Goal: Task Accomplishment & Management: Manage account settings

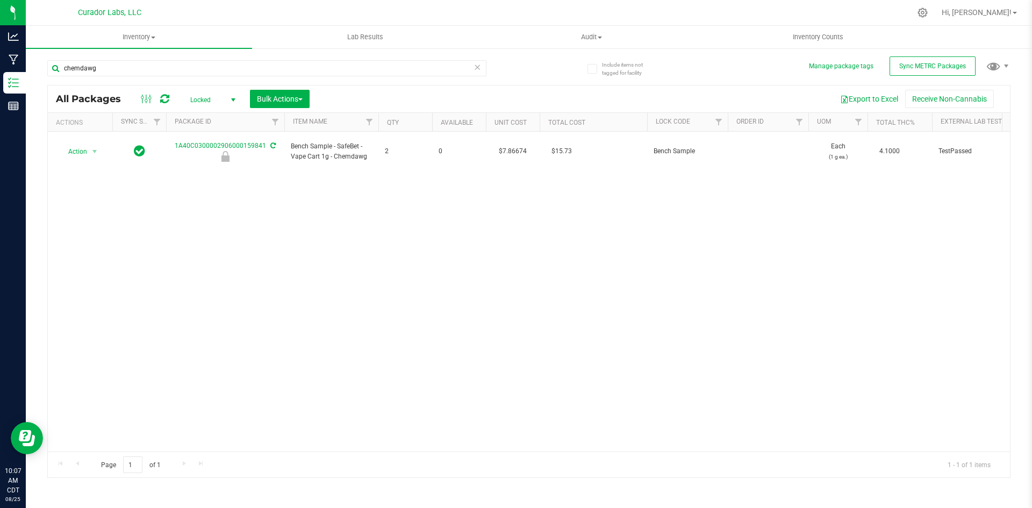
click at [212, 96] on span "Locked" at bounding box center [210, 99] width 59 height 15
click at [202, 115] on li "Active Only" at bounding box center [210, 117] width 58 height 16
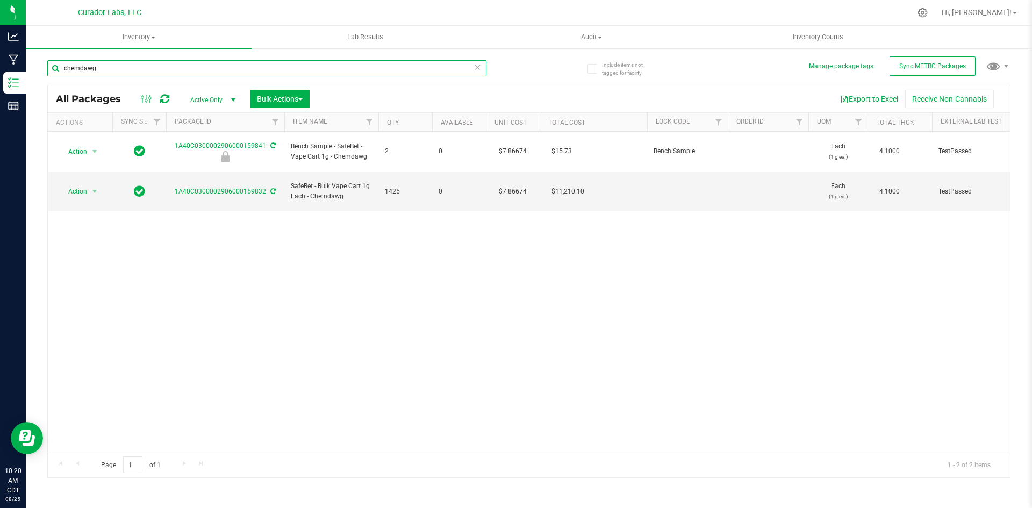
drag, startPoint x: 101, startPoint y: 66, endPoint x: 55, endPoint y: 70, distance: 45.9
click at [55, 70] on input "chemdawg" at bounding box center [266, 68] width 439 height 16
paste input "1A40C0300002906000159720"
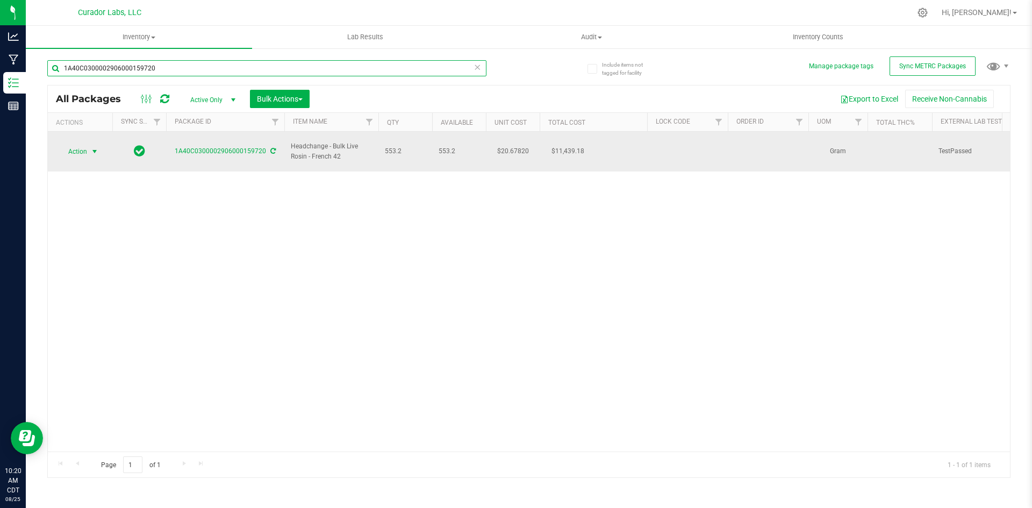
type input "1A40C0300002906000159720"
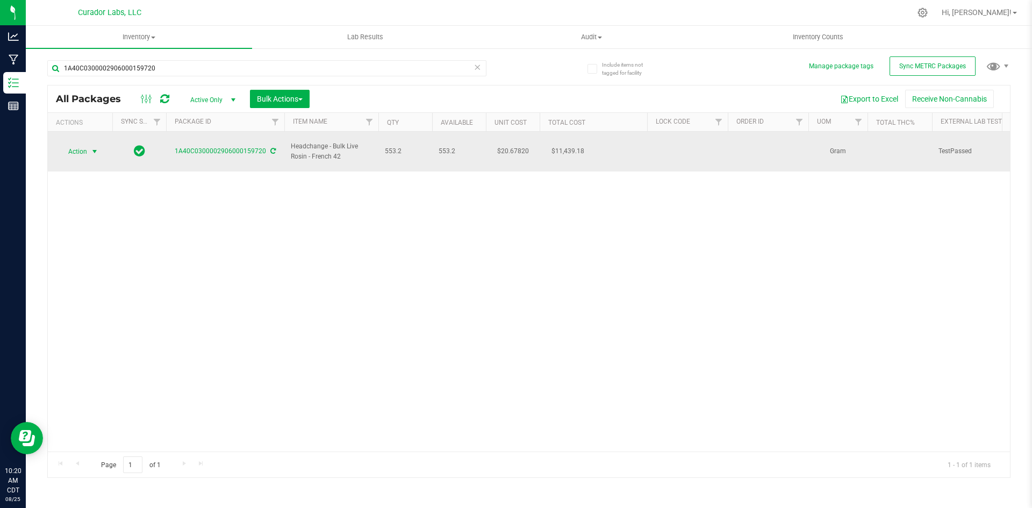
click at [74, 144] on span "Action" at bounding box center [73, 151] width 29 height 15
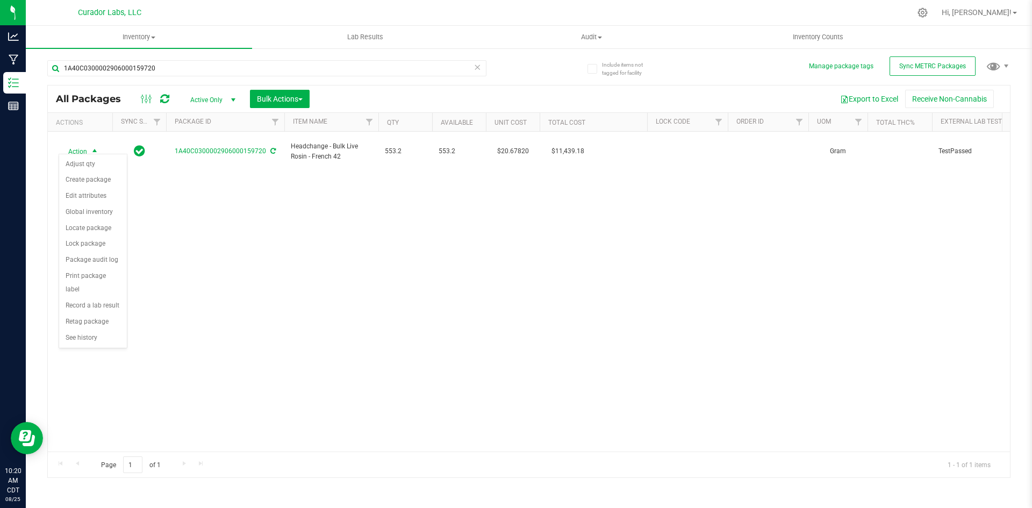
drag, startPoint x: 337, startPoint y: 193, endPoint x: 341, endPoint y: 173, distance: 19.8
click at [337, 192] on div "Action Action Adjust qty Create package Edit attributes Global inventory Locate…" at bounding box center [529, 292] width 963 height 320
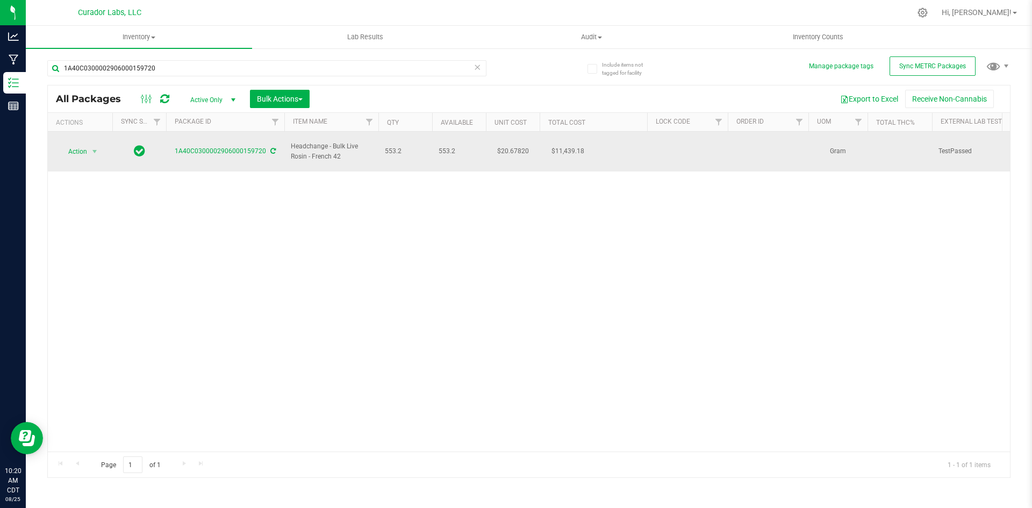
drag, startPoint x: 349, startPoint y: 148, endPoint x: 294, endPoint y: 134, distance: 57.1
click at [294, 134] on td "Headchange - Bulk Live Rosin - French 42" at bounding box center [331, 152] width 94 height 40
copy span "Headchange - Bulk Live Rosin - French 42"
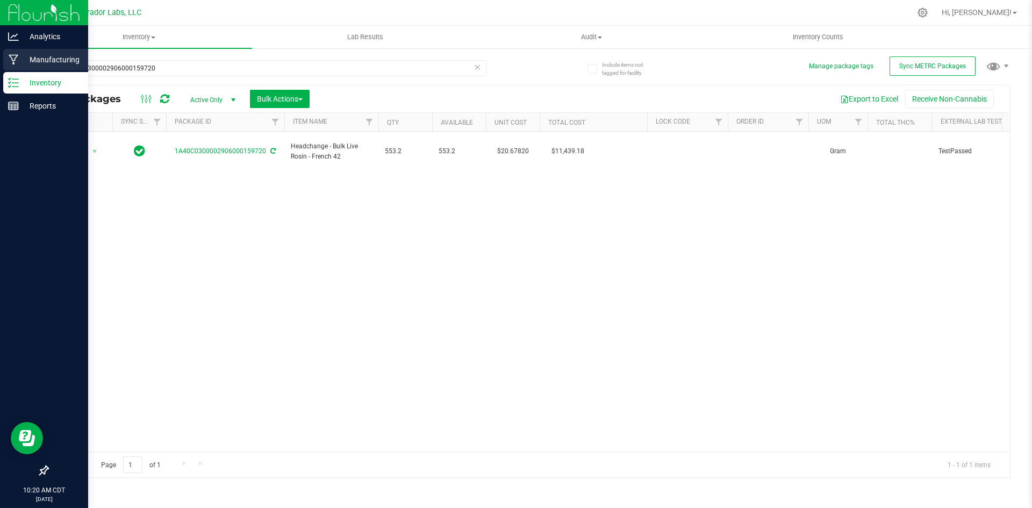
click at [18, 58] on icon at bounding box center [14, 59] width 10 height 11
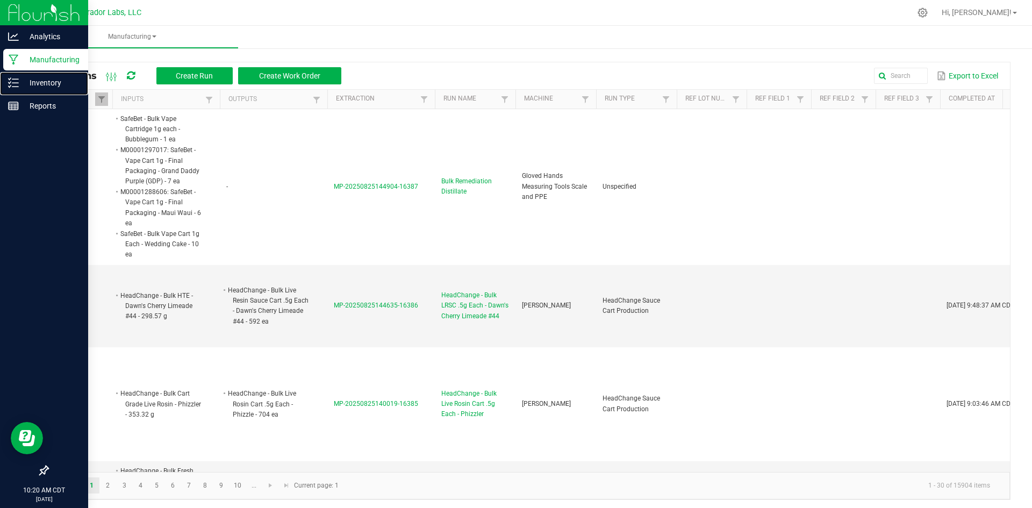
click at [8, 83] on icon at bounding box center [13, 82] width 11 height 11
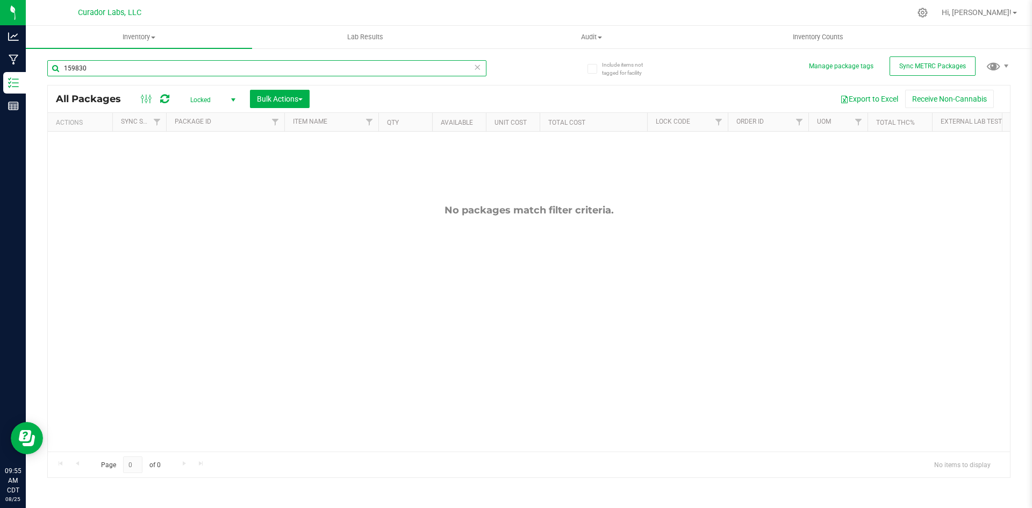
drag, startPoint x: 115, startPoint y: 69, endPoint x: 37, endPoint y: 65, distance: 78.6
click at [37, 65] on div "Include items not tagged for facility Manage package tags Sync METRC Packages 1…" at bounding box center [529, 211] width 1007 height 328
type input "166962"
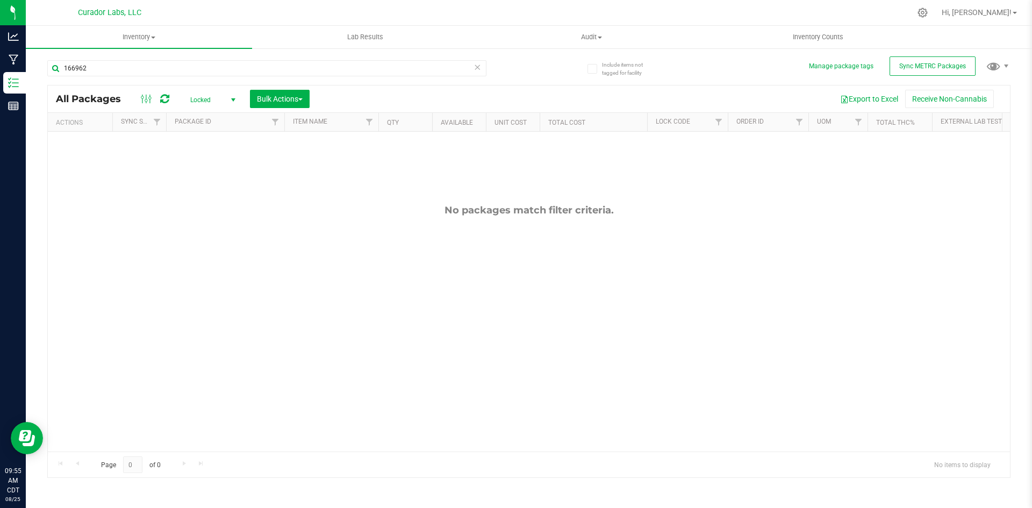
click at [198, 98] on span "Locked" at bounding box center [210, 99] width 59 height 15
click at [203, 123] on li "Active Only" at bounding box center [210, 117] width 58 height 16
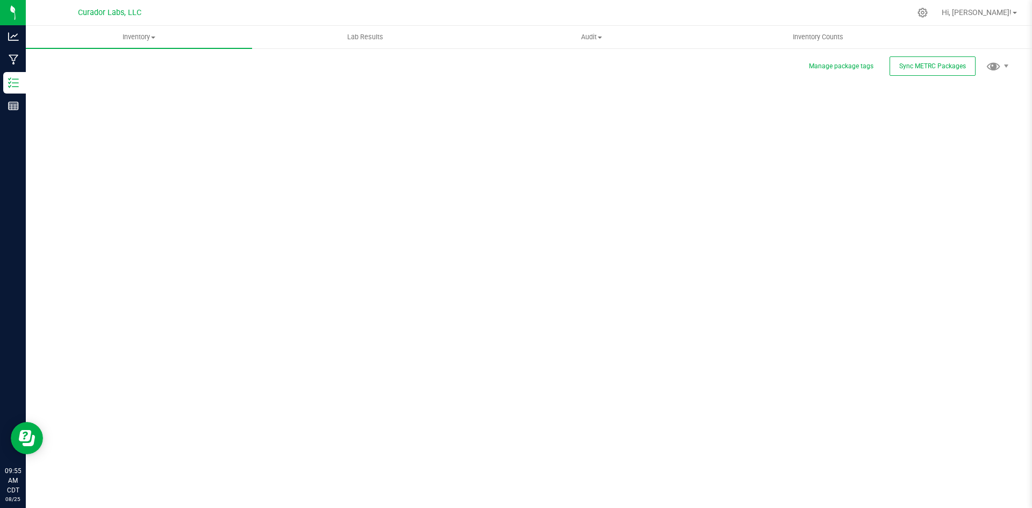
click at [203, 96] on div "Manage package tags Sync METRC Packages Scan Packages 0" at bounding box center [529, 215] width 964 height 315
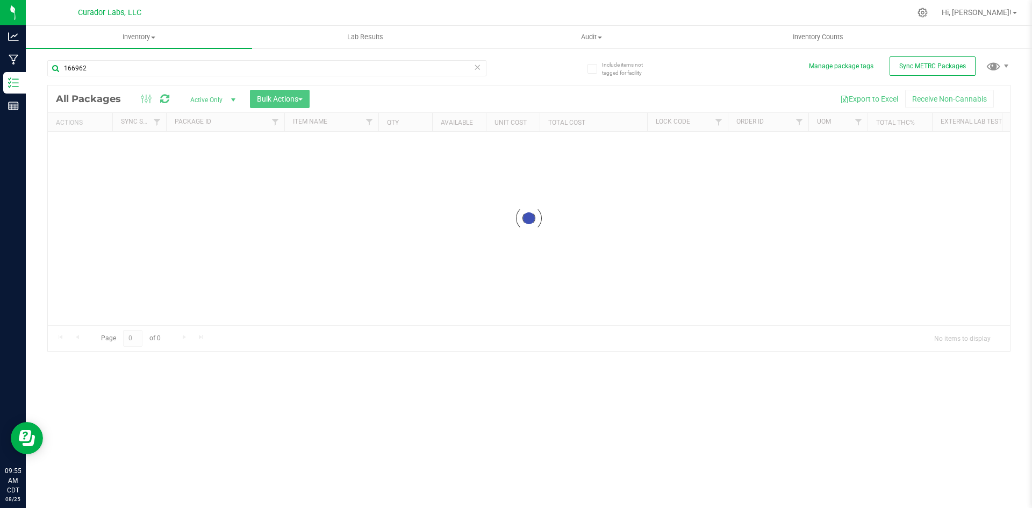
click at [203, 98] on div at bounding box center [529, 219] width 963 height 266
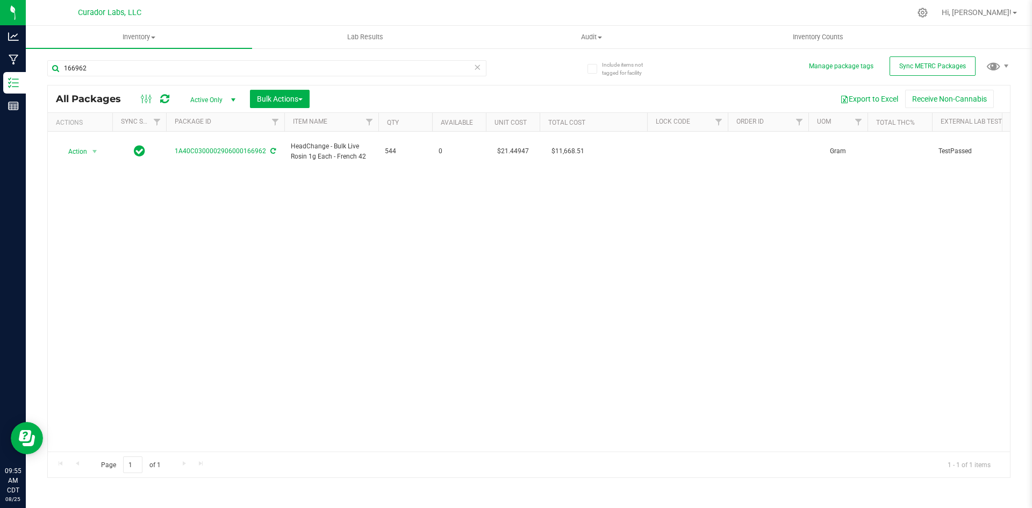
click at [200, 102] on span "Active Only" at bounding box center [210, 99] width 59 height 15
click at [200, 165] on li "All" at bounding box center [210, 165] width 58 height 16
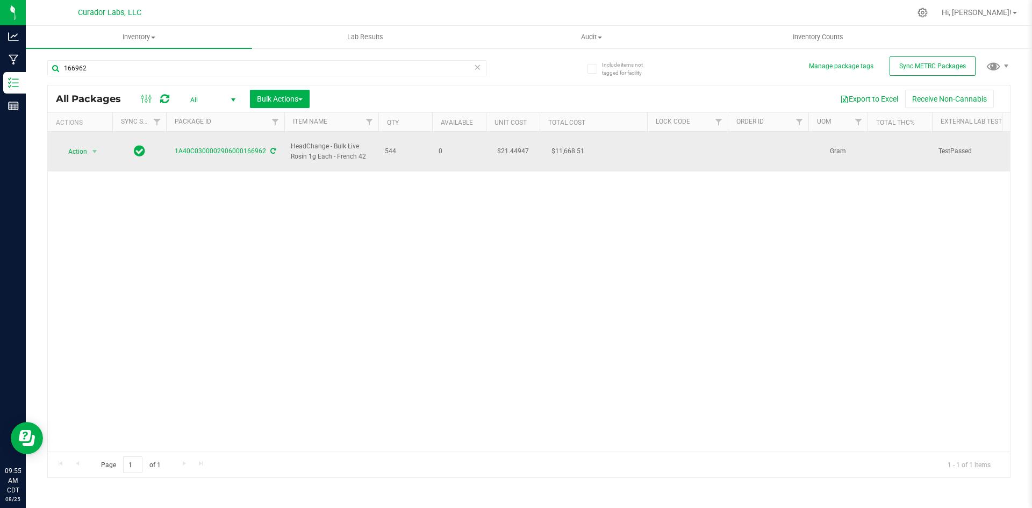
click at [272, 148] on icon at bounding box center [272, 151] width 5 height 6
click at [78, 148] on span "Action" at bounding box center [73, 151] width 29 height 15
click at [140, 147] on icon at bounding box center [139, 150] width 11 height 13
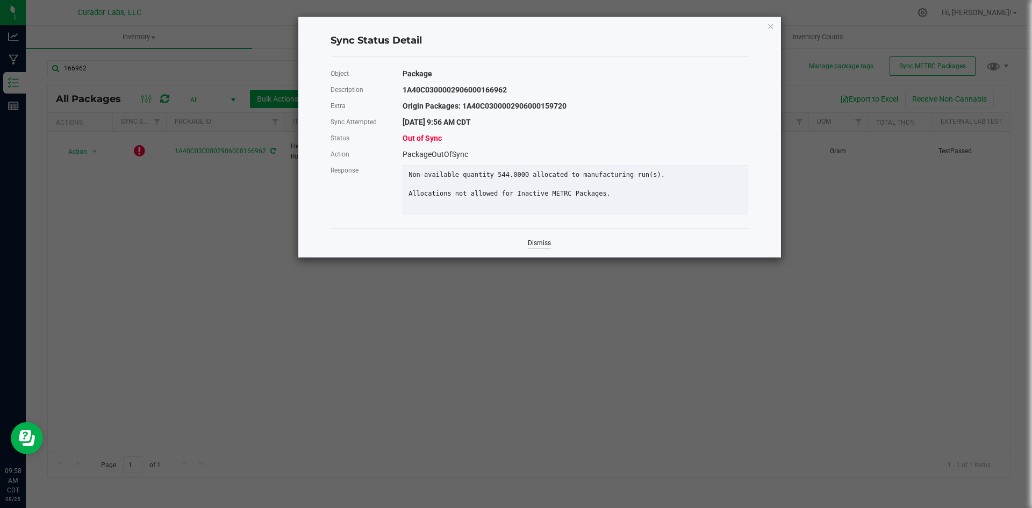
click at [542, 248] on link "Dismiss" at bounding box center [539, 243] width 23 height 9
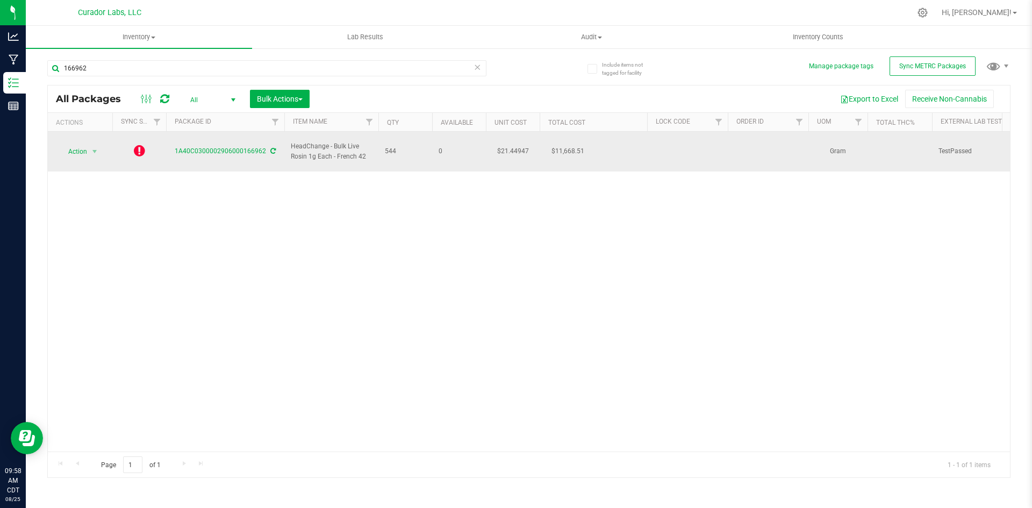
click at [270, 146] on div "1A40C0300002906000166962" at bounding box center [226, 151] width 122 height 10
click at [273, 148] on icon at bounding box center [272, 151] width 5 height 6
click at [272, 148] on icon at bounding box center [272, 151] width 5 height 6
drag, startPoint x: 133, startPoint y: 140, endPoint x: 141, endPoint y: 152, distance: 15.1
click at [134, 142] on td at bounding box center [139, 152] width 54 height 40
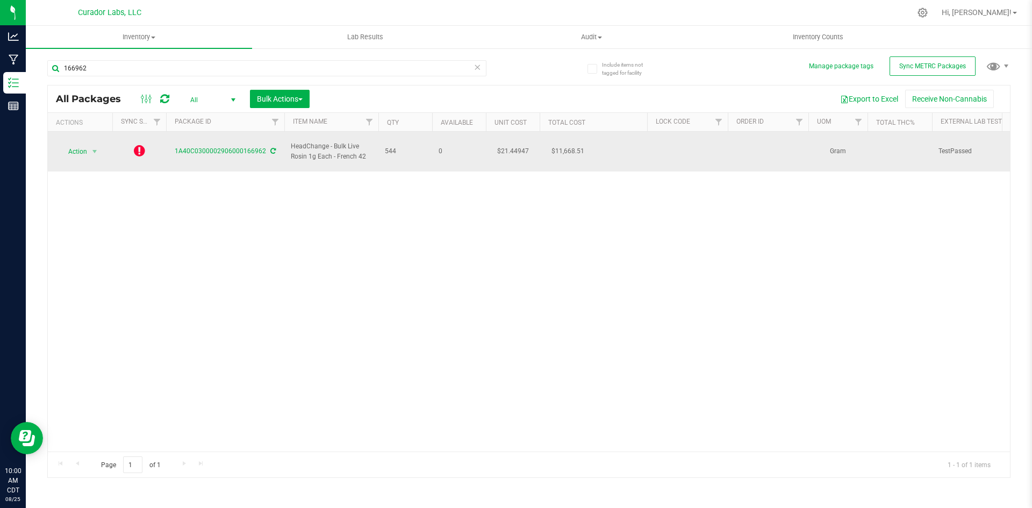
click at [143, 153] on span at bounding box center [139, 151] width 11 height 15
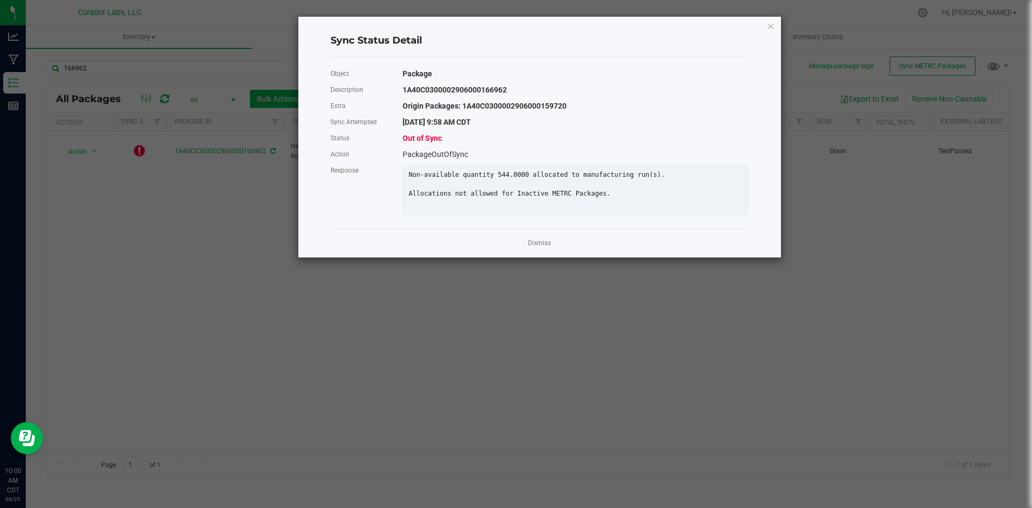
click at [536, 248] on link "Dismiss" at bounding box center [539, 243] width 23 height 9
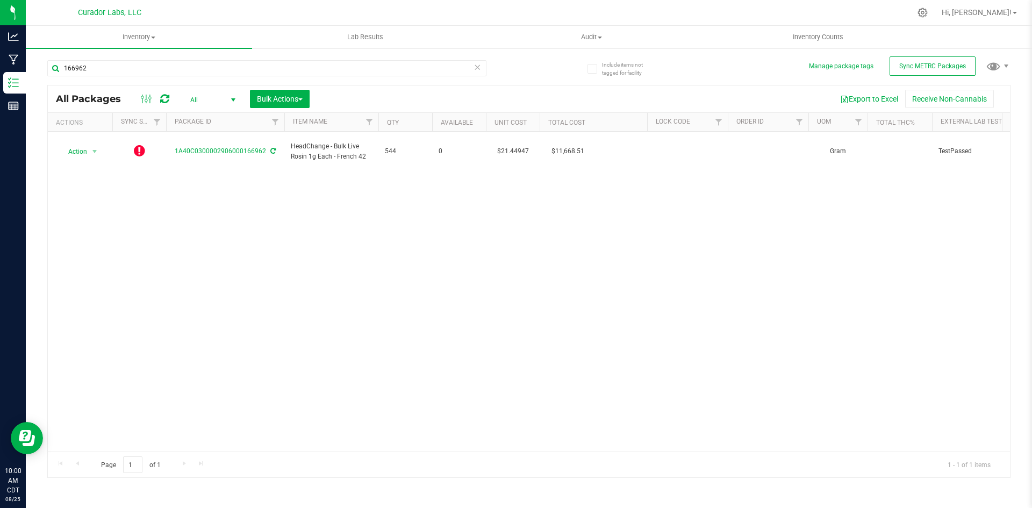
click at [163, 100] on icon at bounding box center [164, 99] width 9 height 11
click at [228, 103] on span "select" at bounding box center [232, 99] width 13 height 15
click at [197, 118] on li "Active Only" at bounding box center [210, 117] width 58 height 16
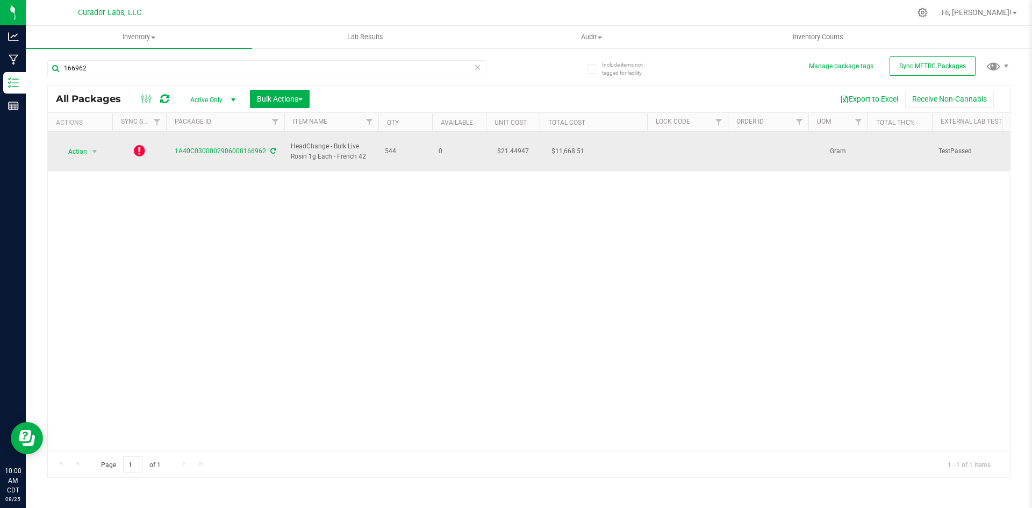
click at [141, 147] on icon at bounding box center [139, 150] width 11 height 13
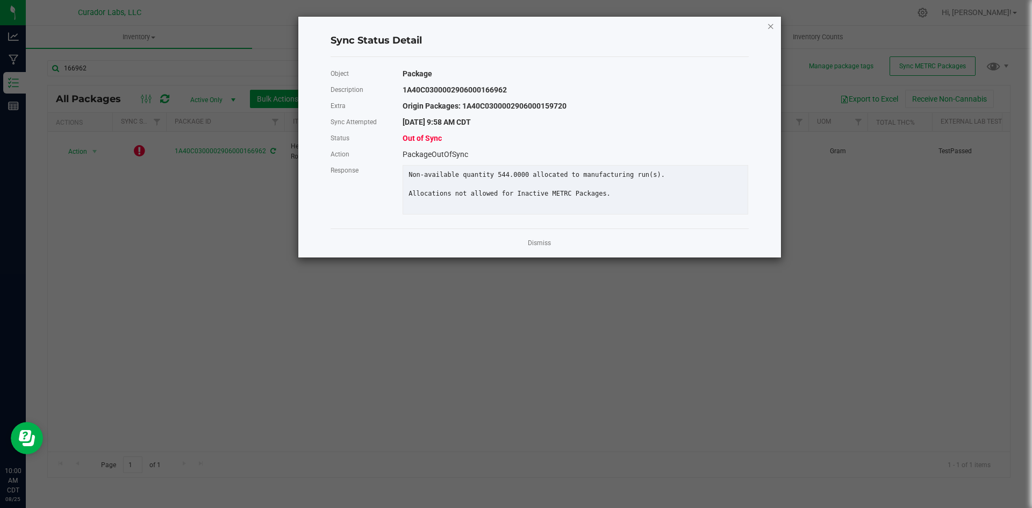
click at [771, 28] on icon "Close" at bounding box center [771, 25] width 8 height 13
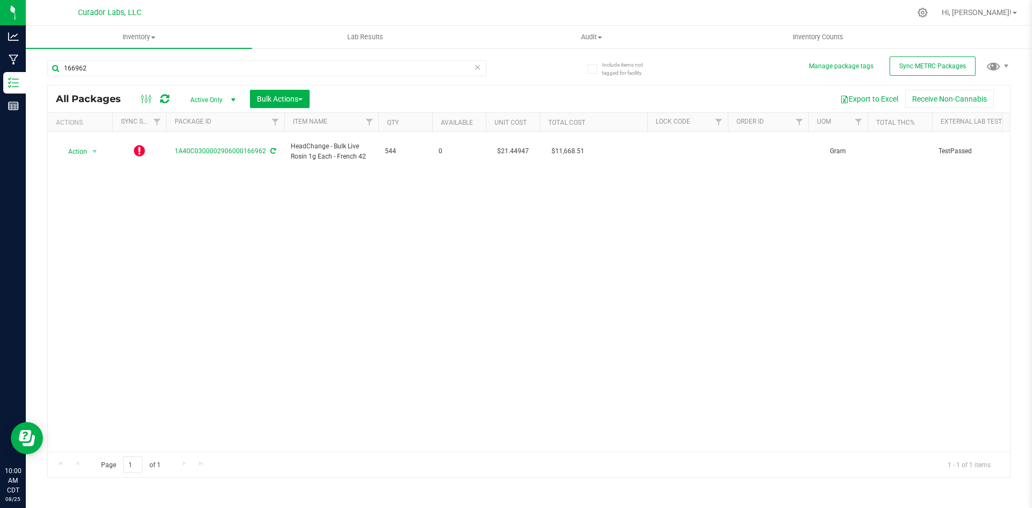
drag, startPoint x: 298, startPoint y: 453, endPoint x: 294, endPoint y: 448, distance: 6.8
click at [295, 450] on div "All Packages Active Only Active Only Lab Samples Locked All External Internal B…" at bounding box center [529, 281] width 964 height 393
click at [284, 405] on div "Action Action Edit attributes Global inventory Lock package Package audit log P…" at bounding box center [529, 292] width 963 height 320
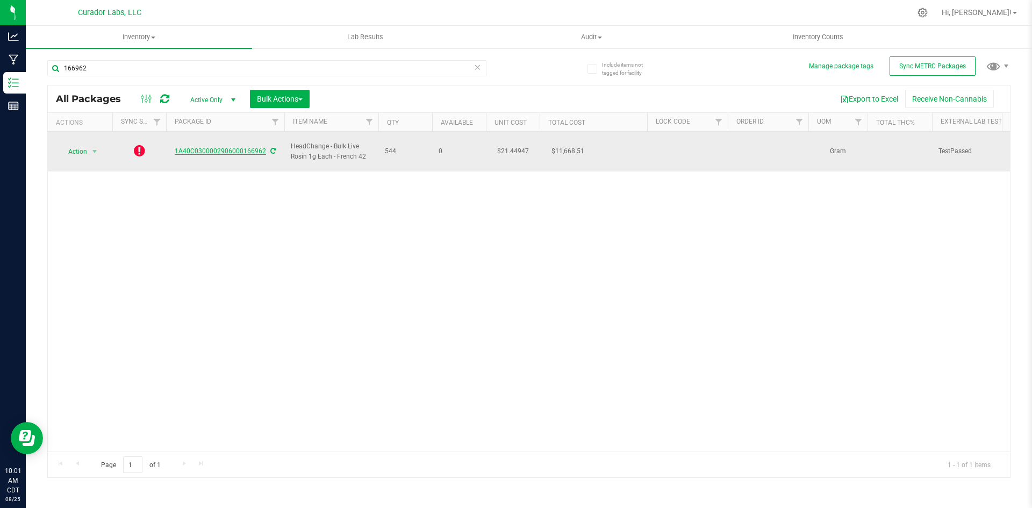
click at [262, 148] on link "1A40C0300002906000166962" at bounding box center [220, 151] width 91 height 8
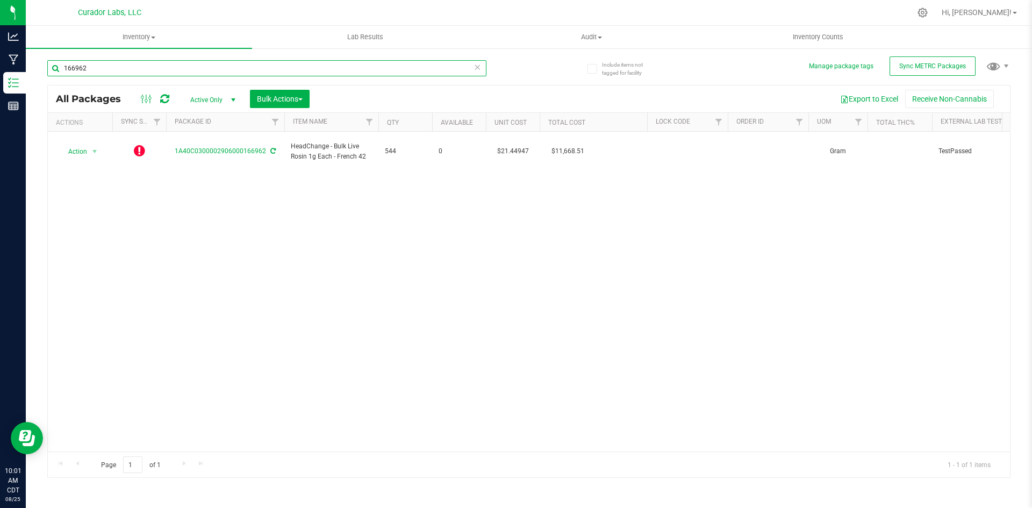
click at [156, 63] on input "166962" at bounding box center [266, 68] width 439 height 16
paste input "A40C0300002906000159720"
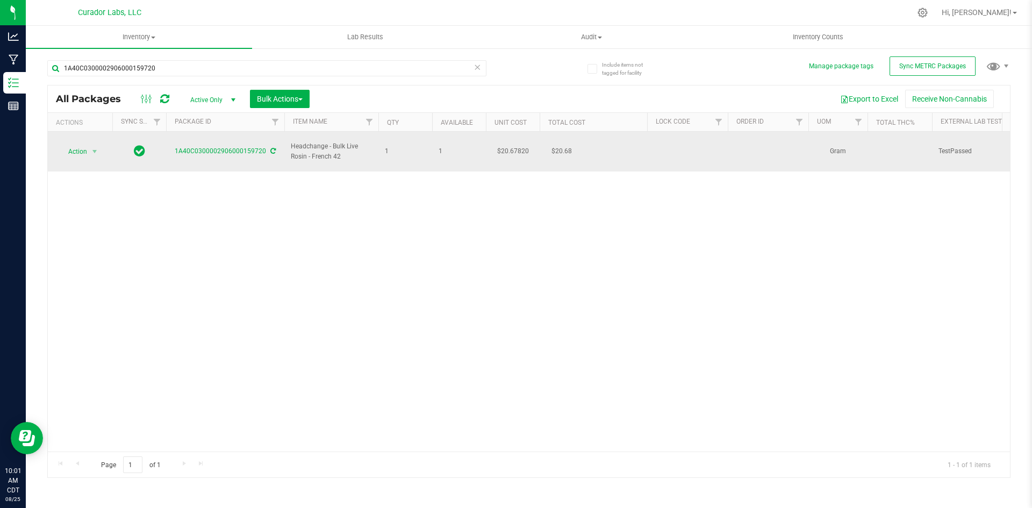
click at [270, 148] on icon at bounding box center [272, 151] width 5 height 6
click at [324, 151] on span "Headchange - Bulk Live Rosin - French 42" at bounding box center [331, 151] width 81 height 20
click at [324, 150] on span "Headchange - Bulk Live Rosin - French 42" at bounding box center [331, 151] width 81 height 20
copy tr "Headchange - Bulk Live Rosin - French 42"
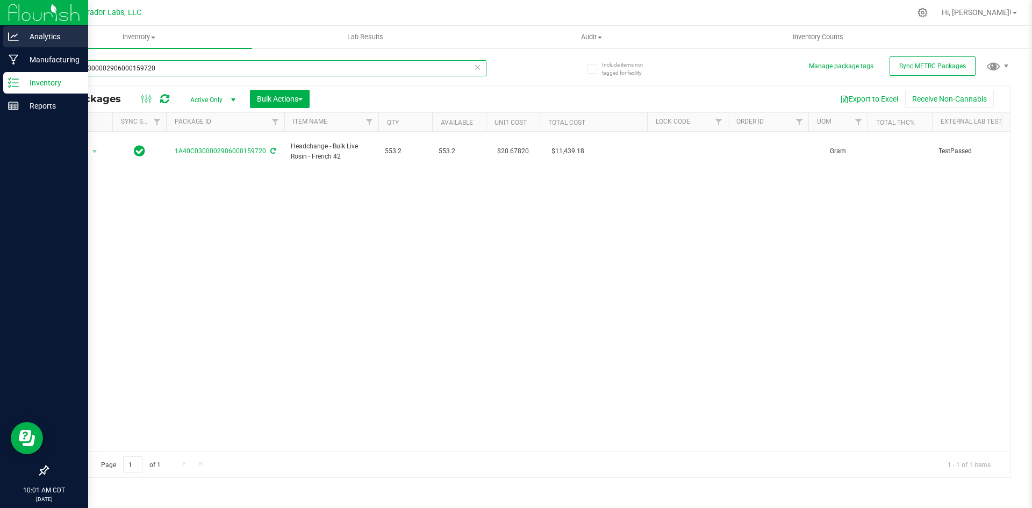
drag, startPoint x: 169, startPoint y: 62, endPoint x: 20, endPoint y: 35, distance: 151.4
click at [21, 36] on div "Analytics Manufacturing Inventory Reports 10:01 AM CDT 08/25/2025 08/25 Curador…" at bounding box center [516, 254] width 1032 height 508
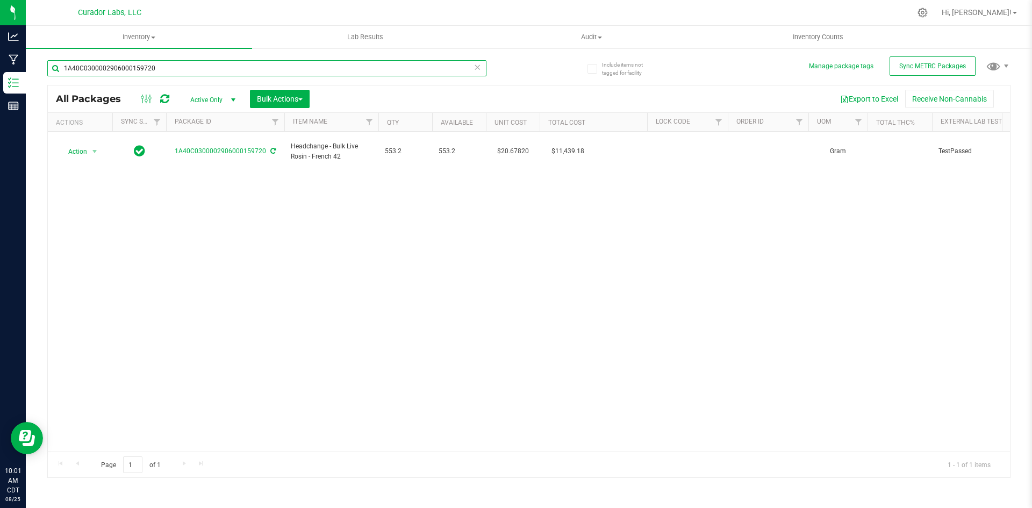
click at [166, 70] on input "1A40C0300002906000159720" at bounding box center [266, 68] width 439 height 16
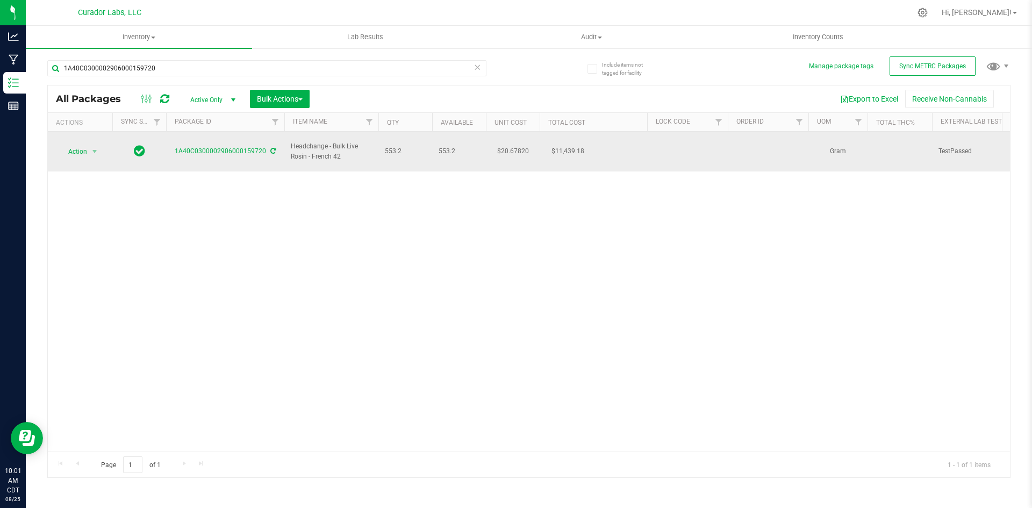
click at [319, 150] on span "Headchange - Bulk Live Rosin - French 42" at bounding box center [331, 151] width 81 height 20
copy tr "Headchange - Bulk Live Rosin - French 42"
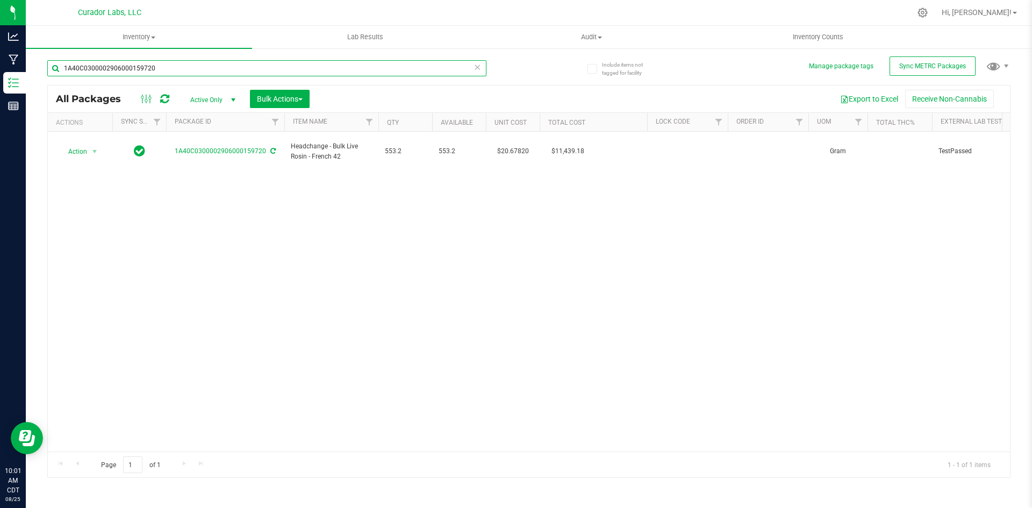
click at [233, 73] on input "1A40C0300002906000159720" at bounding box center [266, 68] width 439 height 16
paste input "Headchange - Bulk Live Rosin - French 42"
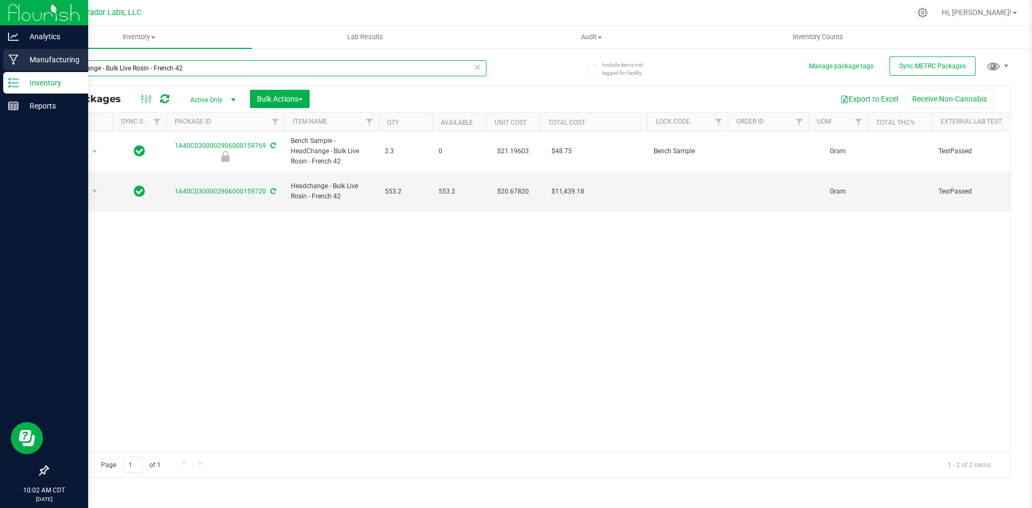
drag, startPoint x: 153, startPoint y: 67, endPoint x: 0, endPoint y: 49, distance: 153.7
click at [0, 49] on div "Analytics Manufacturing Inventory Reports 10:02 AM CDT 08/25/2025 08/25 Curador…" at bounding box center [516, 254] width 1032 height 508
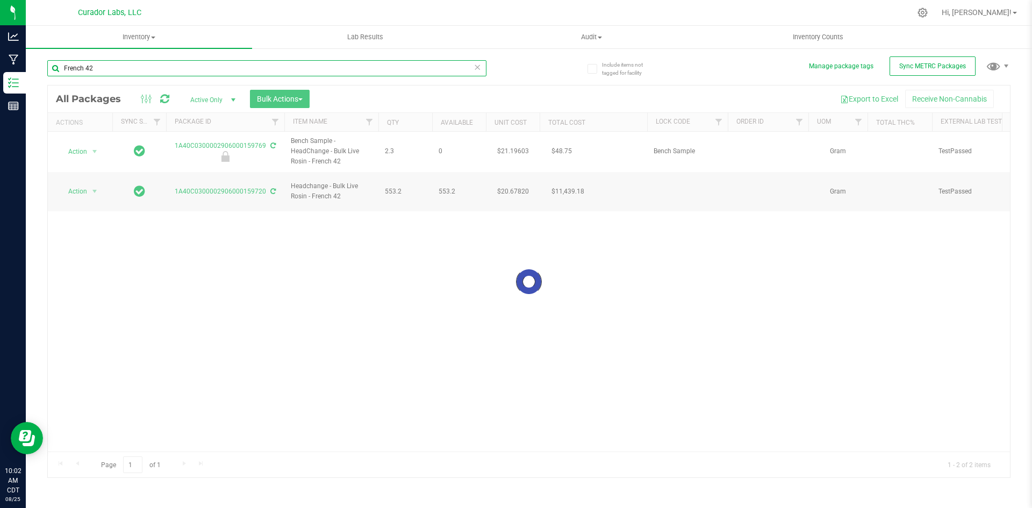
type input "French 42"
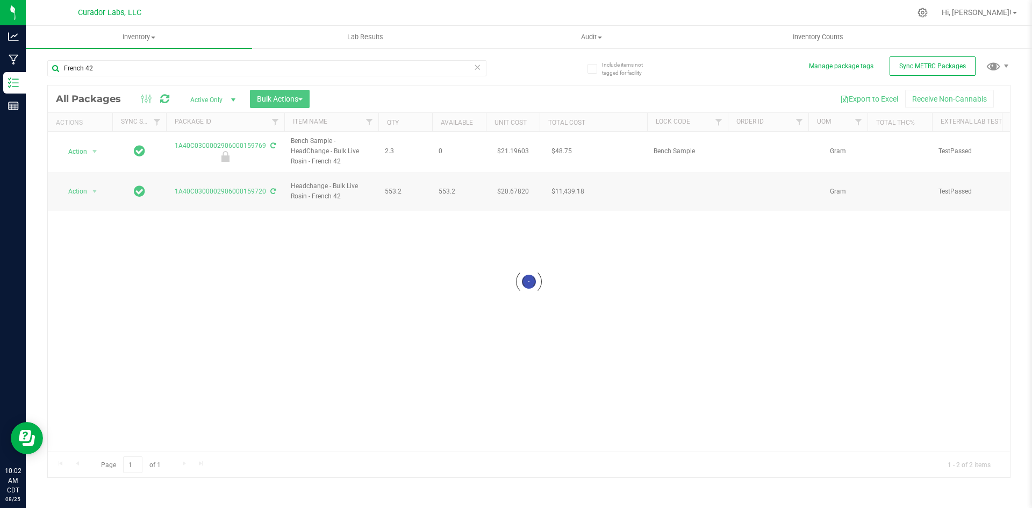
click at [497, 95] on div at bounding box center [529, 282] width 963 height 392
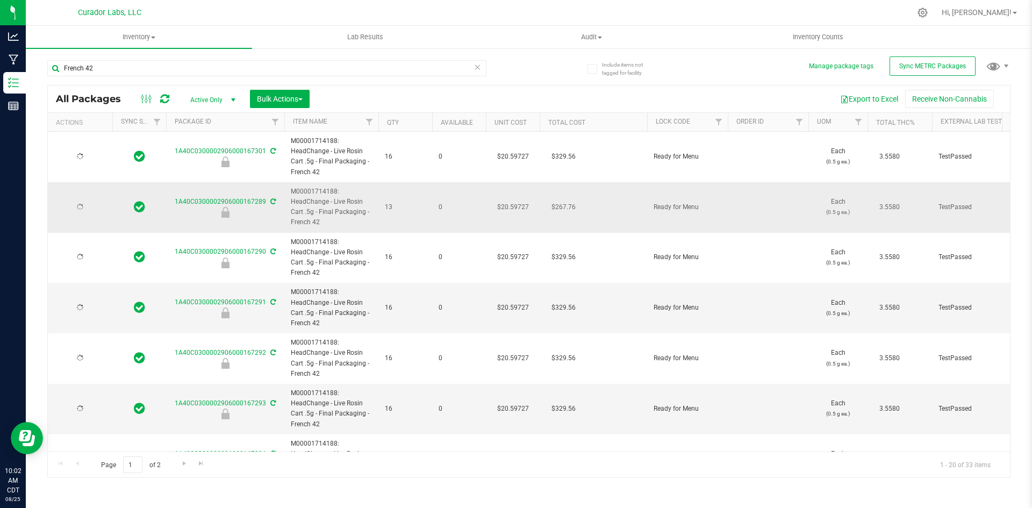
type input "2026-08-15"
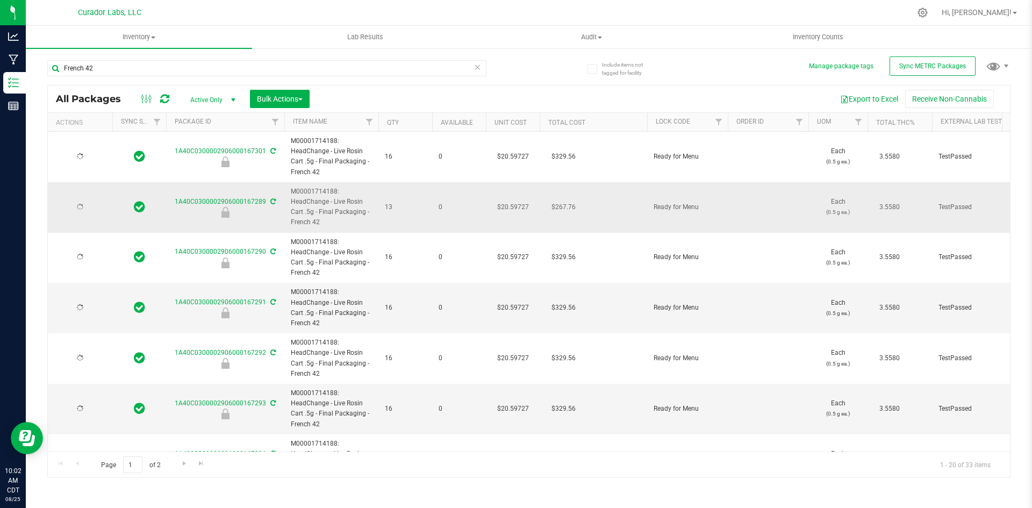
type input "2026-08-15"
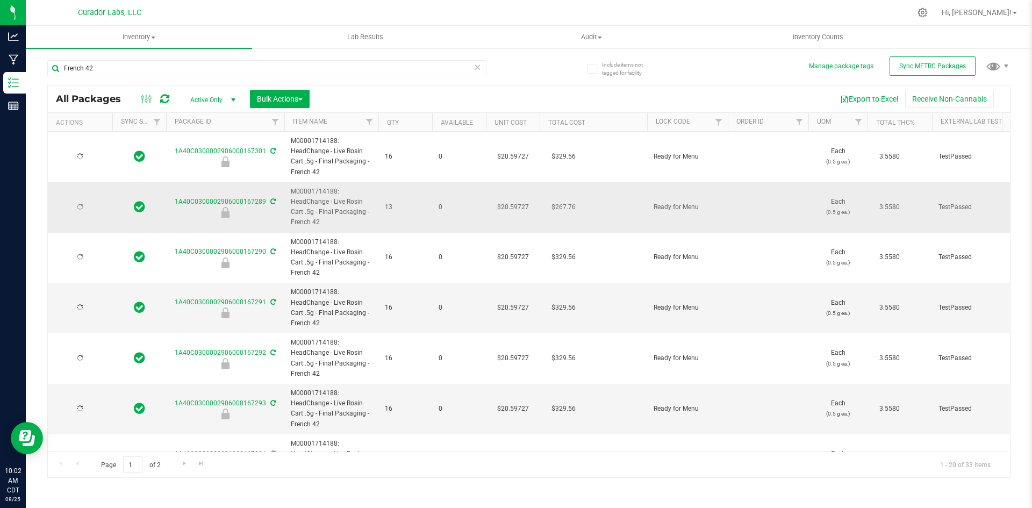
type input "2026-08-15"
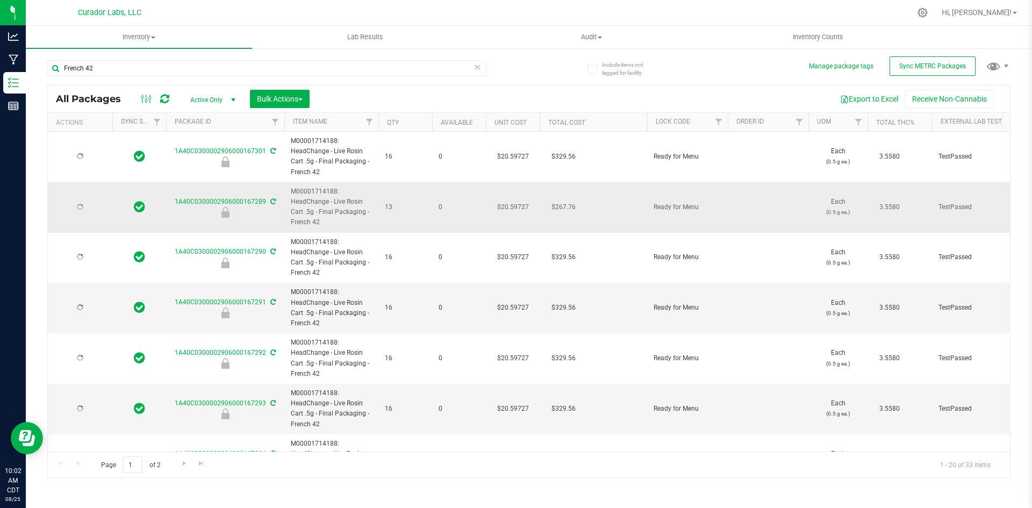
type input "2026-08-15"
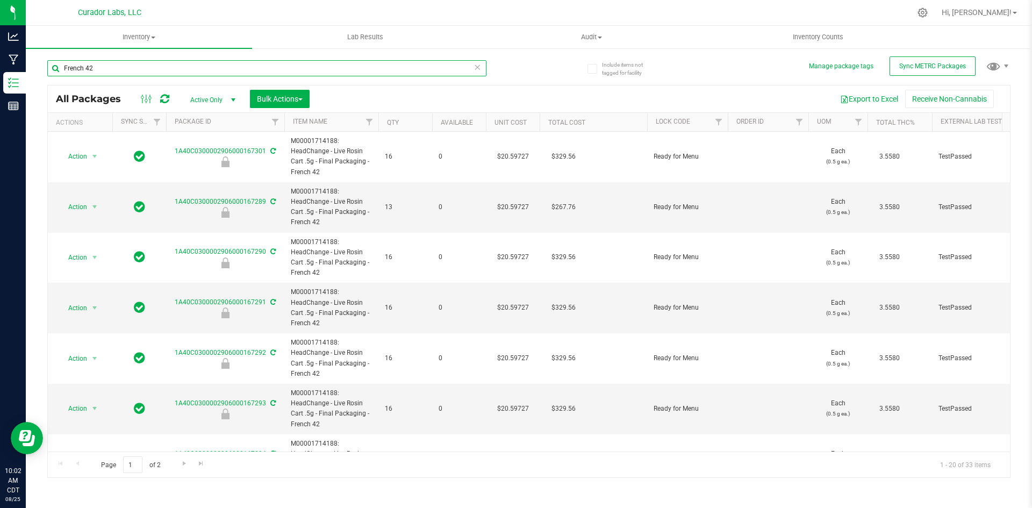
drag, startPoint x: 127, startPoint y: 62, endPoint x: 26, endPoint y: 52, distance: 101.6
click at [26, 52] on div "Include items not tagged for facility Manage package tags Sync METRC Packages F…" at bounding box center [529, 211] width 1007 height 328
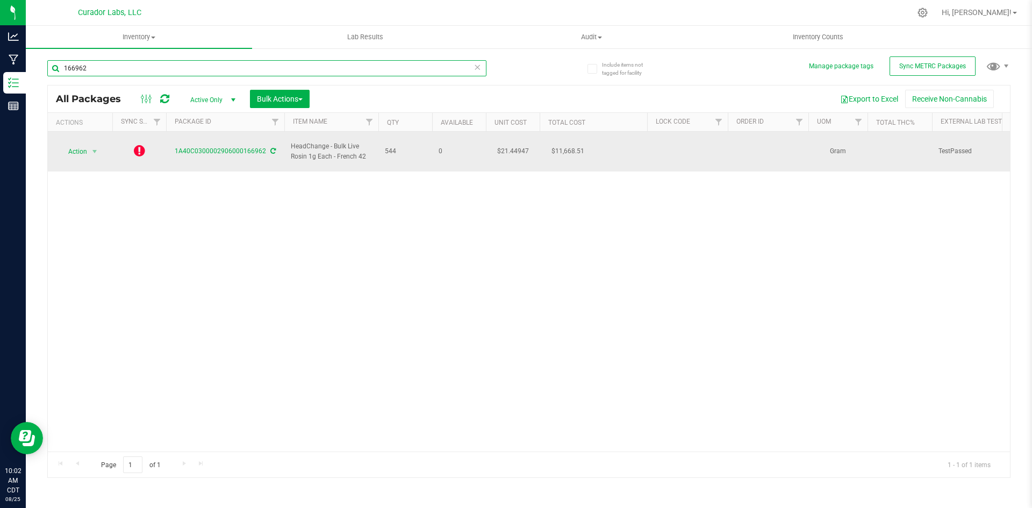
type input "166962"
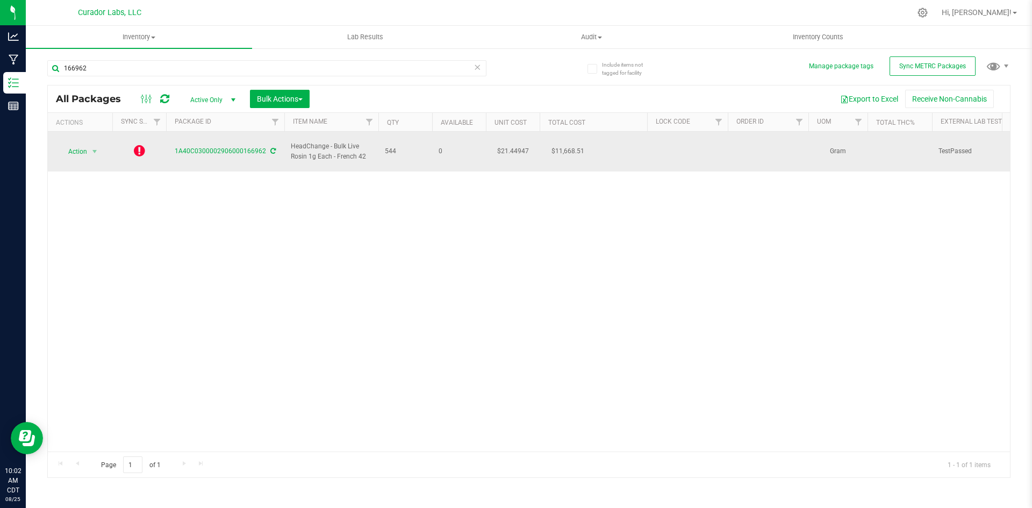
click at [272, 149] on span at bounding box center [272, 151] width 7 height 8
click at [139, 144] on icon at bounding box center [139, 150] width 11 height 13
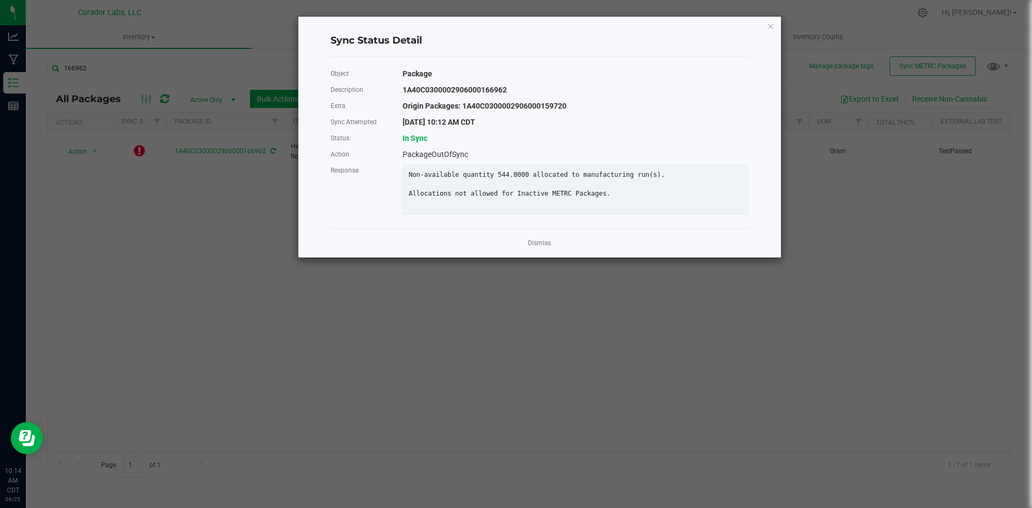
drag, startPoint x: 537, startPoint y: 251, endPoint x: 502, endPoint y: 239, distance: 36.7
click at [535, 248] on link "Dismiss" at bounding box center [539, 243] width 23 height 9
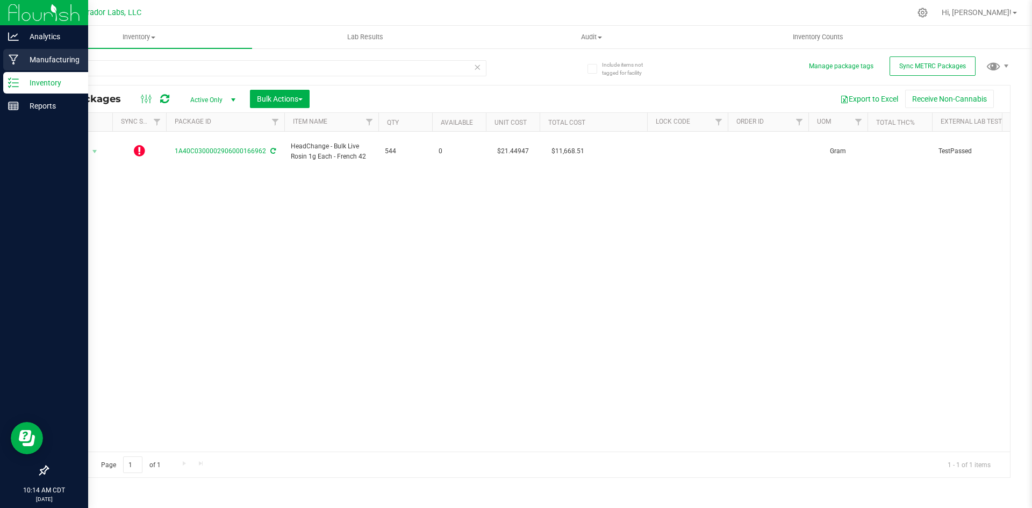
click at [18, 60] on icon at bounding box center [14, 59] width 10 height 11
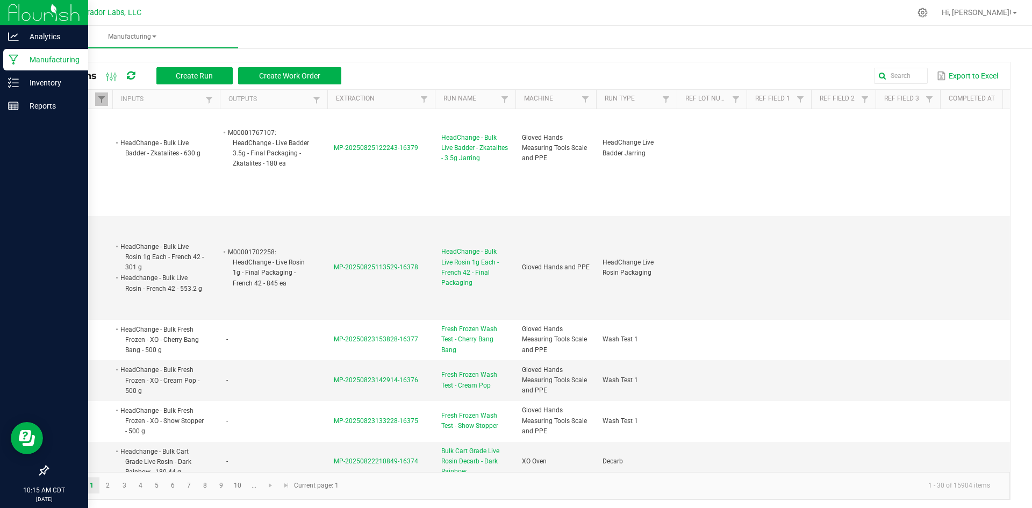
scroll to position [860, 0]
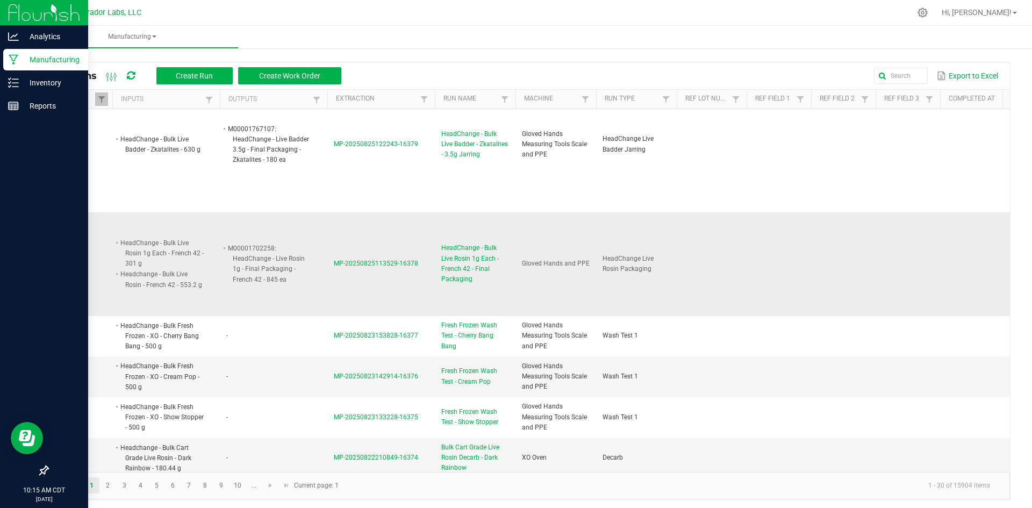
click at [485, 255] on span "HeadChange - Bulk Live Rosin 1g Each - French 42 - Final Packaging" at bounding box center [475, 263] width 68 height 41
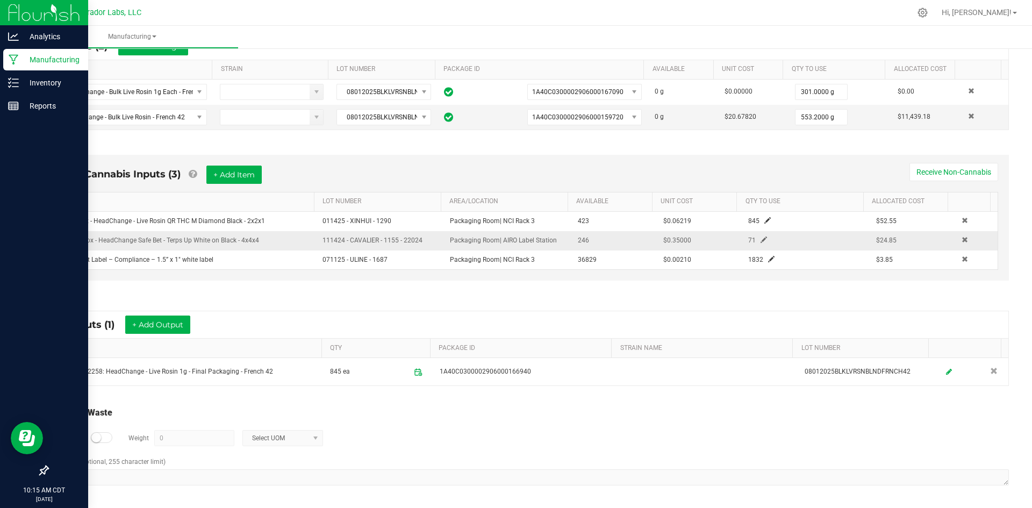
scroll to position [219, 0]
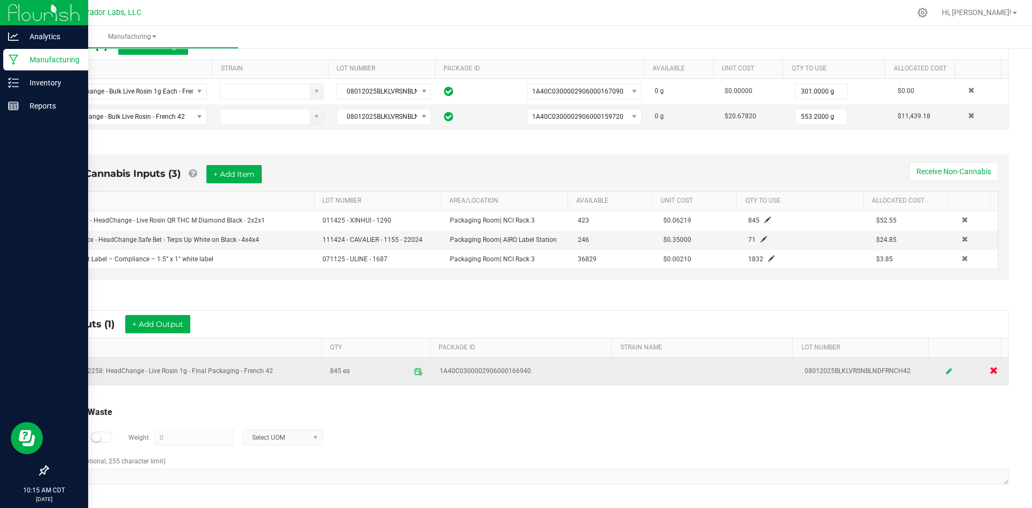
click at [990, 371] on span at bounding box center [994, 370] width 8 height 8
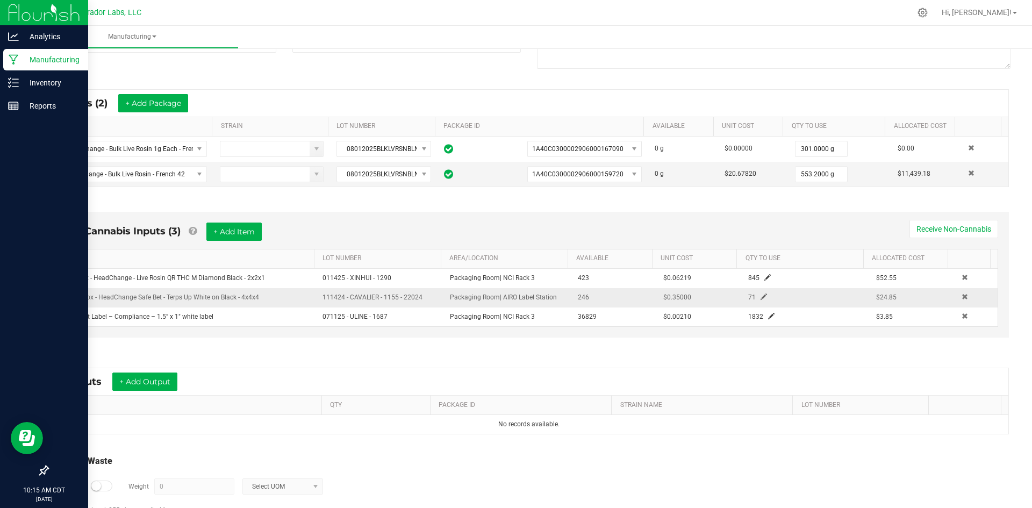
scroll to position [0, 0]
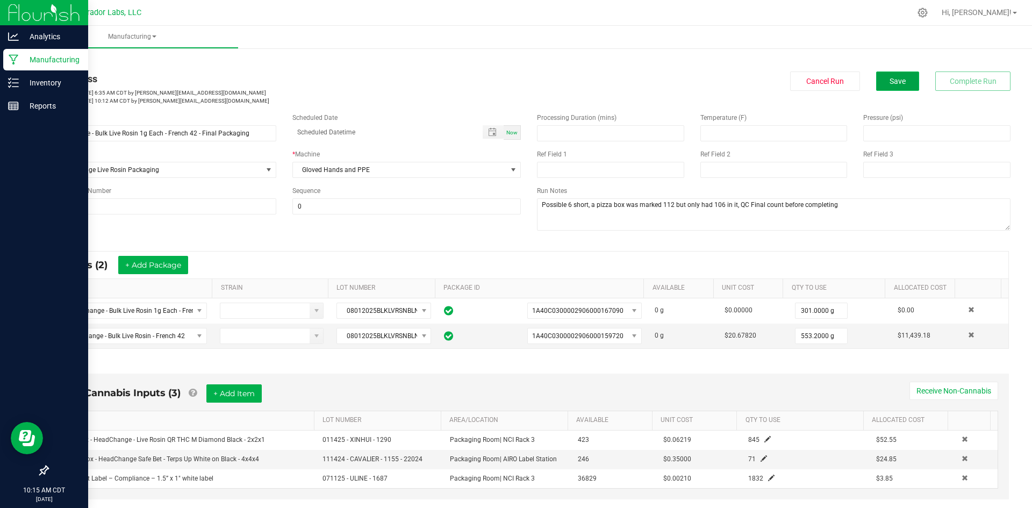
click at [877, 74] on button "Save" at bounding box center [898, 81] width 43 height 19
drag, startPoint x: 957, startPoint y: 337, endPoint x: 647, endPoint y: 353, distance: 309.6
click at [968, 337] on span at bounding box center [971, 335] width 6 height 6
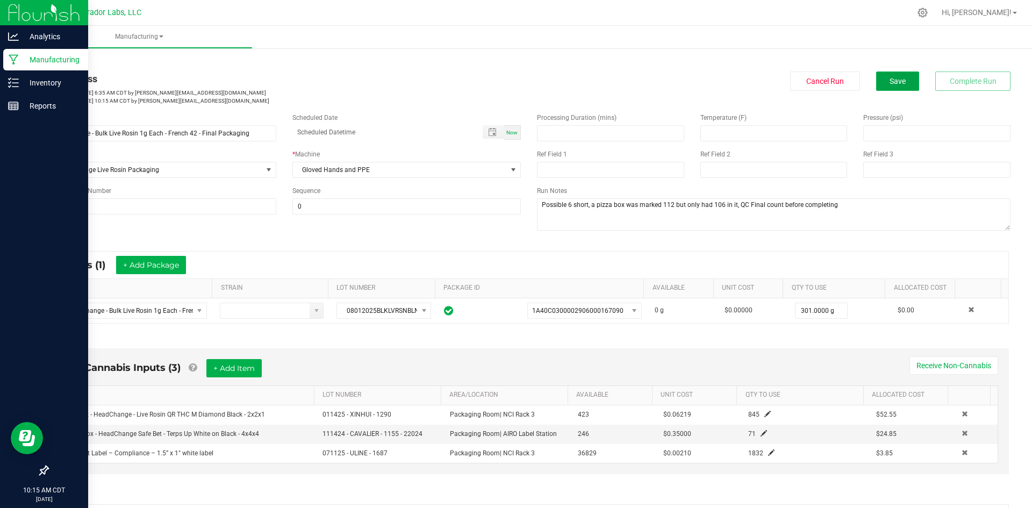
drag, startPoint x: 880, startPoint y: 88, endPoint x: 876, endPoint y: 102, distance: 15.0
click at [877, 98] on div "In Progress Started: Aug 25, 2025 6:35 AM CDT by grant@curadorbrands.com Modifi…" at bounding box center [529, 88] width 980 height 33
click at [890, 89] on button "Save" at bounding box center [898, 81] width 43 height 19
drag, startPoint x: 839, startPoint y: 211, endPoint x: 533, endPoint y: 227, distance: 306.4
click at [537, 227] on textarea at bounding box center [774, 214] width 474 height 32
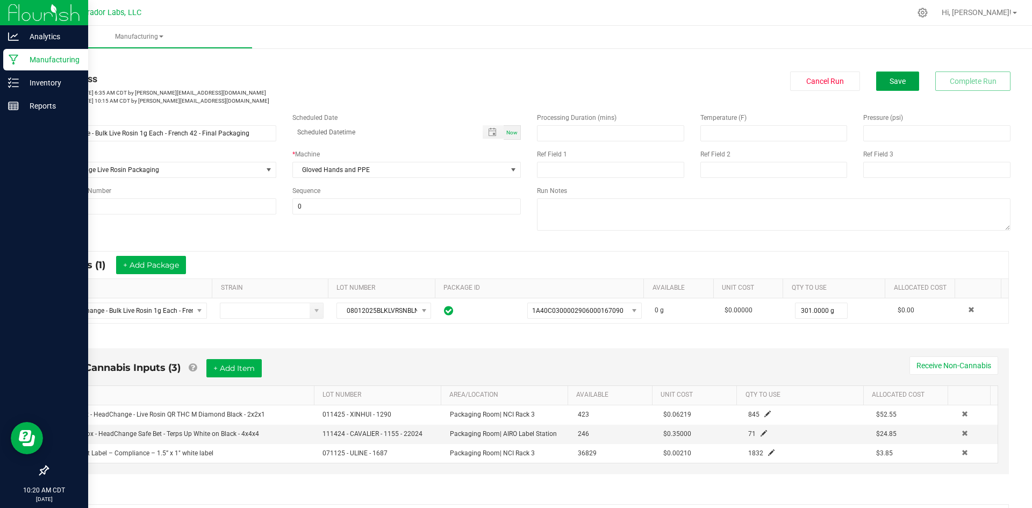
drag, startPoint x: 895, startPoint y: 77, endPoint x: 804, endPoint y: 106, distance: 96.1
click at [893, 79] on span "Save" at bounding box center [898, 81] width 16 height 9
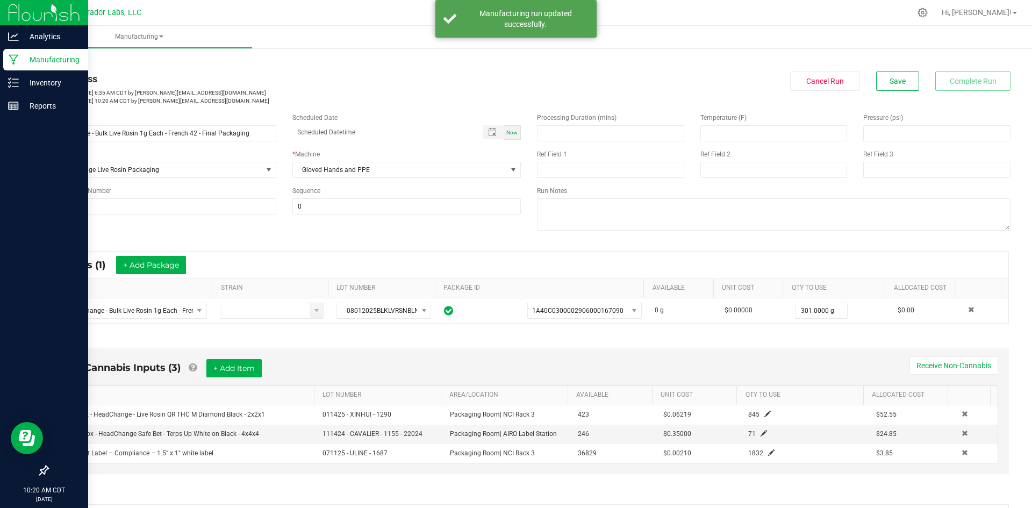
click at [26, 59] on p "Manufacturing" at bounding box center [51, 59] width 65 height 13
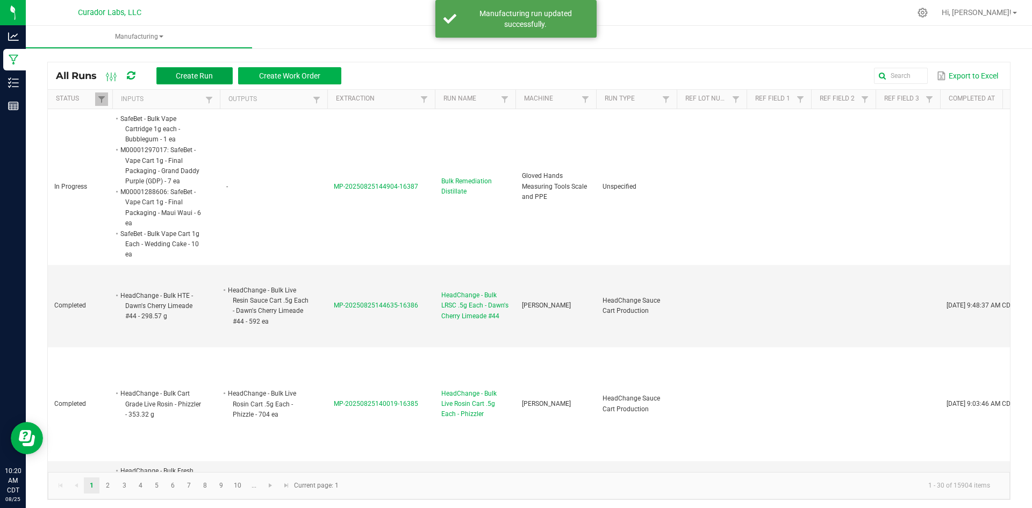
click at [219, 73] on button "Create Run" at bounding box center [194, 75] width 76 height 17
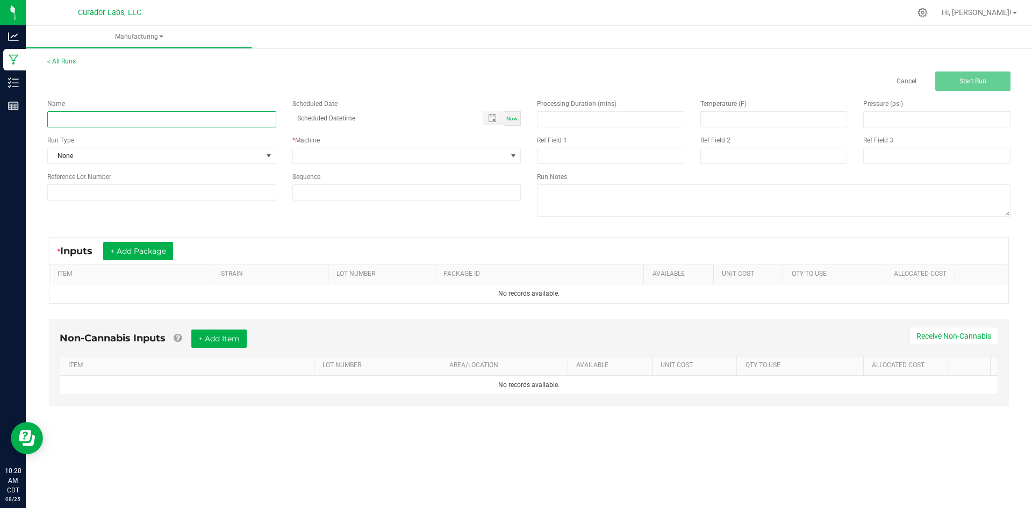
click at [105, 119] on input at bounding box center [161, 119] width 229 height 16
paste input "Headchange - Bulk Live Rosin - French 42"
type input "Headchange - Bulk Live Rosin - French 42 - jarring day 2"
click at [71, 158] on span "None" at bounding box center [155, 155] width 215 height 15
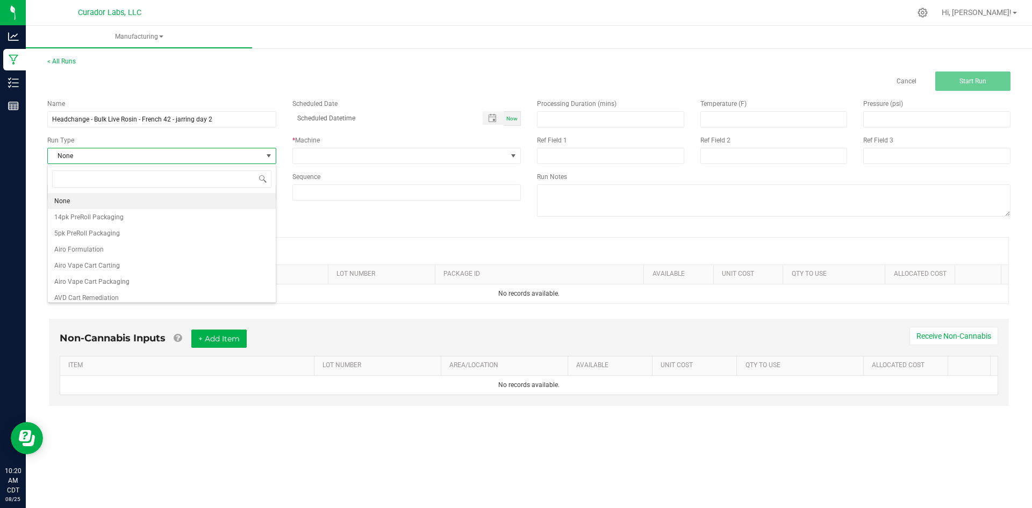
scroll to position [16, 229]
type input "b"
type input "rosin"
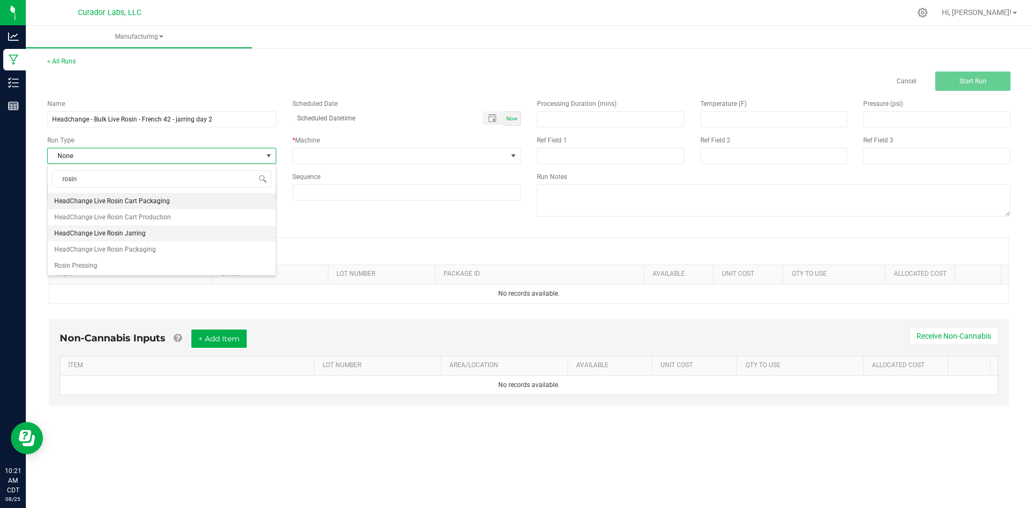
click at [91, 233] on span "HeadChange Live Rosin Jarring" at bounding box center [99, 233] width 91 height 11
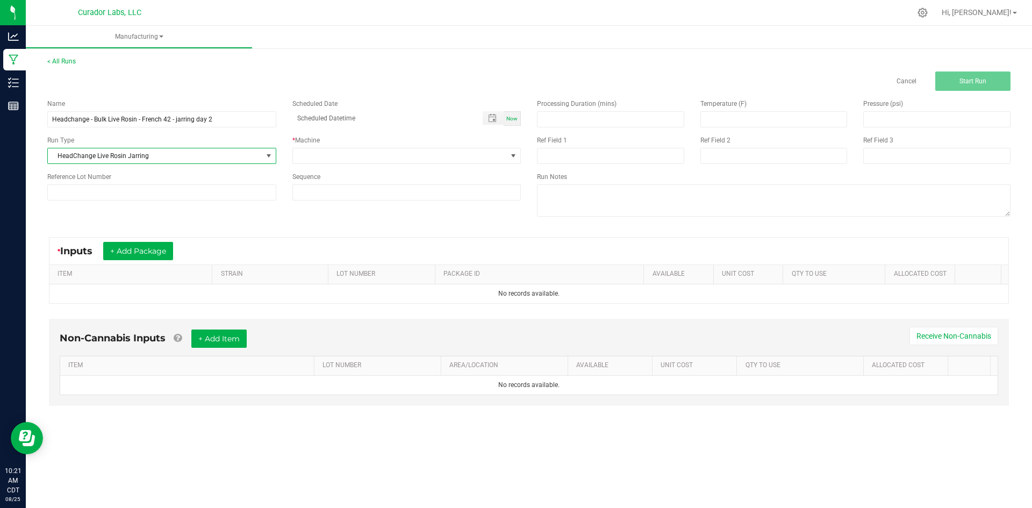
click at [511, 118] on span "Now" at bounding box center [512, 119] width 11 height 6
type input "08/25/2025 10:21 AM"
click at [465, 158] on span at bounding box center [400, 155] width 215 height 15
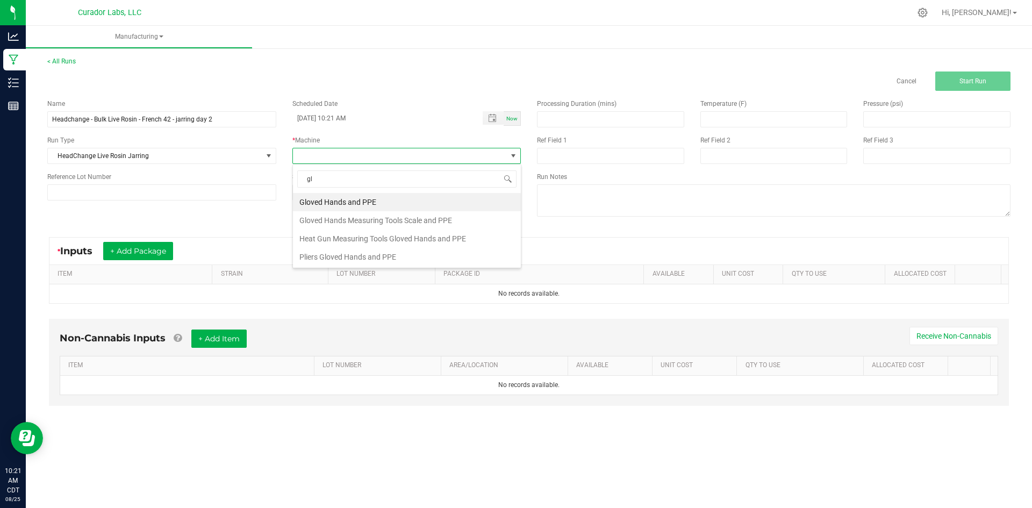
type input "glo"
click at [372, 220] on li "Gloved Hands Measuring Tools Scale and PPE" at bounding box center [407, 220] width 228 height 18
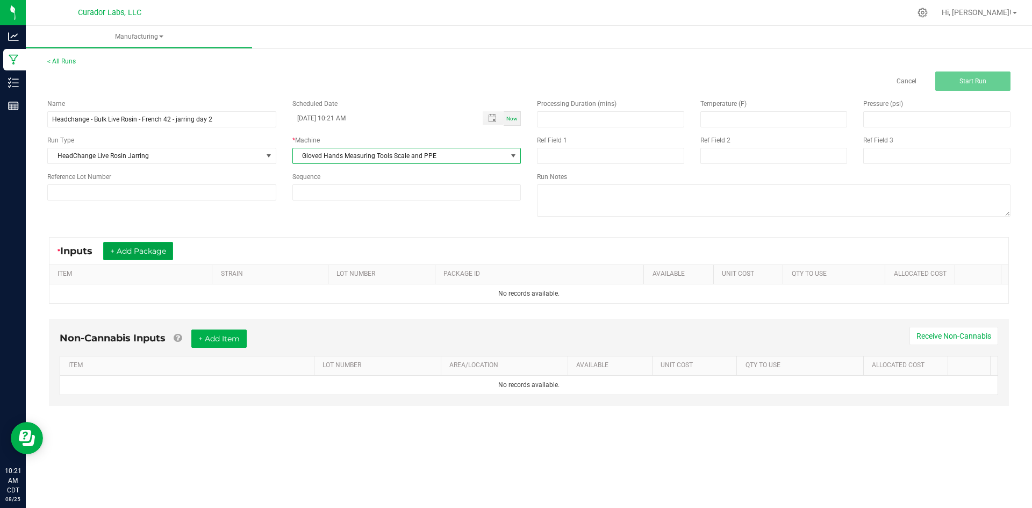
click at [153, 248] on button "+ Add Package" at bounding box center [138, 251] width 70 height 18
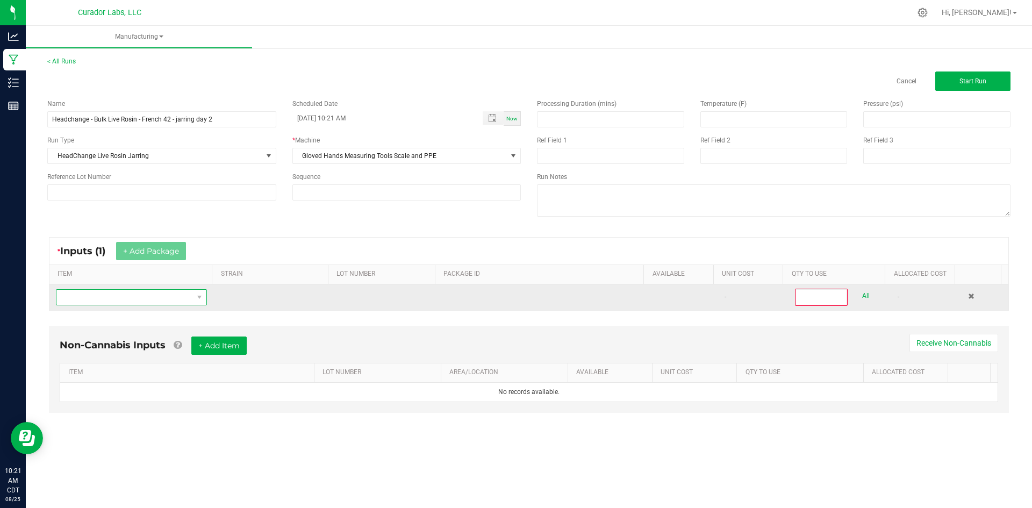
click at [131, 297] on span "NO DATA FOUND" at bounding box center [124, 297] width 137 height 15
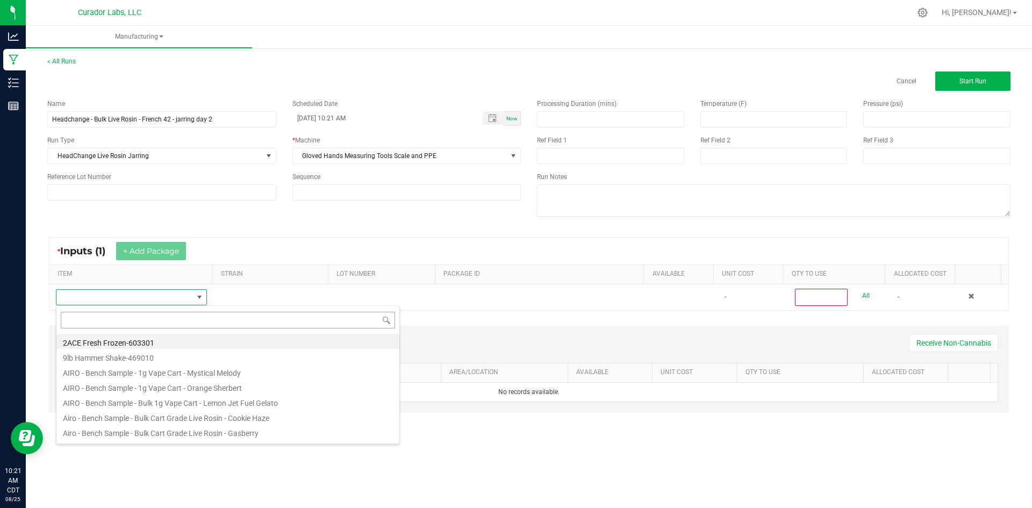
scroll to position [16, 148]
type input "Headchange - Bulk Live Rosin - French 42"
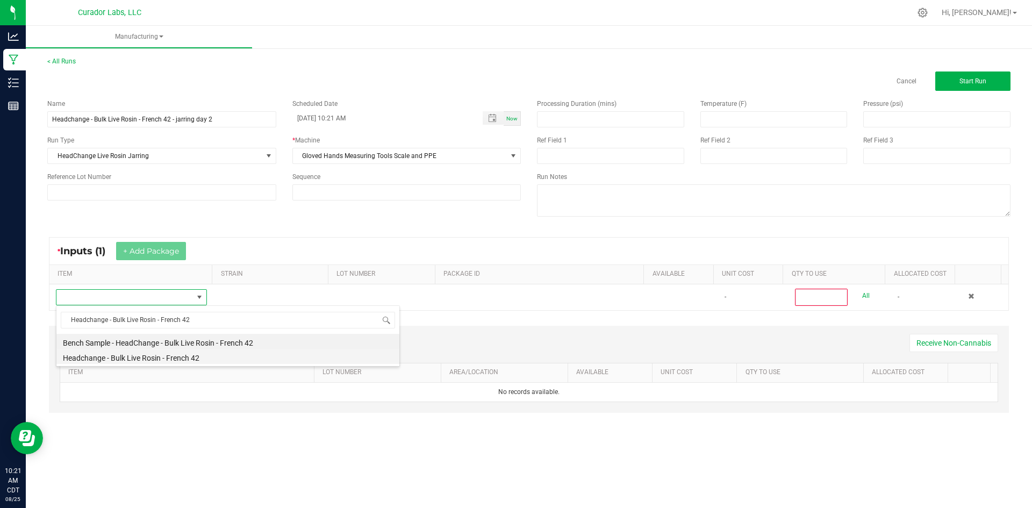
click at [101, 359] on li "Headchange - Bulk Live Rosin - French 42" at bounding box center [227, 356] width 343 height 15
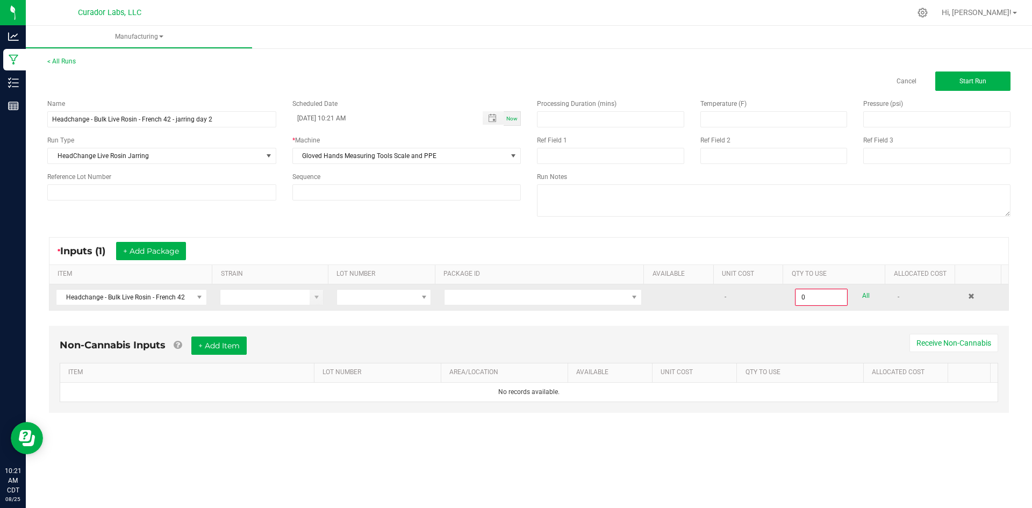
click at [467, 306] on td at bounding box center [543, 297] width 211 height 26
click at [468, 300] on span at bounding box center [536, 297] width 183 height 15
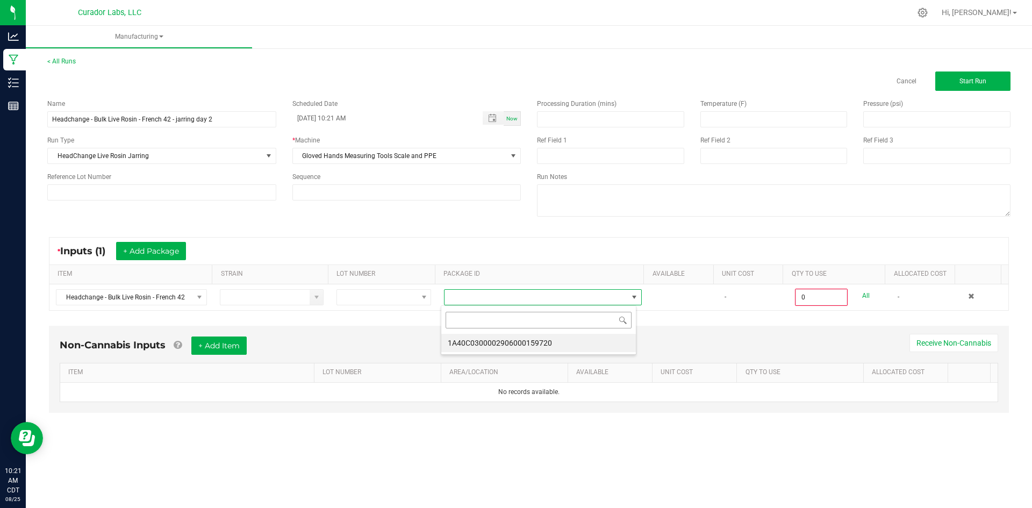
scroll to position [16, 196]
click at [473, 341] on li "1A40C0300002906000159720" at bounding box center [538, 343] width 195 height 18
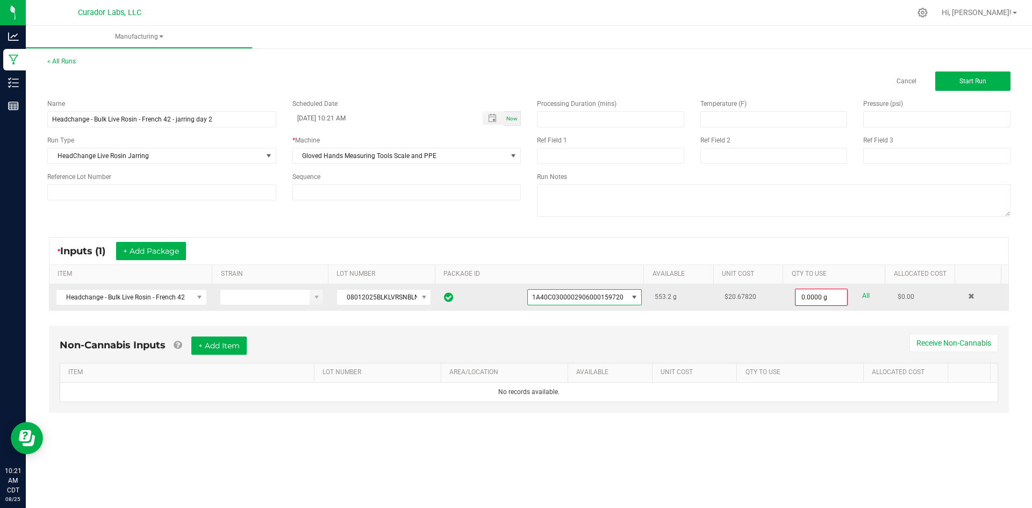
click at [863, 296] on link "All" at bounding box center [867, 296] width 8 height 15
type input "553.2000 g"
click at [220, 344] on button "+ Add Item" at bounding box center [218, 345] width 55 height 18
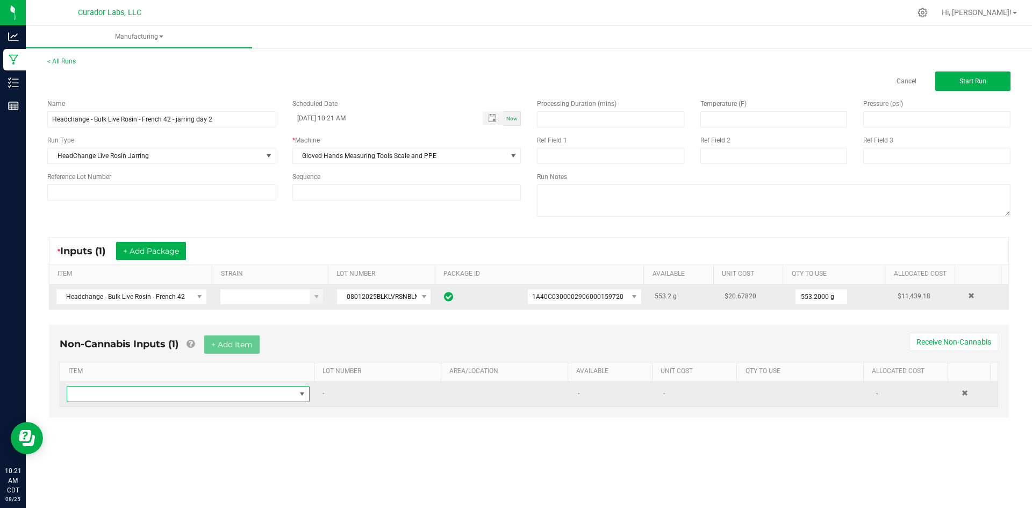
click at [188, 397] on span "NO DATA FOUND" at bounding box center [181, 394] width 229 height 15
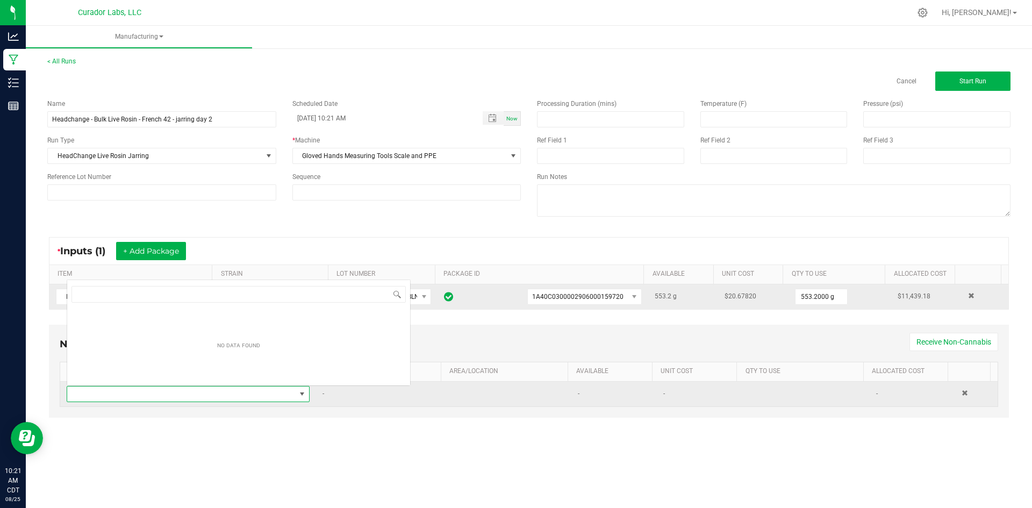
scroll to position [16, 239]
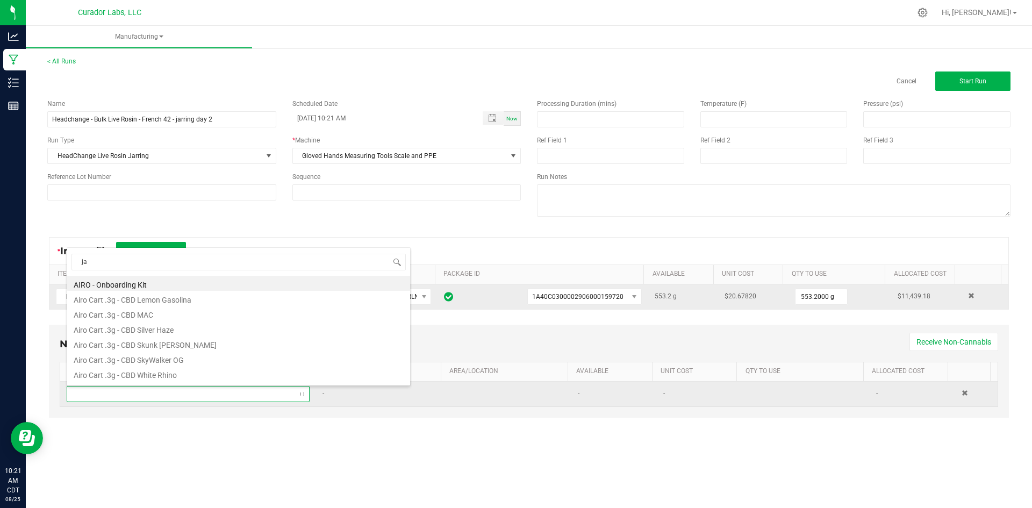
type input "jar"
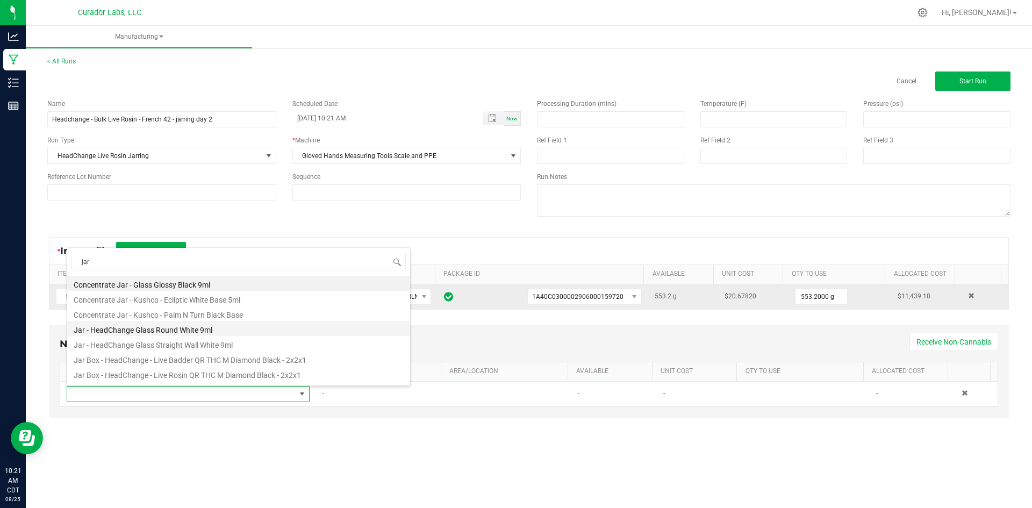
click at [178, 332] on li "Jar - HeadChange Glass Round White 9ml" at bounding box center [238, 328] width 343 height 15
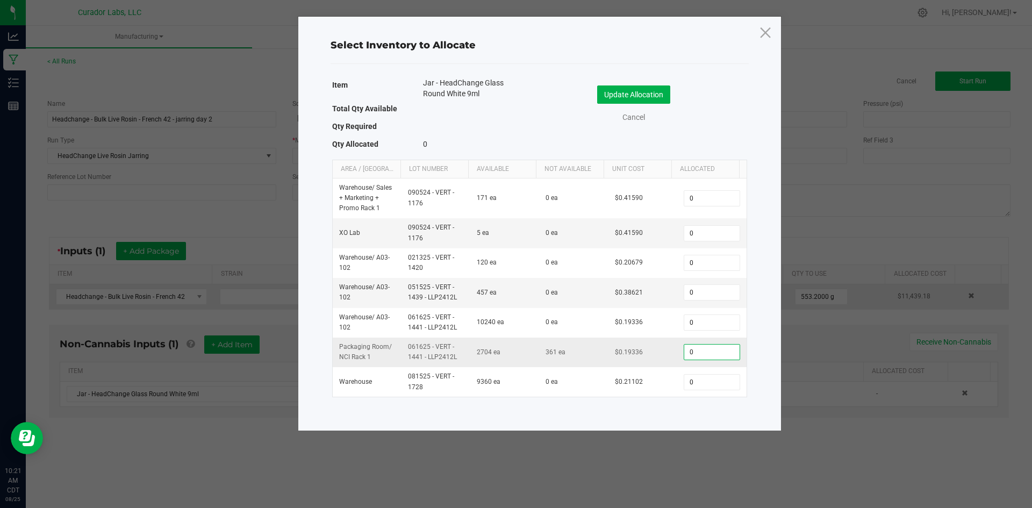
click at [696, 353] on input "0" at bounding box center [712, 352] width 55 height 15
type input "538"
click at [603, 86] on button "Update Allocation" at bounding box center [633, 95] width 73 height 18
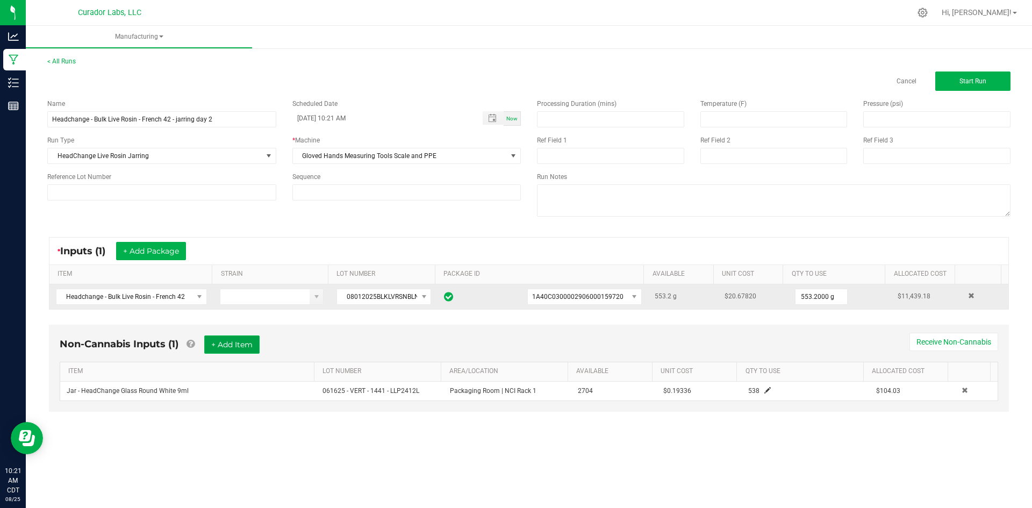
click at [231, 338] on button "+ Add Item" at bounding box center [231, 345] width 55 height 18
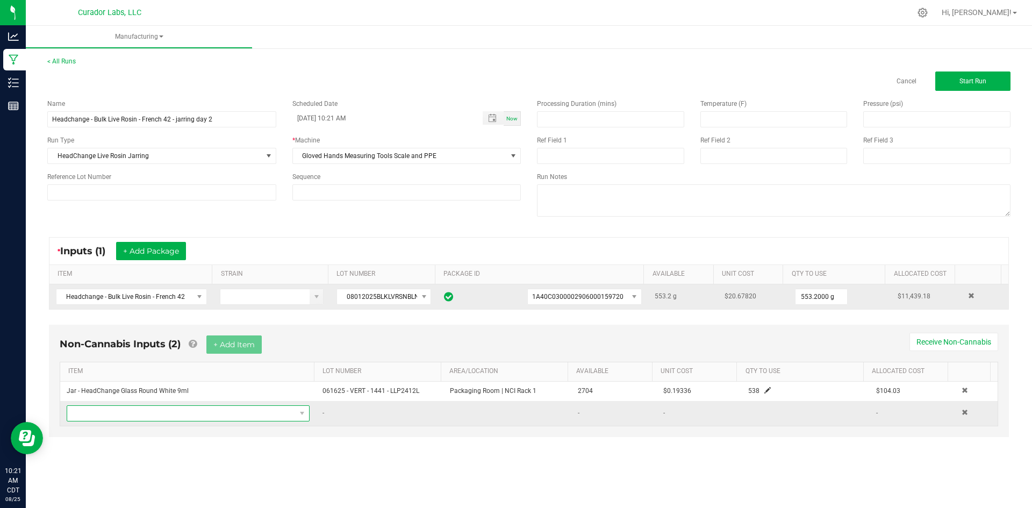
click at [197, 410] on span "NO DATA FOUND" at bounding box center [181, 413] width 229 height 15
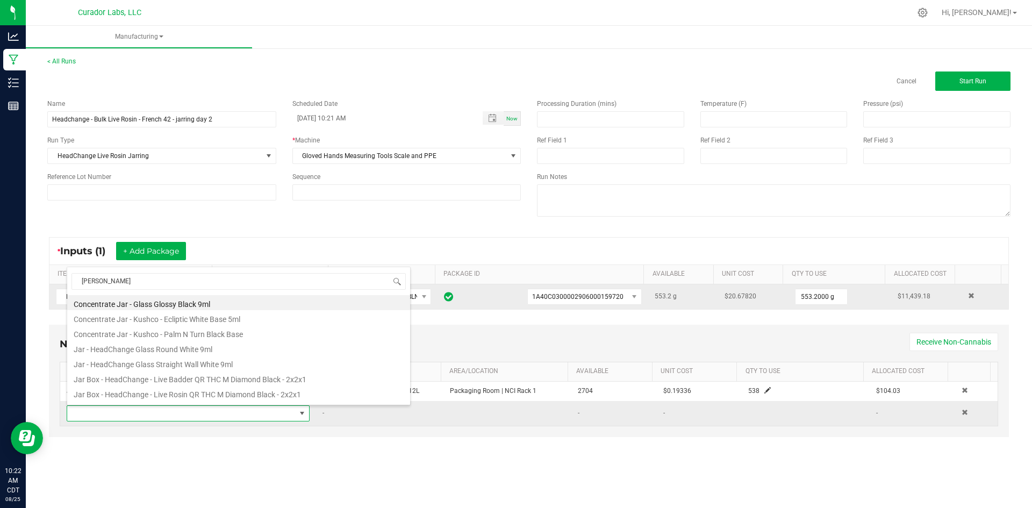
type input "jar lid"
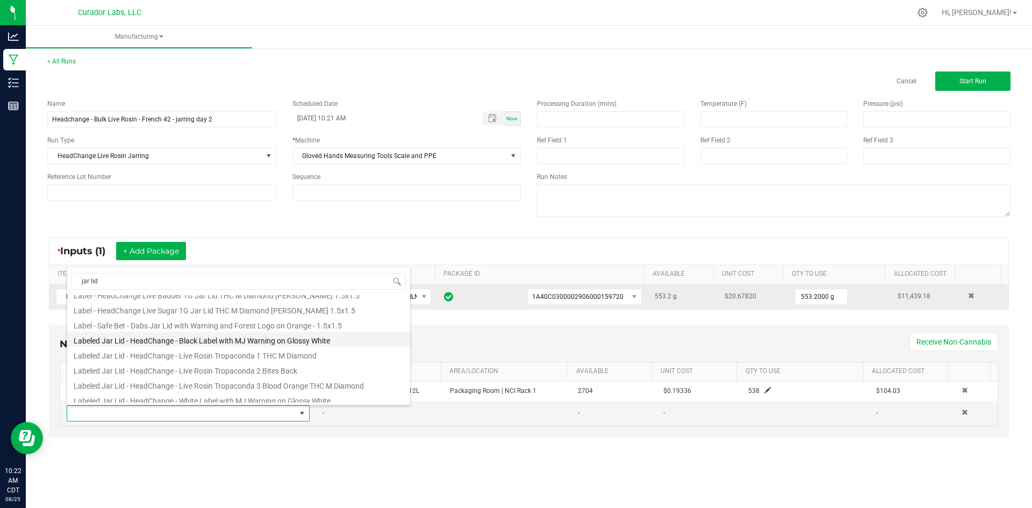
scroll to position [108, 0]
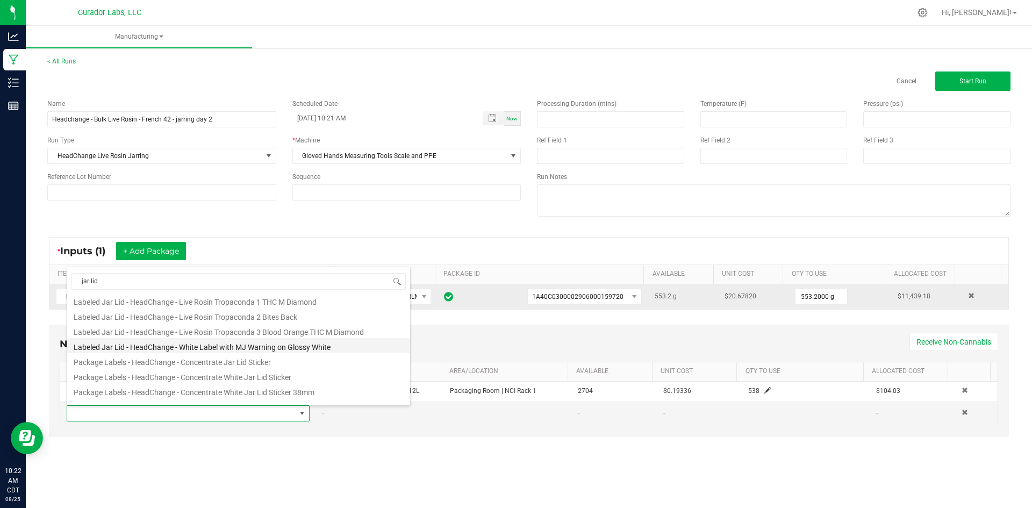
click at [191, 345] on li "Labeled Jar Lid - HeadChange - White Label with MJ Warning on Glossy White" at bounding box center [238, 345] width 343 height 15
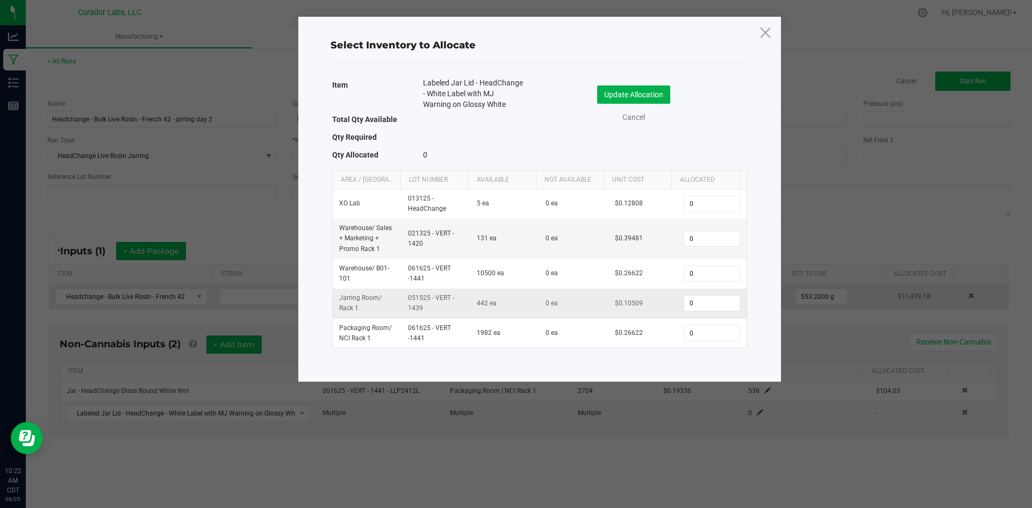
click at [696, 316] on td "0" at bounding box center [712, 304] width 69 height 30
click at [697, 307] on input "0" at bounding box center [712, 303] width 55 height 15
type input "538"
drag, startPoint x: 716, startPoint y: 301, endPoint x: 666, endPoint y: 304, distance: 50.1
click at [666, 304] on tr "Jarring Room / Rack 1 051525 - VERT - 1439 442 ea 0 ea $0.10509 538" at bounding box center [540, 304] width 414 height 30
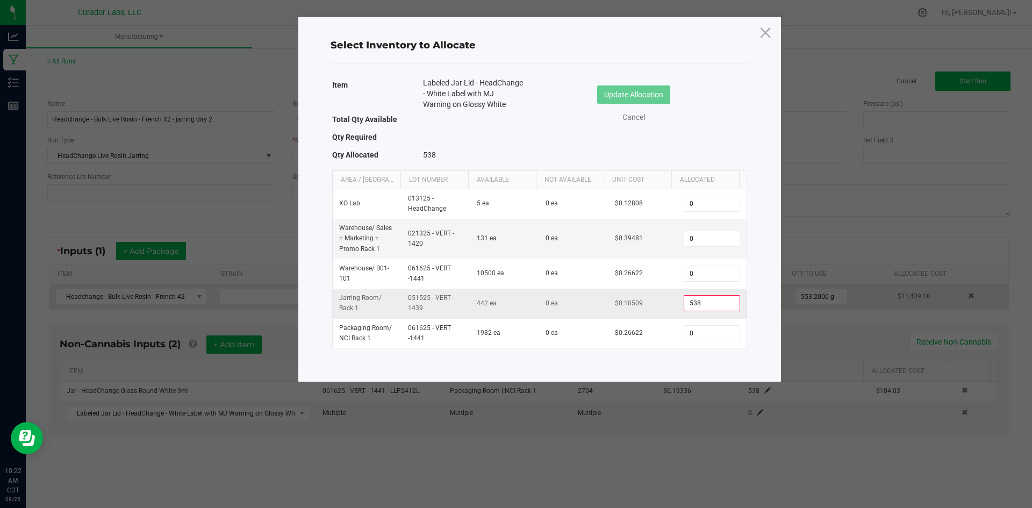
click at [703, 304] on input "538" at bounding box center [712, 303] width 55 height 15
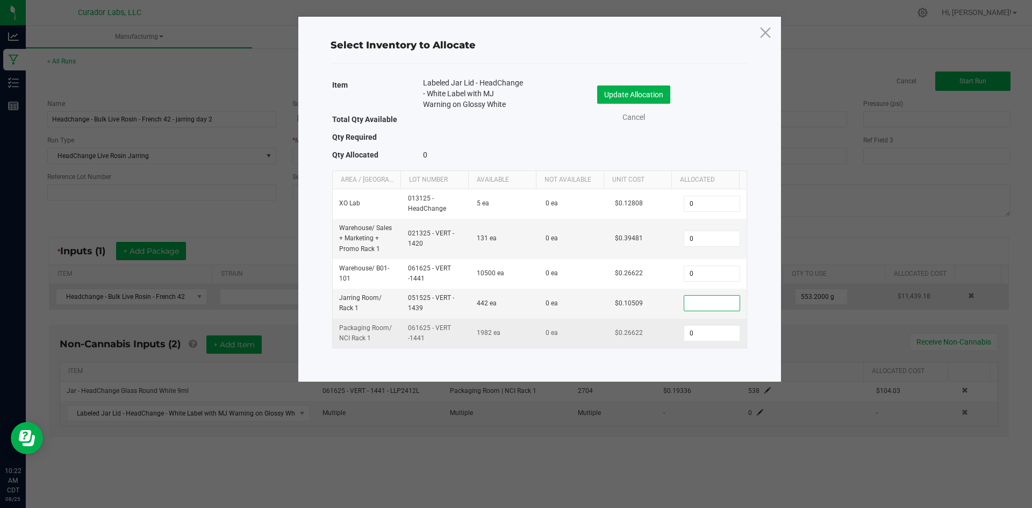
click at [690, 344] on td "0" at bounding box center [712, 333] width 69 height 29
click at [690, 335] on input "0" at bounding box center [712, 333] width 55 height 15
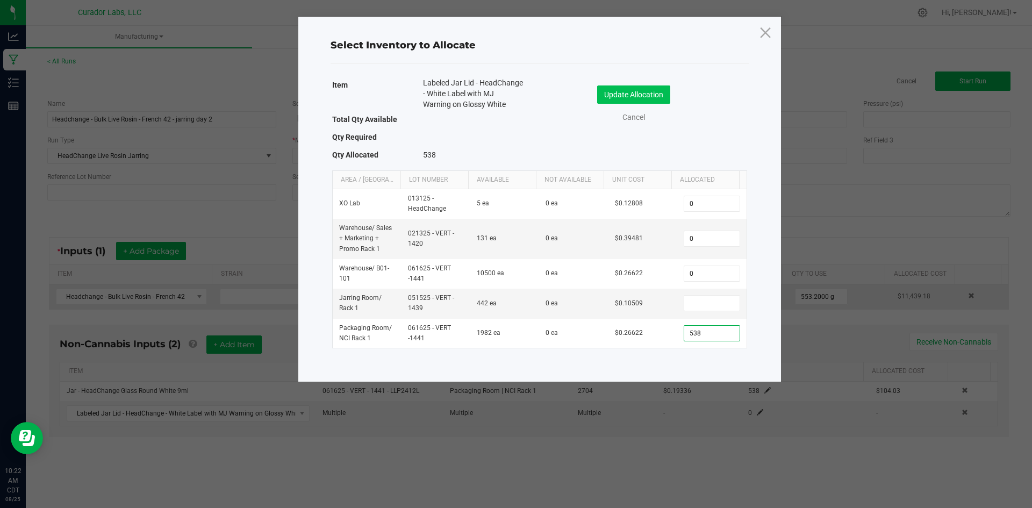
type input "538"
click at [650, 94] on button "Update Allocation" at bounding box center [633, 95] width 73 height 18
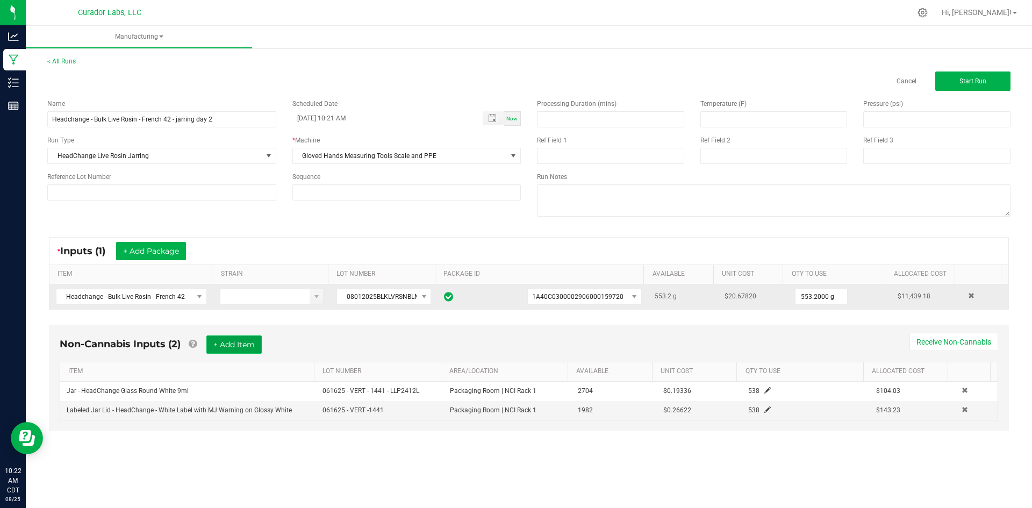
click at [236, 350] on button "+ Add Item" at bounding box center [233, 345] width 55 height 18
drag, startPoint x: 975, startPoint y: 76, endPoint x: 709, endPoint y: 114, distance: 269.4
click at [972, 77] on button "Start Run" at bounding box center [973, 81] width 75 height 19
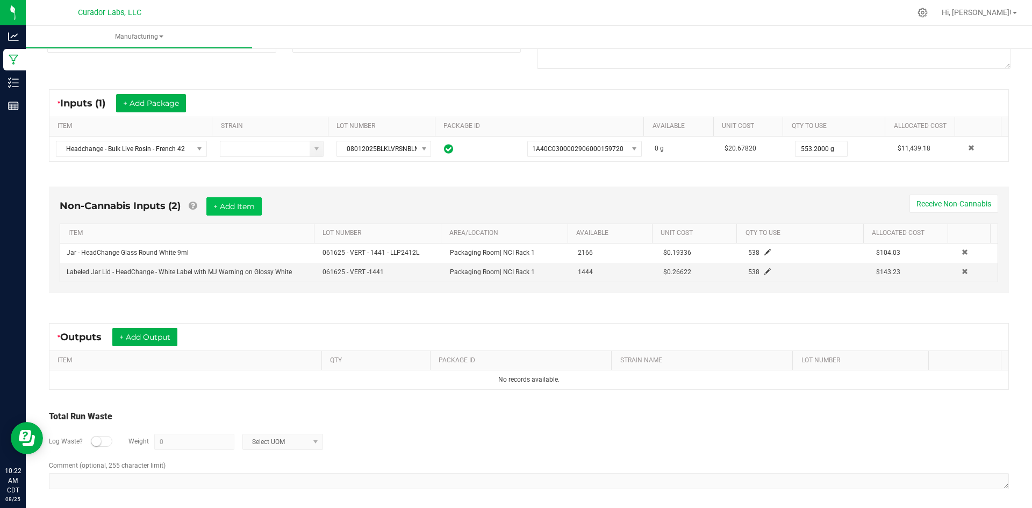
scroll to position [166, 0]
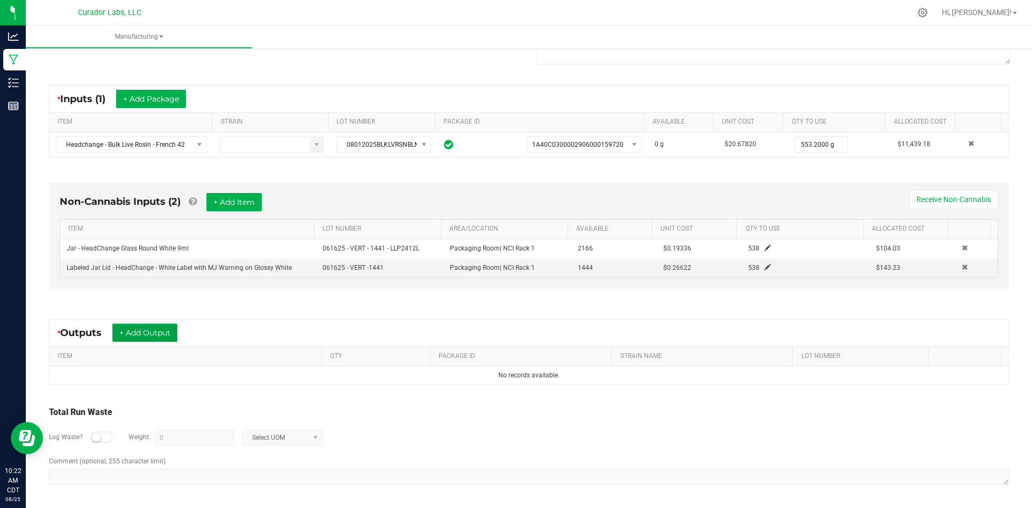
click at [137, 326] on button "+ Add Output" at bounding box center [144, 333] width 65 height 18
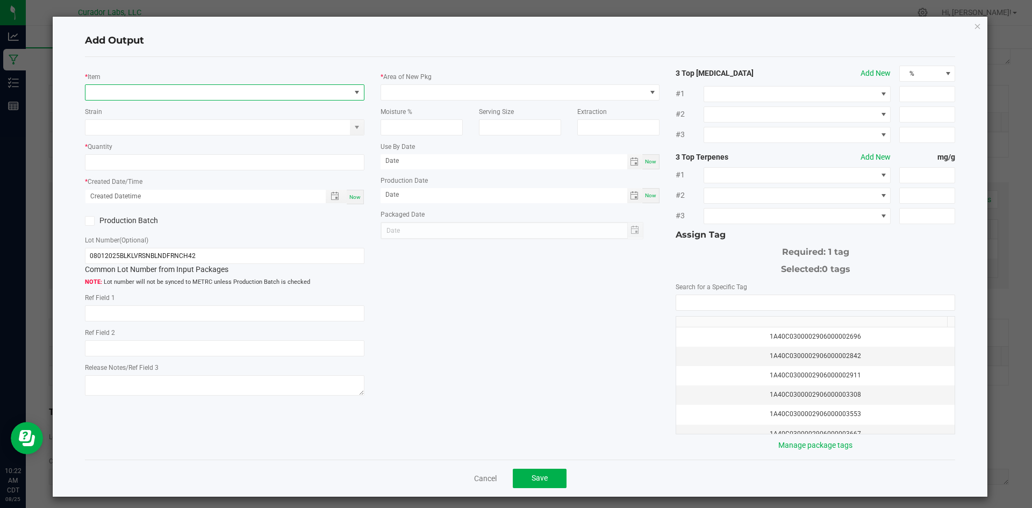
click at [157, 91] on span "NO DATA FOUND" at bounding box center [218, 92] width 265 height 15
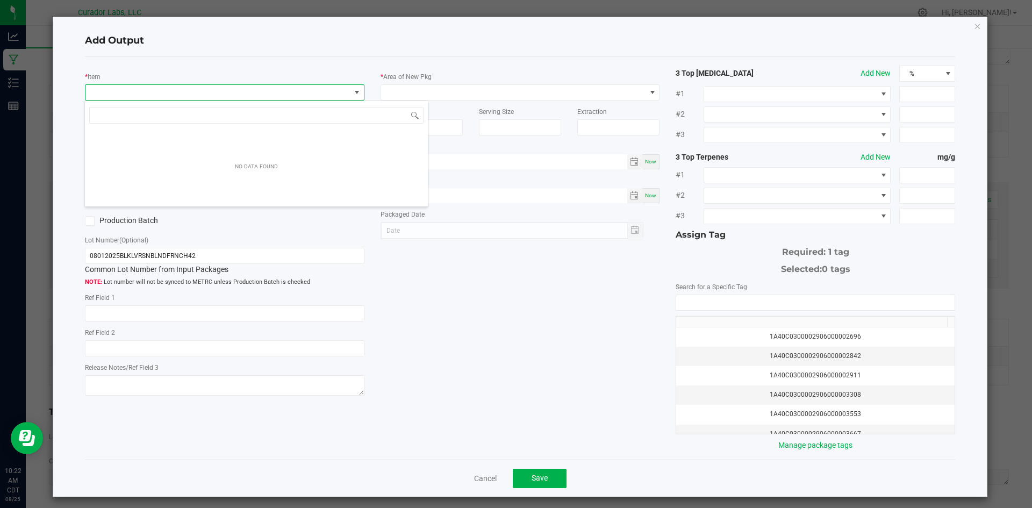
scroll to position [16, 277]
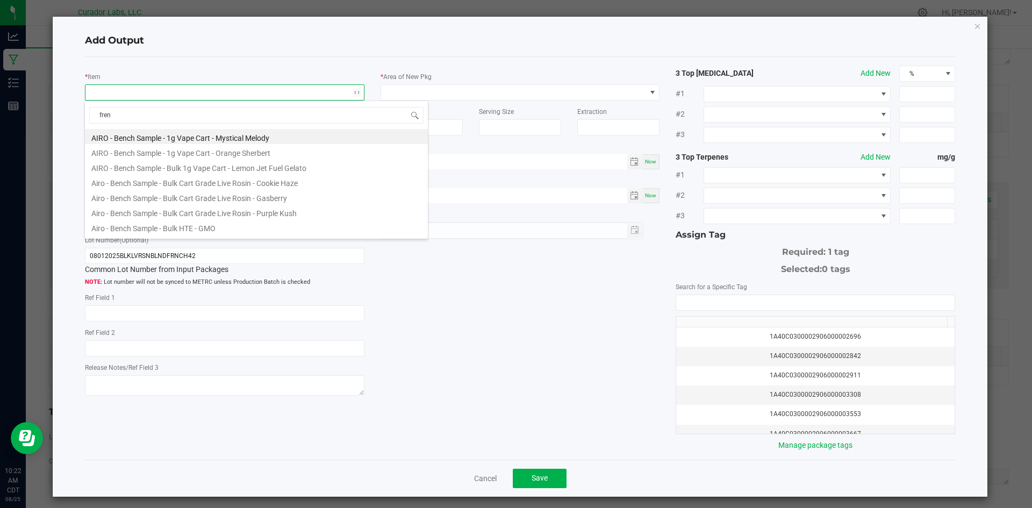
type input "frenc"
click at [187, 197] on li "HeadChange - Bulk Live Rosin 1g Each - French 42" at bounding box center [256, 196] width 343 height 15
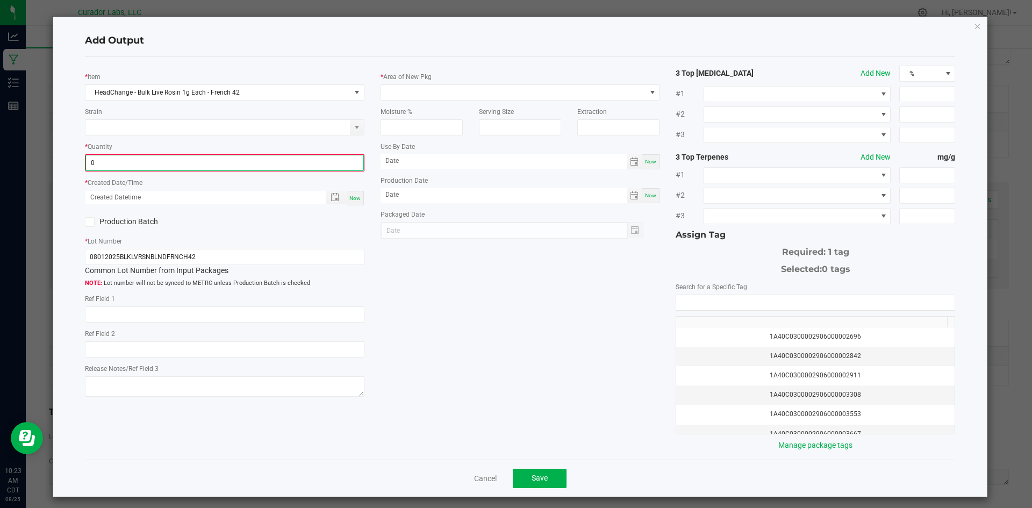
click at [149, 161] on input "0" at bounding box center [224, 162] width 277 height 15
type input "538.0000 g"
click at [353, 201] on div "Now" at bounding box center [355, 197] width 17 height 15
type input "08/25/2025 10:23 AM"
type input "[DATE]"
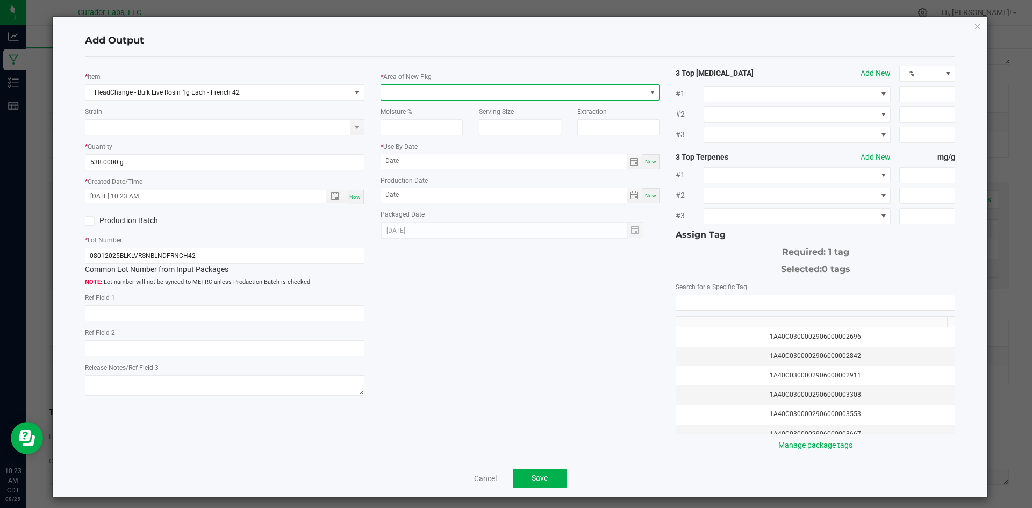
click at [416, 92] on span at bounding box center [513, 92] width 265 height 15
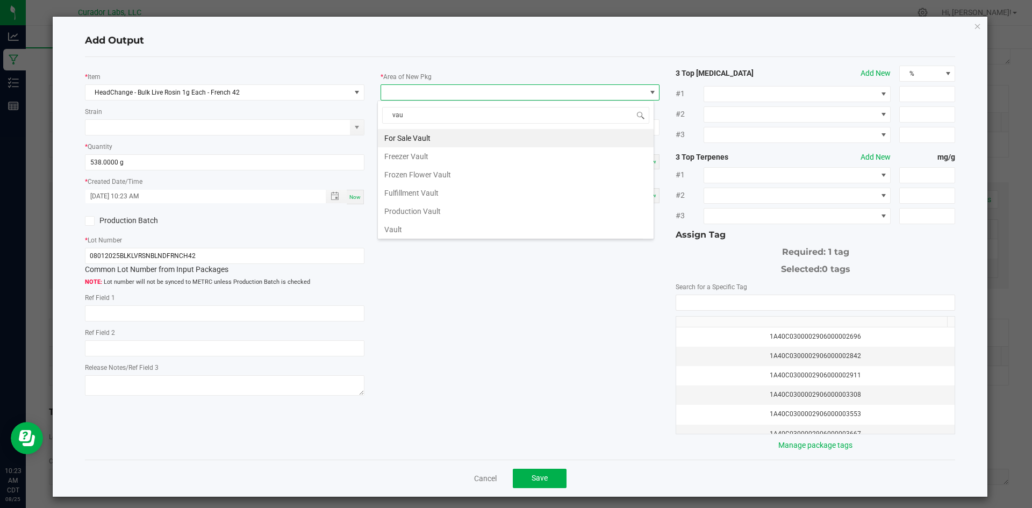
type input "vaul"
click at [412, 232] on li "Vault" at bounding box center [516, 229] width 276 height 18
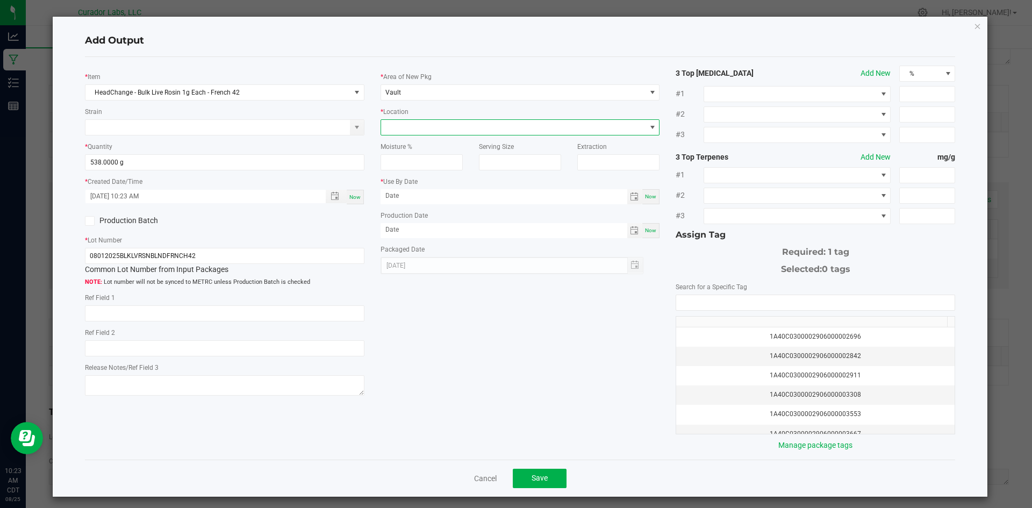
click at [391, 131] on span at bounding box center [513, 127] width 265 height 15
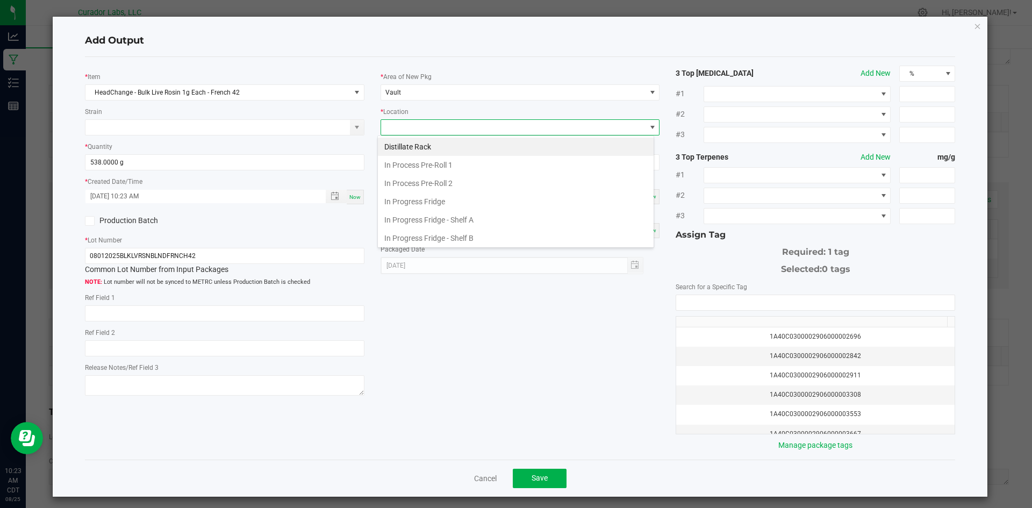
scroll to position [167, 0]
click at [391, 131] on span "Packaging Rack" at bounding box center [409, 128] width 47 height 8
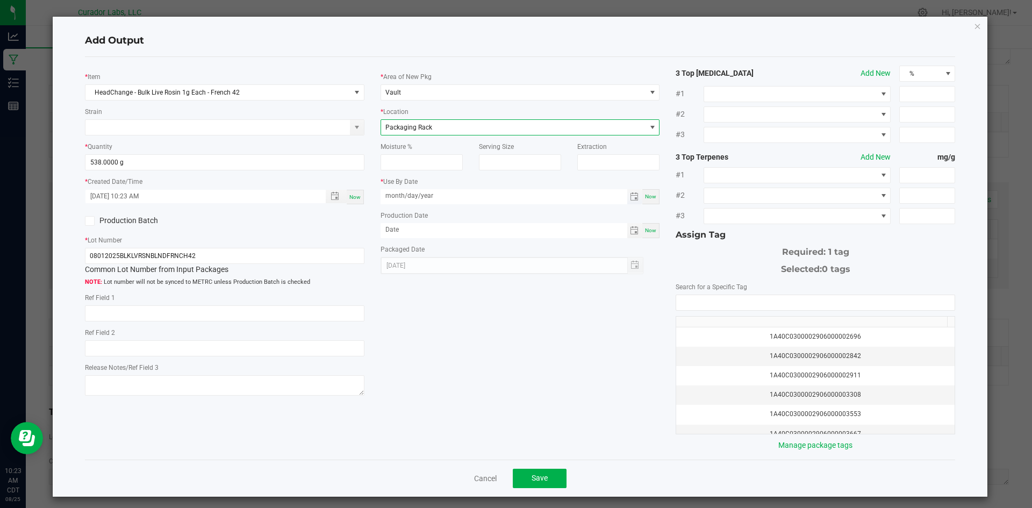
click at [408, 195] on input "month/day/year" at bounding box center [504, 195] width 247 height 13
type input "08/13/2026"
click at [428, 227] on input "month/day/year" at bounding box center [504, 229] width 247 height 13
type input "08/13/2025"
drag, startPoint x: 517, startPoint y: 365, endPoint x: 542, endPoint y: 359, distance: 25.6
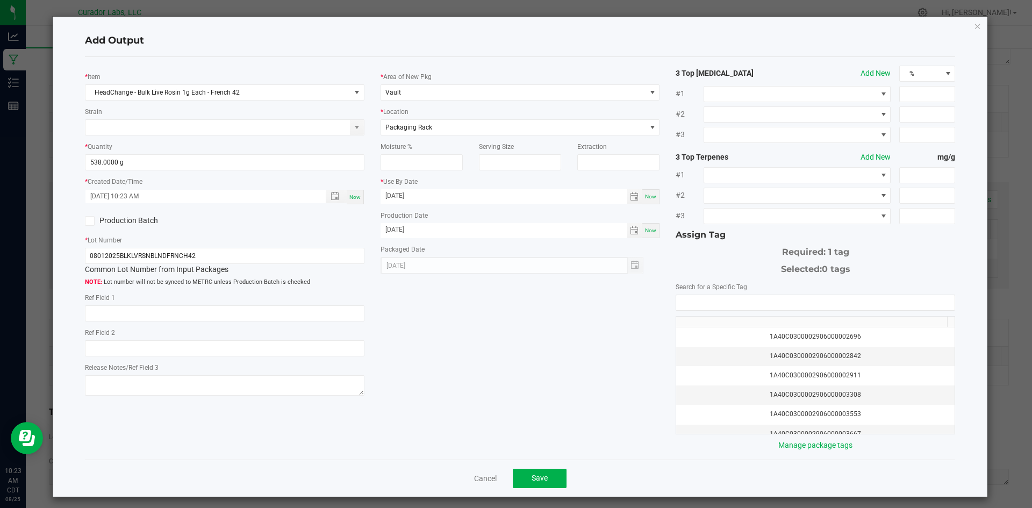
click at [525, 363] on div "* Item HeadChange - Bulk Live Rosin 1g Each - French 42 Strain * Quantity 538.0…" at bounding box center [520, 259] width 887 height 386
click at [716, 299] on input "NO DATA FOUND" at bounding box center [815, 302] width 279 height 15
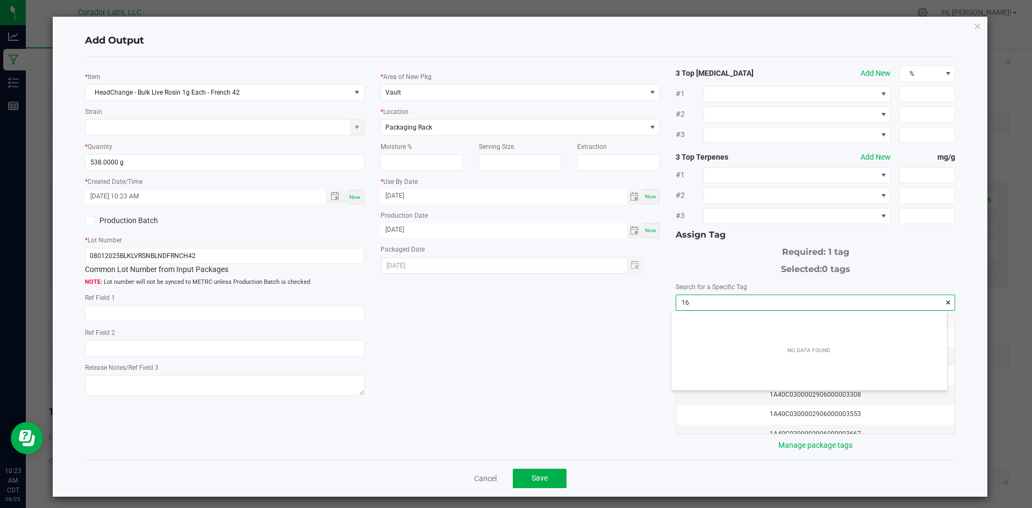
scroll to position [15, 276]
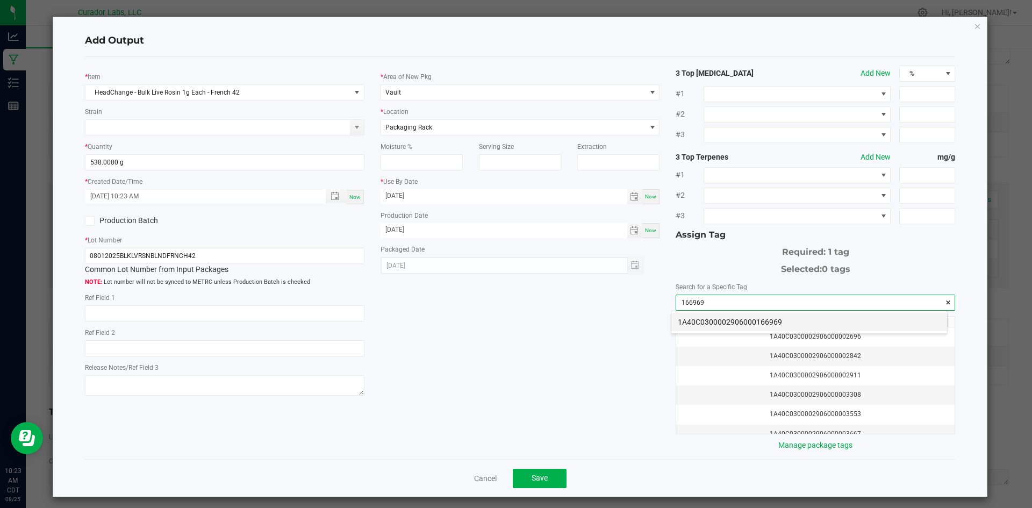
click at [715, 315] on li "1A40C0300002906000166969" at bounding box center [810, 322] width 276 height 18
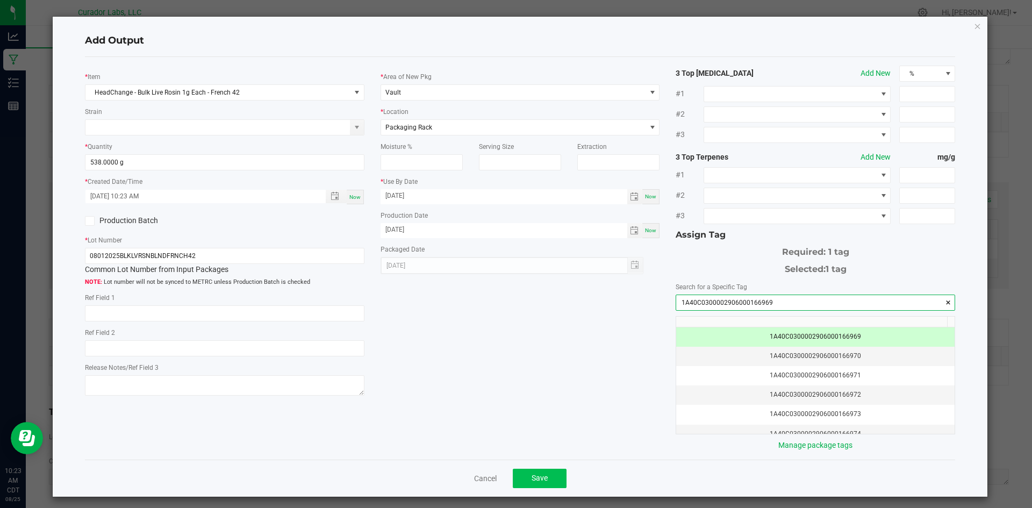
type input "1A40C0300002906000166969"
click at [536, 478] on span "Save" at bounding box center [540, 478] width 16 height 9
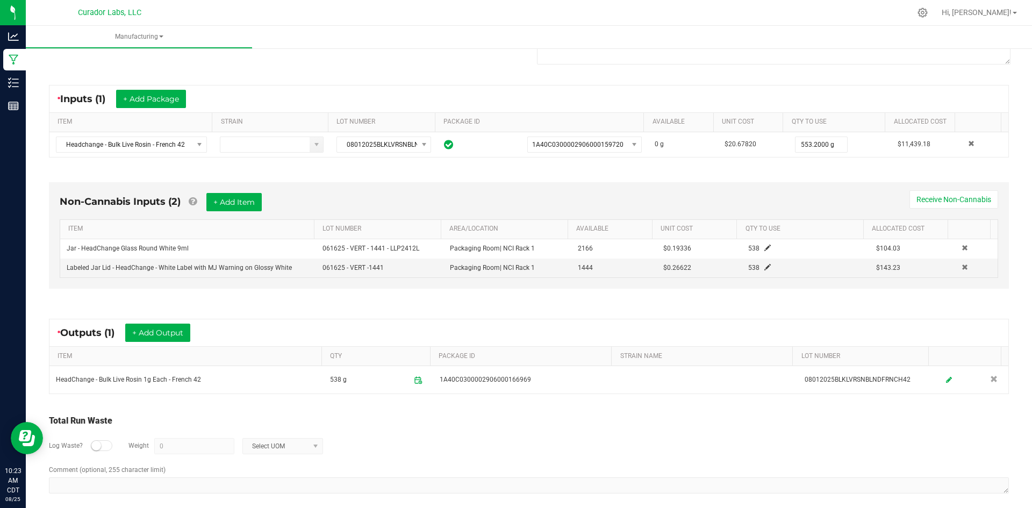
click at [95, 443] on small at bounding box center [96, 446] width 10 height 10
click at [384, 448] on div "Log Waste? Weight 0 Select UOM" at bounding box center [529, 447] width 960 height 38
click at [189, 446] on input "0" at bounding box center [194, 446] width 79 height 15
paste input "15.2"
click at [275, 443] on span "Select UOM" at bounding box center [276, 446] width 66 height 15
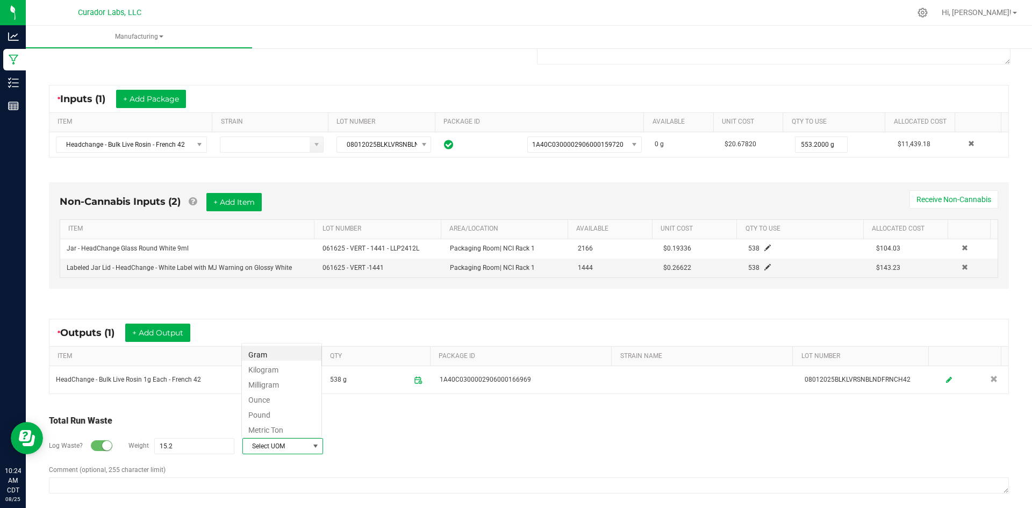
scroll to position [16, 81]
click at [252, 356] on li "Gram" at bounding box center [282, 353] width 80 height 15
type input "15.2 g"
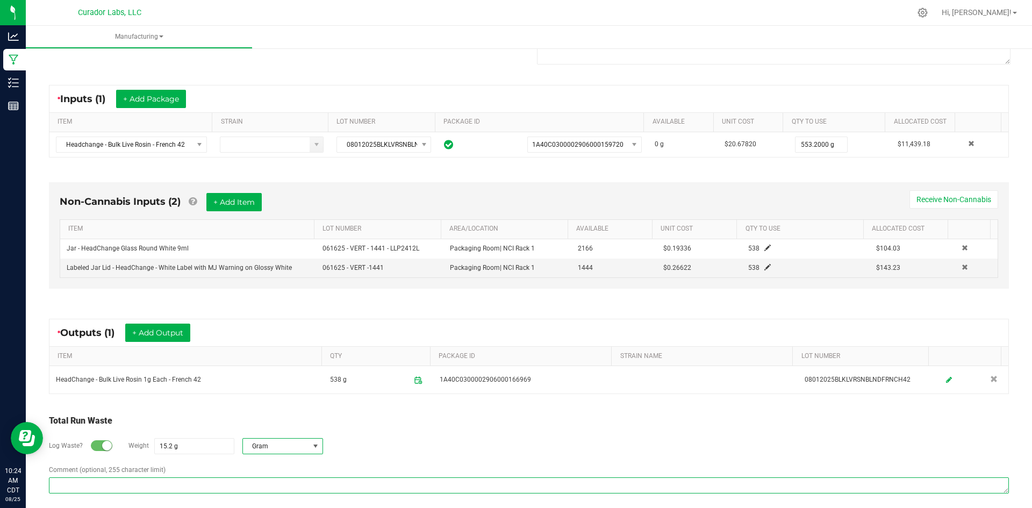
click at [185, 486] on textarea "Comment (optional, 255 character limit)" at bounding box center [529, 486] width 960 height 16
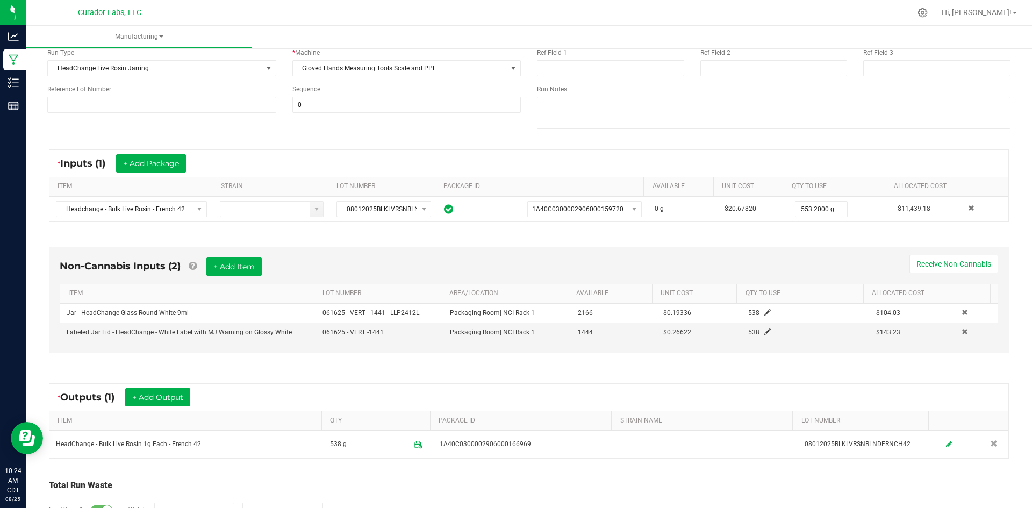
scroll to position [0, 0]
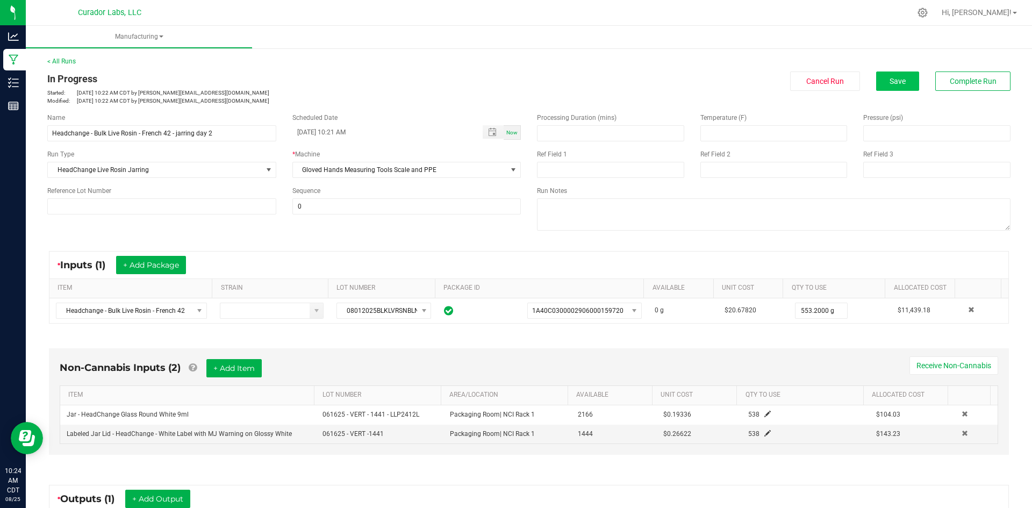
type textarea "waste on gloves, jars, tools, mats"
drag, startPoint x: 872, startPoint y: 87, endPoint x: 878, endPoint y: 82, distance: 7.6
click at [878, 82] on button "Save" at bounding box center [898, 81] width 43 height 19
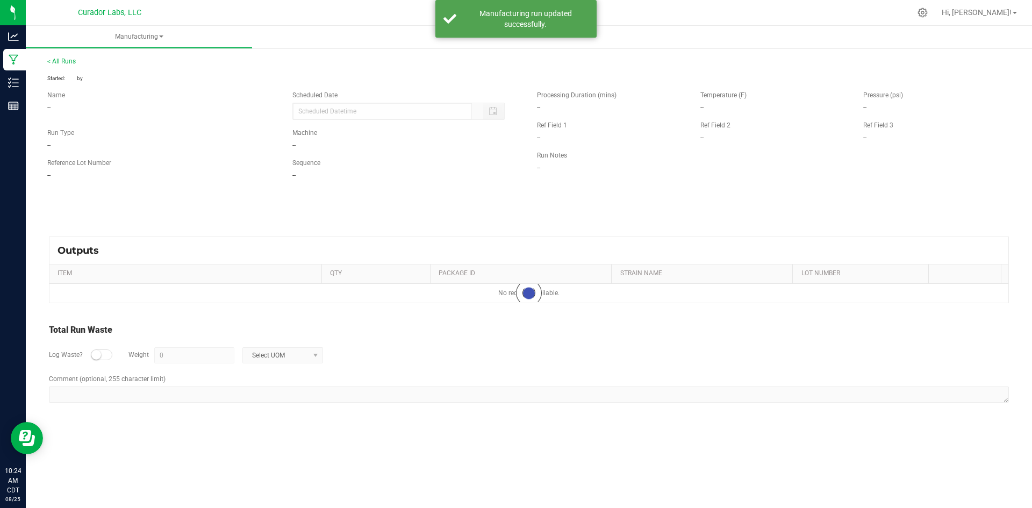
type input "08/25/2025 10:21 AM"
type input "15.2 g"
type textarea "waste on gloves, jars, tools, mats"
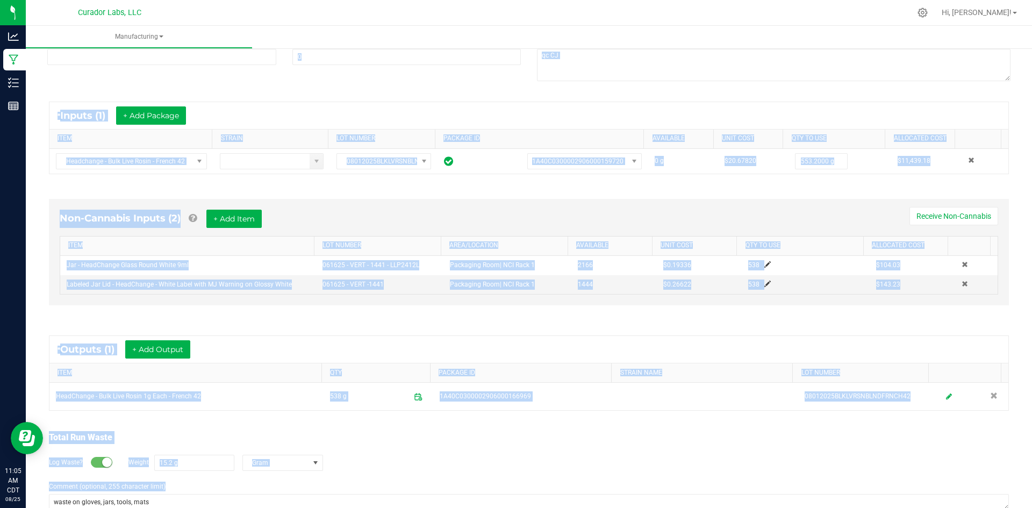
scroll to position [175, 0]
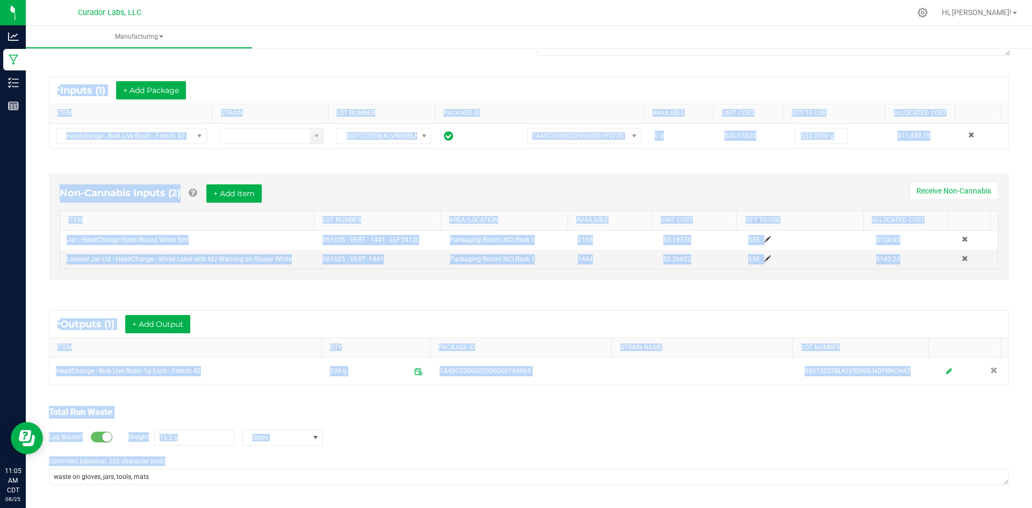
drag, startPoint x: 45, startPoint y: 75, endPoint x: 386, endPoint y: 526, distance: 565.4
click at [386, 508] on html "Analytics Manufacturing Inventory Reports 11:05 AM CDT 08/25/2025 08/25 Curador…" at bounding box center [516, 254] width 1032 height 508
copy manufacturing-process-run "In Progress Started: Aug 25, 2025 10:22 AM CDT by senia@curadorbrands.com Modif…"
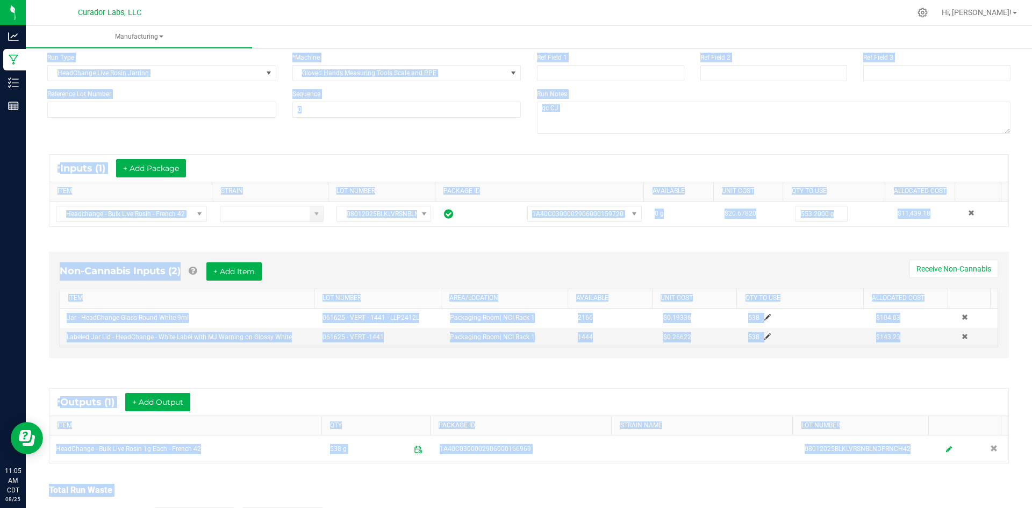
scroll to position [0, 0]
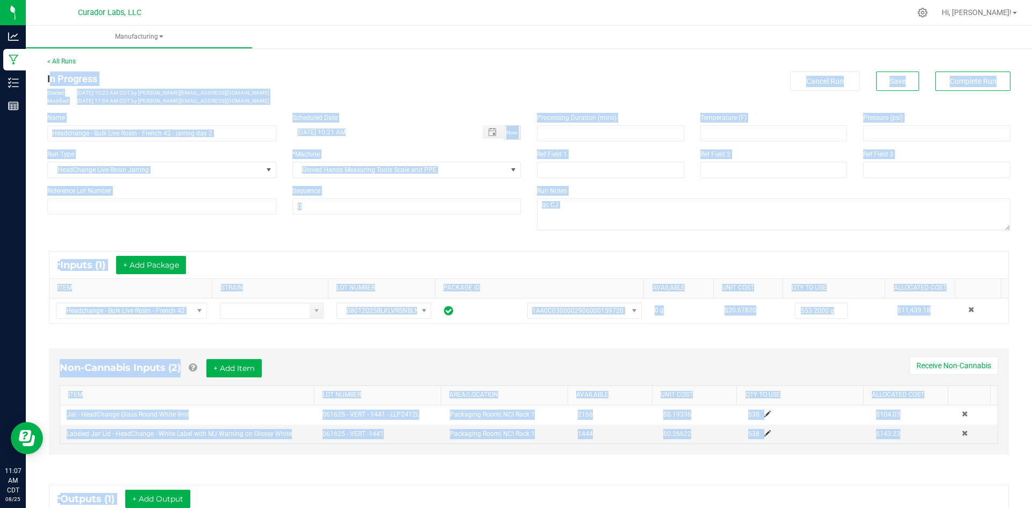
click at [593, 253] on div "* Inputs (1) + Add Package" at bounding box center [528, 265] width 959 height 27
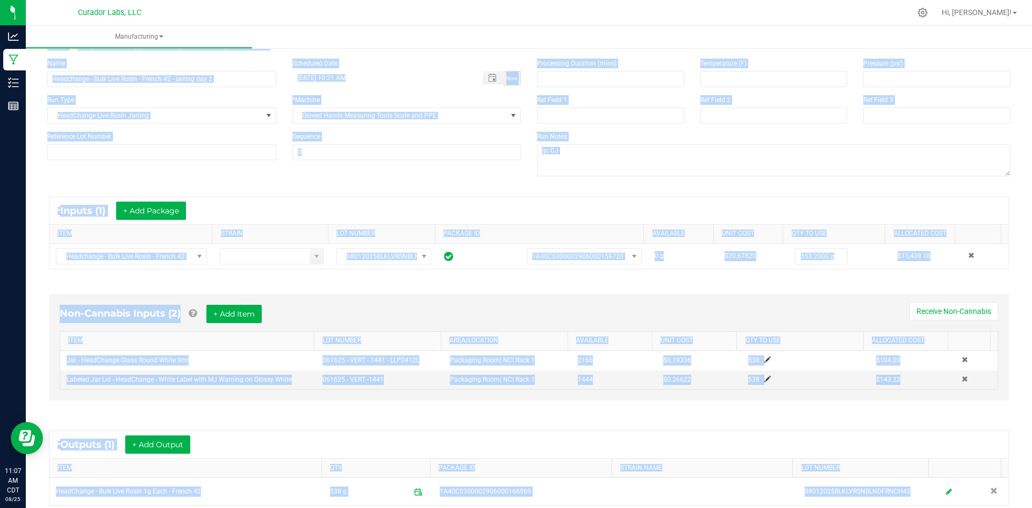
scroll to position [175, 0]
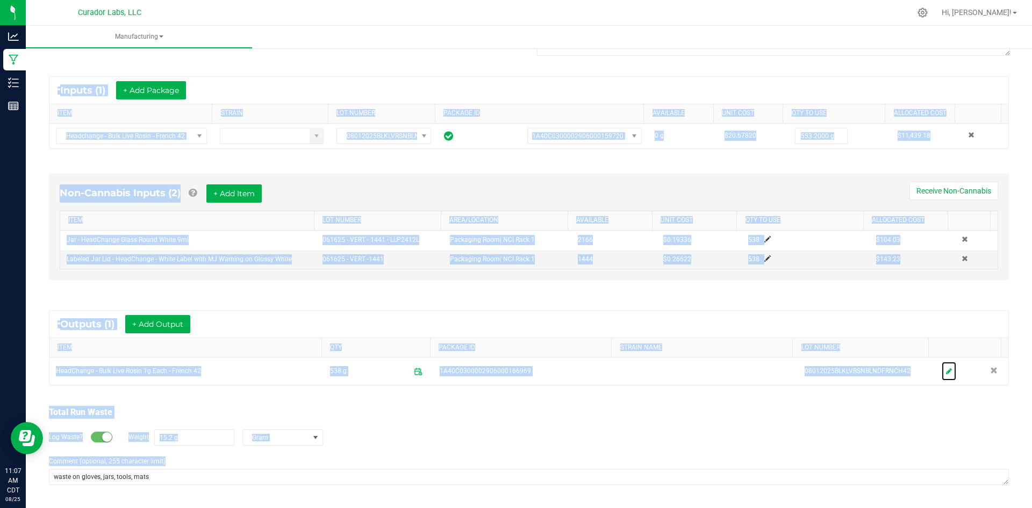
click at [942, 374] on link at bounding box center [949, 371] width 15 height 19
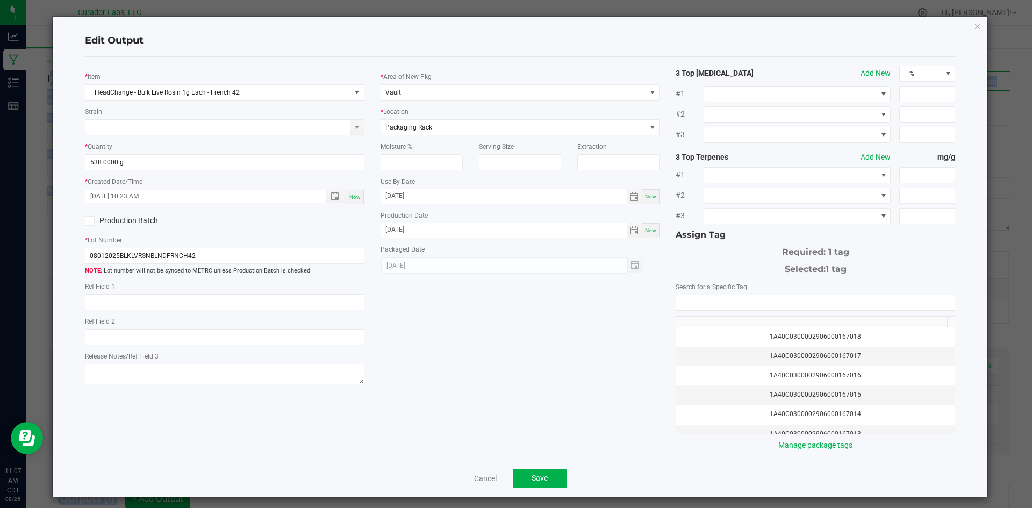
drag, startPoint x: 970, startPoint y: 23, endPoint x: 960, endPoint y: 30, distance: 11.5
click at [965, 29] on div "Edit Output * Item HeadChange - Bulk Live Rosin 1g Each - French 42 Strain * Qu…" at bounding box center [521, 257] width 936 height 480
drag, startPoint x: 971, startPoint y: 25, endPoint x: 946, endPoint y: 35, distance: 26.8
click at [974, 25] on icon "button" at bounding box center [978, 25] width 8 height 13
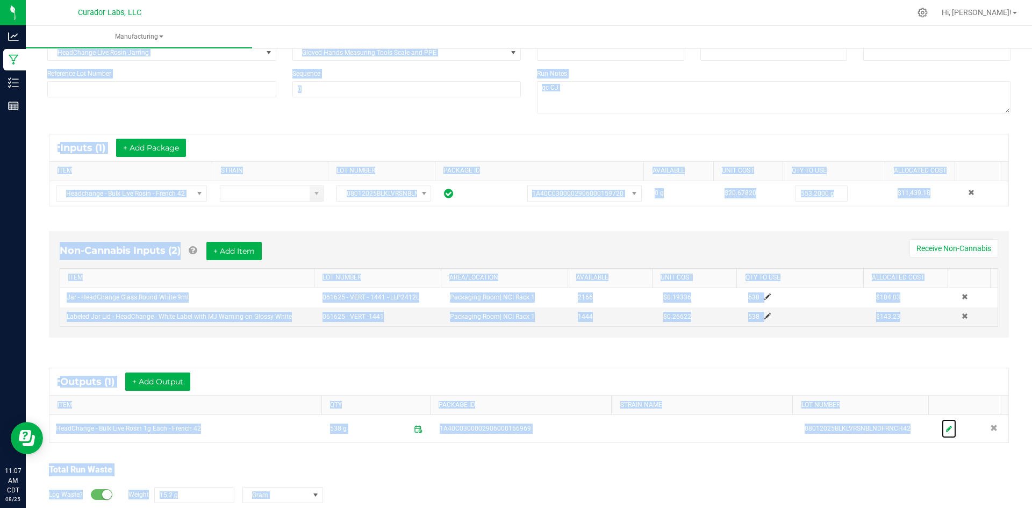
scroll to position [13, 0]
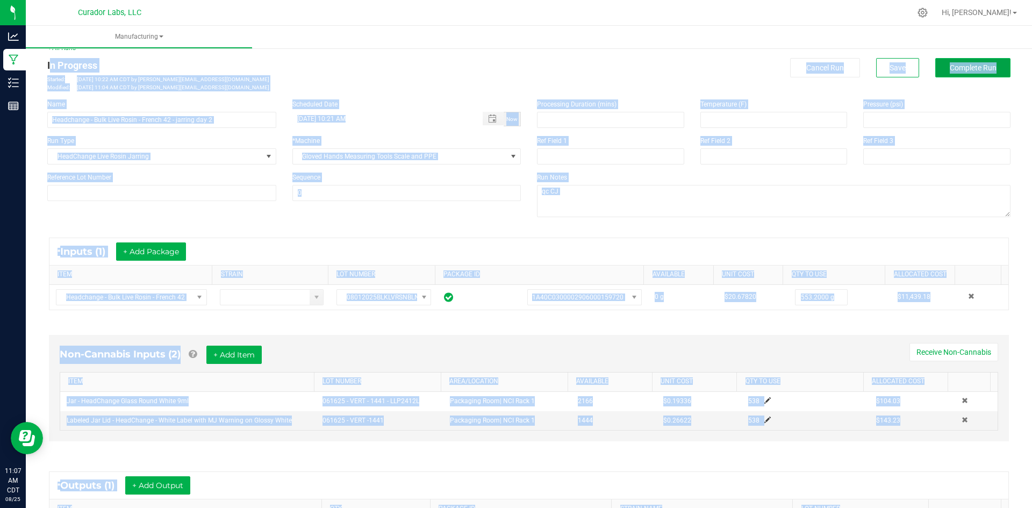
click at [979, 63] on span "Complete Run" at bounding box center [973, 67] width 47 height 9
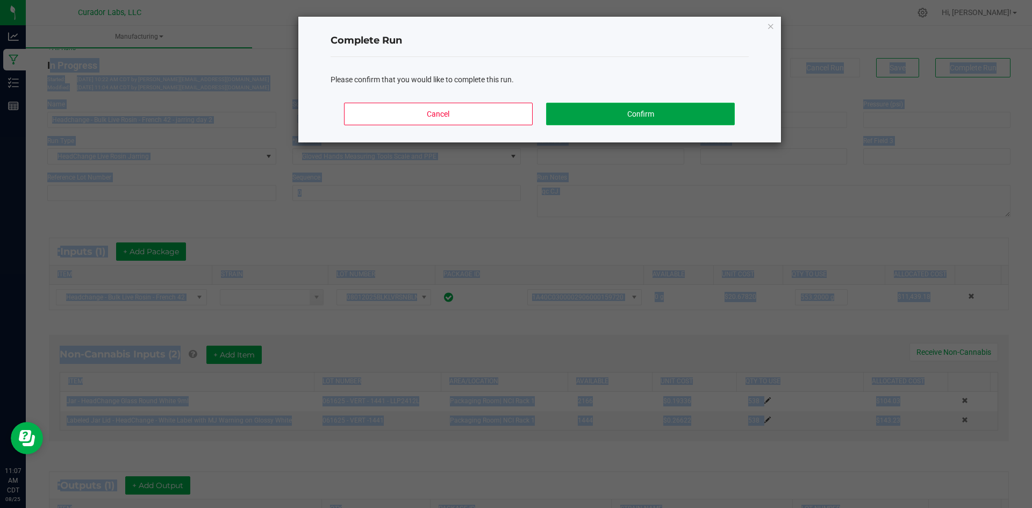
click at [644, 113] on button "Confirm" at bounding box center [640, 114] width 188 height 23
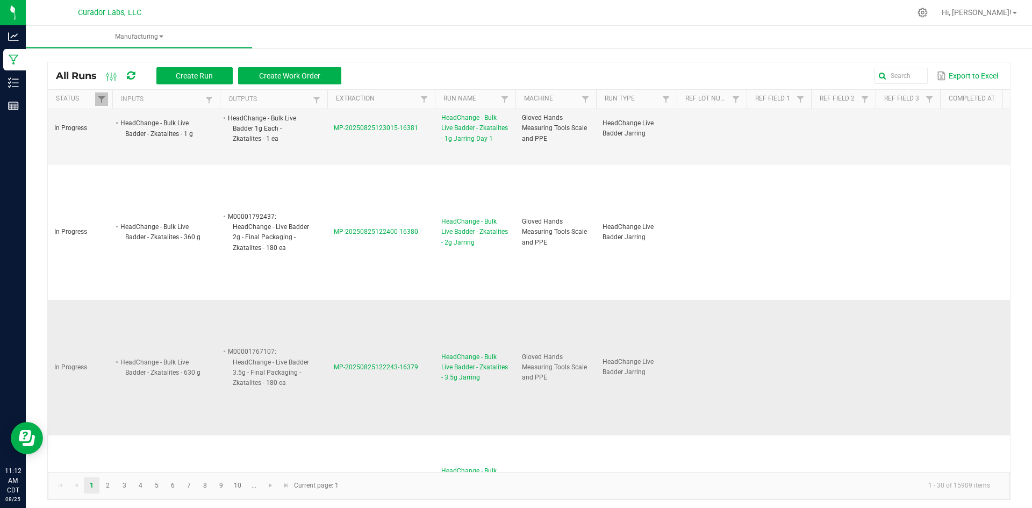
scroll to position [1075, 0]
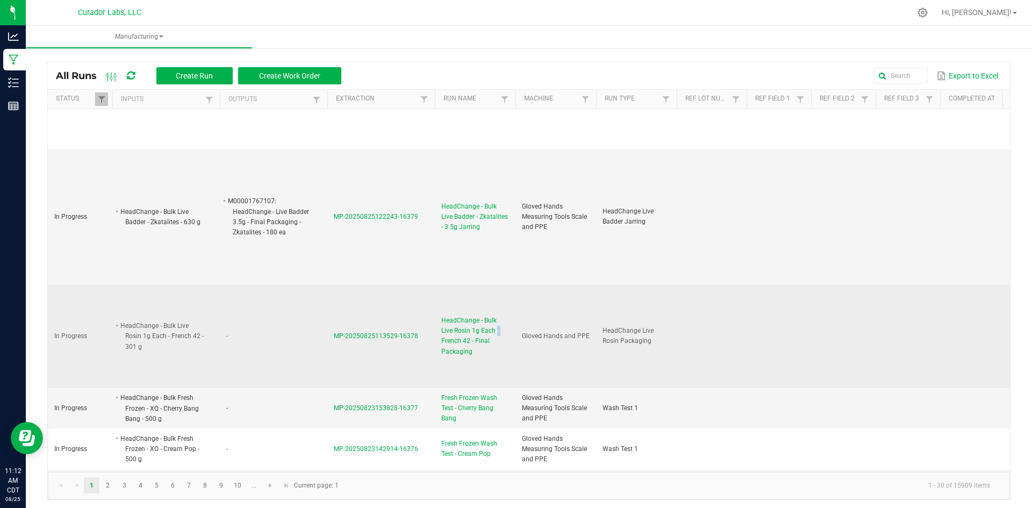
drag, startPoint x: 485, startPoint y: 324, endPoint x: 490, endPoint y: 325, distance: 5.5
click at [490, 325] on span "HeadChange - Bulk Live Rosin 1g Each - French 42 - Final Packaging" at bounding box center [475, 336] width 68 height 41
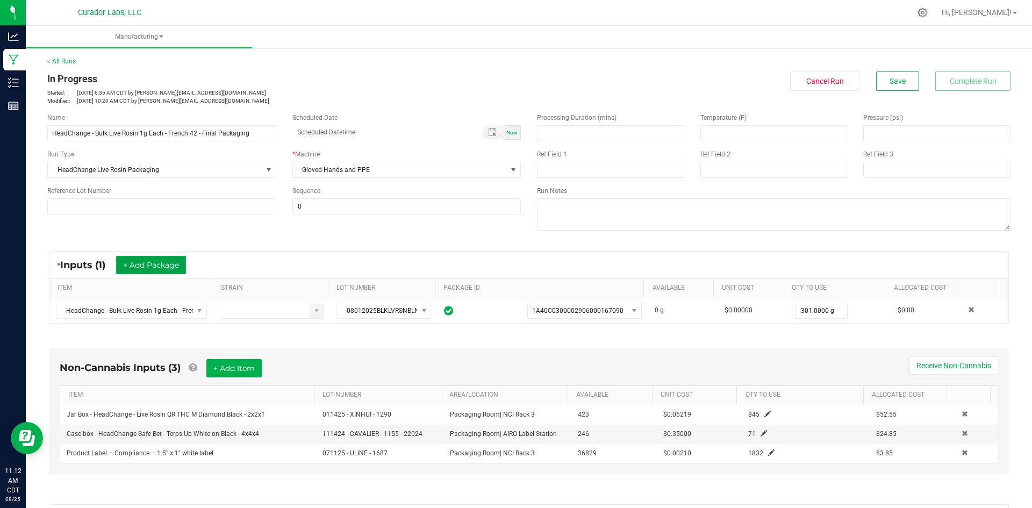
click at [154, 262] on button "+ Add Package" at bounding box center [151, 265] width 70 height 18
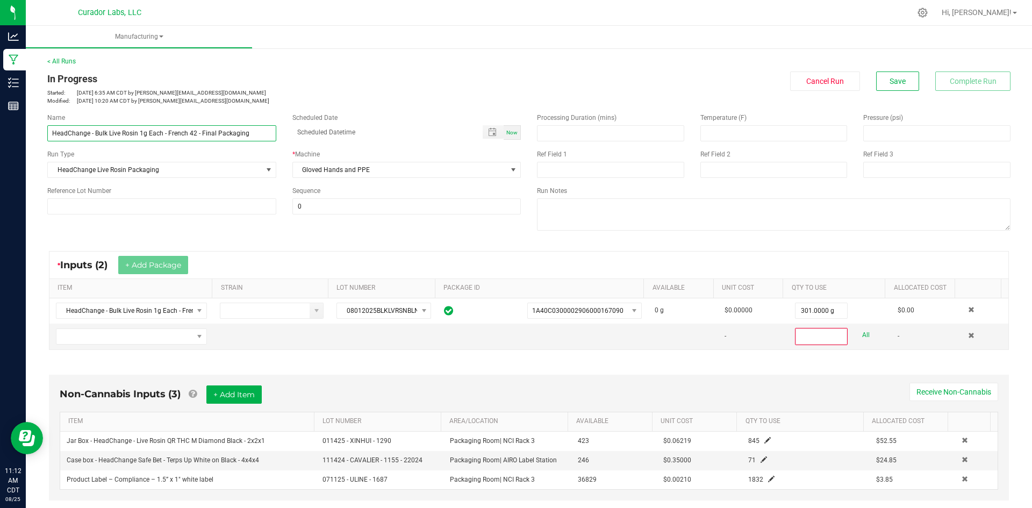
drag, startPoint x: 52, startPoint y: 130, endPoint x: 193, endPoint y: 134, distance: 141.0
click at [194, 134] on input "HeadChange - Bulk Live Rosin 1g Each - French 42 - Final Packaging" at bounding box center [161, 133] width 229 height 16
click at [195, 334] on span "NO DATA FOUND" at bounding box center [199, 336] width 9 height 9
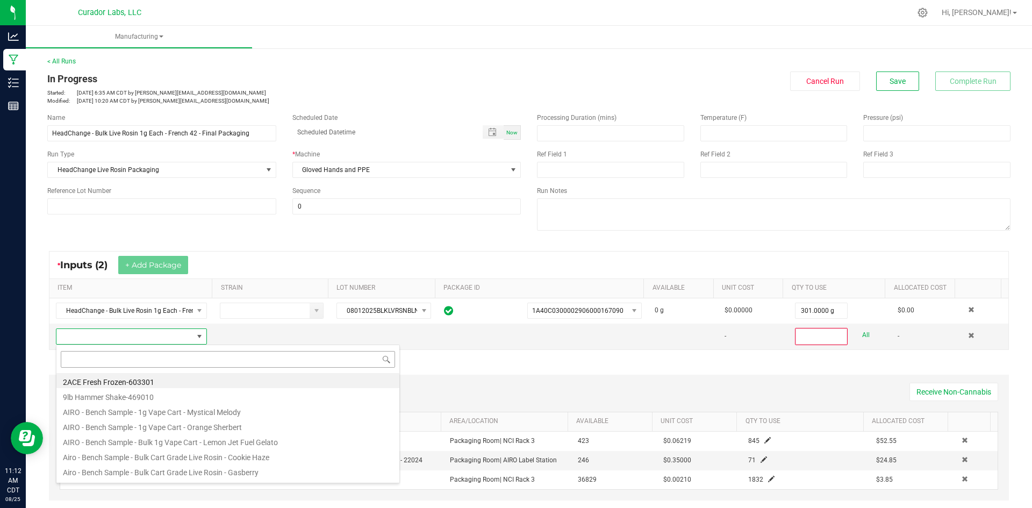
scroll to position [16, 147]
type input "HeadChange - Bulk Live Rosin 1g Each - French 42"
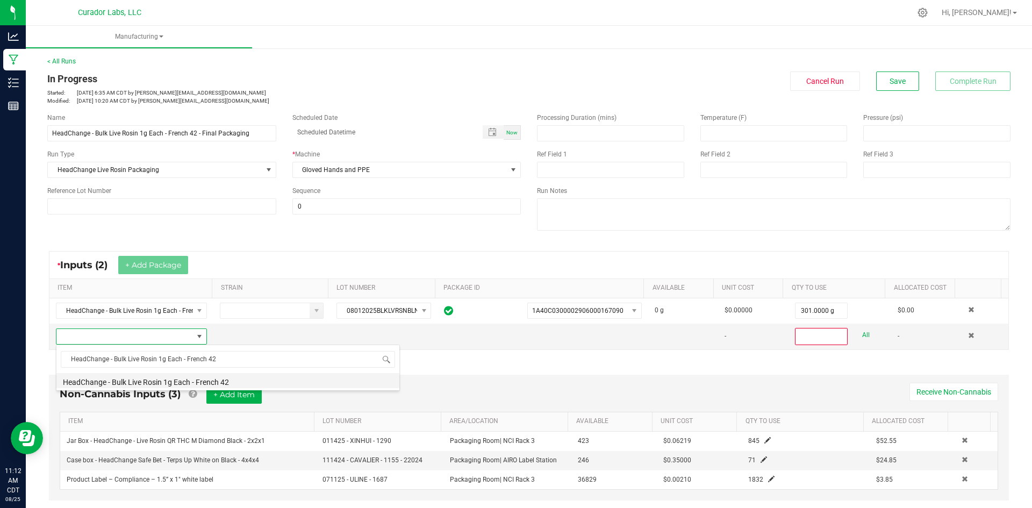
click at [156, 381] on li "HeadChange - Bulk Live Rosin 1g Each - French 42" at bounding box center [227, 380] width 343 height 15
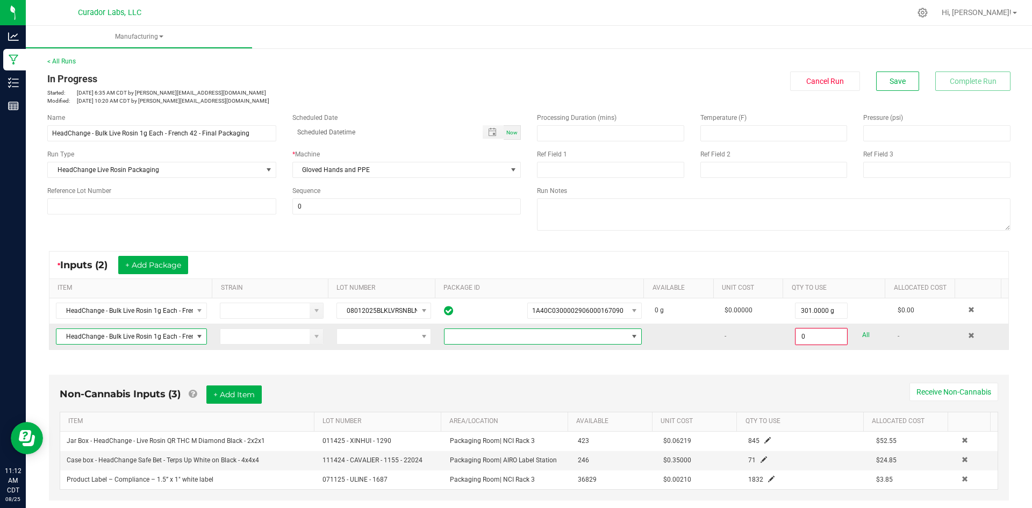
click at [630, 333] on span at bounding box center [634, 336] width 9 height 9
click at [585, 385] on li "1A40C0300002906000166969" at bounding box center [534, 382] width 193 height 18
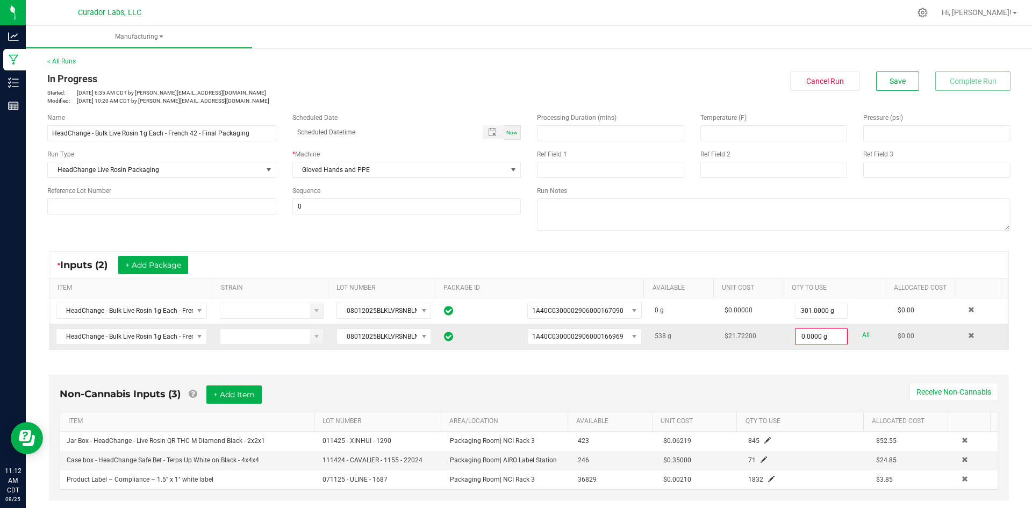
click at [863, 340] on link "All" at bounding box center [867, 335] width 8 height 15
type input "538.0000 g"
drag, startPoint x: 899, startPoint y: 82, endPoint x: 861, endPoint y: 123, distance: 55.5
click at [898, 84] on button "Save" at bounding box center [898, 81] width 43 height 19
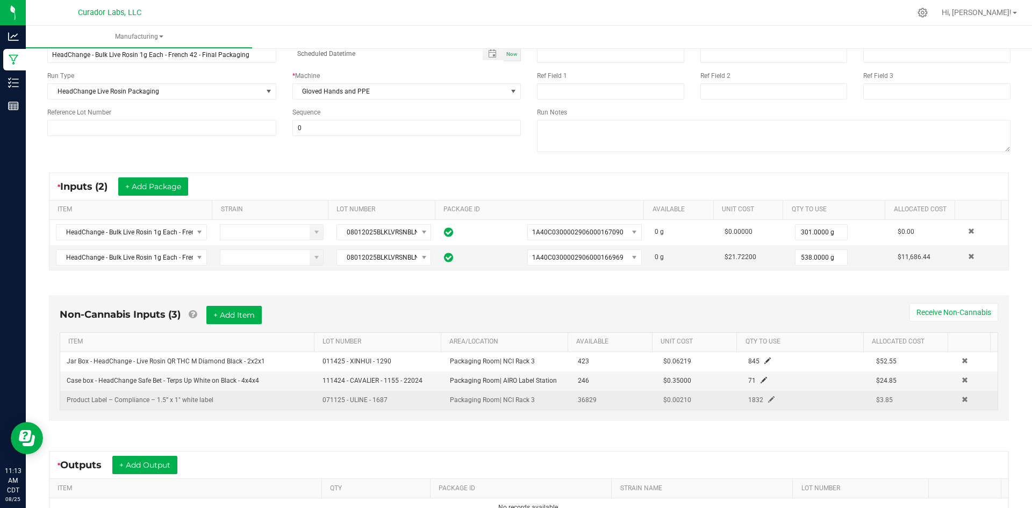
scroll to position [211, 0]
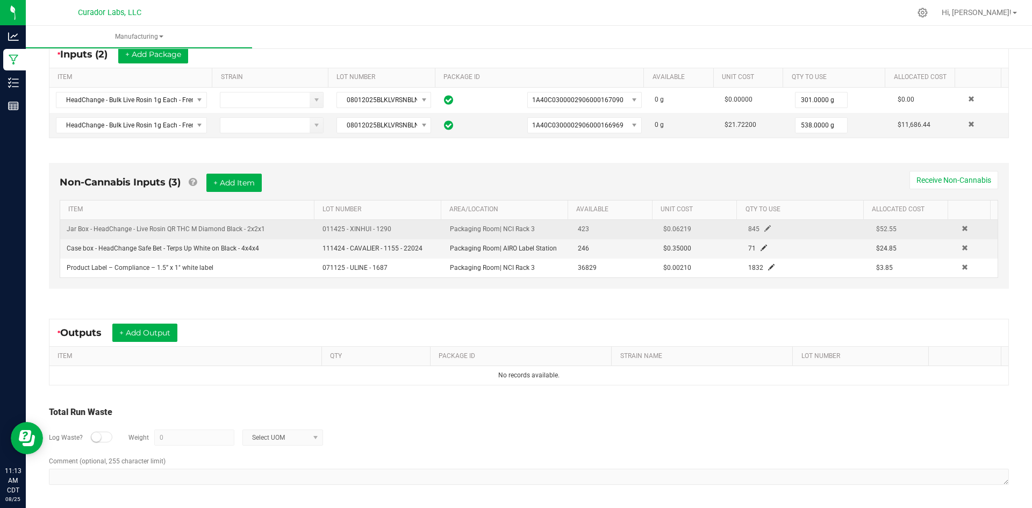
click at [753, 229] on div "845" at bounding box center [782, 229] width 84 height 10
click at [765, 228] on span at bounding box center [768, 228] width 6 height 6
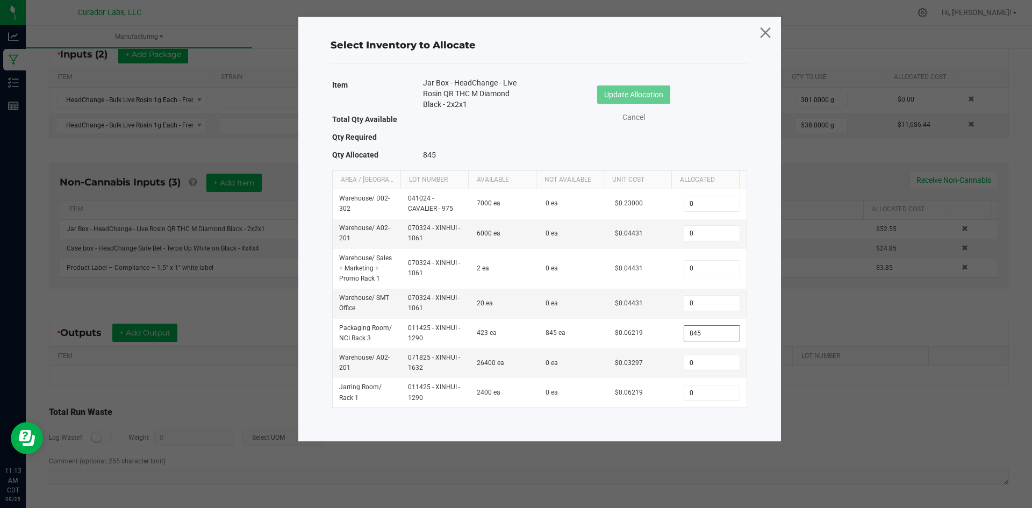
click at [761, 31] on icon at bounding box center [765, 32] width 15 height 26
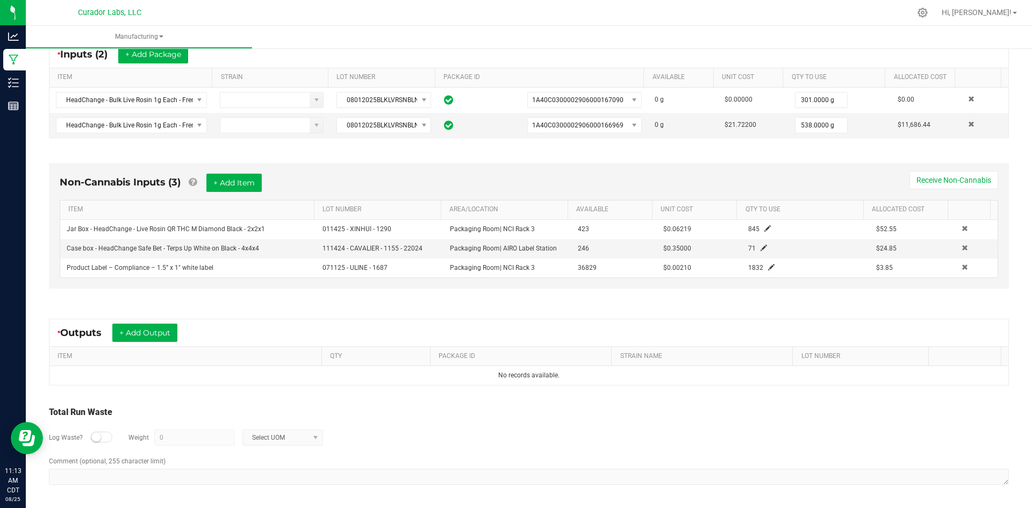
drag, startPoint x: 262, startPoint y: 227, endPoint x: 60, endPoint y: 237, distance: 202.4
click at [51, 238] on div "Non-Cannabis Inputs (3) + Add Item Receive Non-Cannabis ITEM LOT NUMBER AREA/LO…" at bounding box center [529, 226] width 960 height 126
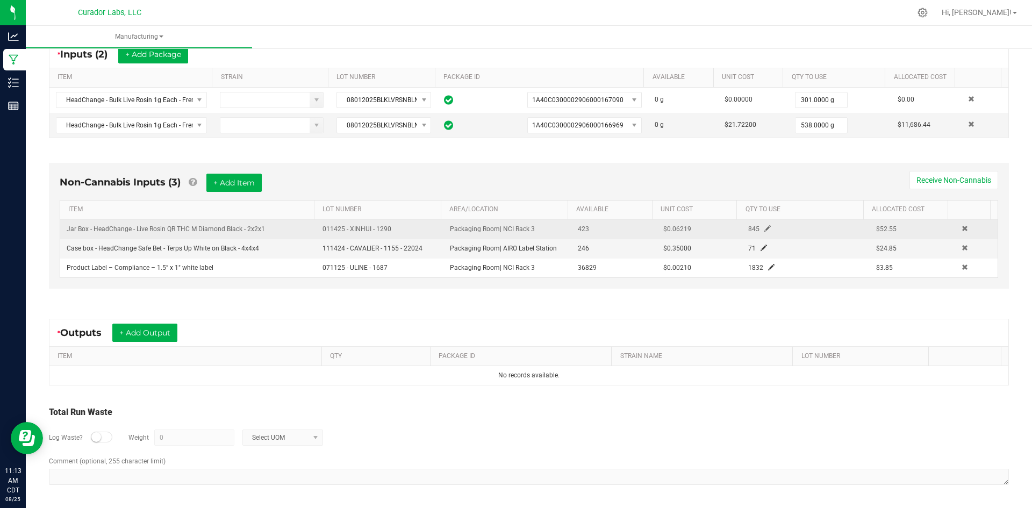
copy table "Jar Box - HeadChange - Live Rosin QR THC M Diamond Black - 2x2x1"
click at [962, 230] on span at bounding box center [965, 228] width 6 height 6
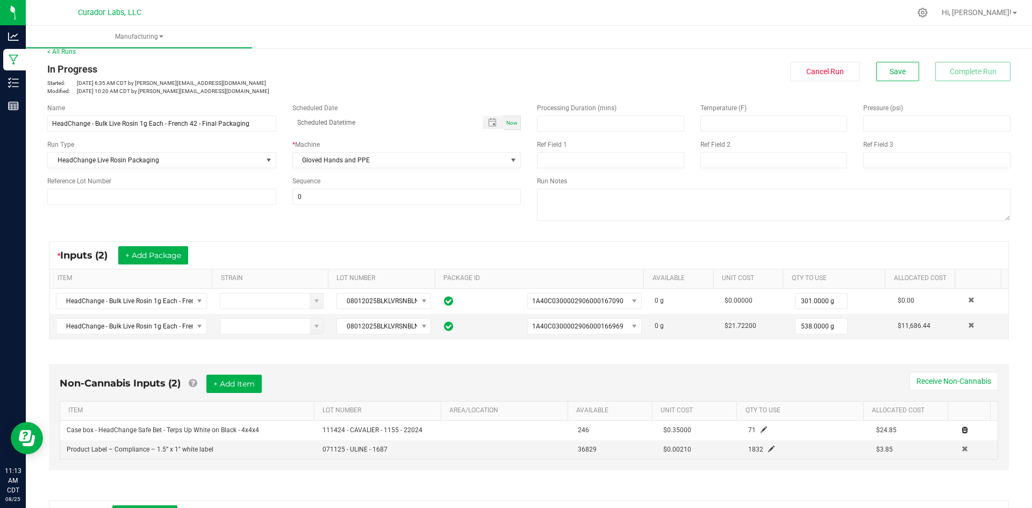
scroll to position [0, 0]
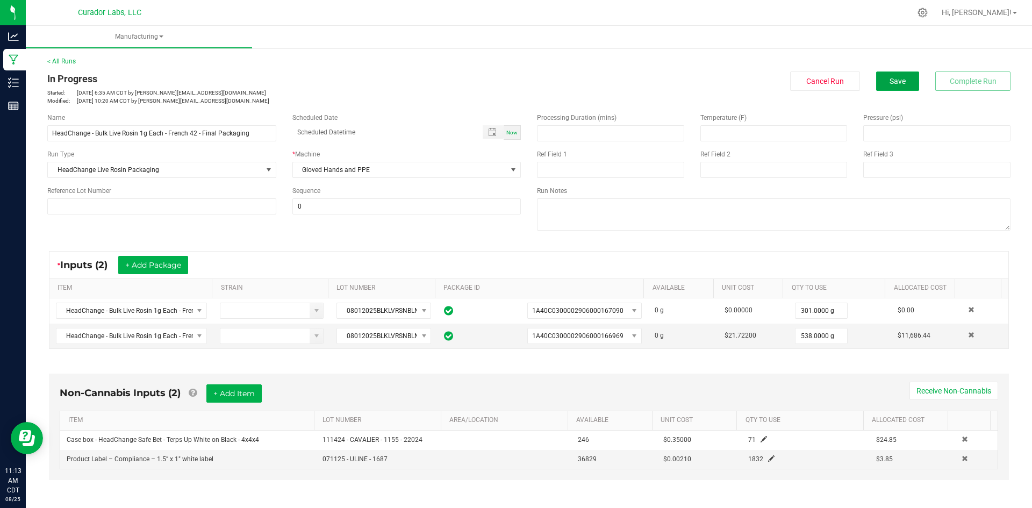
drag, startPoint x: 893, startPoint y: 79, endPoint x: 891, endPoint y: 96, distance: 16.7
click at [894, 78] on span "Save" at bounding box center [898, 81] width 16 height 9
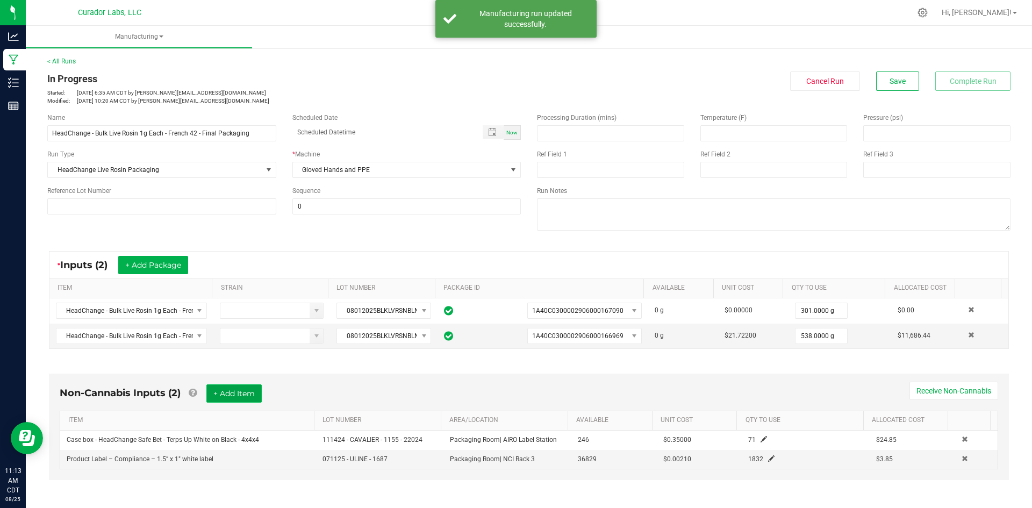
click at [235, 389] on button "+ Add Item" at bounding box center [233, 393] width 55 height 18
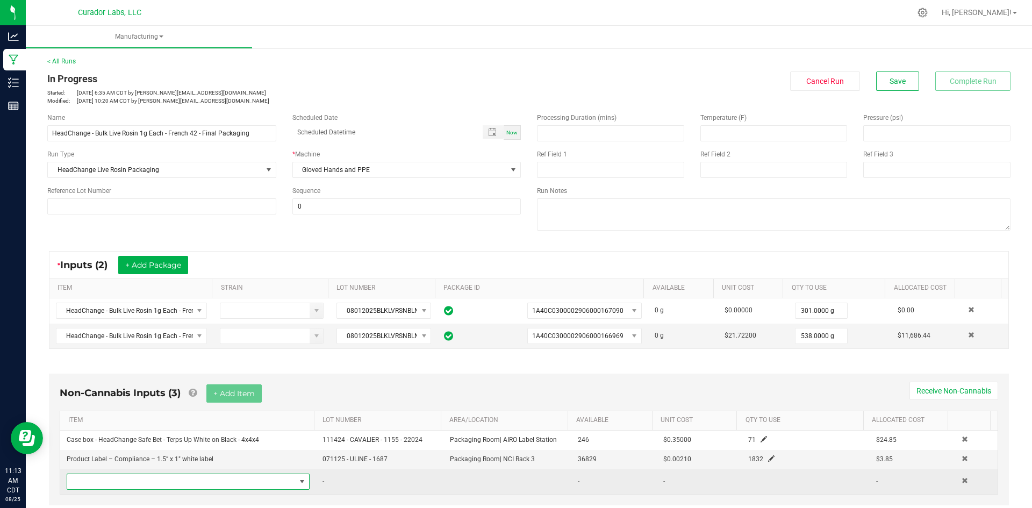
drag, startPoint x: 195, startPoint y: 480, endPoint x: 158, endPoint y: 485, distance: 38.0
click at [158, 485] on span "NO DATA FOUND" at bounding box center [181, 481] width 229 height 15
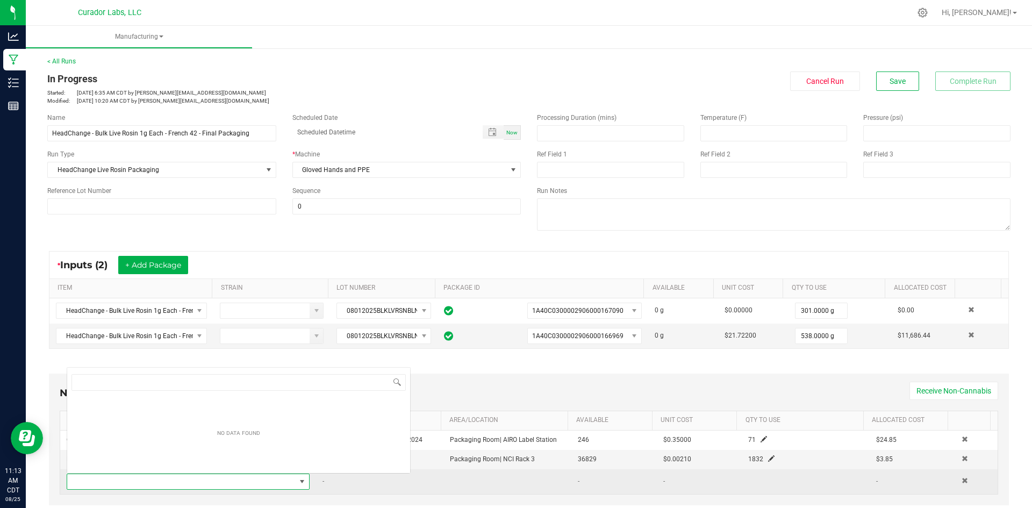
scroll to position [16, 237]
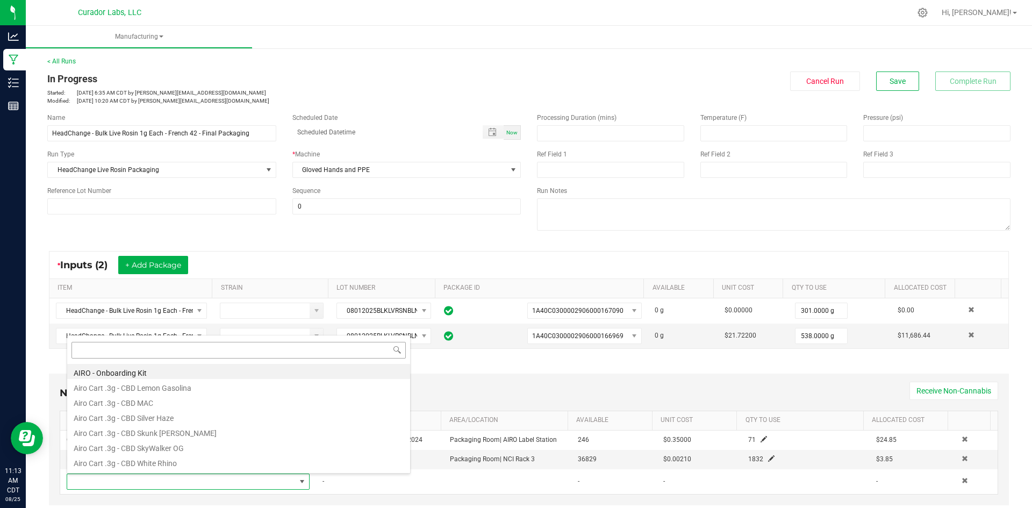
drag, startPoint x: 153, startPoint y: 381, endPoint x: 123, endPoint y: 348, distance: 44.5
type input "Jar Box - HeadChange - Live Rosin QR THC M Diamond Black - 2x2x1"
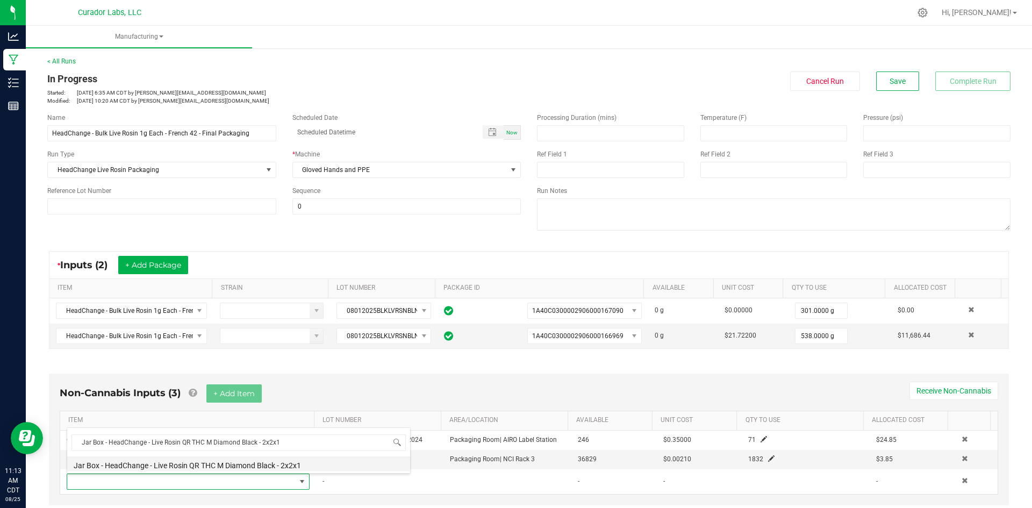
click at [133, 464] on li "Jar Box - HeadChange - Live Rosin QR THC M Diamond Black - 2x2x1" at bounding box center [238, 464] width 343 height 15
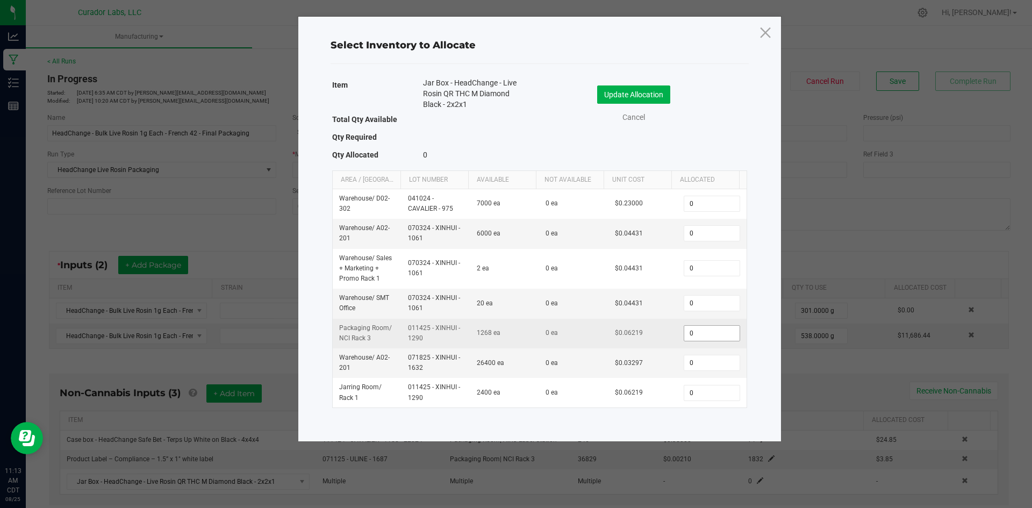
click at [689, 331] on input "0" at bounding box center [712, 333] width 55 height 15
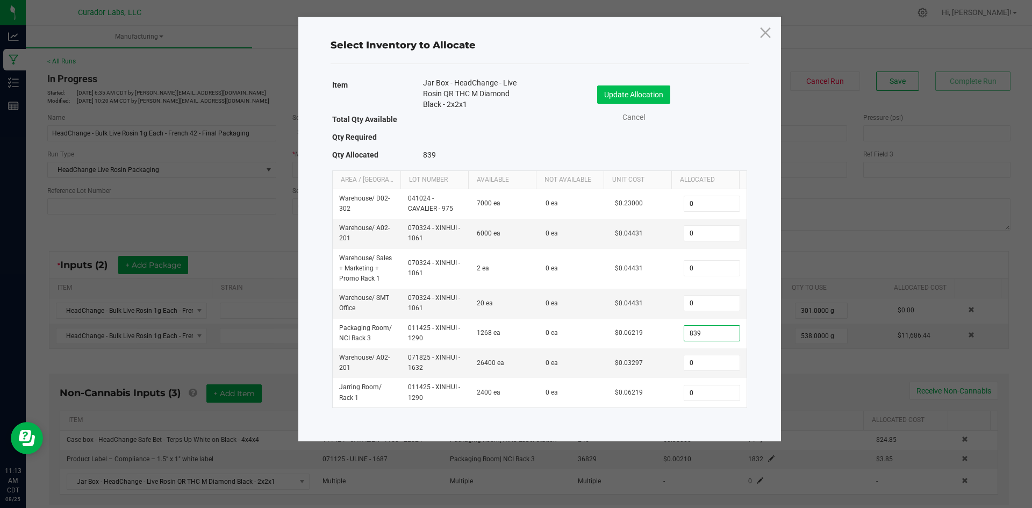
type input "839"
click at [614, 94] on button "Update Allocation" at bounding box center [633, 95] width 73 height 18
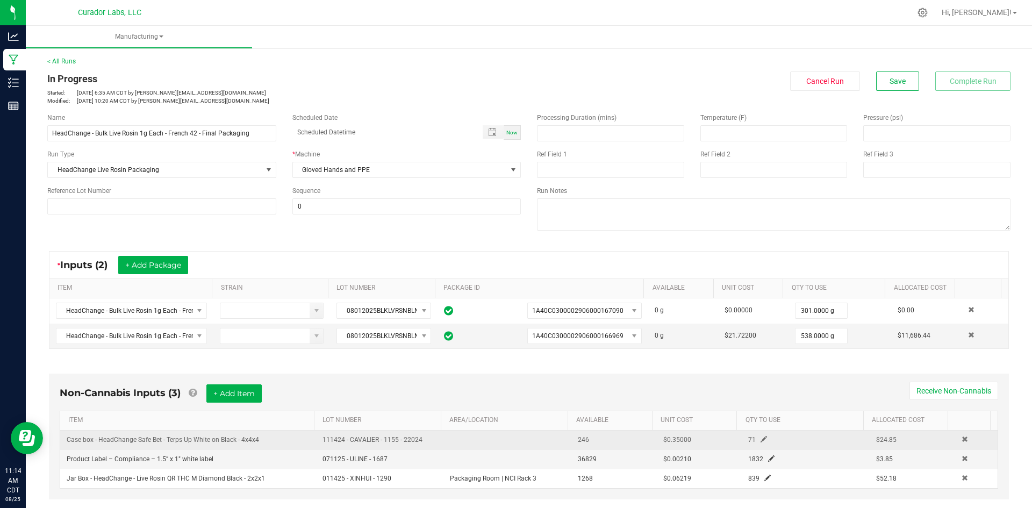
click at [761, 436] on span at bounding box center [764, 439] width 6 height 6
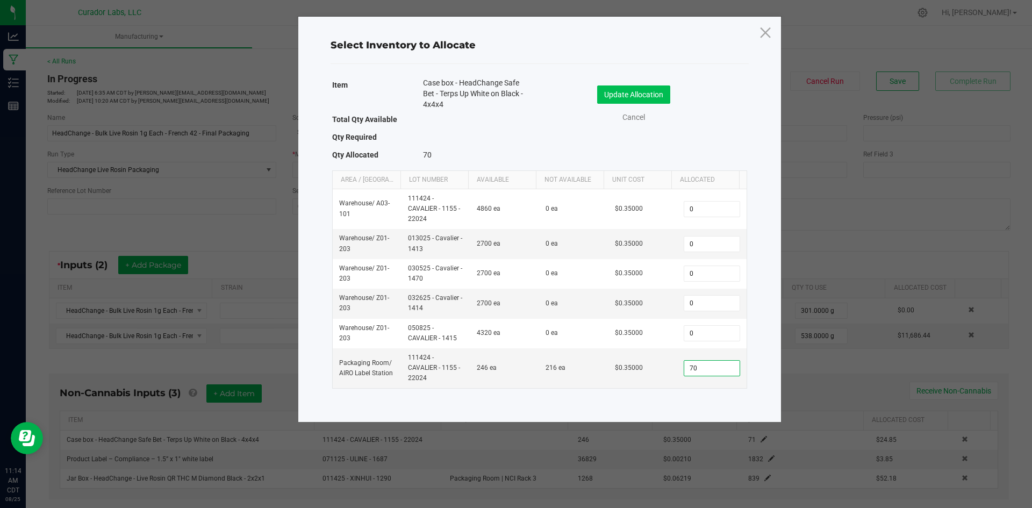
type input "70"
click at [618, 87] on button "Update Allocation" at bounding box center [633, 95] width 73 height 18
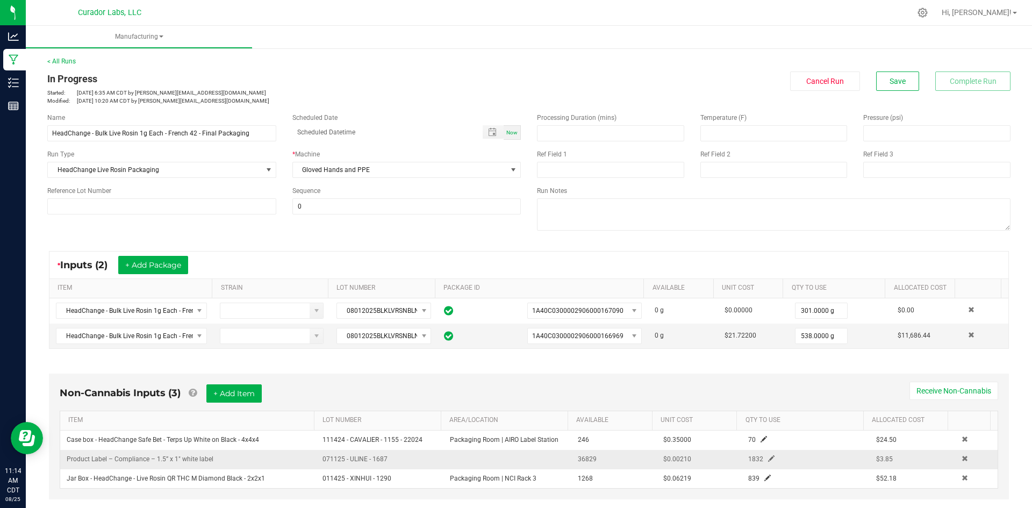
click at [768, 457] on span at bounding box center [771, 458] width 6 height 6
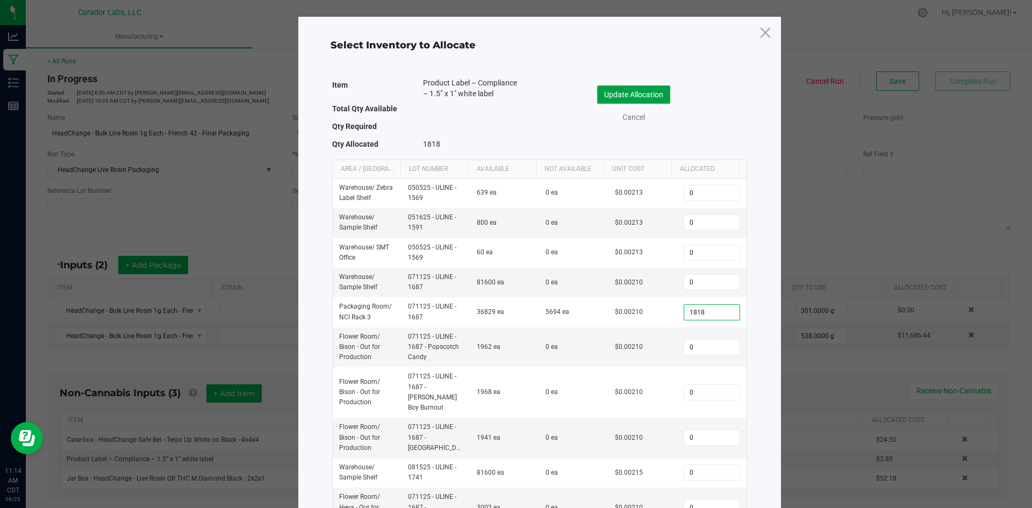
type input "1,818"
click at [634, 89] on button "Update Allocation" at bounding box center [633, 95] width 73 height 18
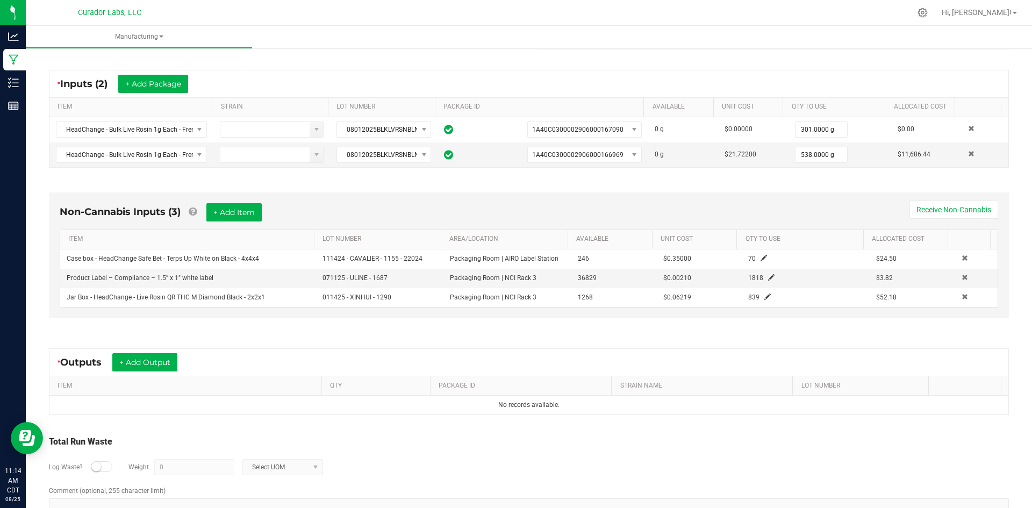
scroll to position [157, 0]
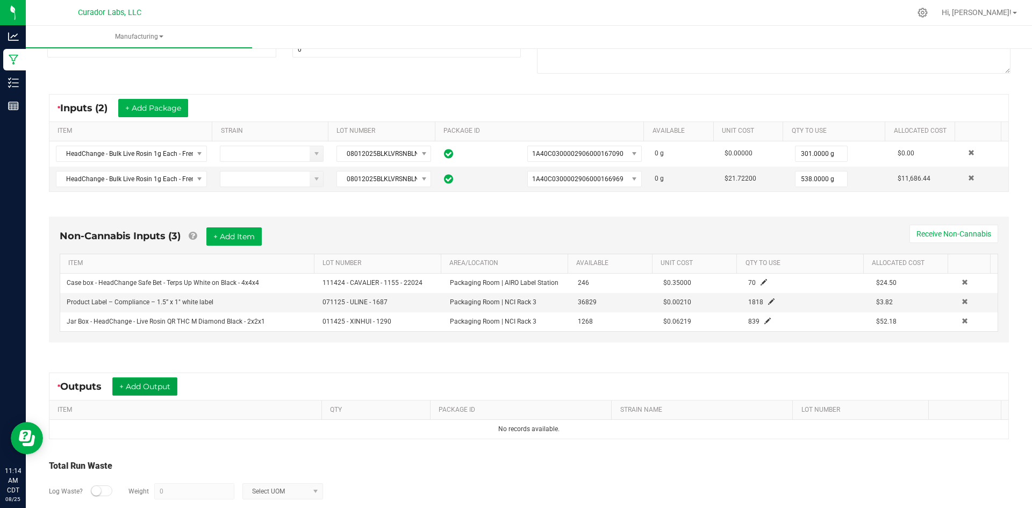
click at [171, 392] on button "+ Add Output" at bounding box center [144, 386] width 65 height 18
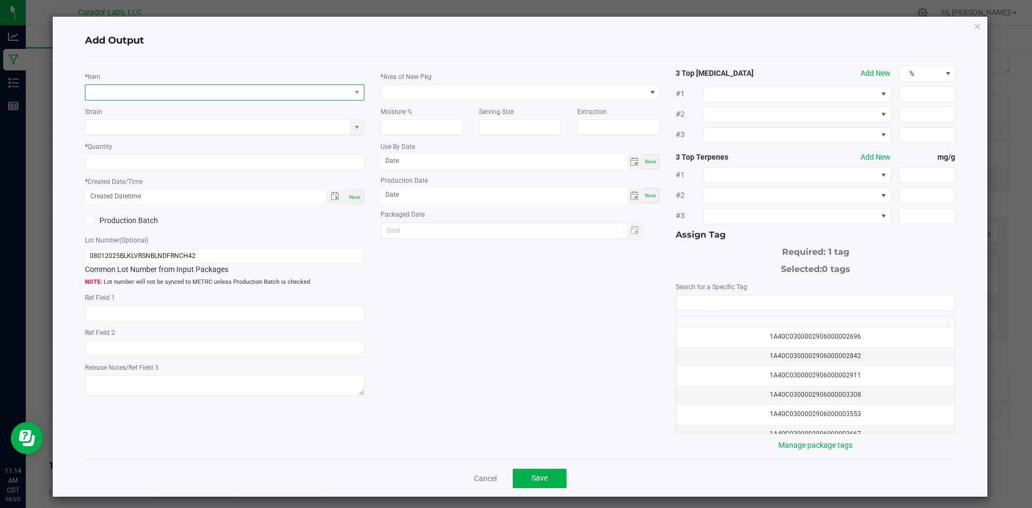
click at [179, 92] on span "NO DATA FOUND" at bounding box center [218, 92] width 265 height 15
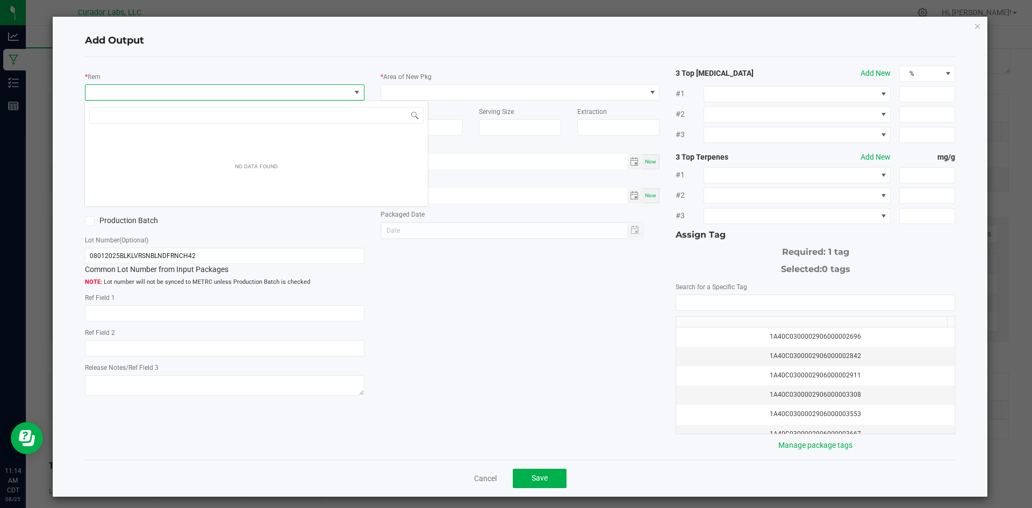
scroll to position [16, 277]
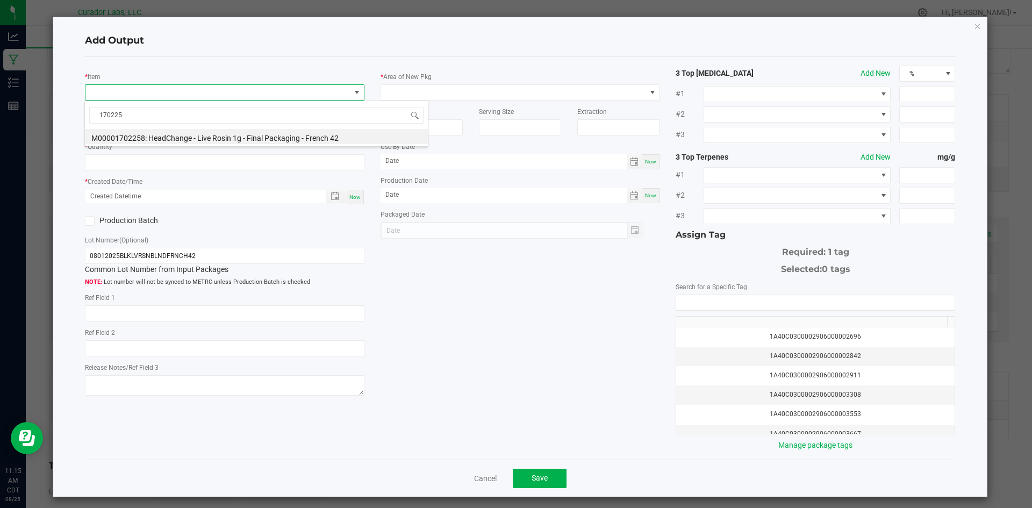
type input "1702258"
click at [174, 144] on li "M00001702258: HeadChange - Live Rosin 1g - Final Packaging - French 42" at bounding box center [256, 136] width 343 height 15
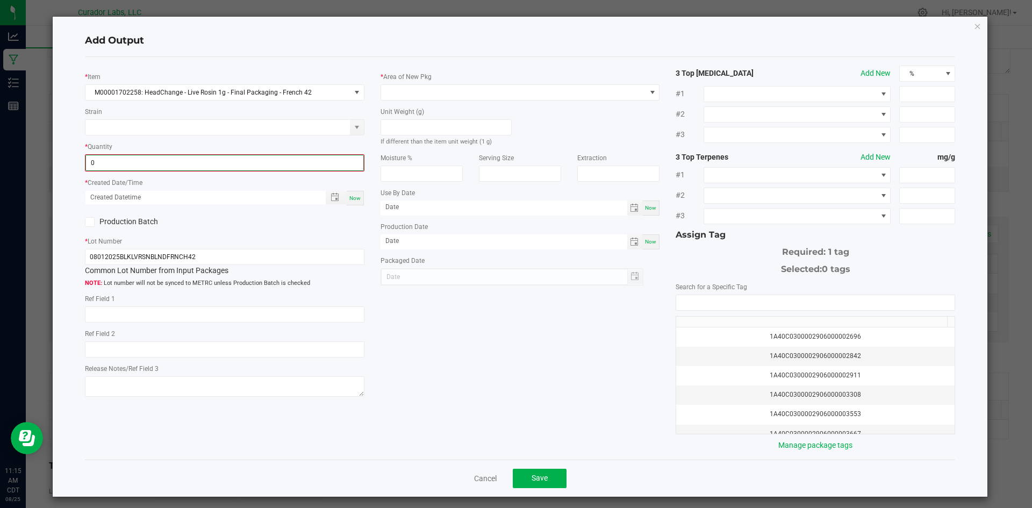
click at [140, 161] on input "0" at bounding box center [224, 162] width 277 height 15
type input "839 ea"
click at [350, 194] on span "Now" at bounding box center [355, 197] width 11 height 6
type input "08/25/2025 11:15 AM"
type input "[DATE]"
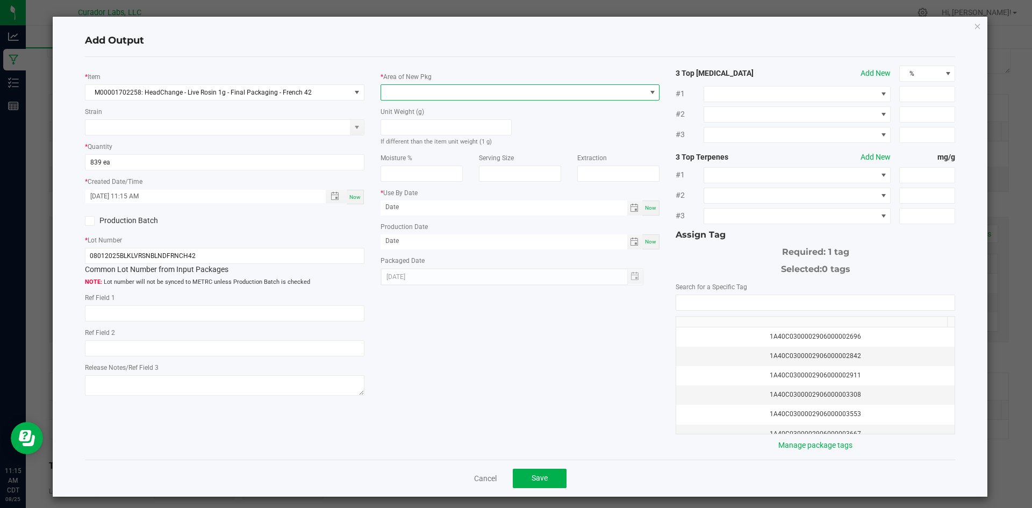
click at [421, 88] on span at bounding box center [513, 92] width 265 height 15
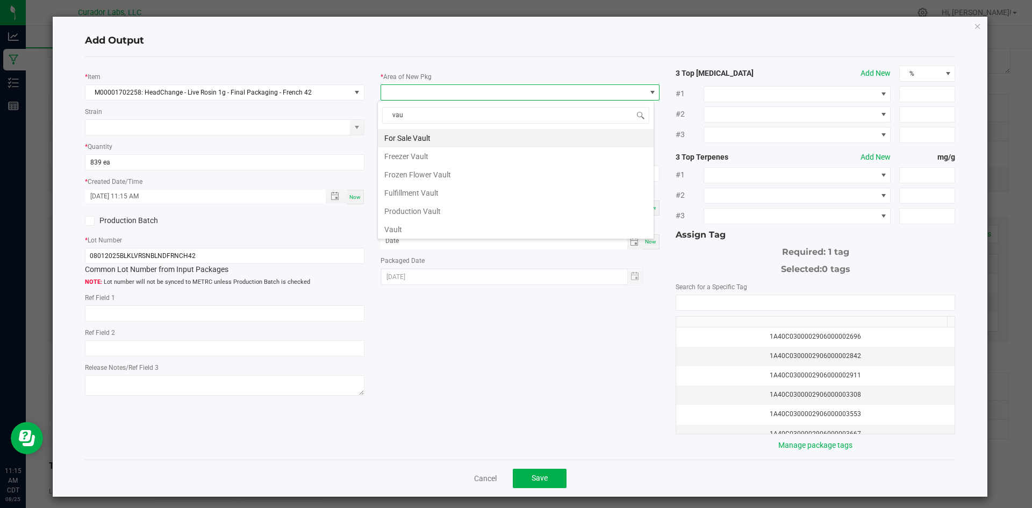
type input "vaul"
click at [397, 227] on li "Vault" at bounding box center [516, 229] width 276 height 18
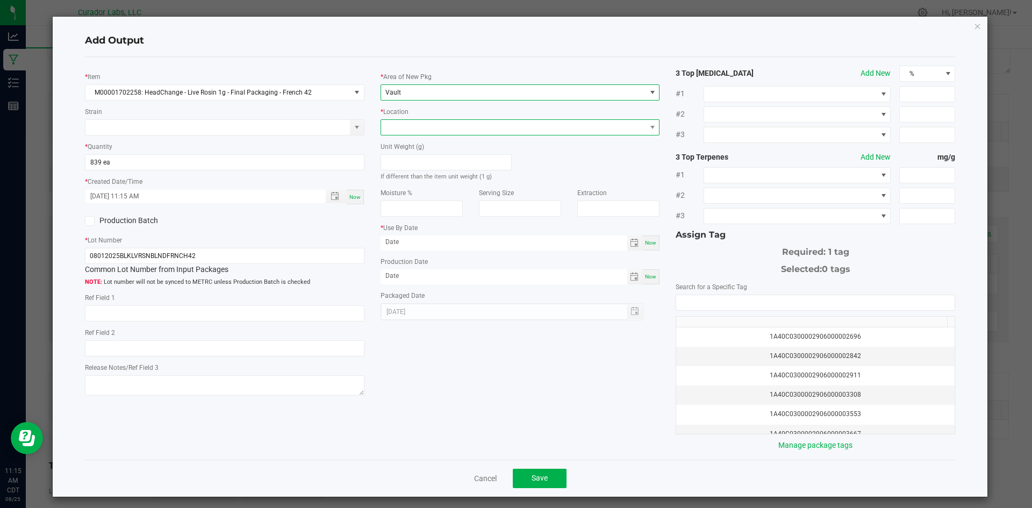
click at [423, 123] on span at bounding box center [513, 127] width 265 height 15
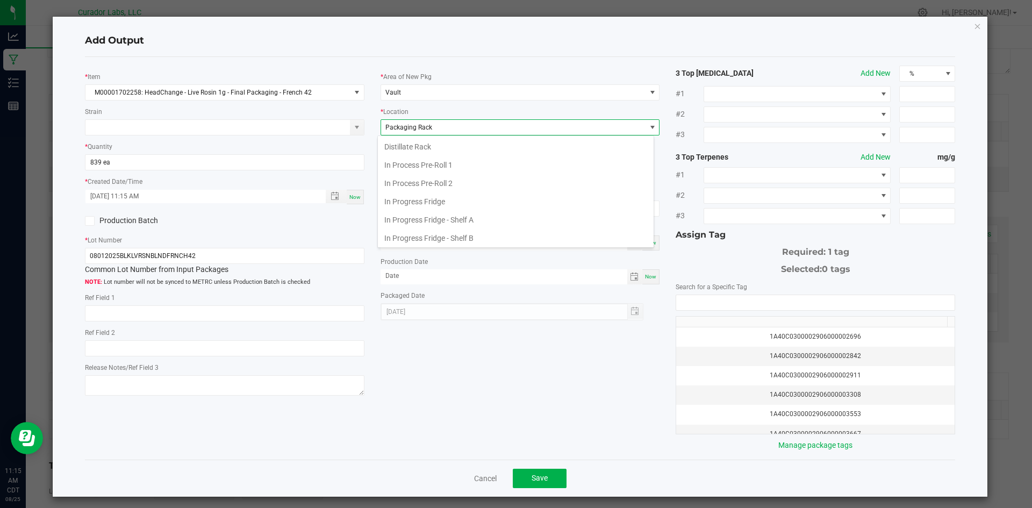
scroll to position [167, 0]
click at [423, 123] on span "Packaging Rack" at bounding box center [513, 127] width 265 height 15
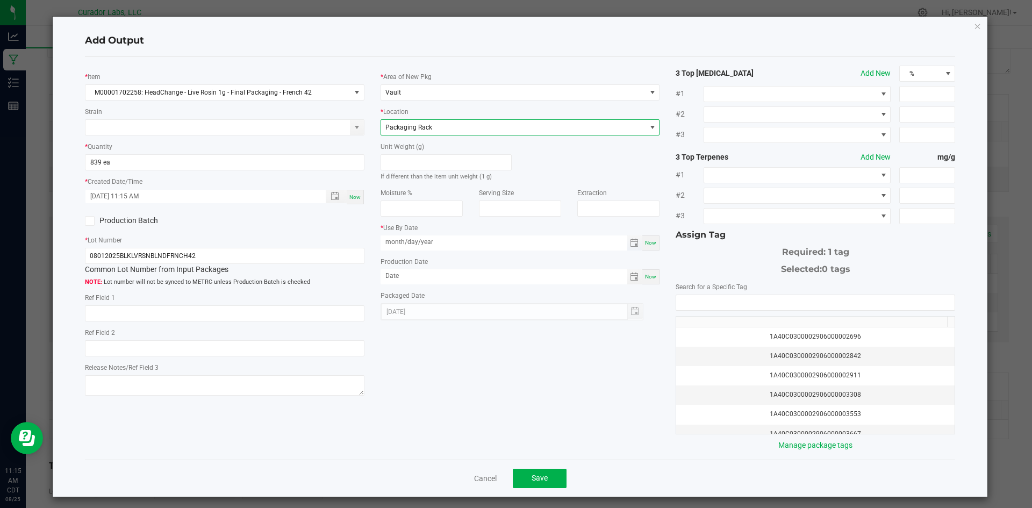
click at [400, 241] on input "month/day/year" at bounding box center [504, 242] width 247 height 13
type input "08/13/2026"
click at [395, 279] on input "month/day/year" at bounding box center [504, 275] width 247 height 13
type input "08/13/2025"
click at [696, 302] on input "NO DATA FOUND" at bounding box center [815, 302] width 279 height 15
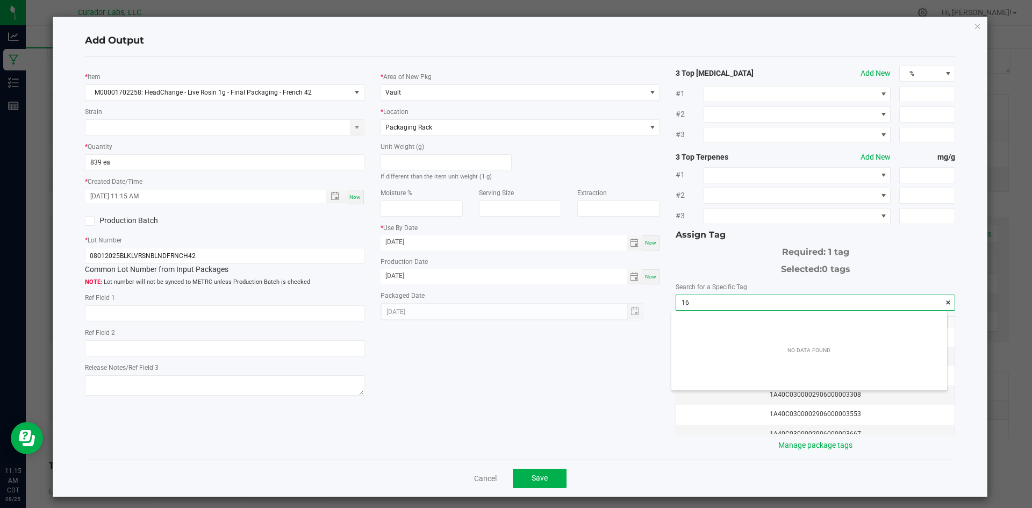
scroll to position [15, 276]
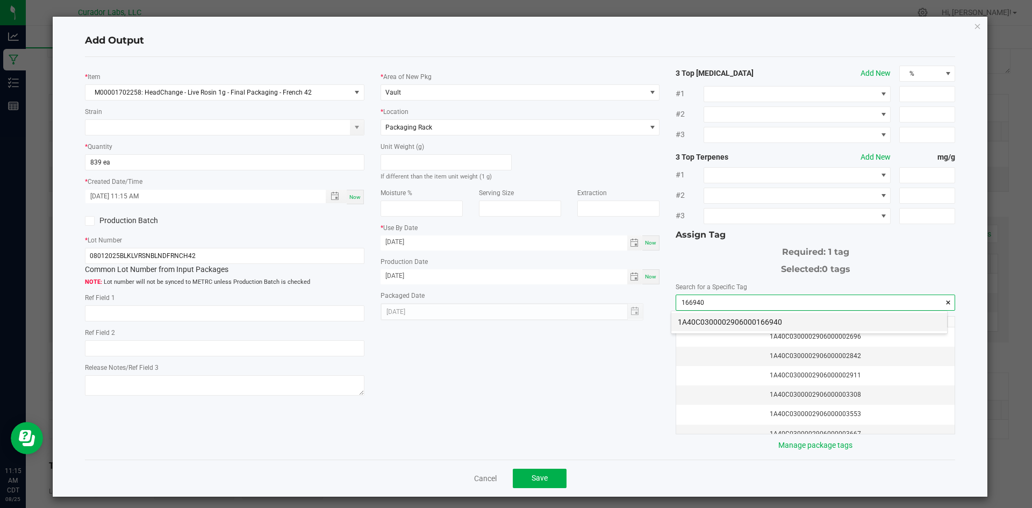
click at [702, 318] on li "1A40C0300002906000166940" at bounding box center [810, 322] width 276 height 18
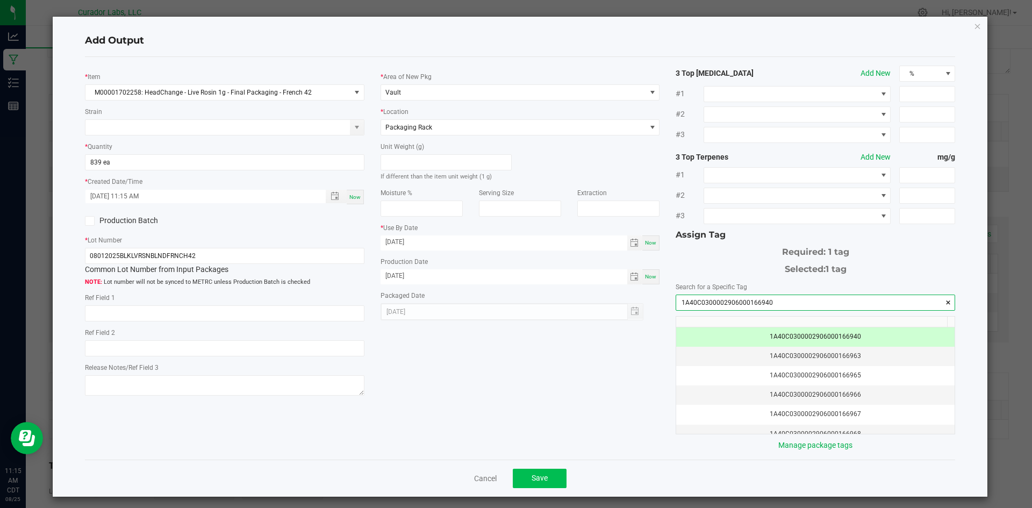
type input "1A40C0300002906000166940"
click at [534, 484] on button "Save" at bounding box center [540, 478] width 54 height 19
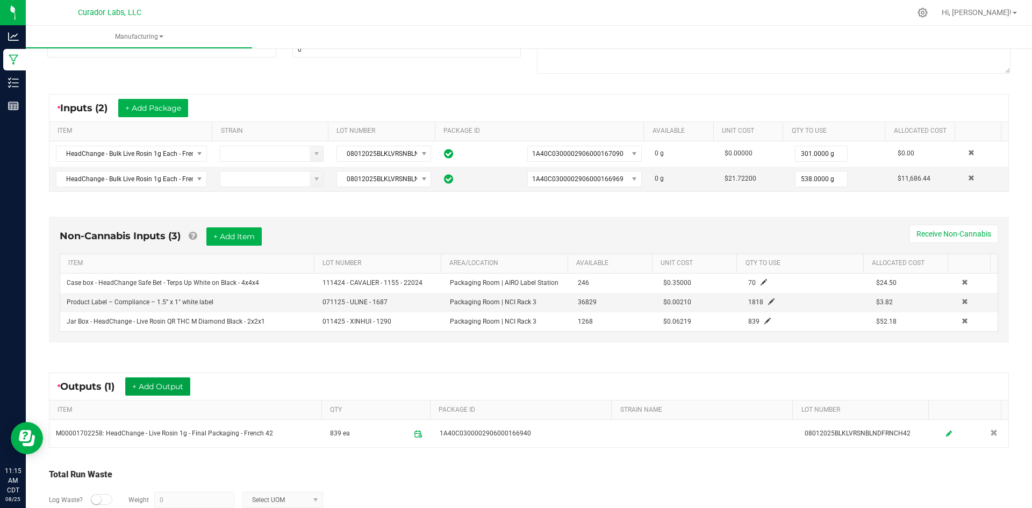
scroll to position [0, 0]
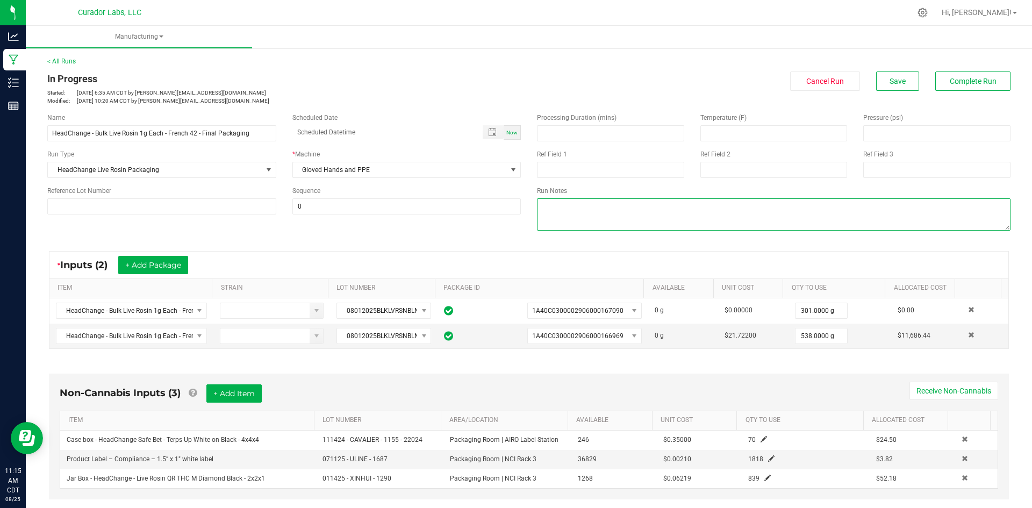
click at [638, 215] on textarea at bounding box center [774, 214] width 474 height 32
type textarea "qc=sh"
click at [900, 79] on button "Save" at bounding box center [898, 81] width 43 height 19
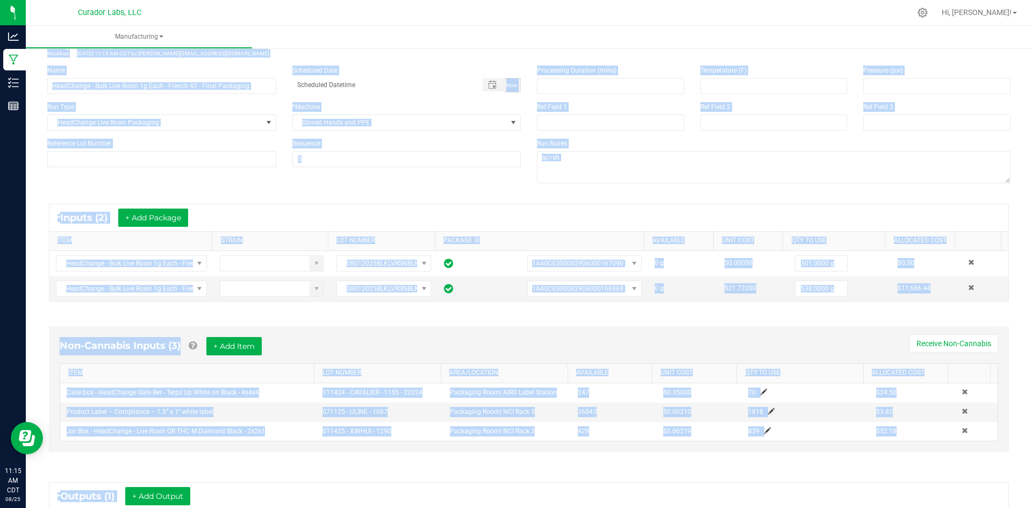
scroll to position [219, 0]
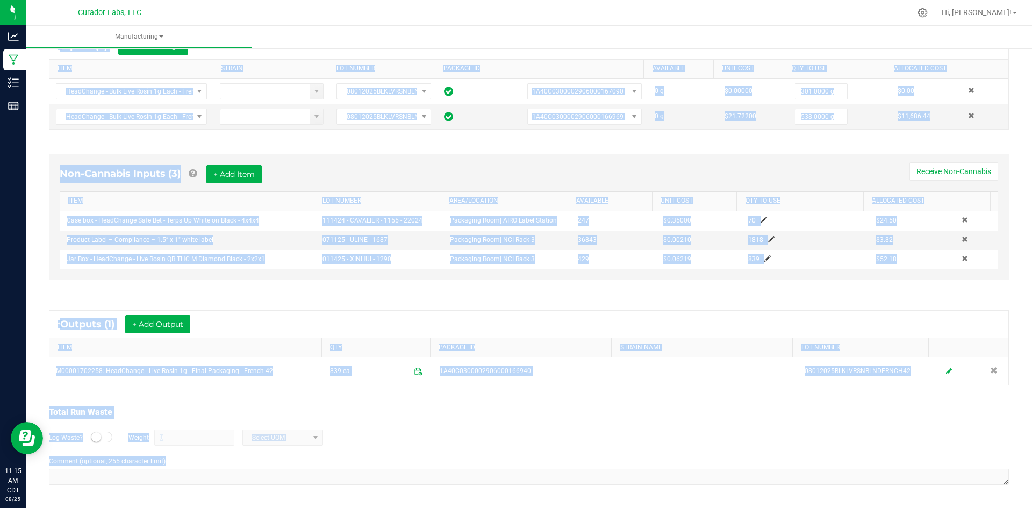
drag, startPoint x: 48, startPoint y: 76, endPoint x: 362, endPoint y: 502, distance: 529.5
click at [376, 508] on html "Analytics Manufacturing Inventory Reports 11:15 AM CDT 08/25/2025 08/25 Curador…" at bounding box center [516, 254] width 1032 height 508
copy manufacturing-process-run "In Progress Started: Aug 25, 2025 6:35 AM CDT by grant@curadorbrands.com Modifi…"
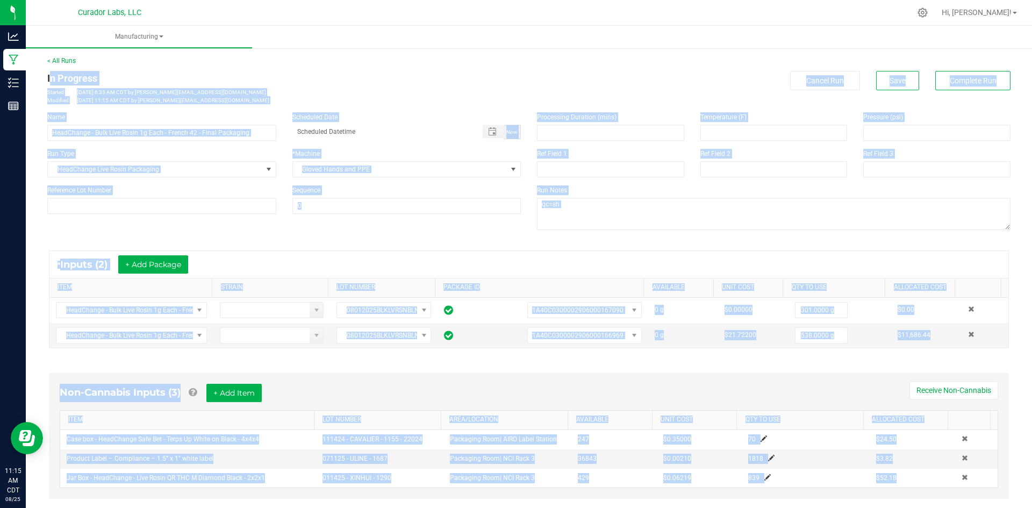
scroll to position [0, 0]
click at [979, 78] on span "Complete Run" at bounding box center [973, 81] width 47 height 9
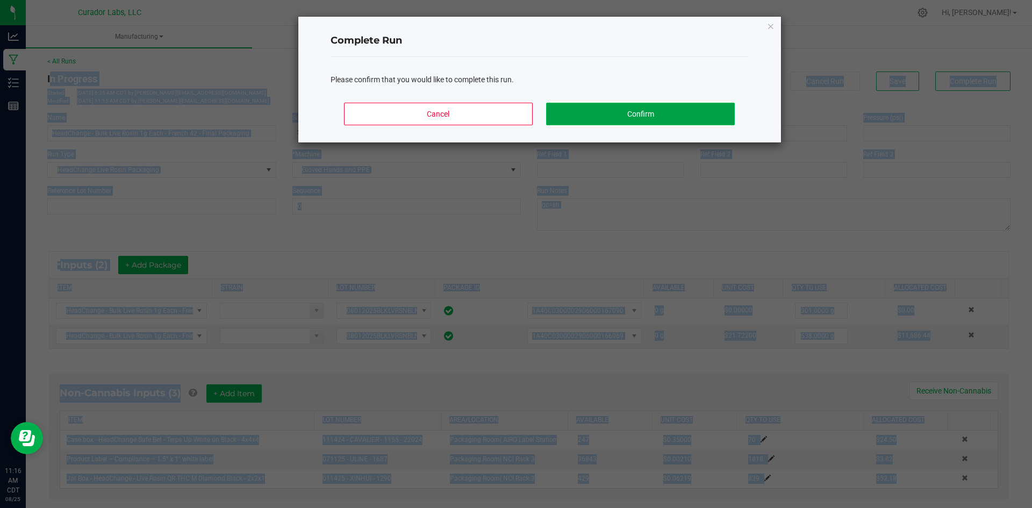
click at [651, 116] on button "Confirm" at bounding box center [640, 114] width 188 height 23
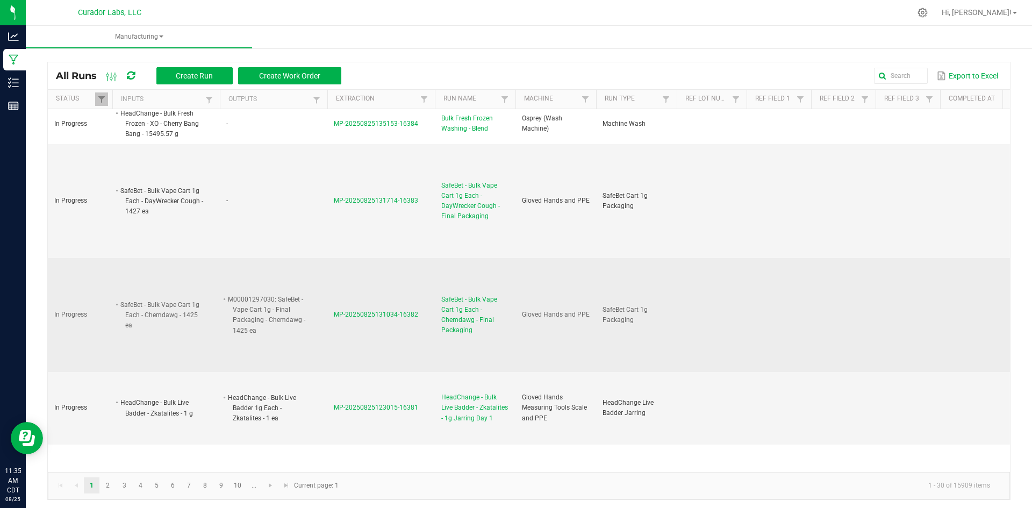
scroll to position [699, 0]
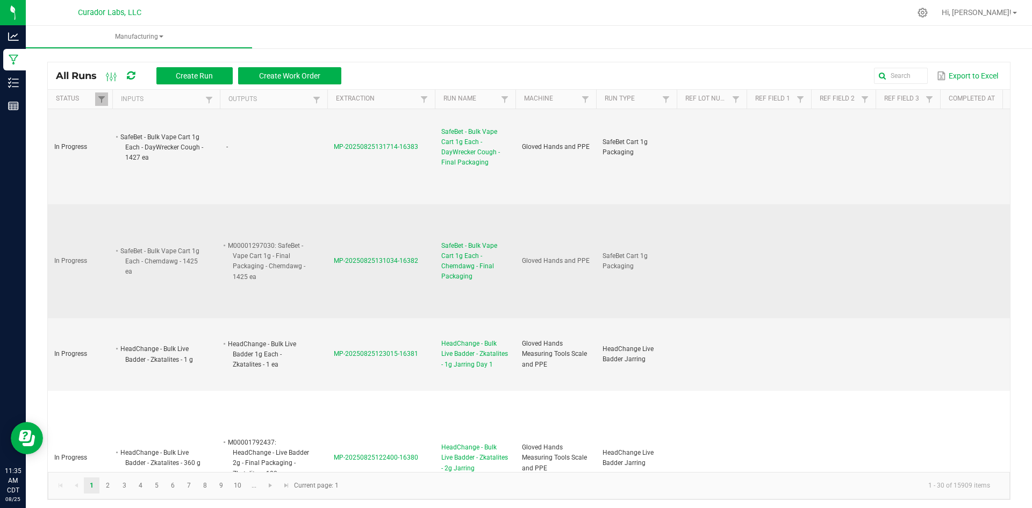
click at [463, 255] on span "SafeBet - Bulk Vape Cart 1g Each - Chemdawg - Final Packaging" at bounding box center [475, 261] width 68 height 41
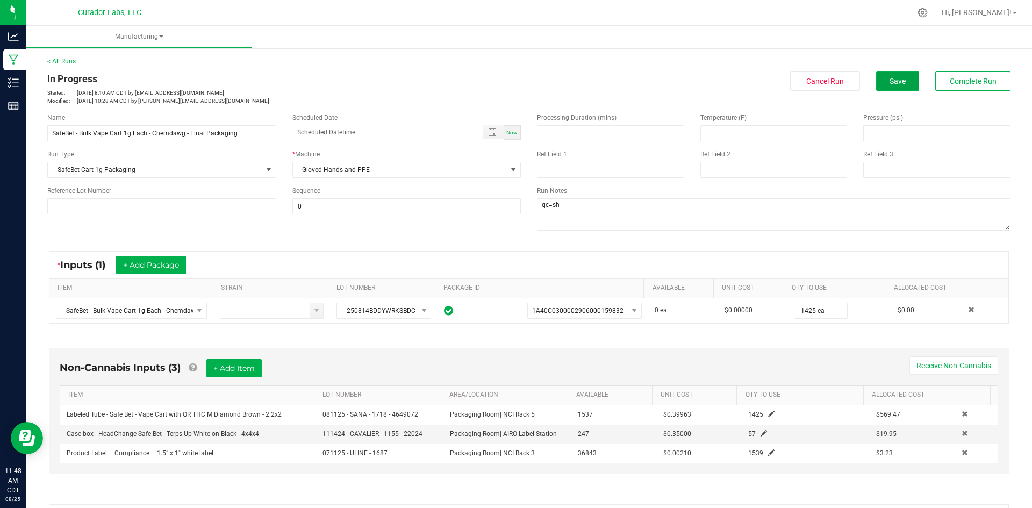
drag, startPoint x: 879, startPoint y: 81, endPoint x: 600, endPoint y: 90, distance: 278.7
click at [838, 81] on div "Cancel Run Save Complete Run" at bounding box center [774, 81] width 474 height 19
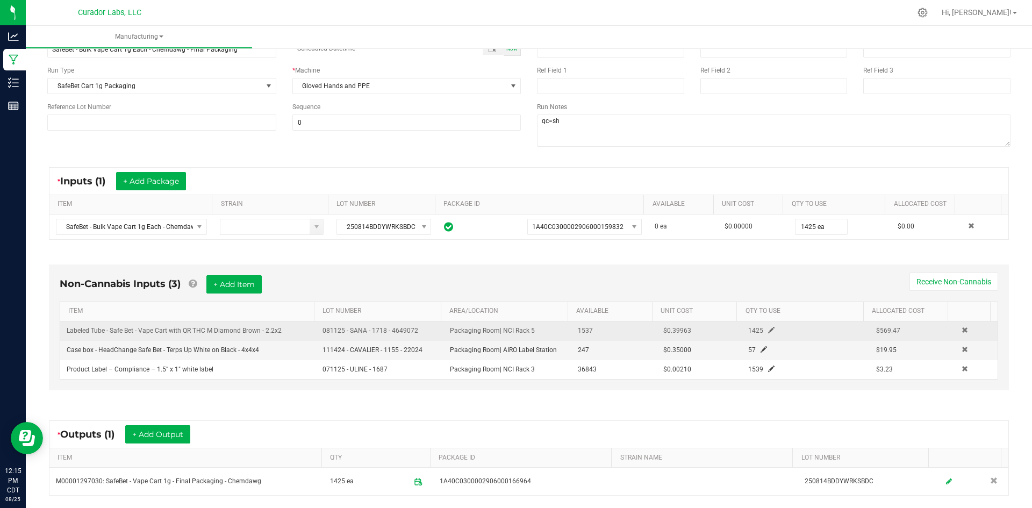
scroll to position [194, 0]
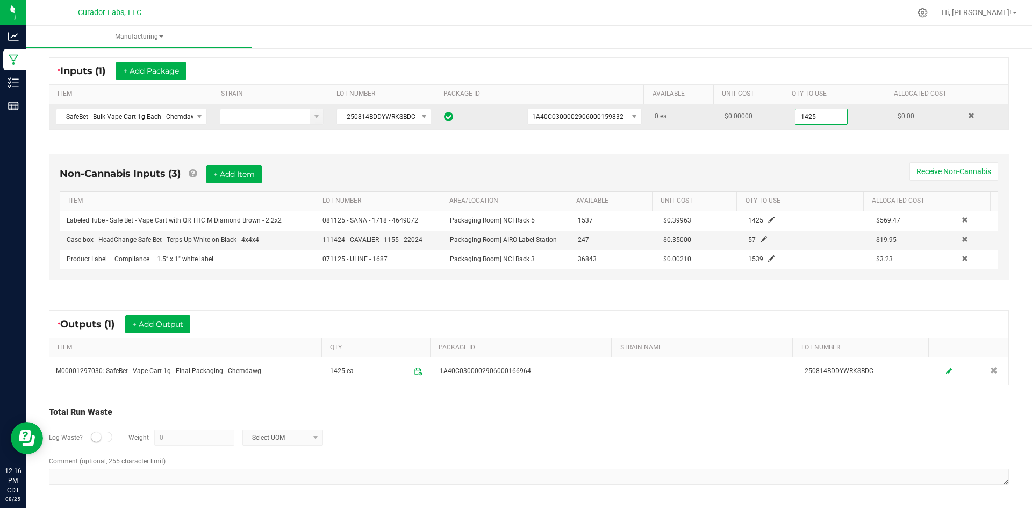
click at [802, 112] on input "1425" at bounding box center [822, 116] width 52 height 15
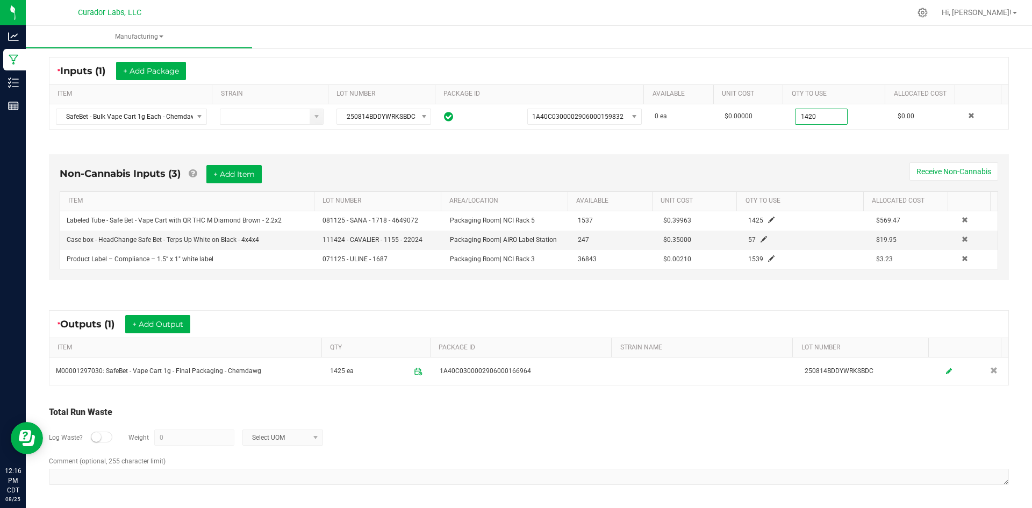
type input "1420 ea"
click at [686, 145] on div "Non-Cannabis Inputs (3) + Add Item Receive Non-Cannabis ITEM LOT NUMBER AREA/LO…" at bounding box center [529, 219] width 980 height 161
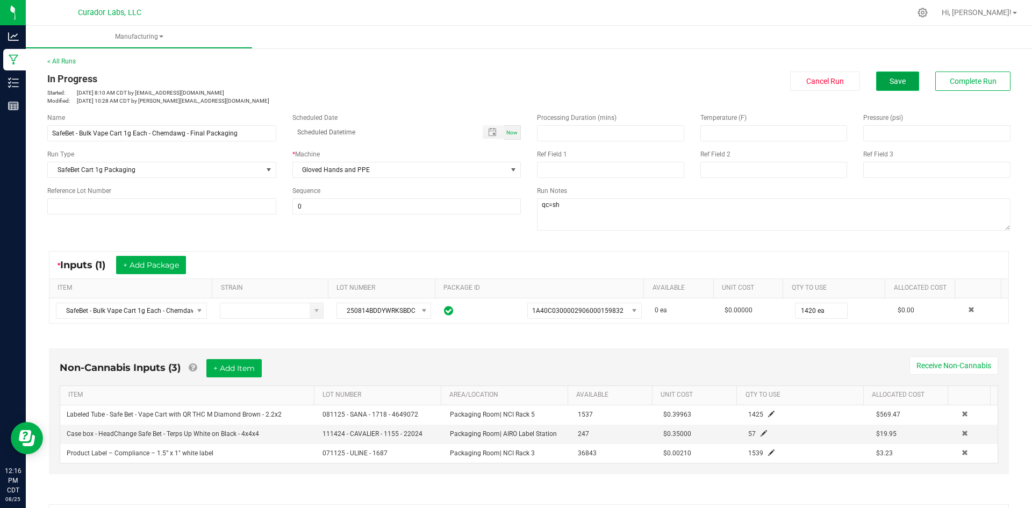
click at [893, 77] on span "Save" at bounding box center [898, 81] width 16 height 9
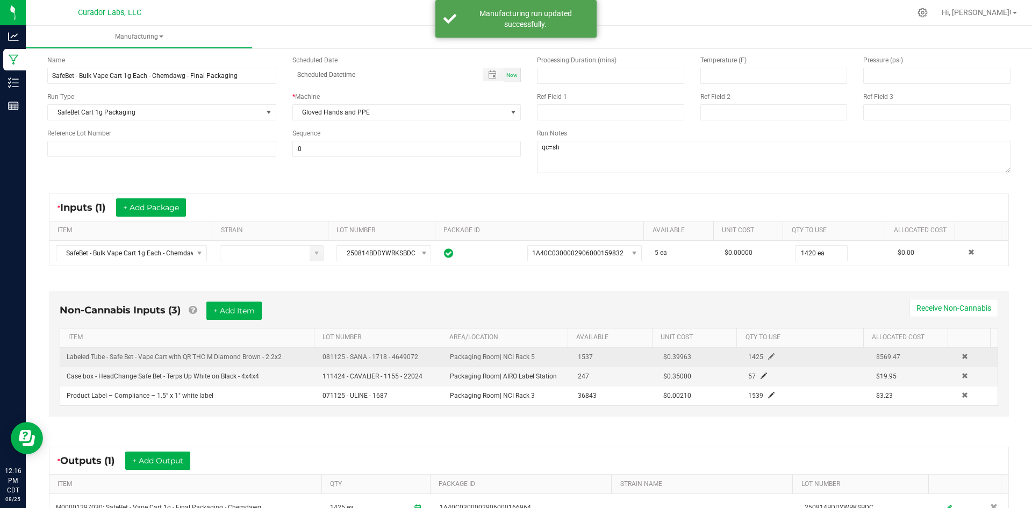
scroll to position [194, 0]
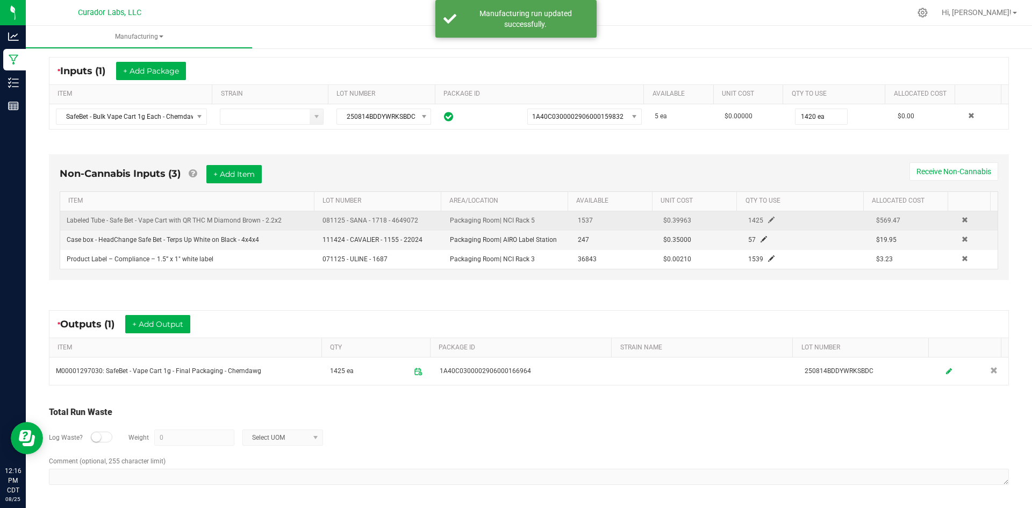
click at [768, 219] on span at bounding box center [771, 220] width 6 height 6
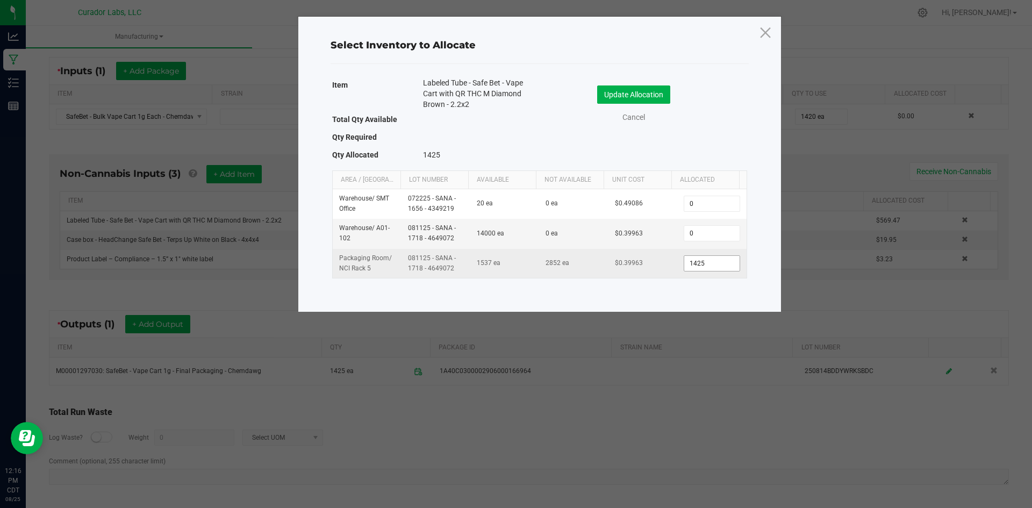
click at [710, 258] on input "1425" at bounding box center [712, 263] width 55 height 15
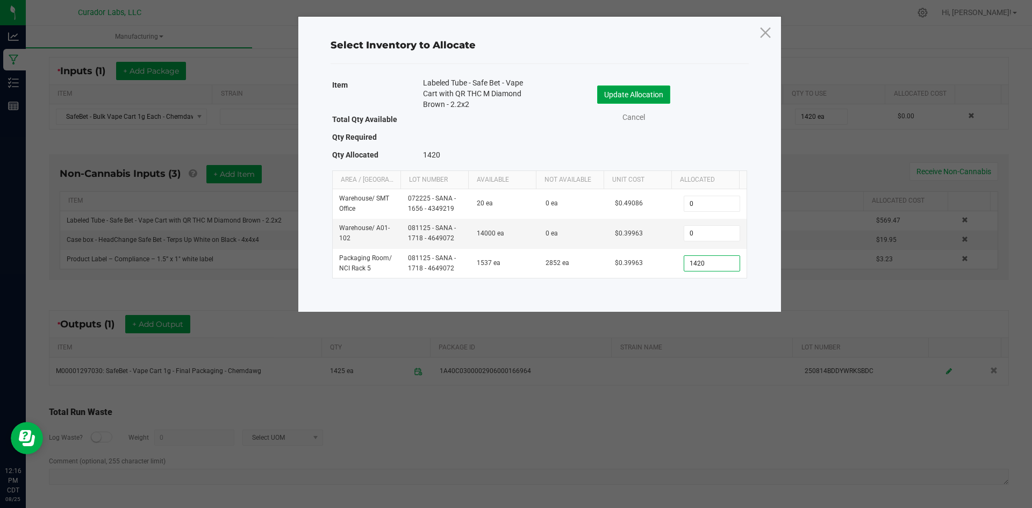
type input "1,420"
click at [612, 100] on button "Update Allocation" at bounding box center [633, 95] width 73 height 18
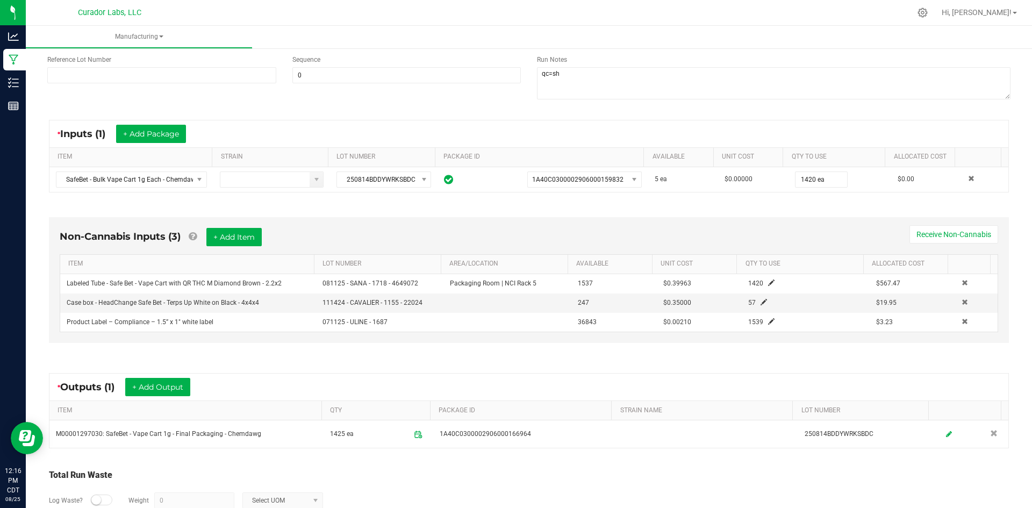
scroll to position [33, 0]
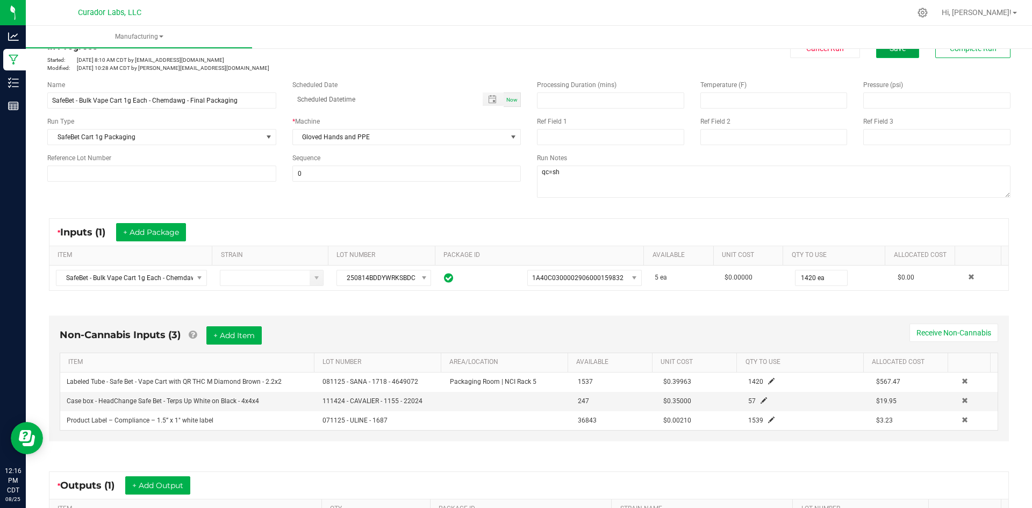
click at [890, 52] on span "Save" at bounding box center [898, 48] width 16 height 9
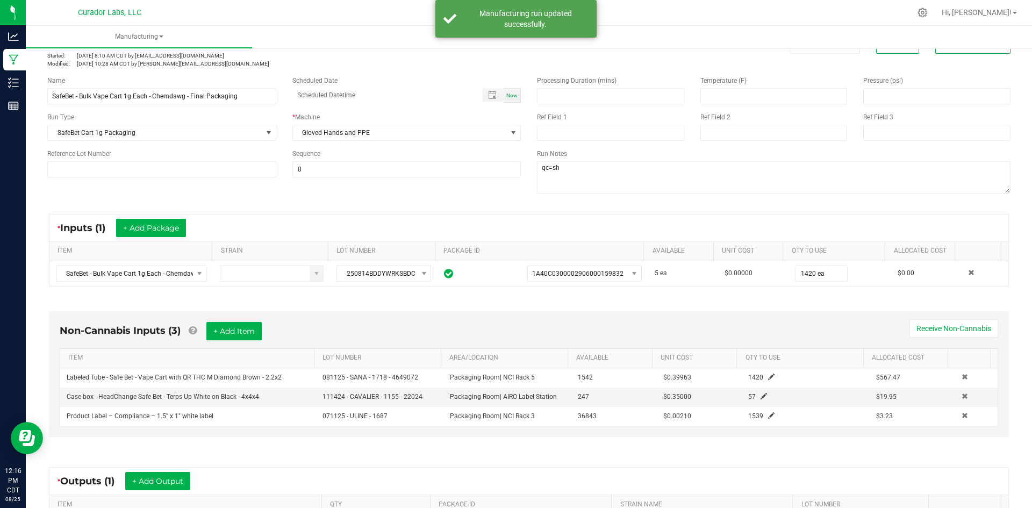
scroll to position [108, 0]
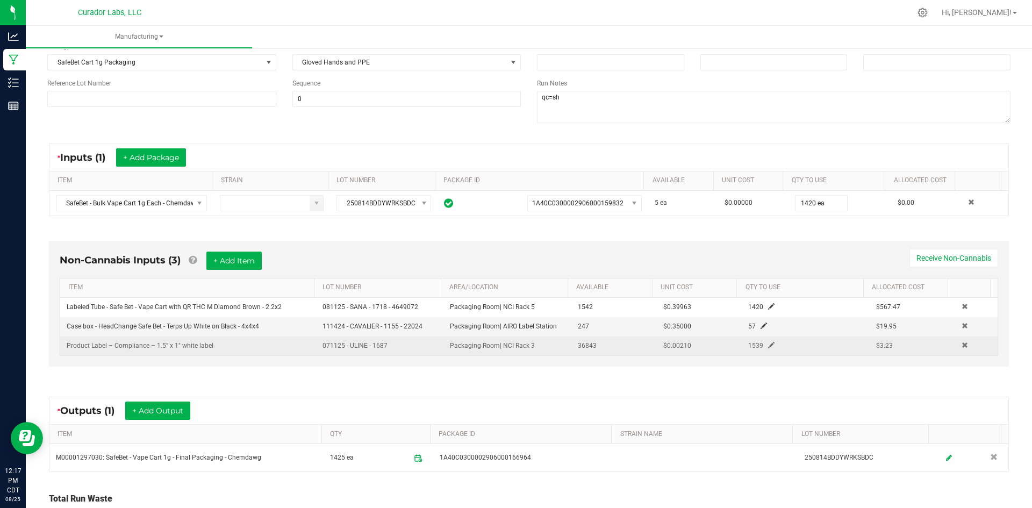
click at [768, 345] on span at bounding box center [771, 345] width 6 height 6
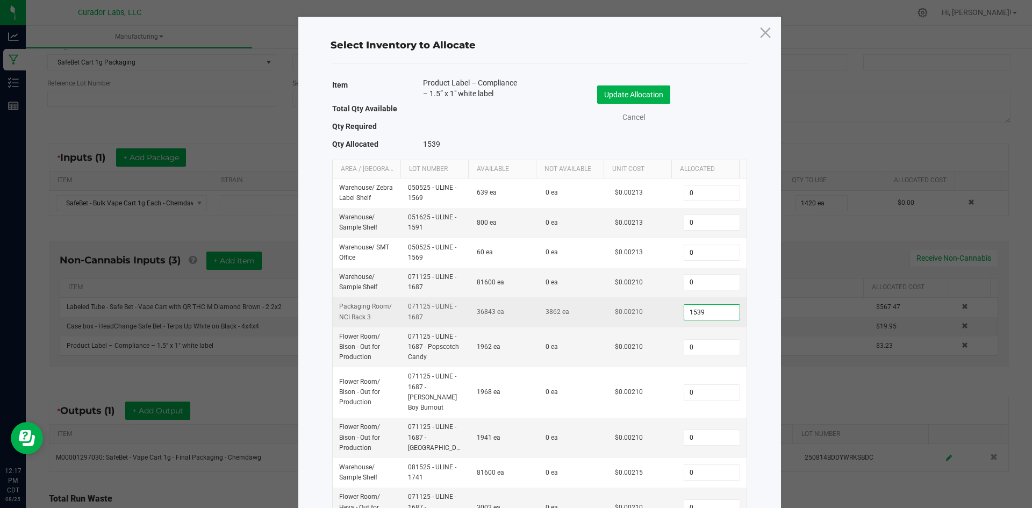
click at [692, 309] on input "1539" at bounding box center [712, 312] width 55 height 15
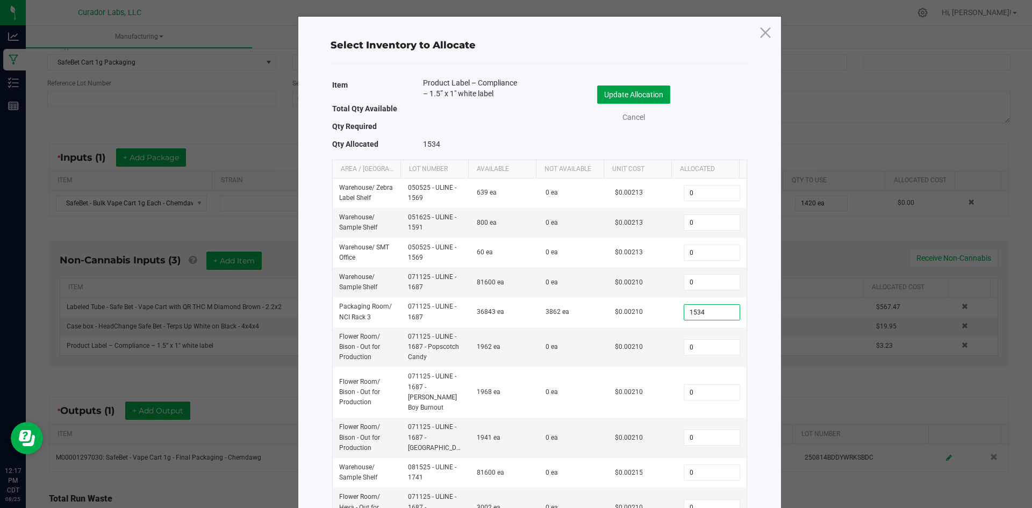
type input "1,534"
click at [654, 95] on button "Update Allocation" at bounding box center [633, 95] width 73 height 18
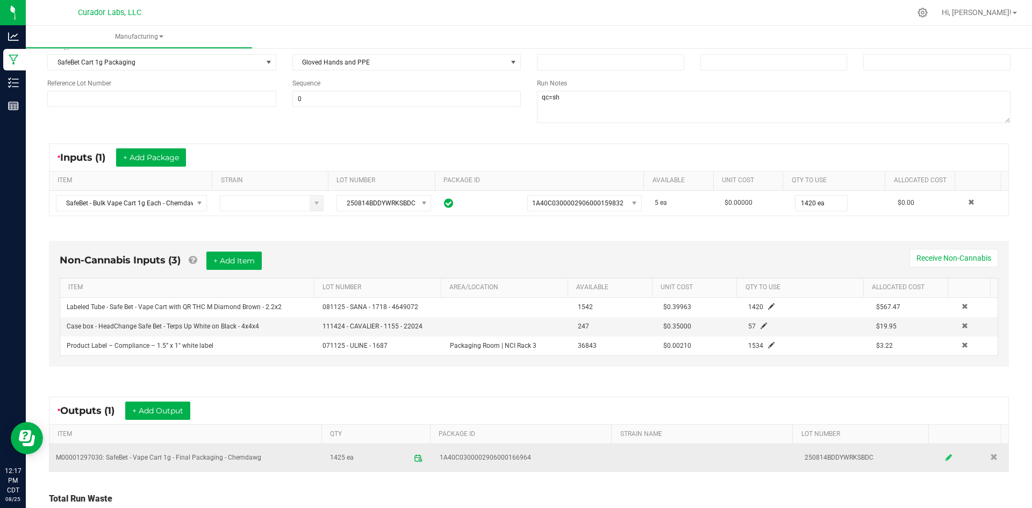
click at [942, 458] on link at bounding box center [950, 457] width 16 height 21
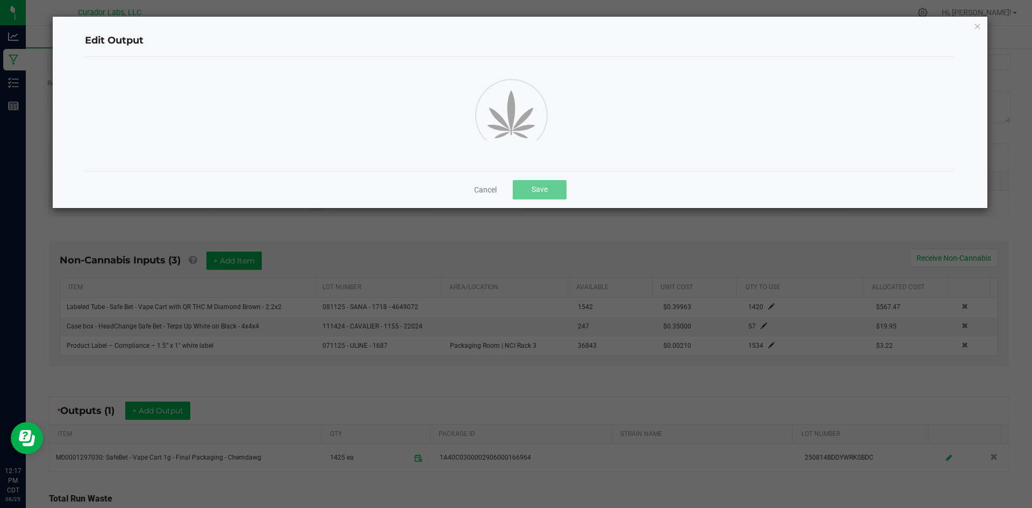
scroll to position [0, 0]
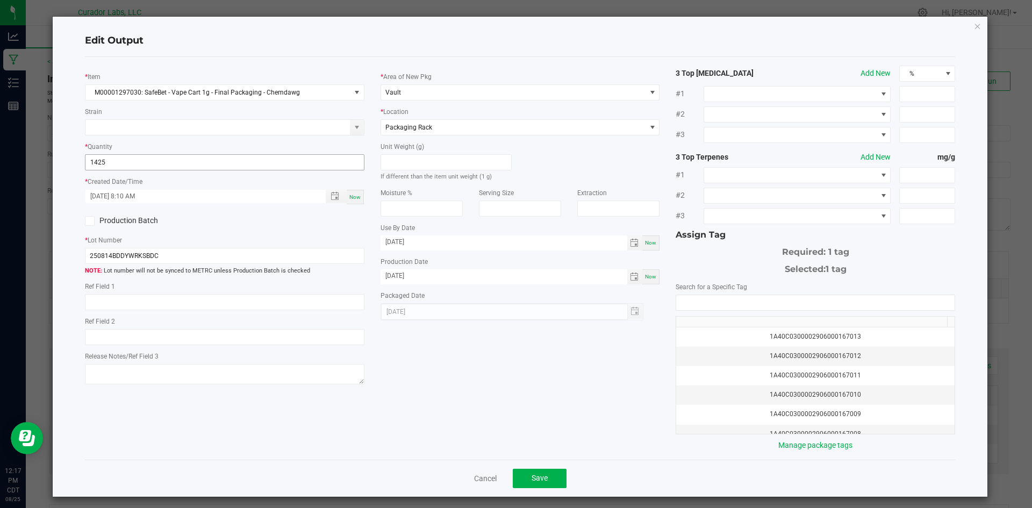
click at [116, 155] on input "1425" at bounding box center [225, 162] width 279 height 15
type input "1420 ea"
drag, startPoint x: 551, startPoint y: 478, endPoint x: 546, endPoint y: 474, distance: 6.9
click at [550, 476] on button "Save" at bounding box center [540, 478] width 54 height 19
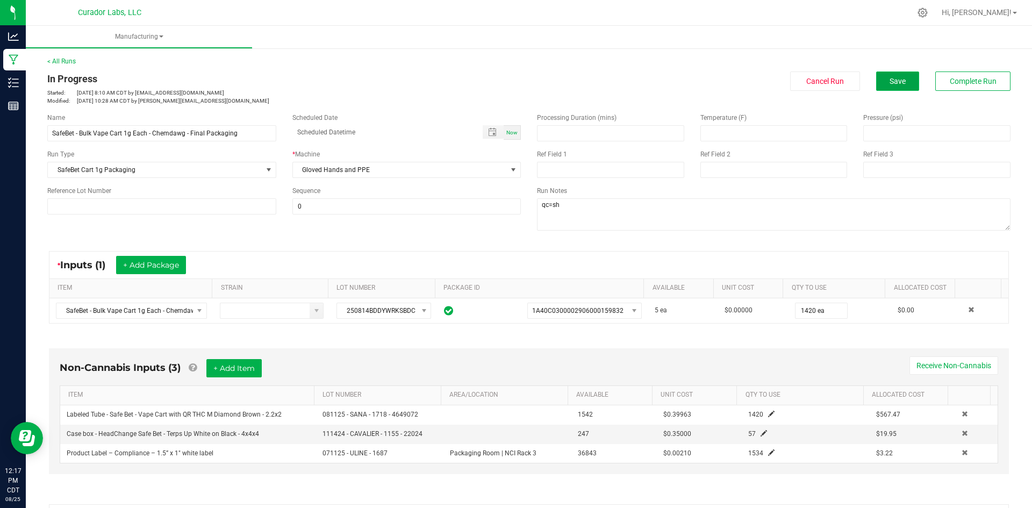
click at [888, 74] on button "Save" at bounding box center [898, 81] width 43 height 19
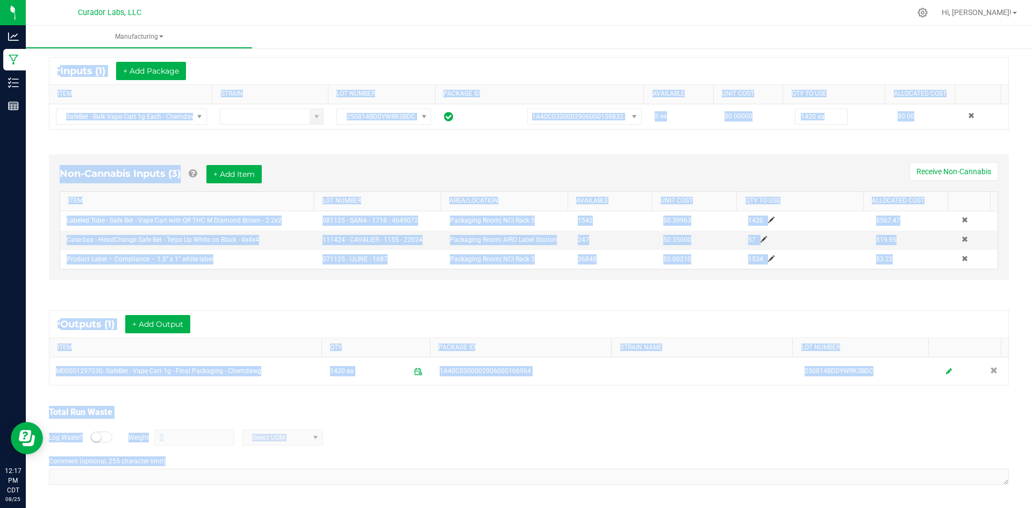
drag, startPoint x: 47, startPoint y: 76, endPoint x: 488, endPoint y: 531, distance: 633.6
click at [488, 508] on html "Analytics Manufacturing Inventory Reports 12:17 PM CDT 08/25/2025 08/25 Curador…" at bounding box center [516, 254] width 1032 height 508
copy manufacturing-process-run "In Progress Started: Aug 25, 2025 8:10 AM CDT by grant@curadorbrands.com Modifi…"
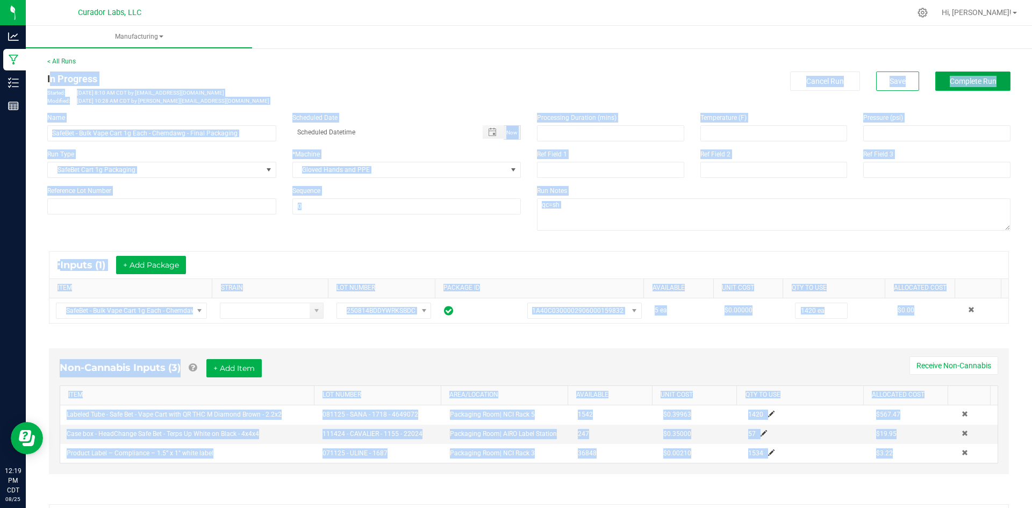
click at [947, 87] on button "Complete Run" at bounding box center [973, 81] width 75 height 19
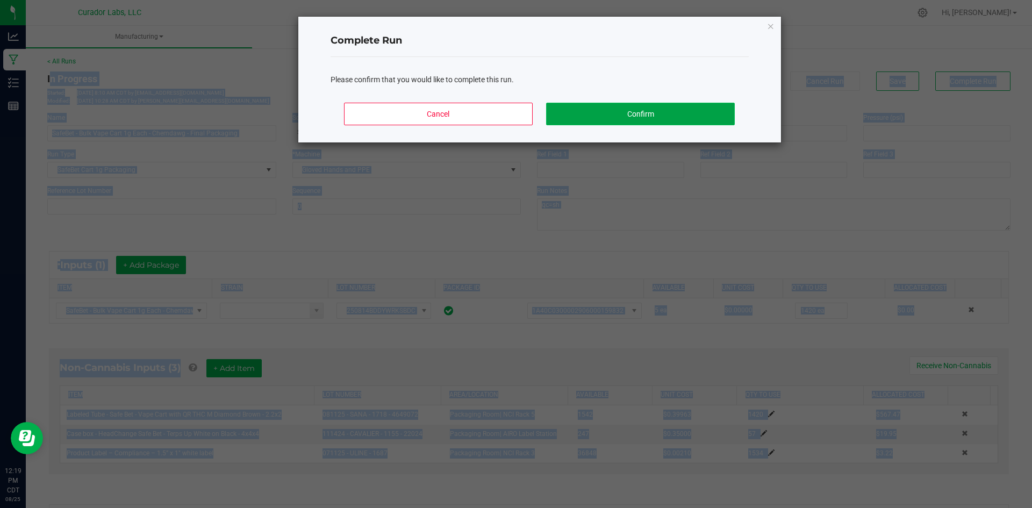
drag, startPoint x: 647, startPoint y: 115, endPoint x: 645, endPoint y: 122, distance: 7.3
click at [645, 120] on button "Confirm" at bounding box center [640, 114] width 188 height 23
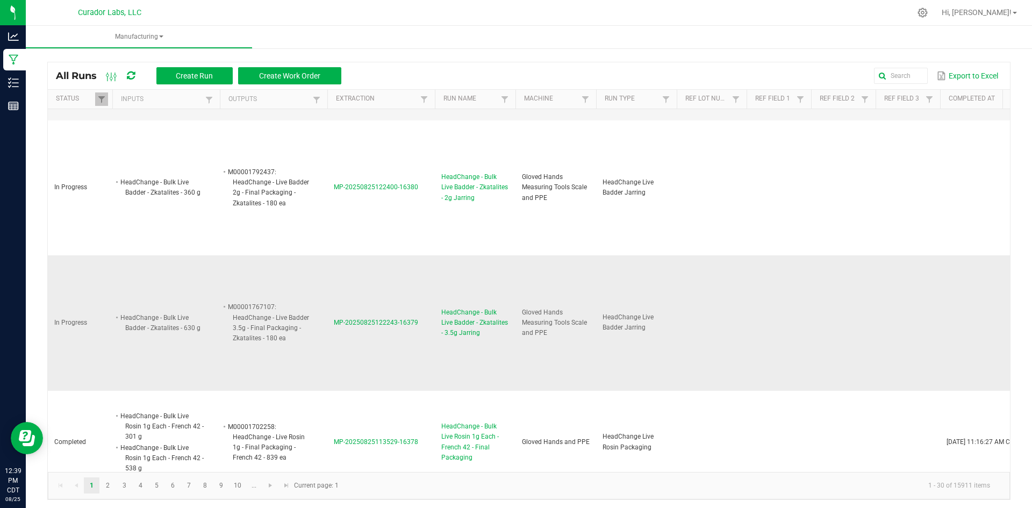
scroll to position [1129, 0]
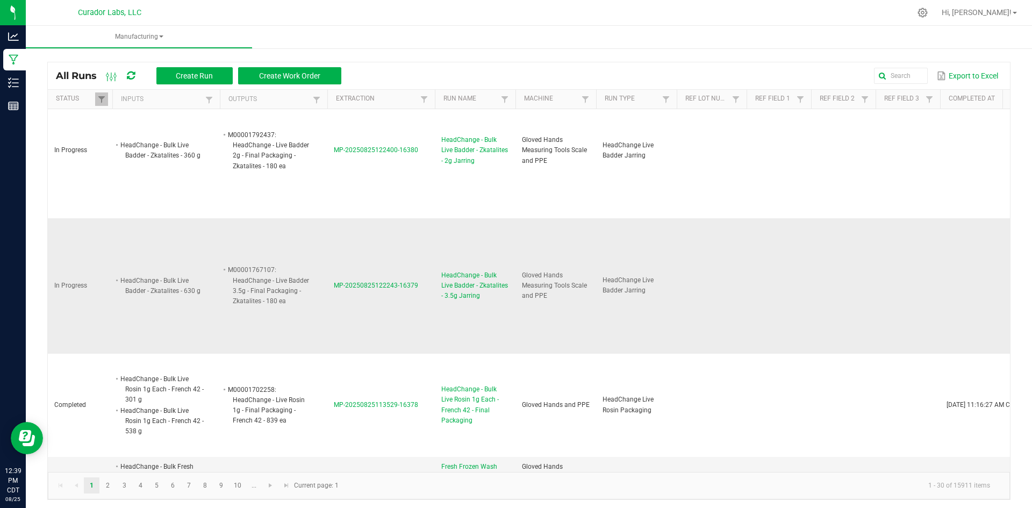
click at [466, 270] on span "HeadChange - Bulk Live Badder - Zkatalites - 3.5g Jarring" at bounding box center [475, 285] width 68 height 31
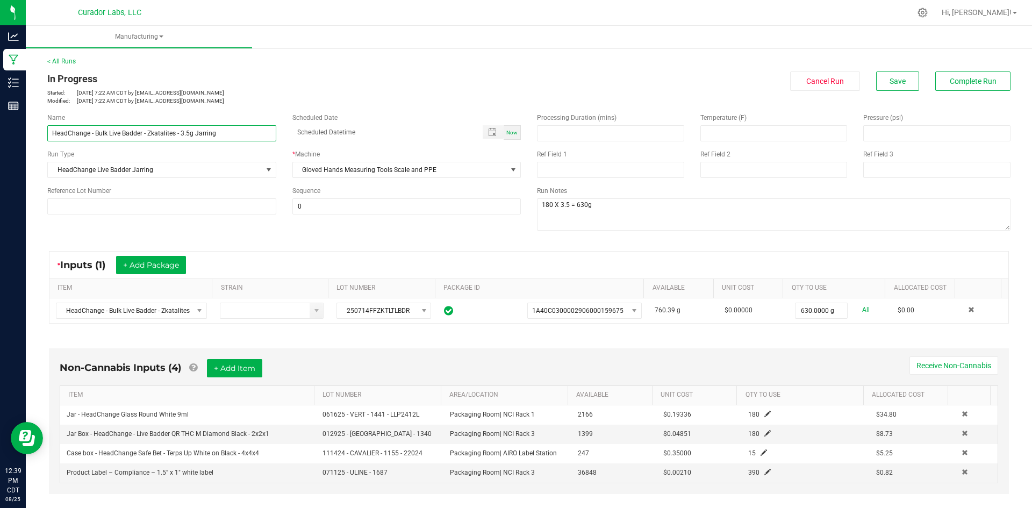
click at [204, 129] on input "HeadChange - Bulk Live Badder - Zkatalites - 3.5g Jarring" at bounding box center [161, 133] width 229 height 16
click at [203, 129] on input "HeadChange - Bulk Live Badder - Zkatalites - 3.5g Jarring" at bounding box center [161, 133] width 229 height 16
type input "HeadChange - Bulk Live Badder - Zkatalites - 3.5g final"
click at [224, 248] on div "* Inputs (1) + Add Package ITEM STRAIN LOT NUMBER PACKAGE ID AVAILABLE Unit Cos…" at bounding box center [529, 287] width 980 height 92
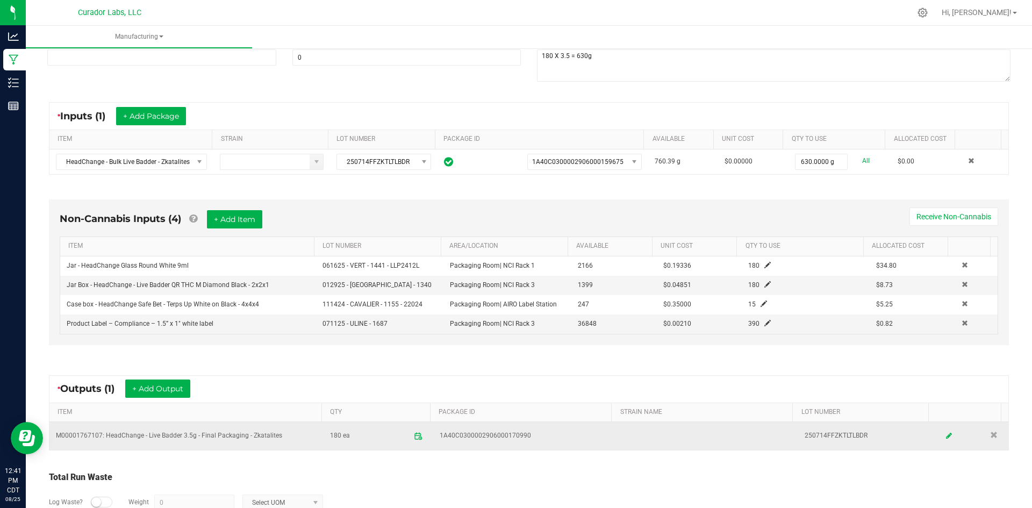
scroll to position [161, 0]
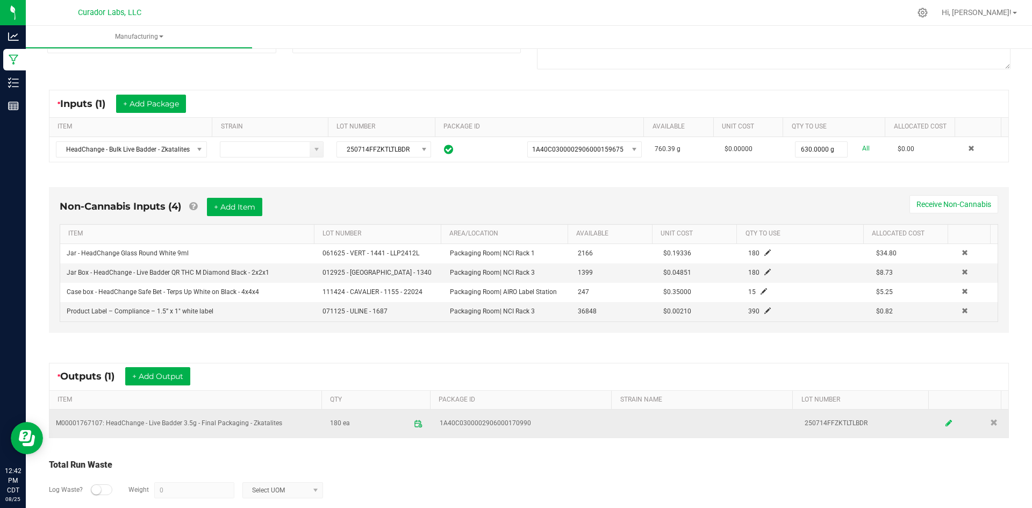
click at [946, 425] on icon at bounding box center [949, 424] width 6 height 8
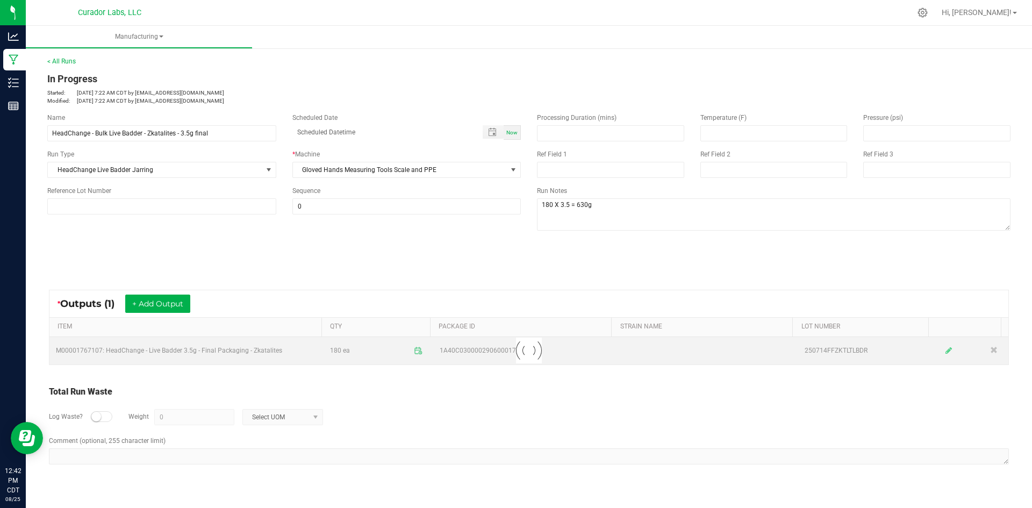
scroll to position [0, 0]
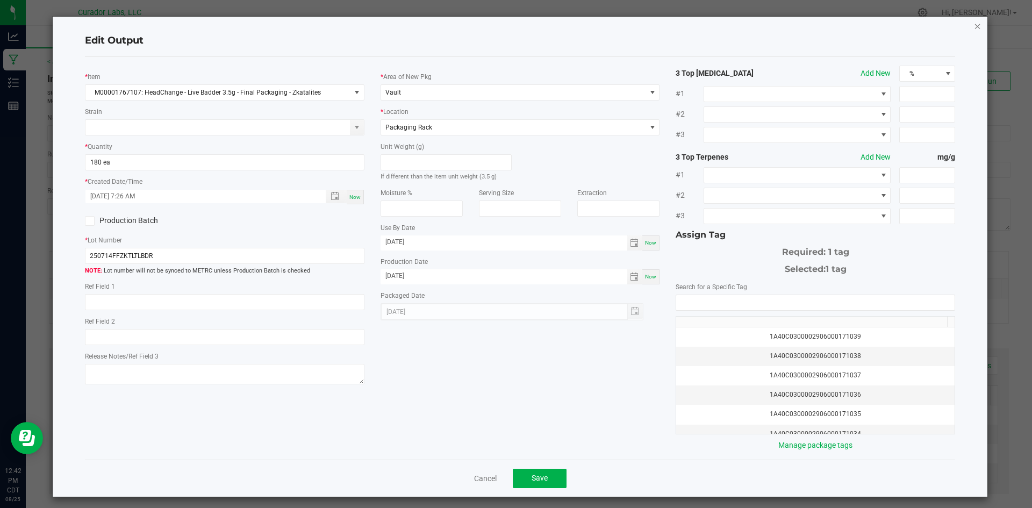
click at [974, 24] on icon "button" at bounding box center [978, 25] width 8 height 13
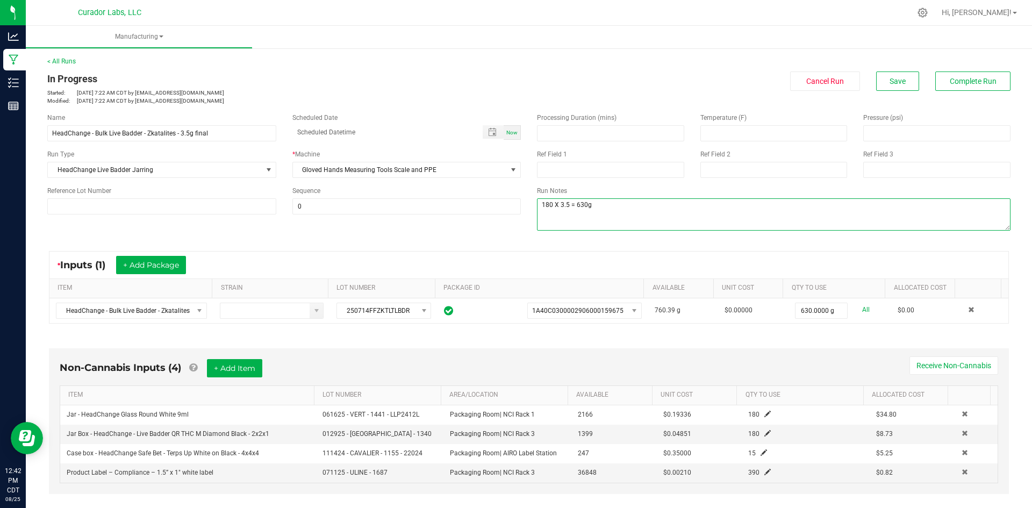
drag, startPoint x: 603, startPoint y: 208, endPoint x: 609, endPoint y: 203, distance: 7.2
click at [605, 208] on textarea at bounding box center [774, 214] width 474 height 32
type textarea "180 X 3.5 = 630g qc=sh"
click at [879, 82] on button "Save" at bounding box center [898, 81] width 43 height 19
click at [233, 366] on button "+ Add Item" at bounding box center [234, 368] width 55 height 18
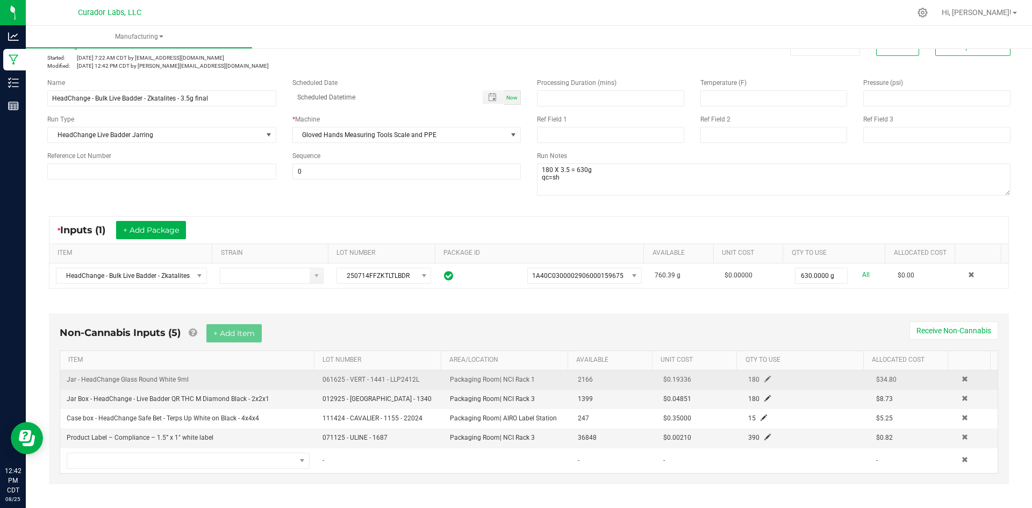
scroll to position [54, 0]
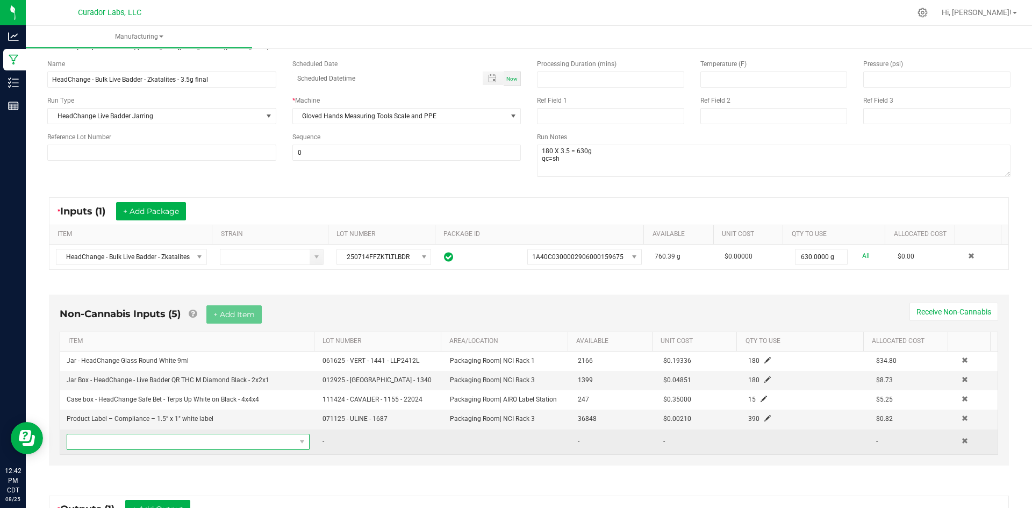
click at [188, 445] on span "NO DATA FOUND" at bounding box center [181, 441] width 229 height 15
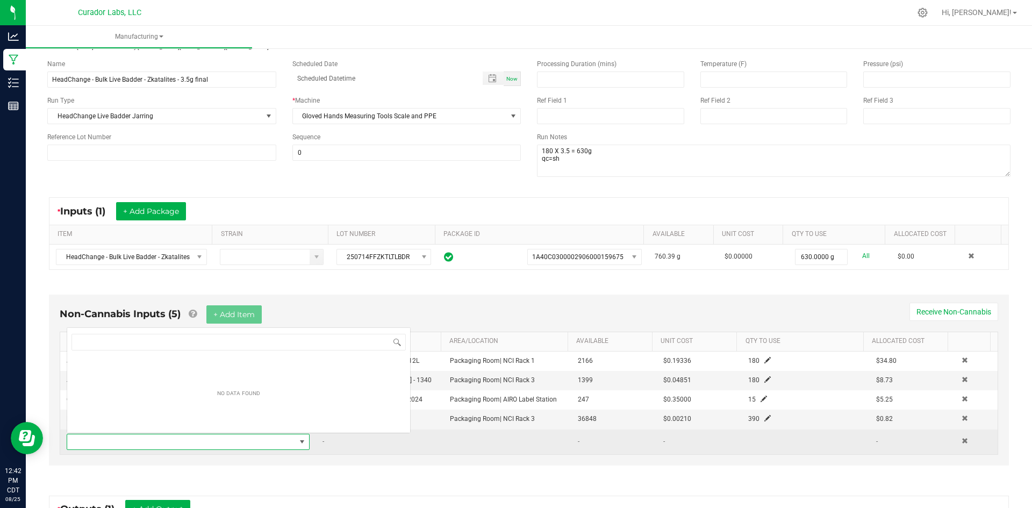
scroll to position [16, 237]
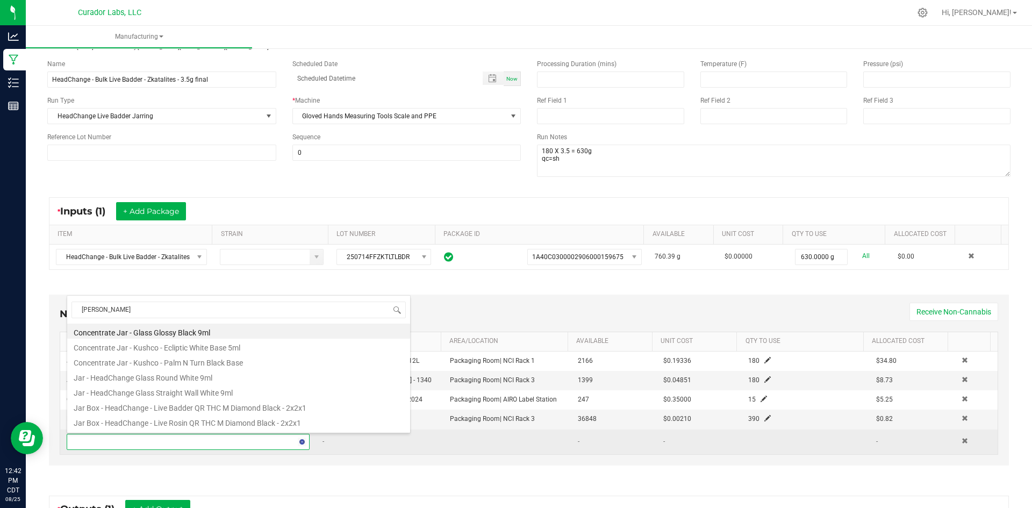
type input "jar lid"
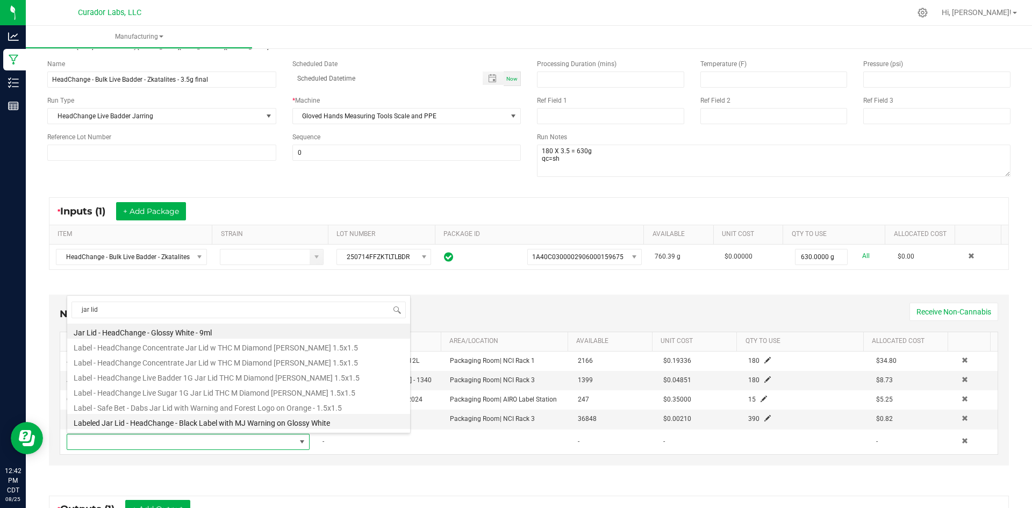
click at [189, 424] on li "Labeled Jar Lid - HeadChange - Black Label with MJ Warning on Glossy White" at bounding box center [238, 421] width 343 height 15
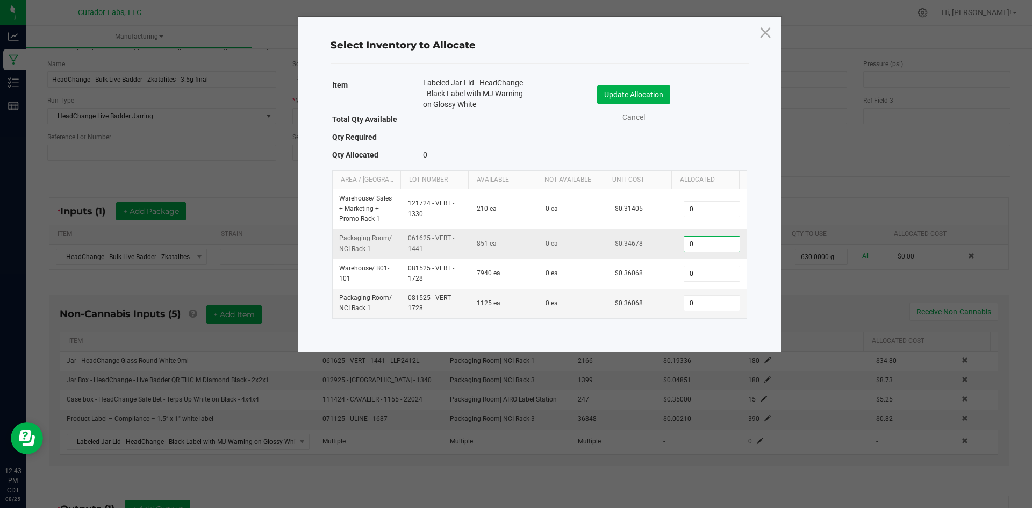
click at [718, 250] on input "0" at bounding box center [712, 244] width 55 height 15
type input "180"
click at [646, 86] on button "Update Allocation" at bounding box center [633, 95] width 73 height 18
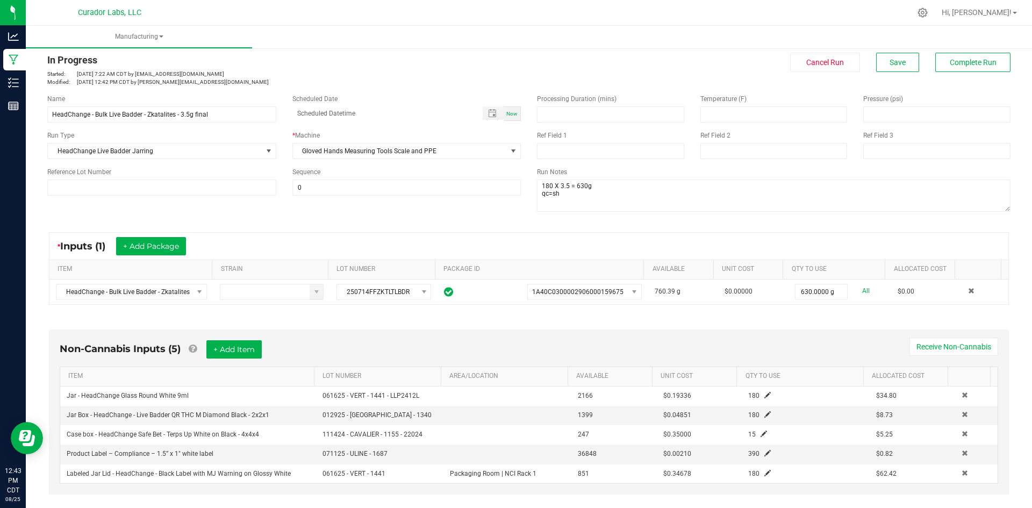
scroll to position [0, 0]
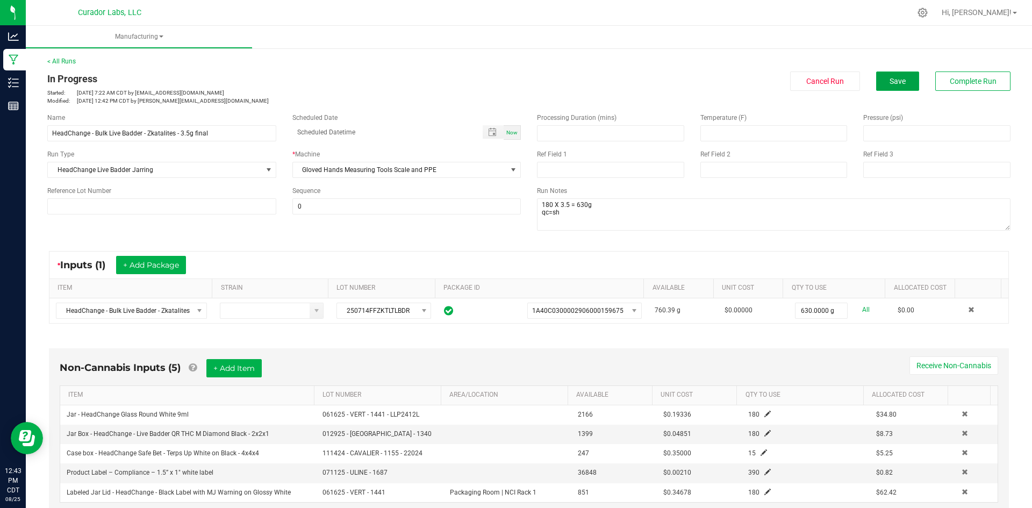
drag, startPoint x: 901, startPoint y: 79, endPoint x: 681, endPoint y: 98, distance: 220.7
click at [900, 79] on button "Save" at bounding box center [898, 81] width 43 height 19
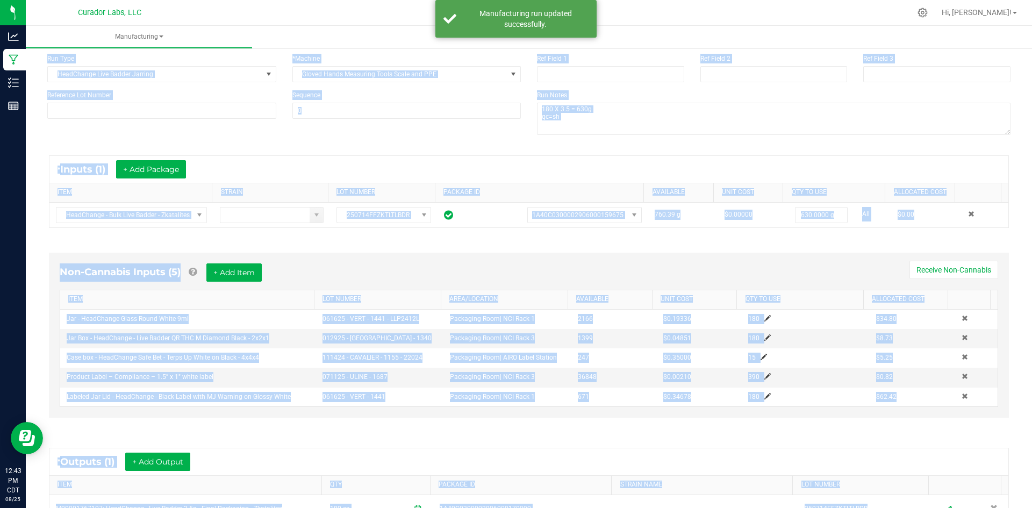
scroll to position [233, 0]
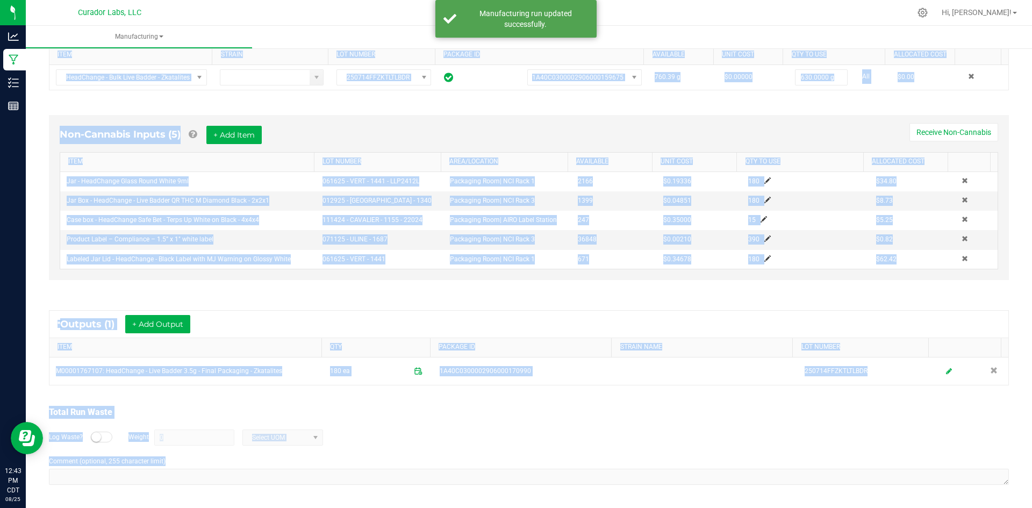
drag, startPoint x: 46, startPoint y: 76, endPoint x: 296, endPoint y: 530, distance: 518.2
click at [296, 508] on html "Analytics Manufacturing Inventory Reports 12:43 PM CDT 08/25/2025 08/25 Curador…" at bounding box center [516, 254] width 1032 height 508
copy manufacturing-process-run "In Progress Started: Aug 25, 2025 7:22 AM CDT by grant@curadorbrands.com Modifi…"
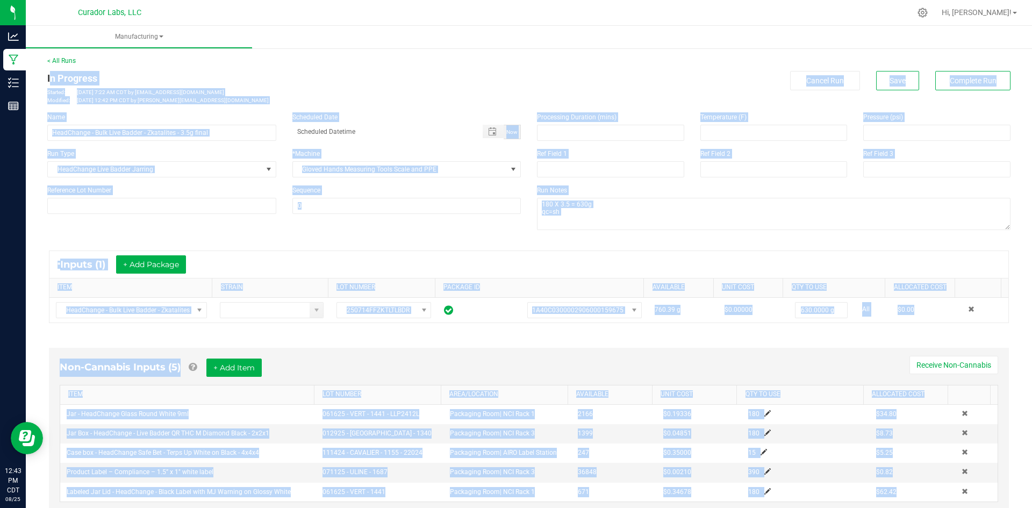
scroll to position [0, 0]
click at [300, 353] on div "Non-Cannabis Inputs (5) + Add Item Receive Non-Cannabis ITEM LOT NUMBER AREA/LO…" at bounding box center [529, 430] width 960 height 165
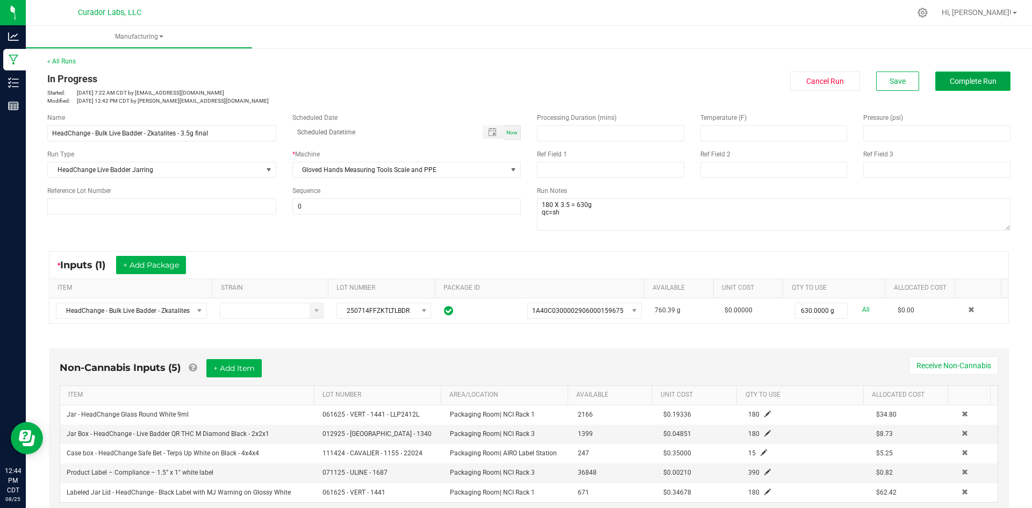
click at [980, 88] on button "Complete Run" at bounding box center [973, 81] width 75 height 19
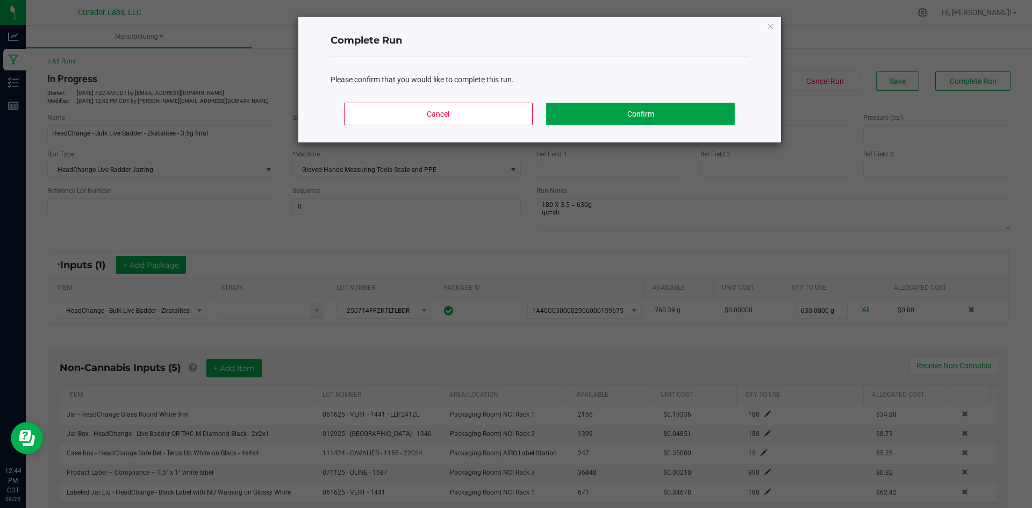
click at [642, 108] on button "Confirm" at bounding box center [640, 114] width 188 height 23
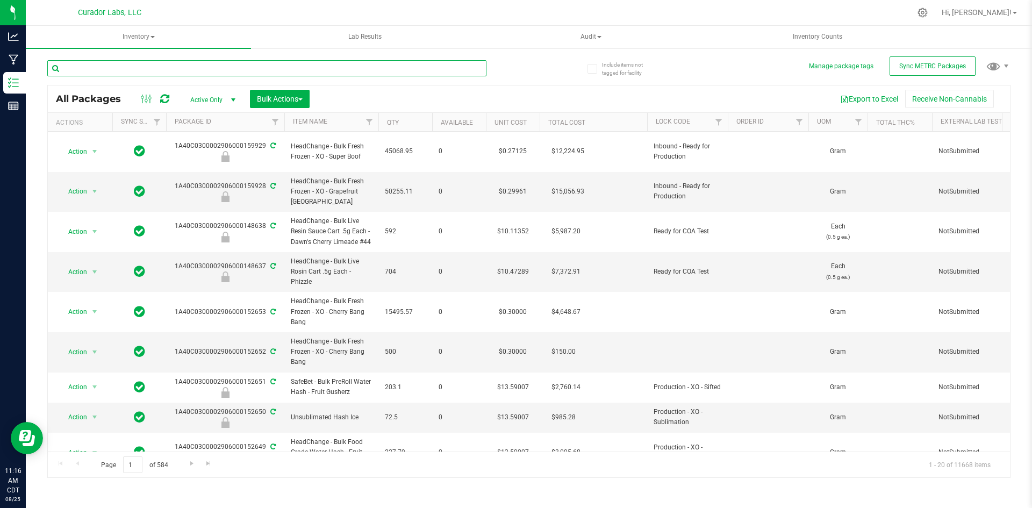
click at [137, 67] on input "text" at bounding box center [266, 68] width 439 height 16
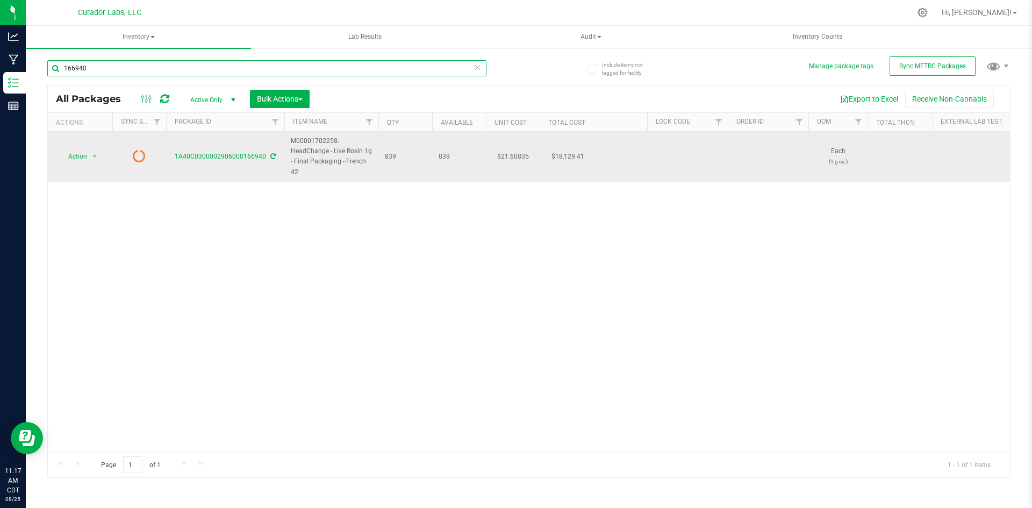
type input "166940"
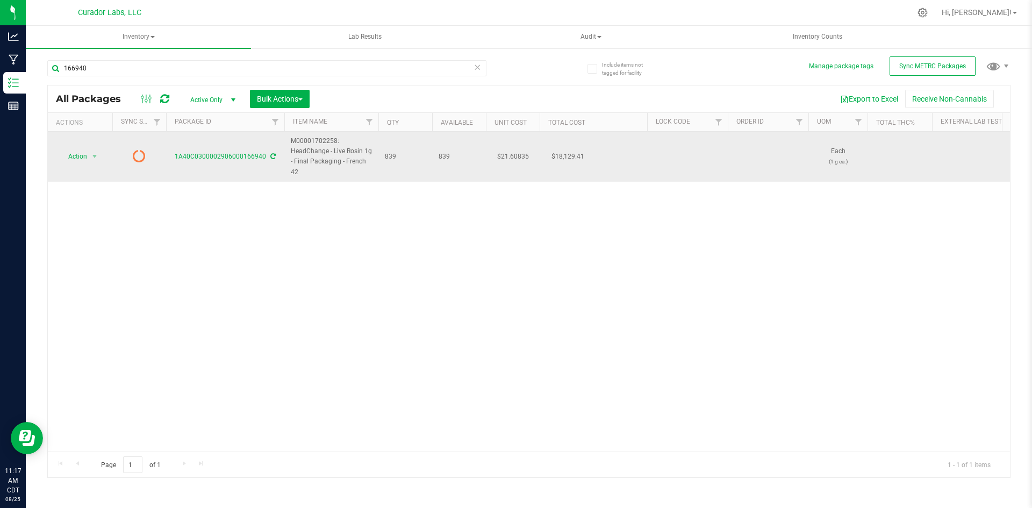
click at [273, 154] on icon at bounding box center [272, 156] width 5 height 6
click at [96, 163] on span "select" at bounding box center [94, 156] width 13 height 15
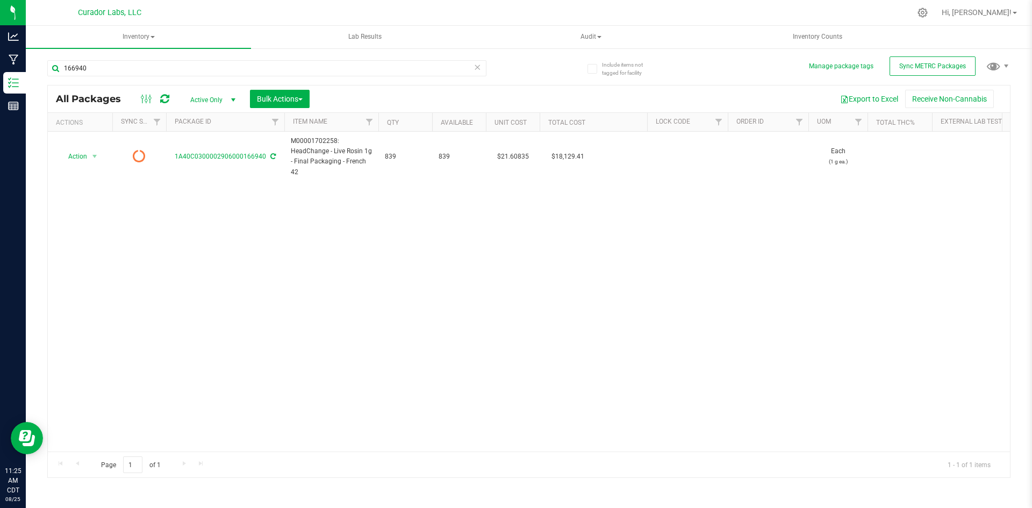
click at [186, 231] on div "Action Action Edit attributes Global inventory Lock package Package audit log P…" at bounding box center [529, 292] width 963 height 320
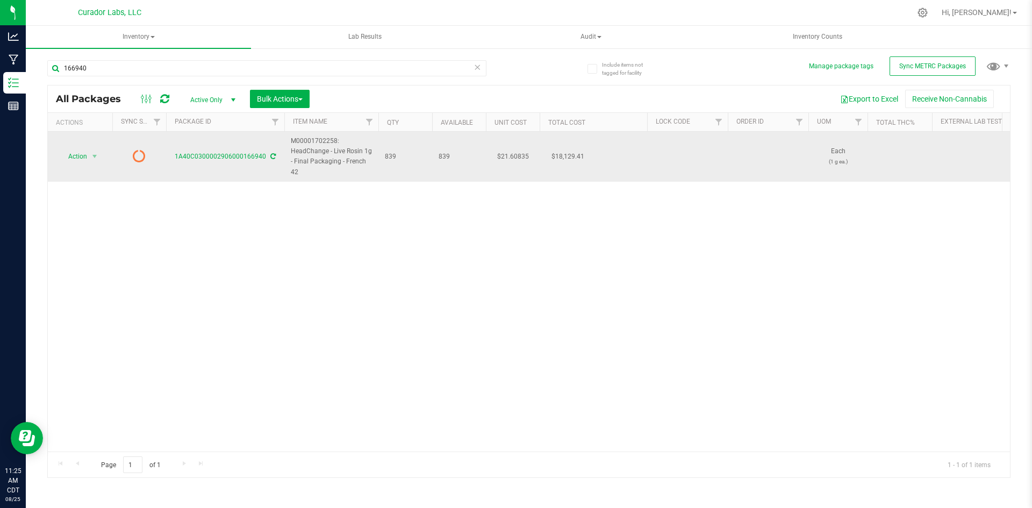
click at [271, 154] on icon at bounding box center [272, 156] width 5 height 6
click at [80, 161] on span "Action" at bounding box center [73, 156] width 29 height 15
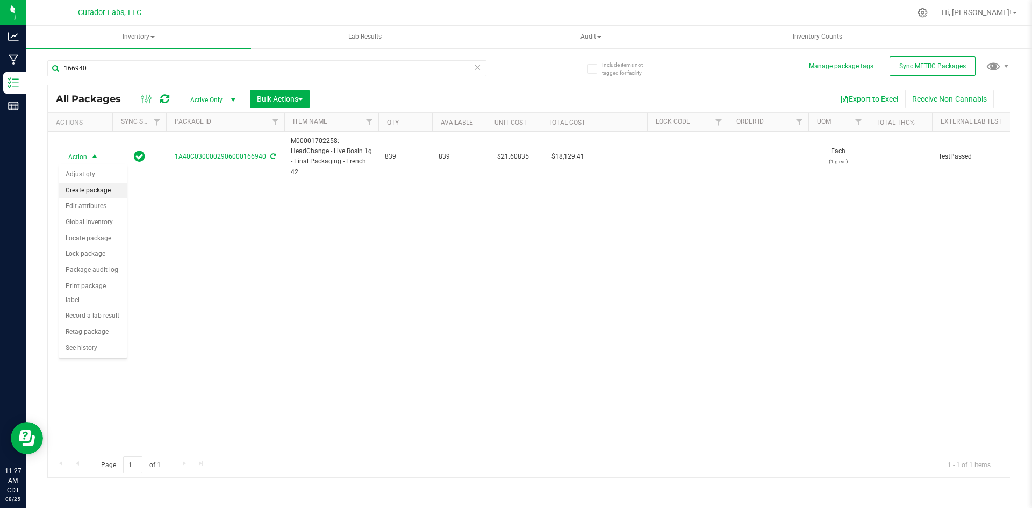
click at [87, 193] on li "Create package" at bounding box center [93, 191] width 68 height 16
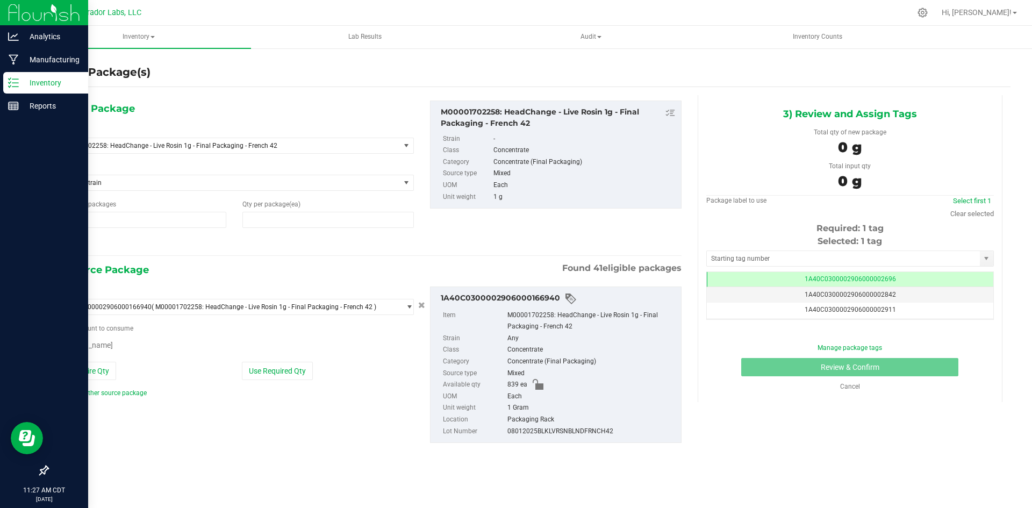
type input "1"
type input "0"
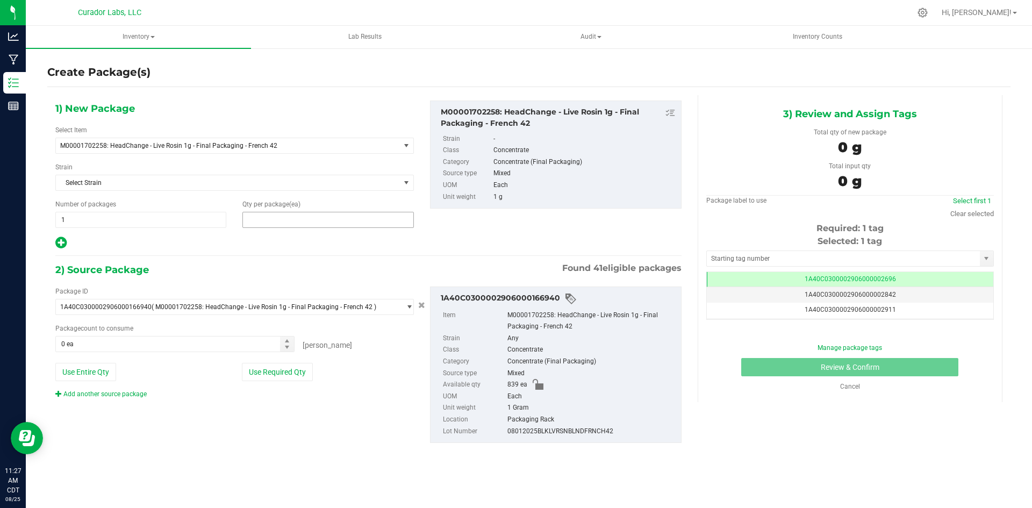
click at [266, 220] on span at bounding box center [328, 220] width 171 height 16
type input "11"
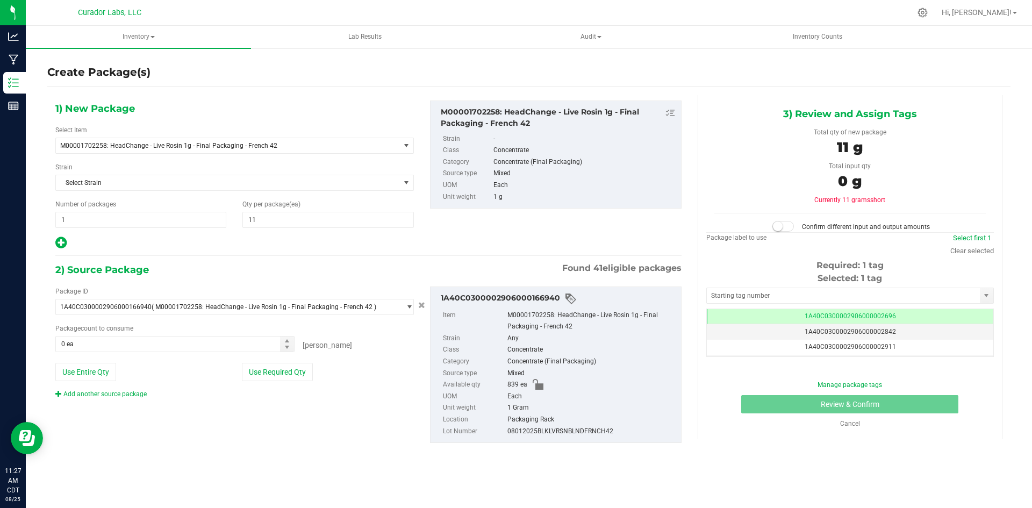
click at [65, 243] on icon at bounding box center [60, 242] width 11 height 13
type input "11"
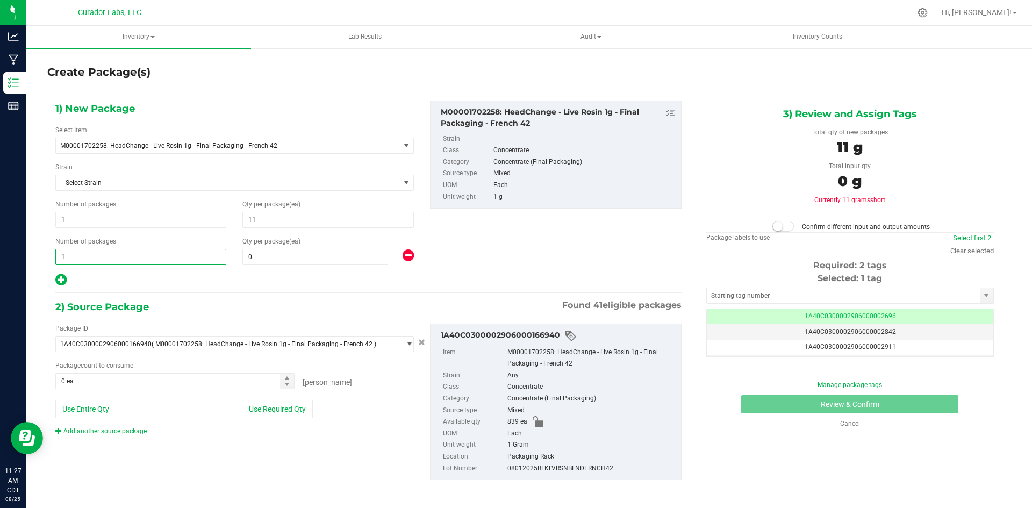
drag, startPoint x: 73, startPoint y: 254, endPoint x: 54, endPoint y: 251, distance: 18.5
click at [54, 251] on div "Number of packages 1 1" at bounding box center [140, 251] width 187 height 29
type input "69"
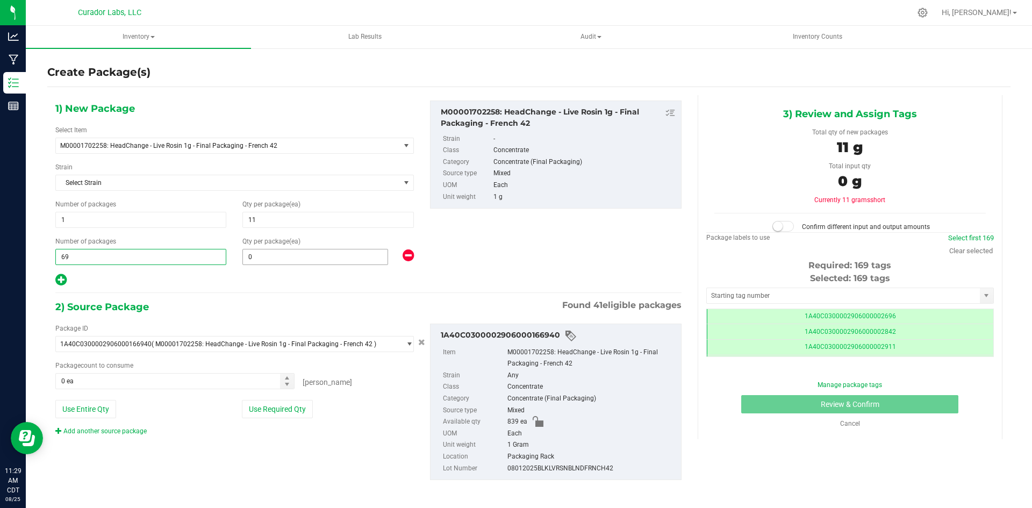
scroll to position [0, -1]
type input "69"
click at [276, 253] on span at bounding box center [316, 257] width 146 height 16
type input "12"
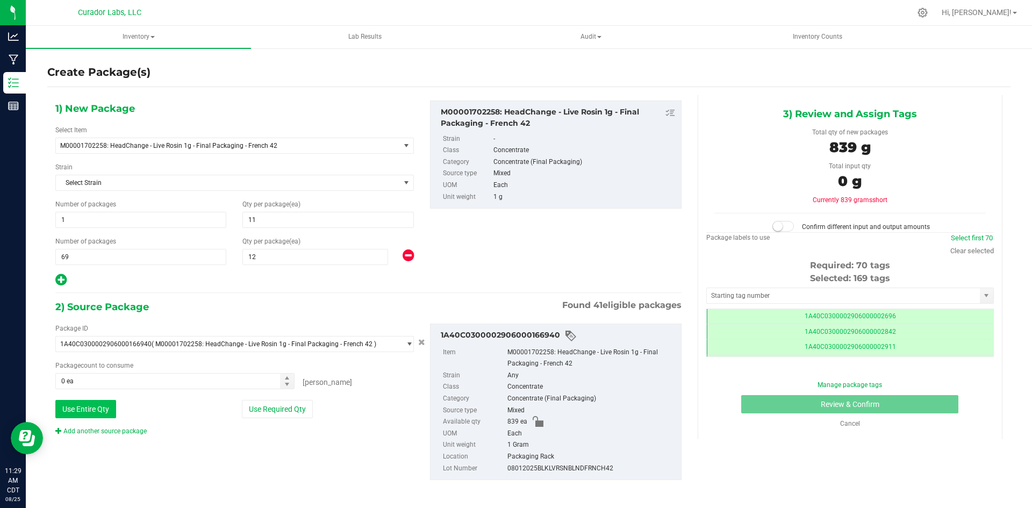
click at [94, 404] on button "Use Entire Qty" at bounding box center [85, 409] width 61 height 18
type input "839 ea"
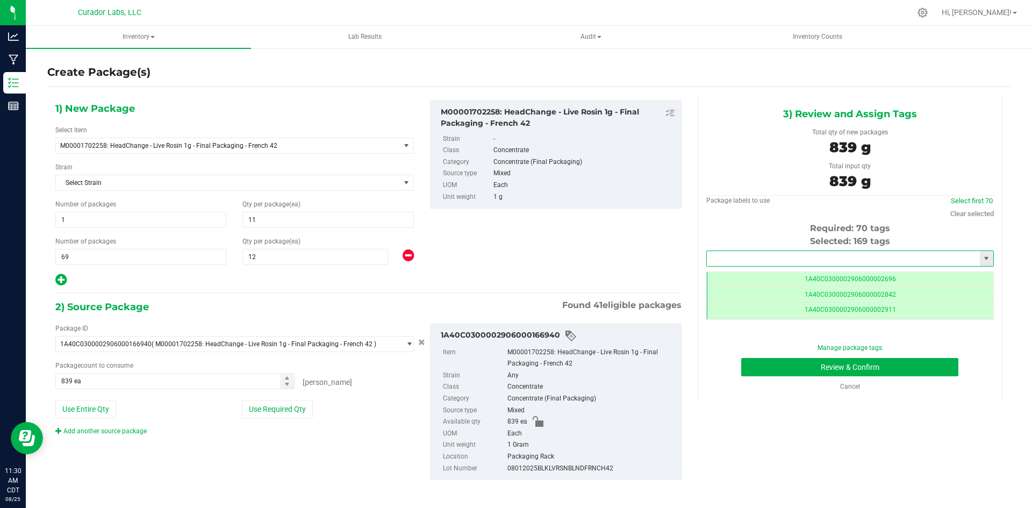
click at [736, 262] on input "text" at bounding box center [843, 258] width 273 height 15
click at [751, 272] on li "1A40C0300002906000167395" at bounding box center [844, 277] width 284 height 16
type input "1A40C0300002906000167395"
drag, startPoint x: 528, startPoint y: 123, endPoint x: 434, endPoint y: 110, distance: 94.5
click at [436, 110] on div "M00001702258: HeadChange - Live Rosin 1g - Final Packaging - French 42" at bounding box center [556, 117] width 240 height 23
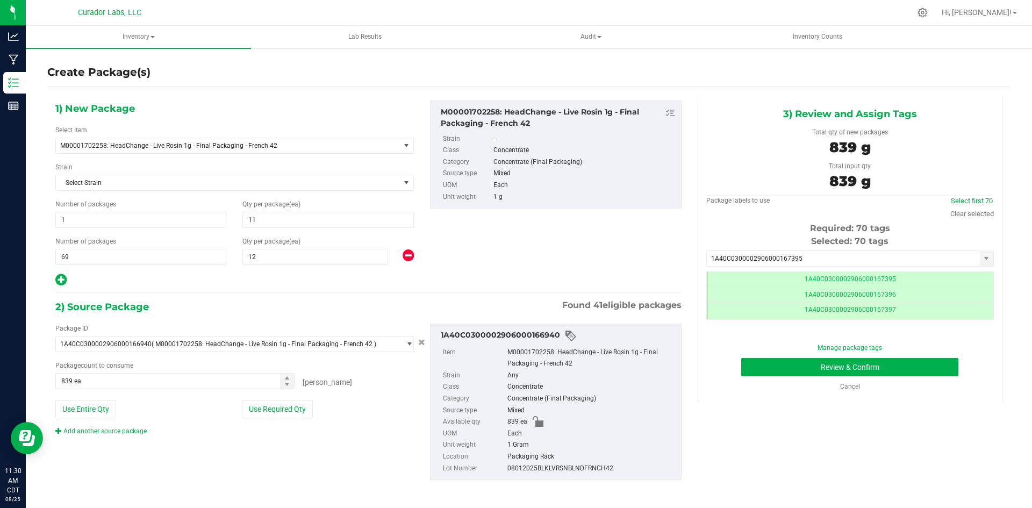
copy div "M00001702258: HeadChange - Live Rosin 1g - Final Packaging - French 42"
click at [759, 366] on button "Review & Confirm" at bounding box center [850, 367] width 217 height 18
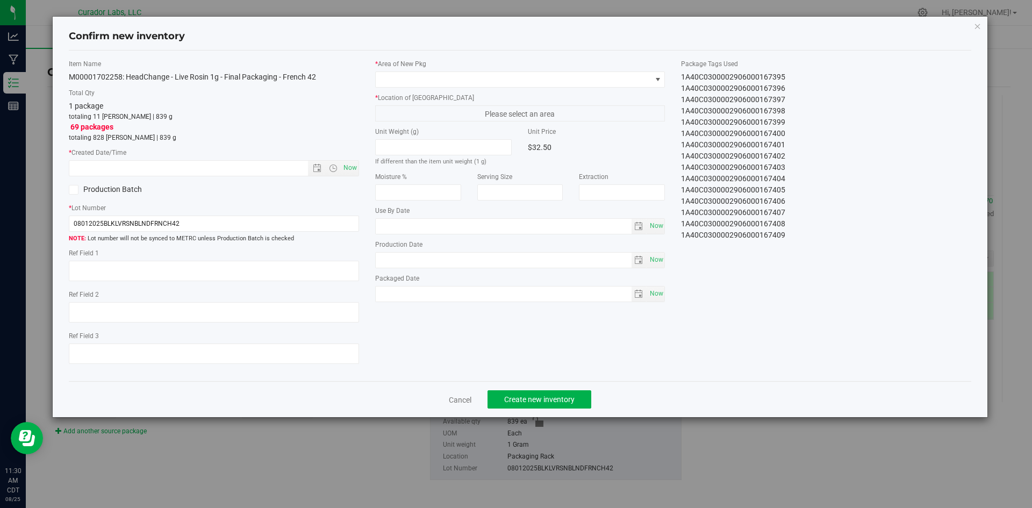
type input "[DATE]"
click at [353, 166] on span "Now" at bounding box center [350, 168] width 18 height 16
type input "[DATE] 11:31 AM"
click at [398, 74] on span at bounding box center [514, 79] width 276 height 15
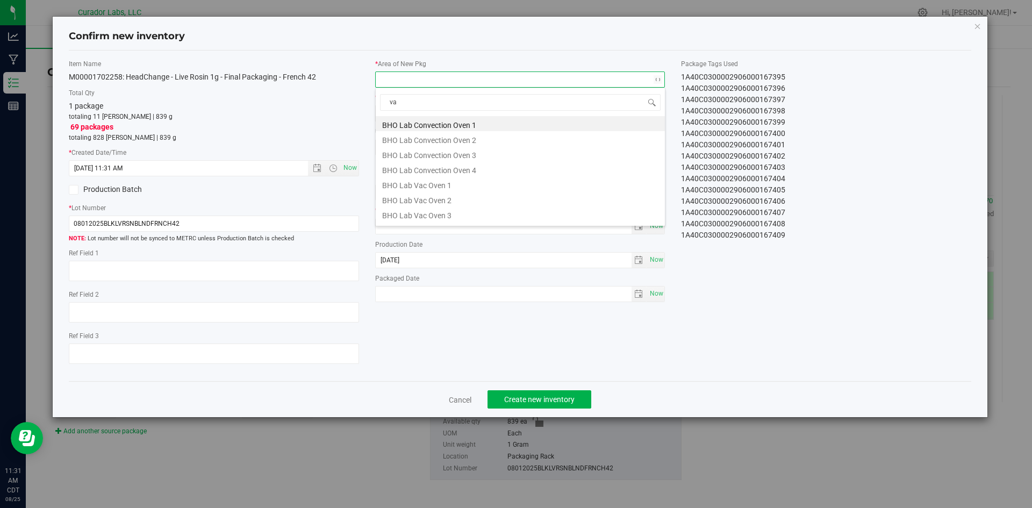
type input "vau"
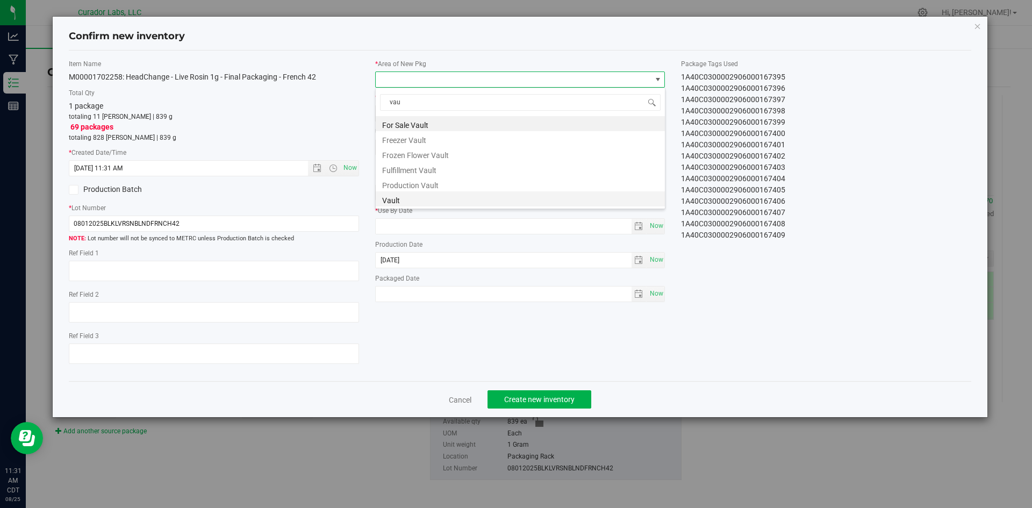
click at [407, 196] on li "Vault" at bounding box center [520, 198] width 289 height 15
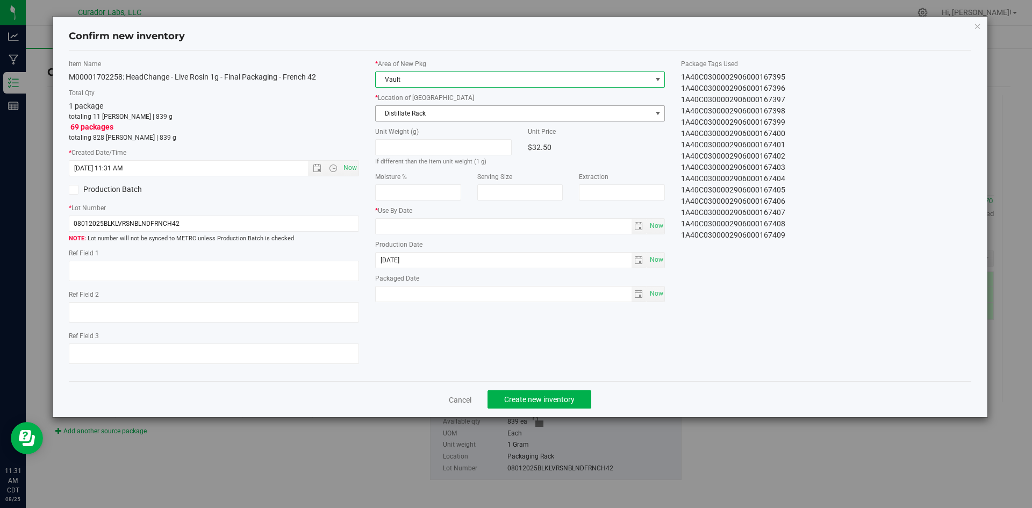
click at [394, 114] on span "Distillate Rack" at bounding box center [514, 113] width 276 height 15
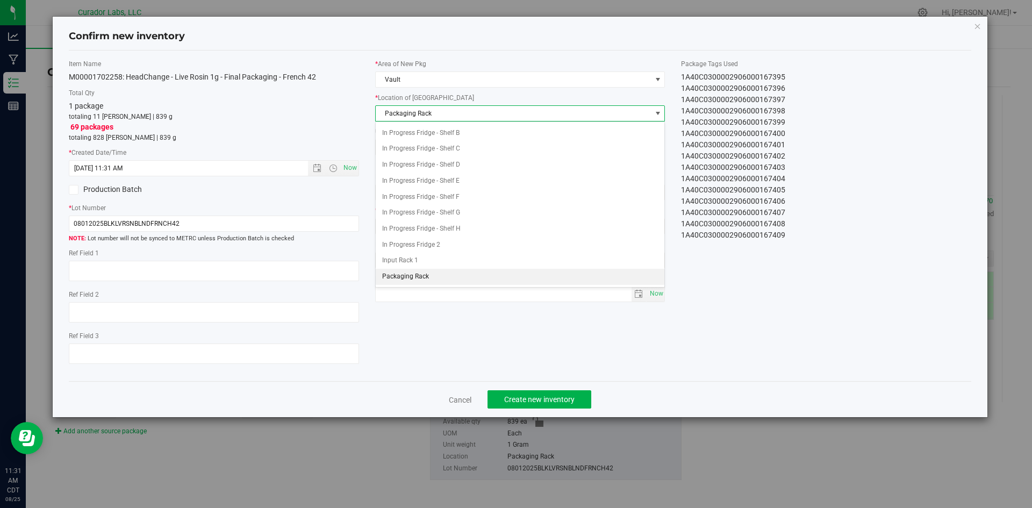
click at [394, 114] on span "Packaging Rack" at bounding box center [514, 113] width 276 height 15
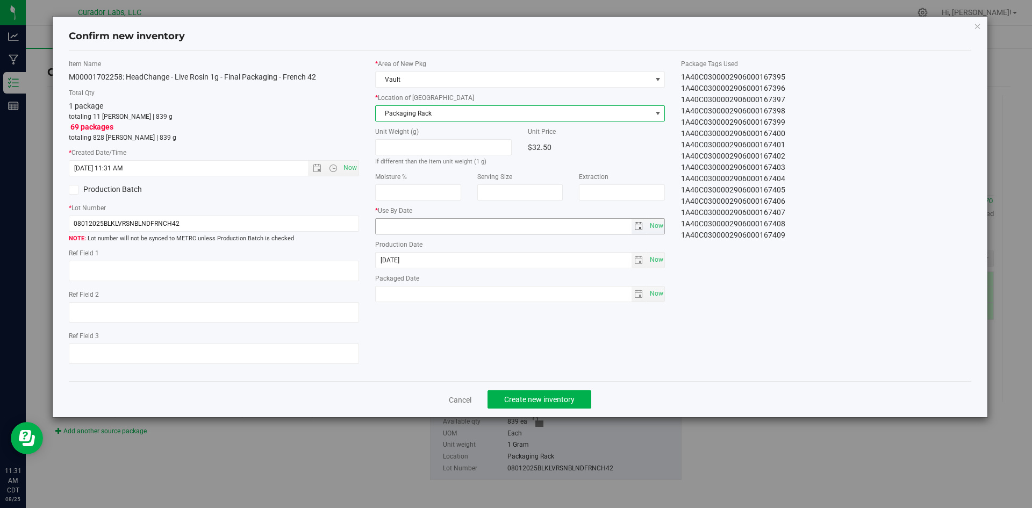
click at [391, 229] on input "text" at bounding box center [504, 226] width 256 height 15
type input "[DATE]"
click at [655, 290] on span "Now" at bounding box center [656, 294] width 18 height 16
type input "[DATE]"
click at [561, 407] on button "Create new inventory" at bounding box center [540, 399] width 104 height 18
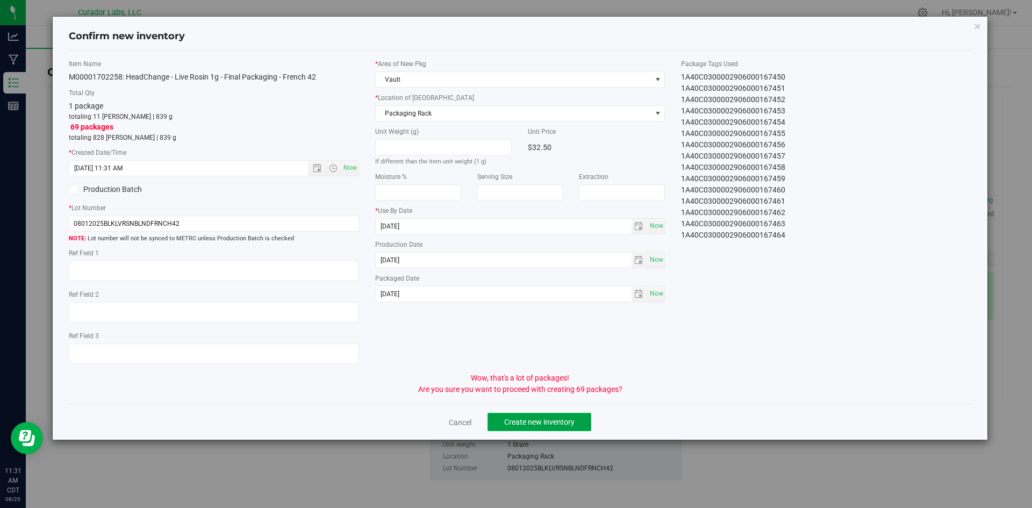
drag, startPoint x: 547, startPoint y: 421, endPoint x: 538, endPoint y: 419, distance: 9.4
click at [543, 420] on span "Create new inventory" at bounding box center [539, 422] width 70 height 9
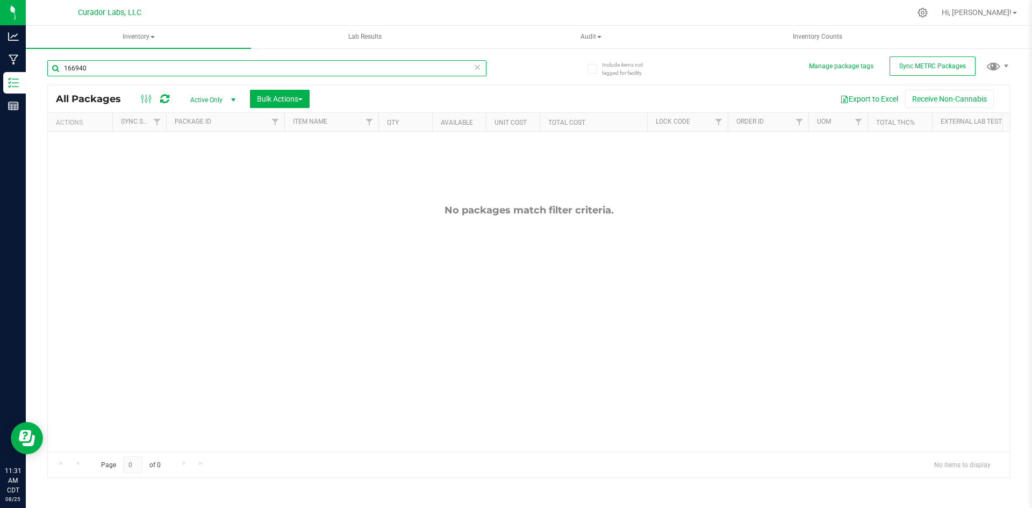
drag, startPoint x: 91, startPoint y: 66, endPoint x: 83, endPoint y: 66, distance: 8.1
click at [54, 74] on input "166940" at bounding box center [266, 68] width 439 height 16
paste input "M00001702258: HeadChange - Live Rosin 1g - Final Packaging - French 42"
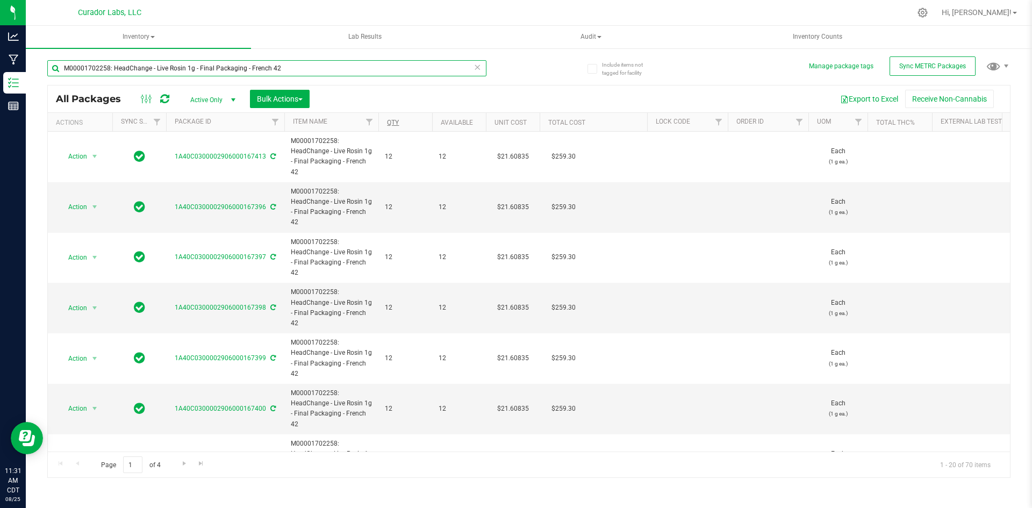
type input "M00001702258: HeadChange - Live Rosin 1g - Final Packaging - French 42"
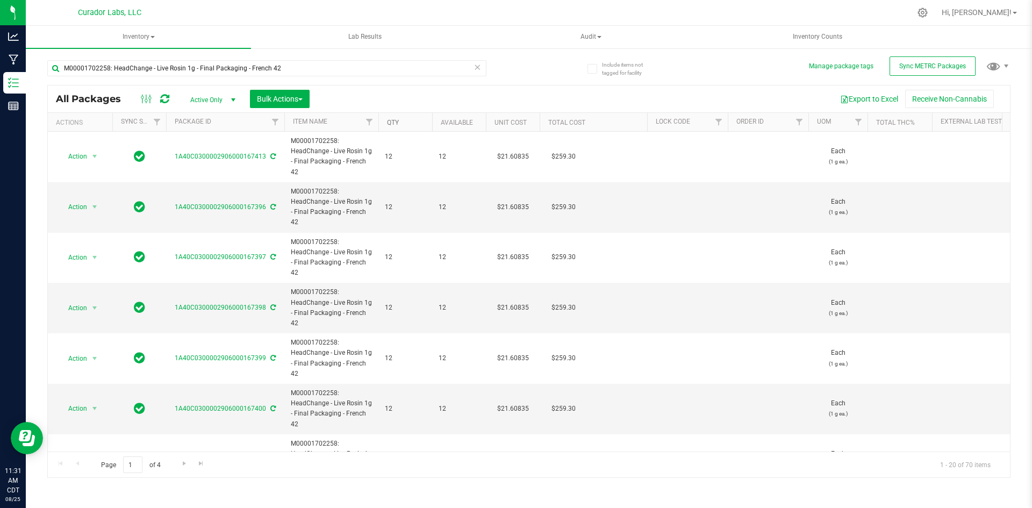
click at [390, 123] on link "Qty" at bounding box center [393, 123] width 12 height 8
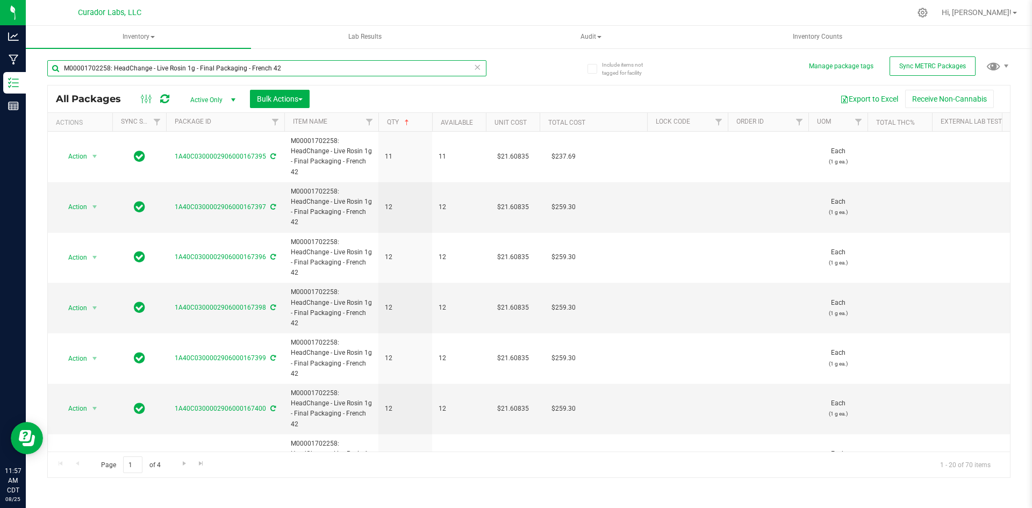
click at [140, 71] on input "M00001702258: HeadChange - Live Rosin 1g - Final Packaging - French 42" at bounding box center [266, 68] width 439 height 16
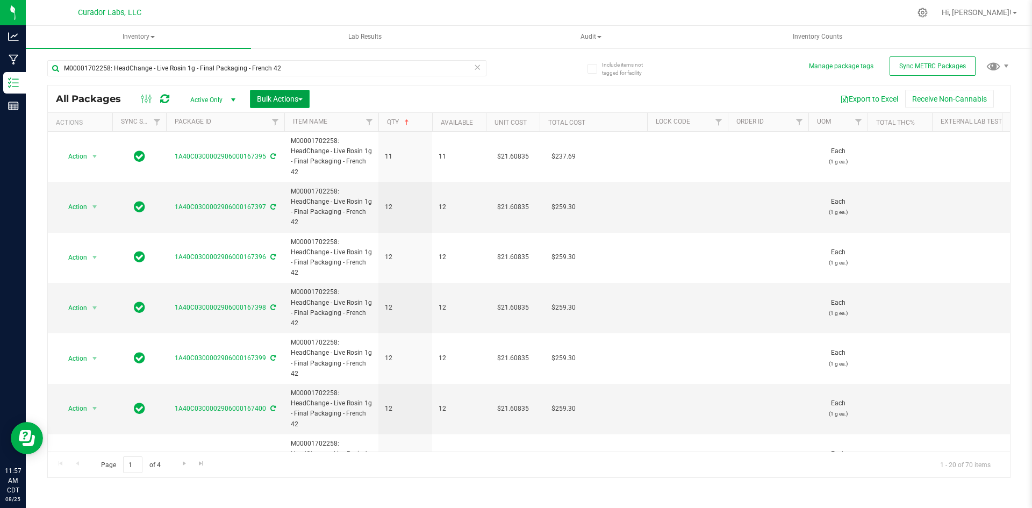
click at [274, 101] on span "Bulk Actions" at bounding box center [280, 99] width 46 height 9
click at [291, 180] on span "Lock/Unlock packages" at bounding box center [294, 182] width 74 height 9
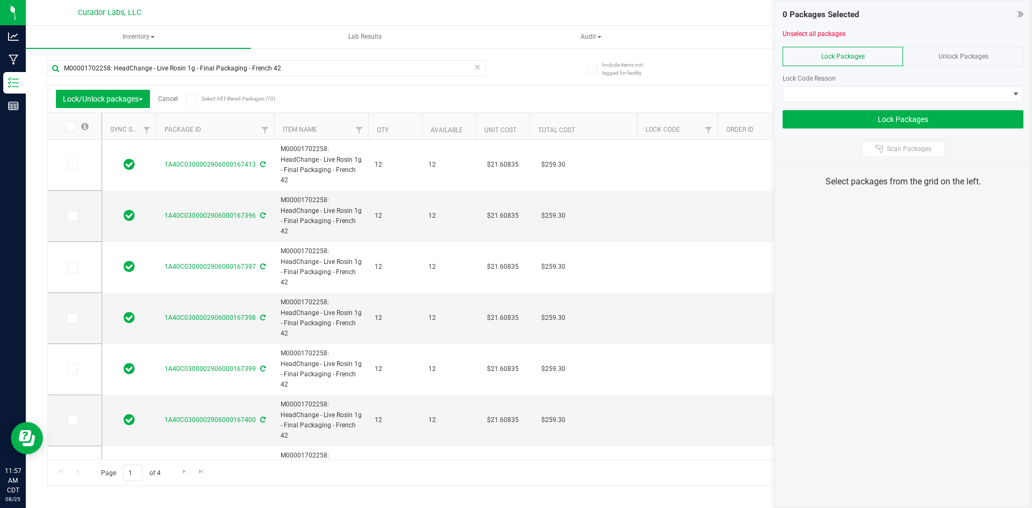
type input "[DATE]"
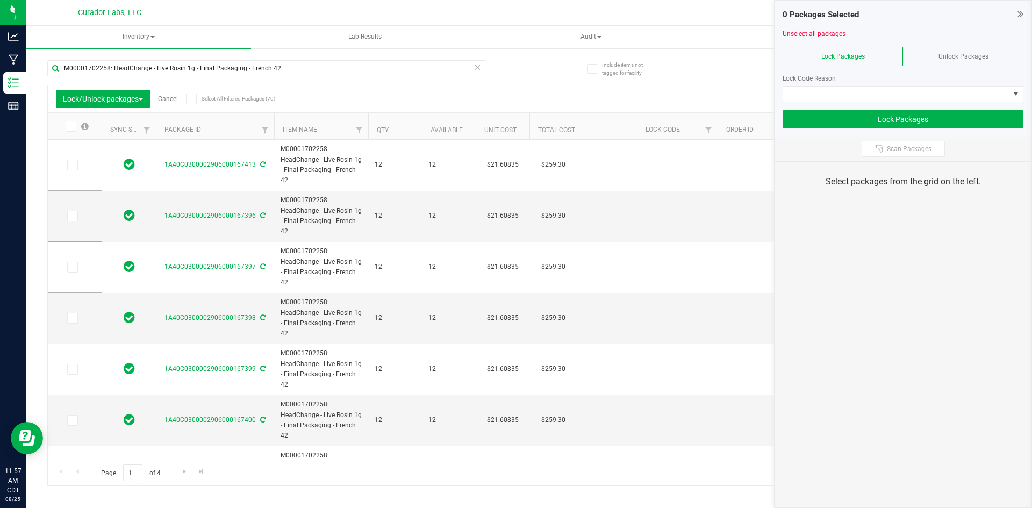
type input "[DATE]"
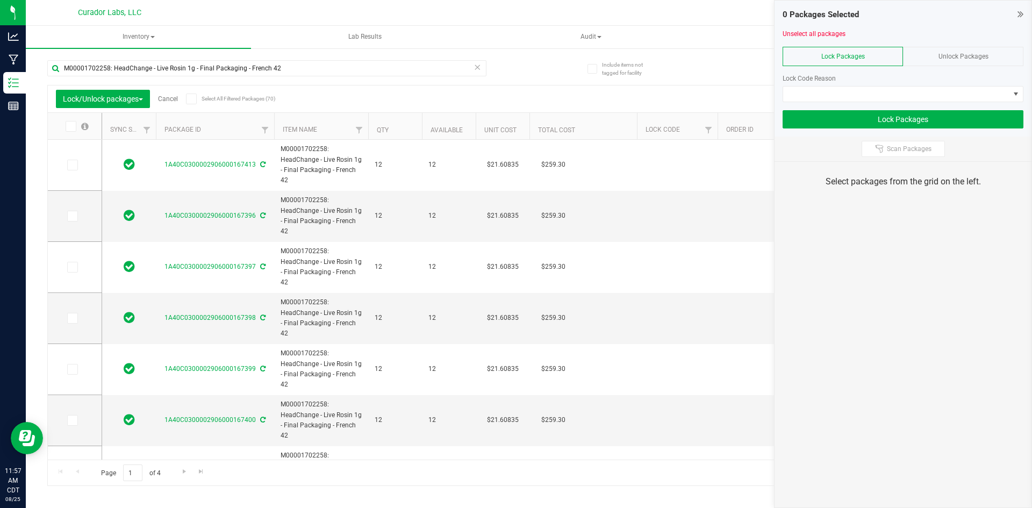
type input "[DATE]"
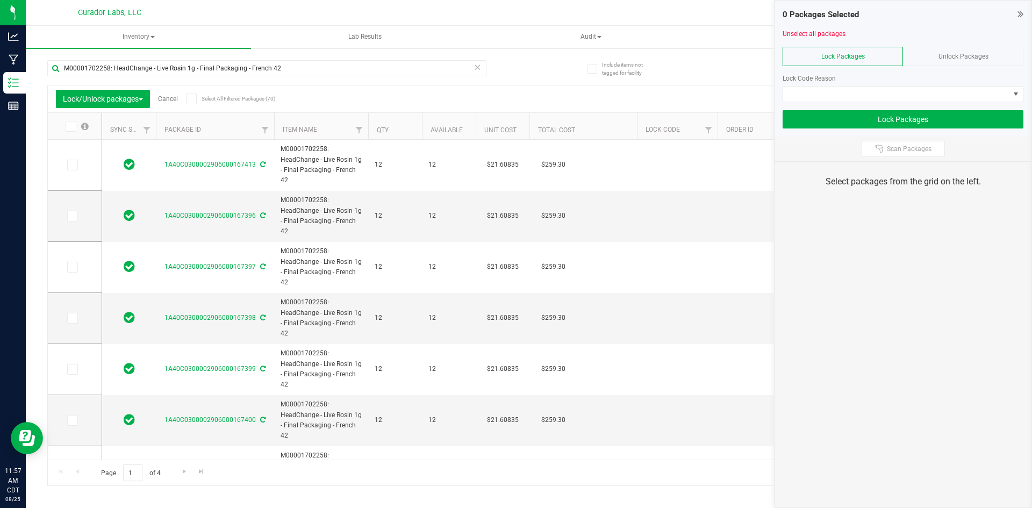
type input "[DATE]"
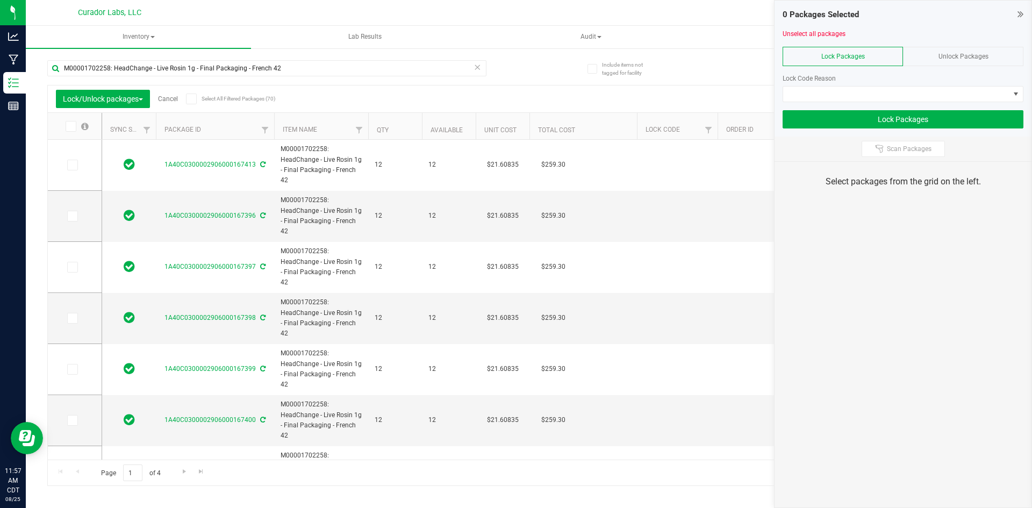
click at [1020, 13] on icon at bounding box center [1021, 14] width 6 height 11
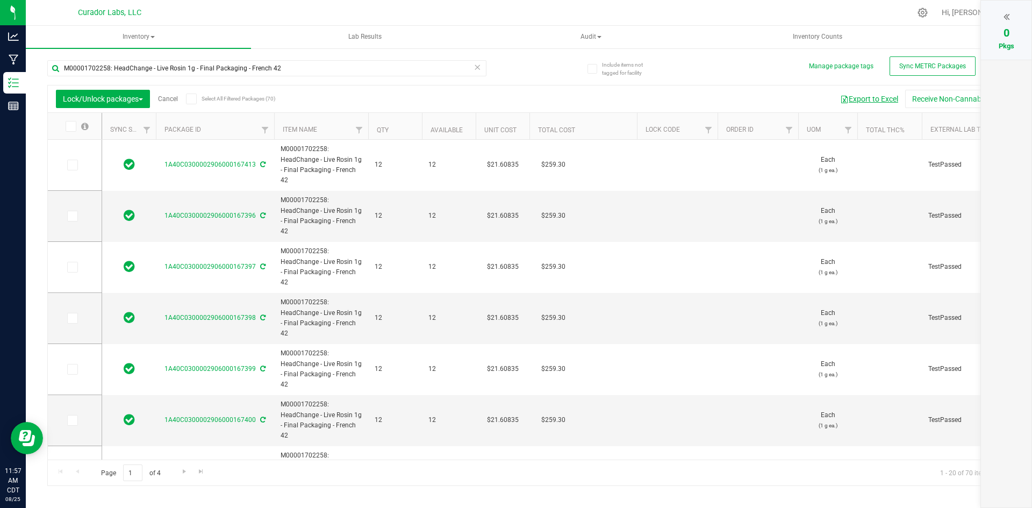
click at [873, 99] on button "Export to Excel" at bounding box center [869, 99] width 72 height 18
click at [197, 101] on span at bounding box center [191, 99] width 11 height 11
click at [0, 0] on input "Select All Filtered Packages (70)" at bounding box center [0, 0] width 0 height 0
click at [1004, 19] on icon at bounding box center [1007, 16] width 6 height 11
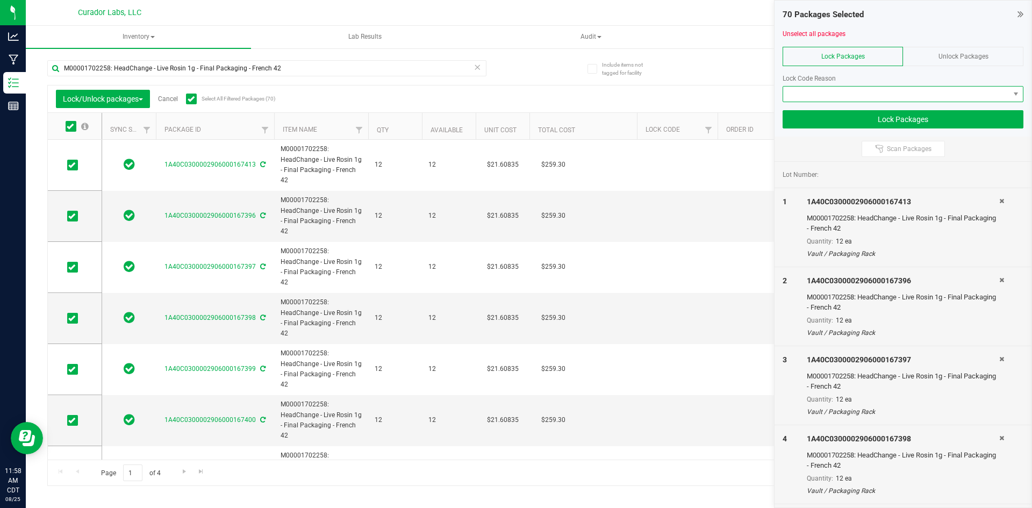
click at [887, 96] on span at bounding box center [896, 94] width 226 height 15
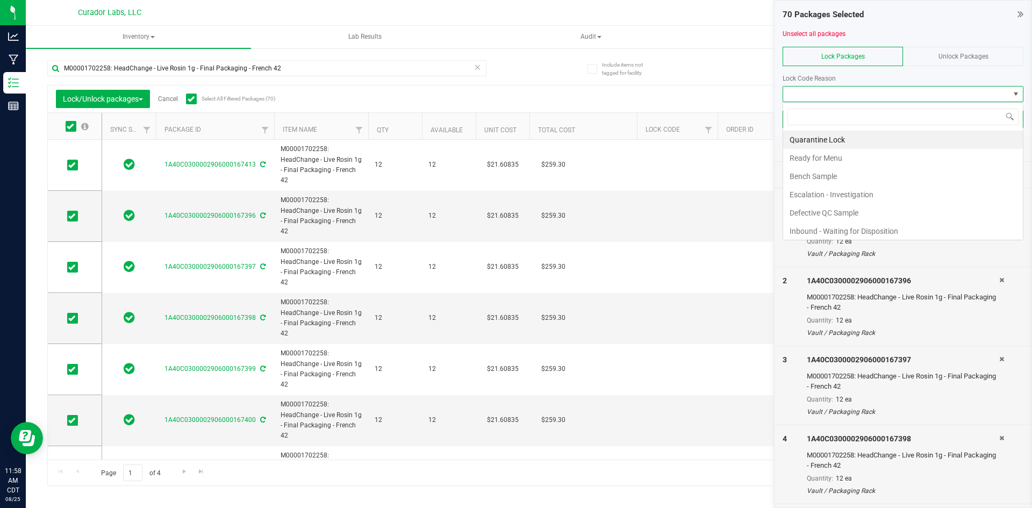
scroll to position [16, 241]
click at [857, 154] on li "Ready for Menu" at bounding box center [903, 158] width 240 height 18
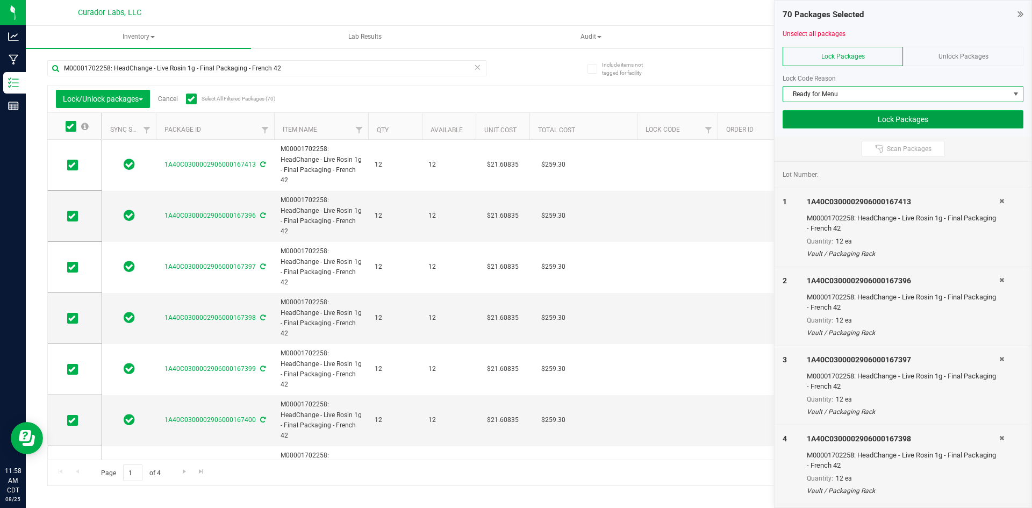
click at [856, 125] on button "Lock Packages" at bounding box center [903, 119] width 241 height 18
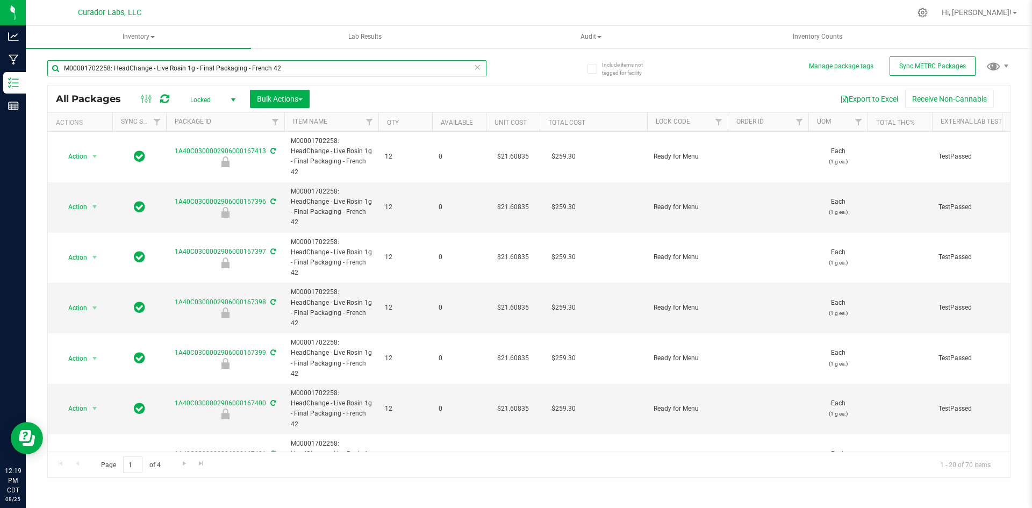
click at [144, 71] on input "M00001702258: HeadChange - Live Rosin 1g - Final Packaging - French 42" at bounding box center [266, 68] width 439 height 16
click at [143, 71] on input "M00001702258: HeadChange - Live Rosin 1g - Final Packaging - French 42" at bounding box center [266, 68] width 439 height 16
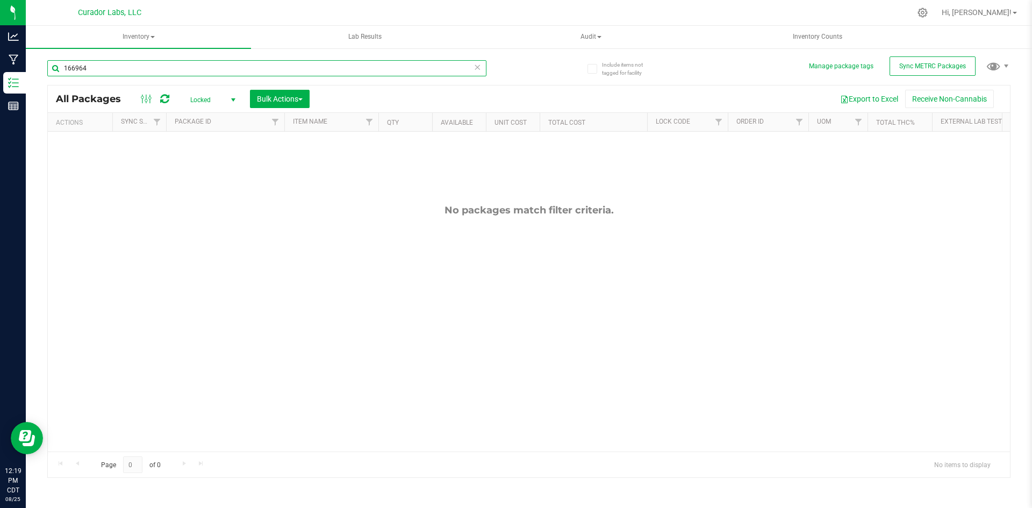
type input "166964"
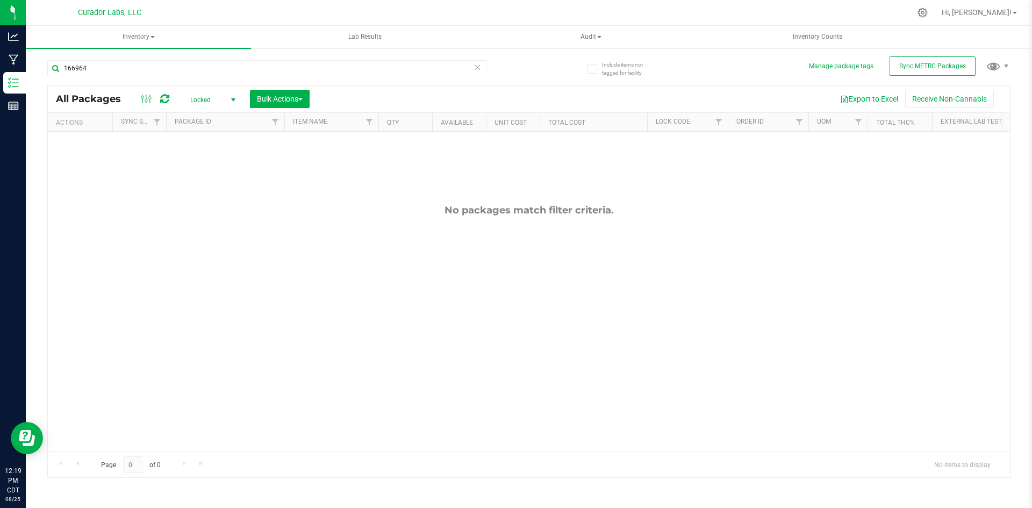
click at [199, 97] on span "Locked" at bounding box center [210, 99] width 59 height 15
click at [205, 117] on li "Active Only" at bounding box center [210, 117] width 58 height 16
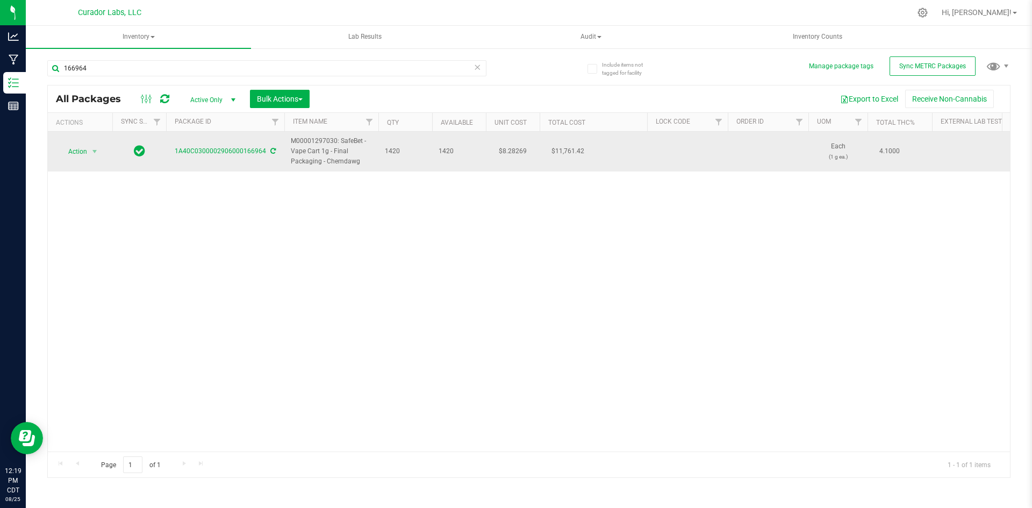
drag, startPoint x: 360, startPoint y: 163, endPoint x: 276, endPoint y: 150, distance: 85.4
copy tr "M00001297030: SafeBet - Vape Cart 1g - Final Packaging - Chemdawg"
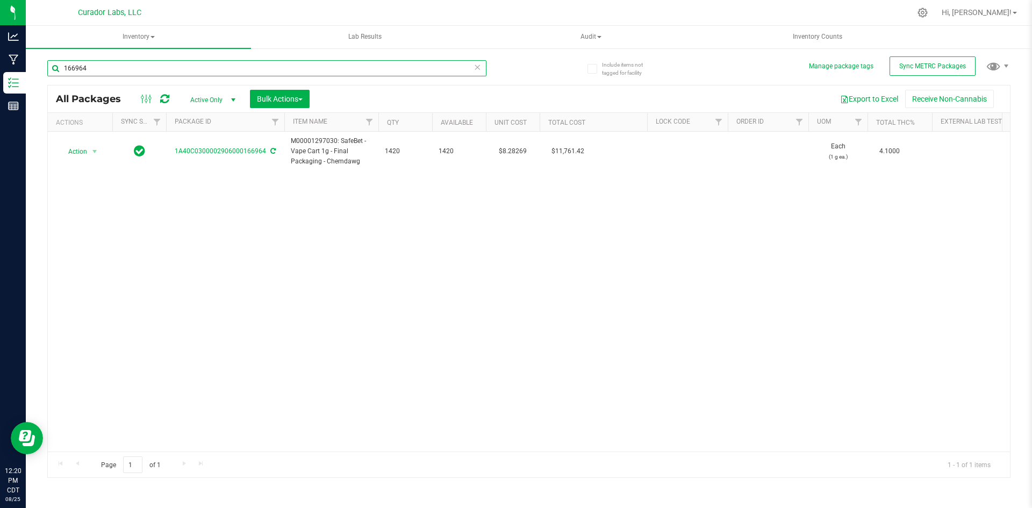
click at [129, 72] on input "166964" at bounding box center [266, 68] width 439 height 16
paste input "M00001297030: SafeBet - Vape Cart 1g - Final Packaging - Chemdawg"
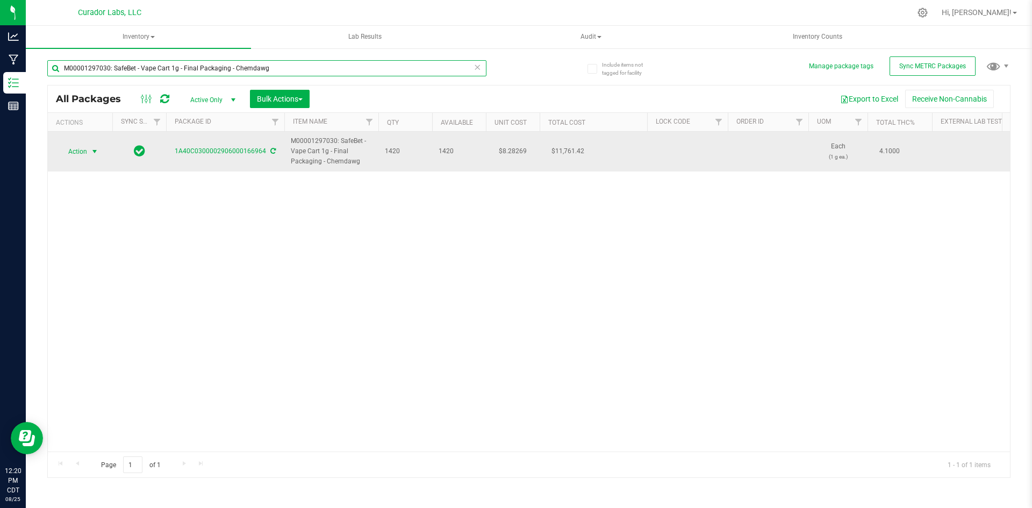
type input "M00001297030: SafeBet - Vape Cart 1g - Final Packaging - Chemdawg"
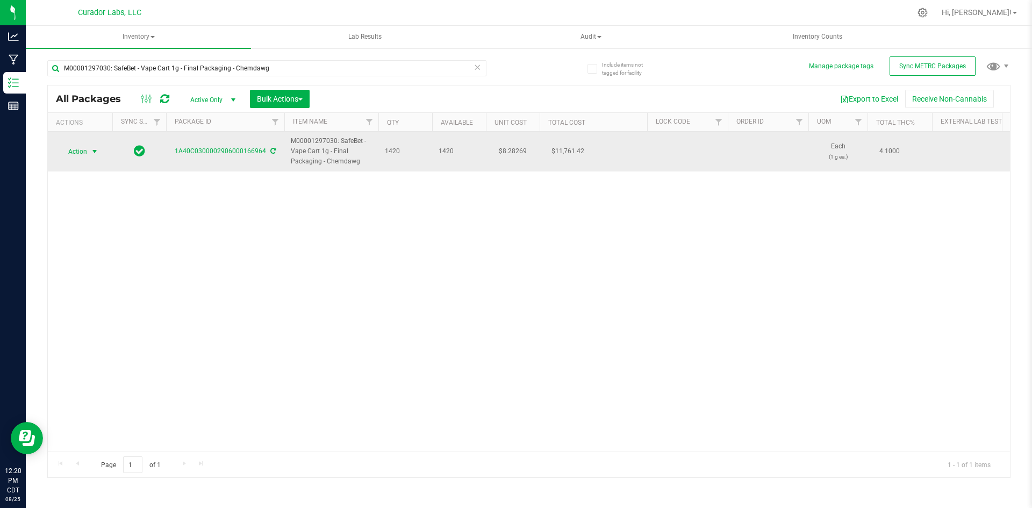
click at [75, 147] on span "Action" at bounding box center [73, 151] width 29 height 15
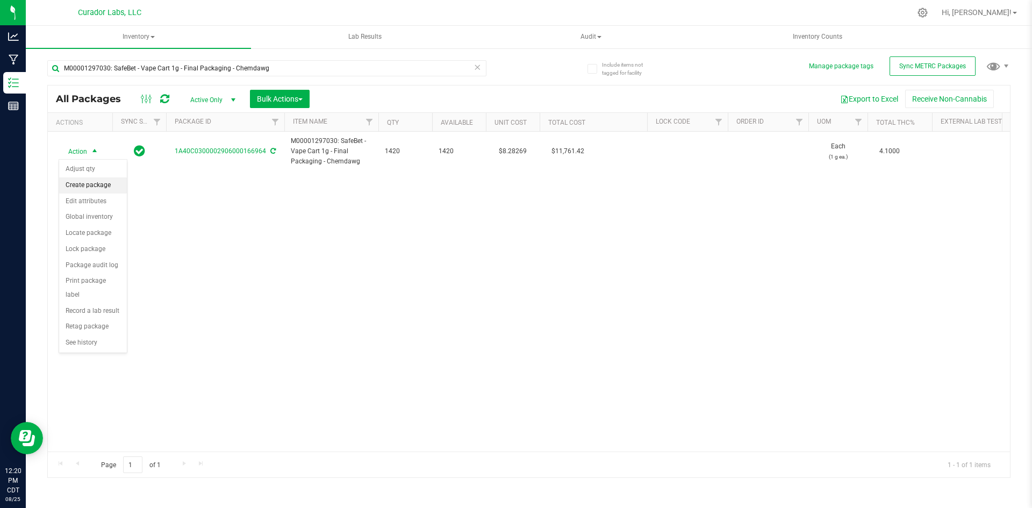
click at [81, 184] on li "Create package" at bounding box center [93, 185] width 68 height 16
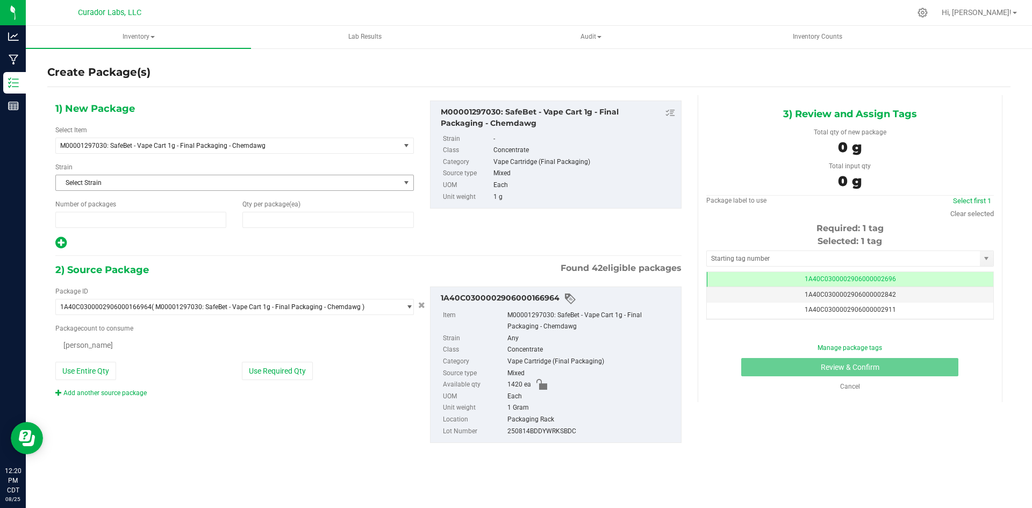
type input "1"
type input "0"
click at [266, 223] on span at bounding box center [328, 220] width 171 height 16
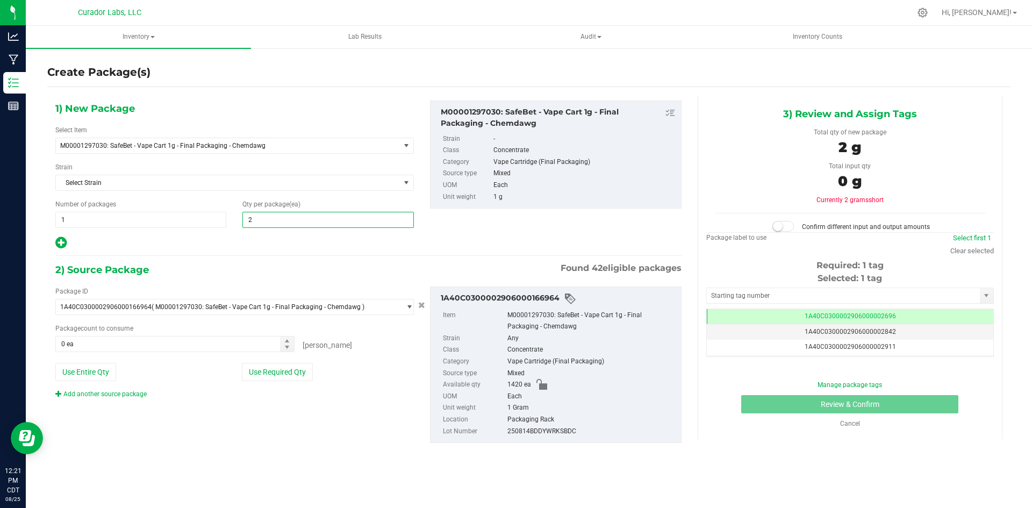
type input "20"
click at [59, 245] on icon at bounding box center [60, 242] width 11 height 13
type input "20"
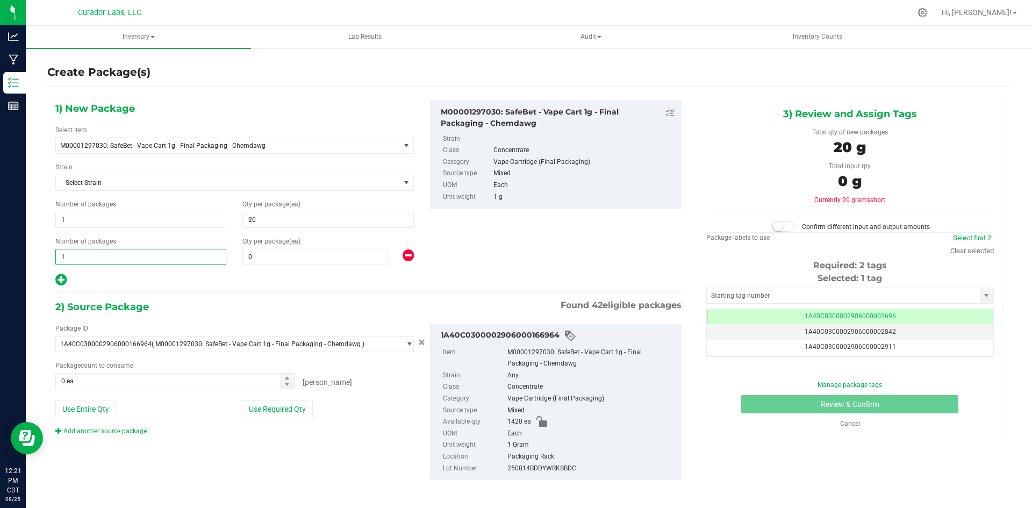
click at [87, 260] on span "1 1" at bounding box center [140, 257] width 171 height 16
type input "56"
click at [259, 258] on span at bounding box center [316, 257] width 146 height 16
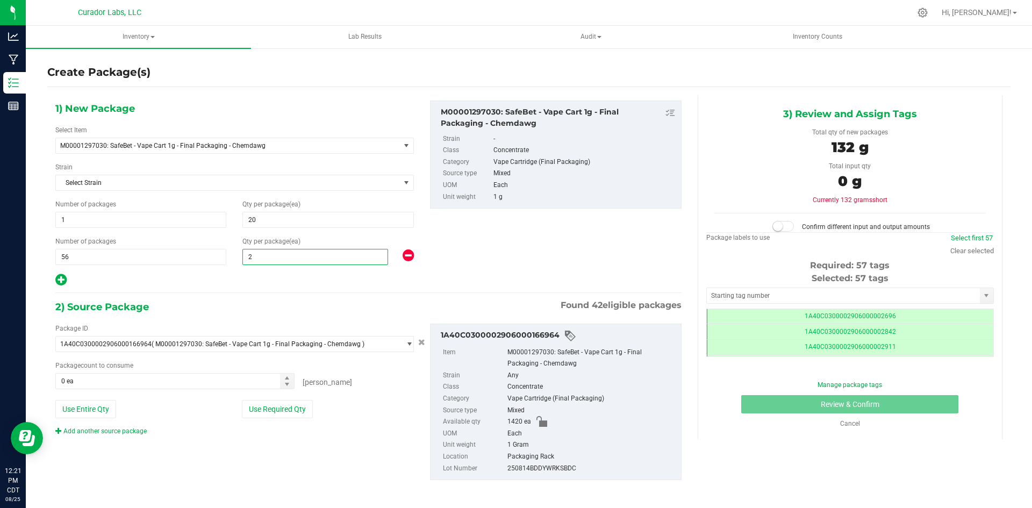
type input "25"
click at [105, 405] on button "Use Entire Qty" at bounding box center [85, 409] width 61 height 18
type input "1420 ea"
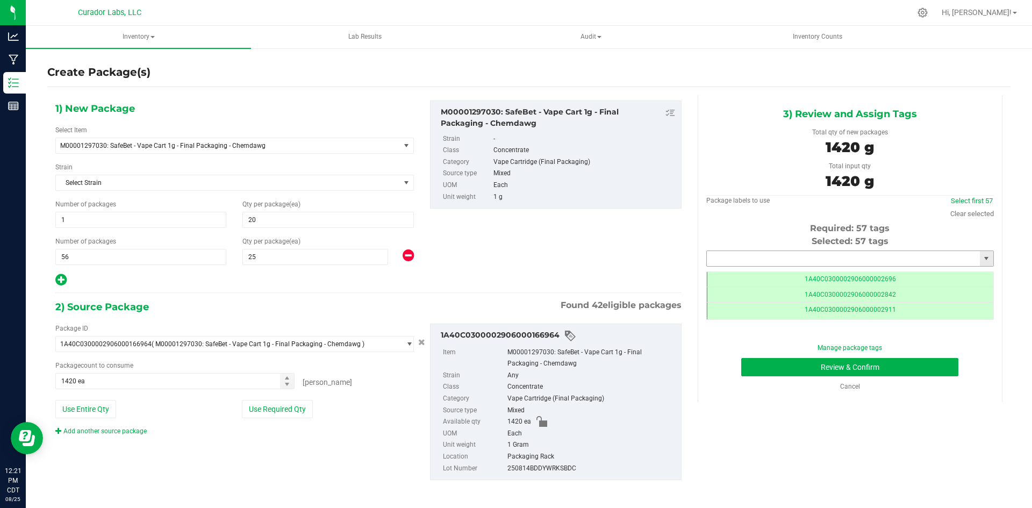
click at [728, 258] on input "text" at bounding box center [843, 258] width 273 height 15
click at [743, 273] on li "1A40C0300002906000167465" at bounding box center [844, 277] width 284 height 16
type input "1A40C0300002906000167465"
click at [847, 368] on button "Review & Confirm" at bounding box center [850, 367] width 217 height 18
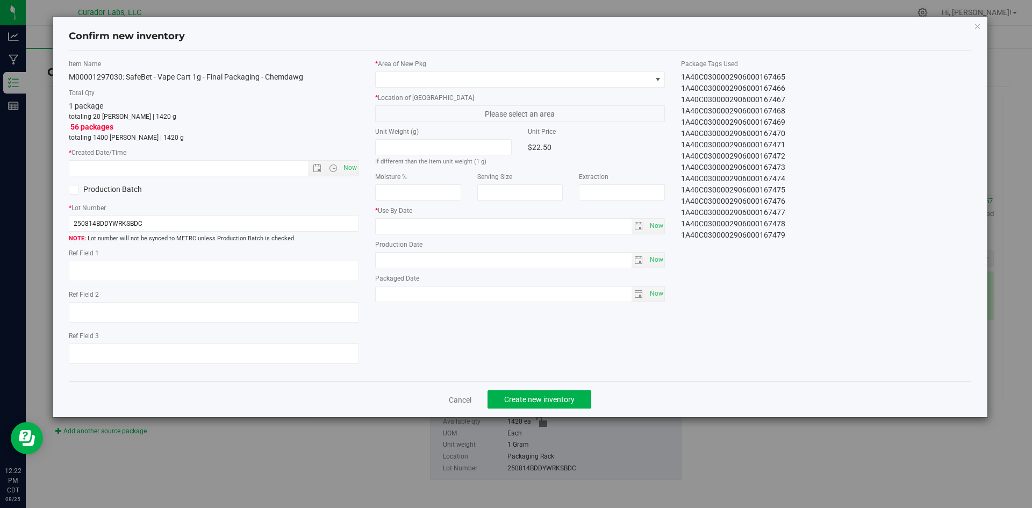
type input "[DATE]"
click at [346, 170] on span "Now" at bounding box center [350, 168] width 18 height 16
type input "[DATE] 12:22 PM"
click at [394, 83] on span at bounding box center [514, 79] width 276 height 15
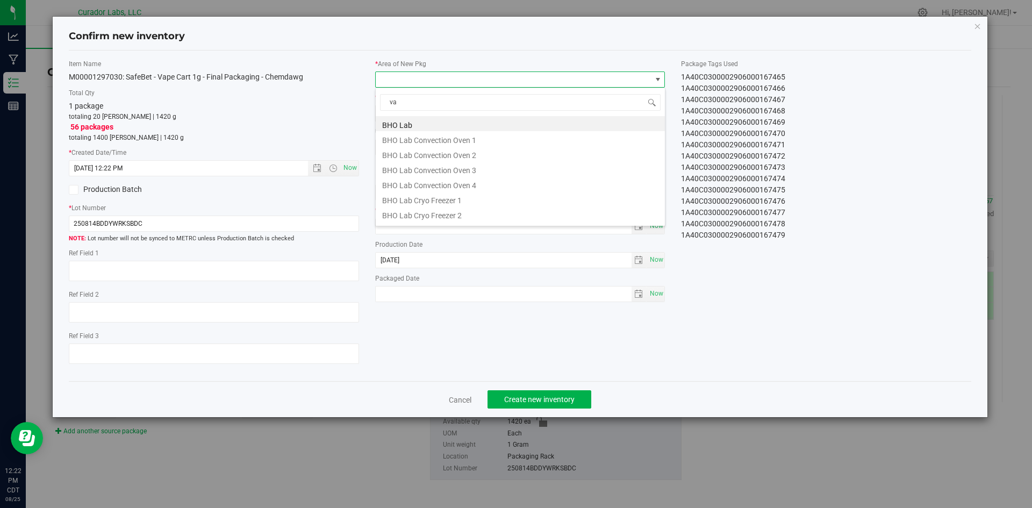
type input "vau"
click at [419, 195] on li "Vault" at bounding box center [520, 198] width 289 height 15
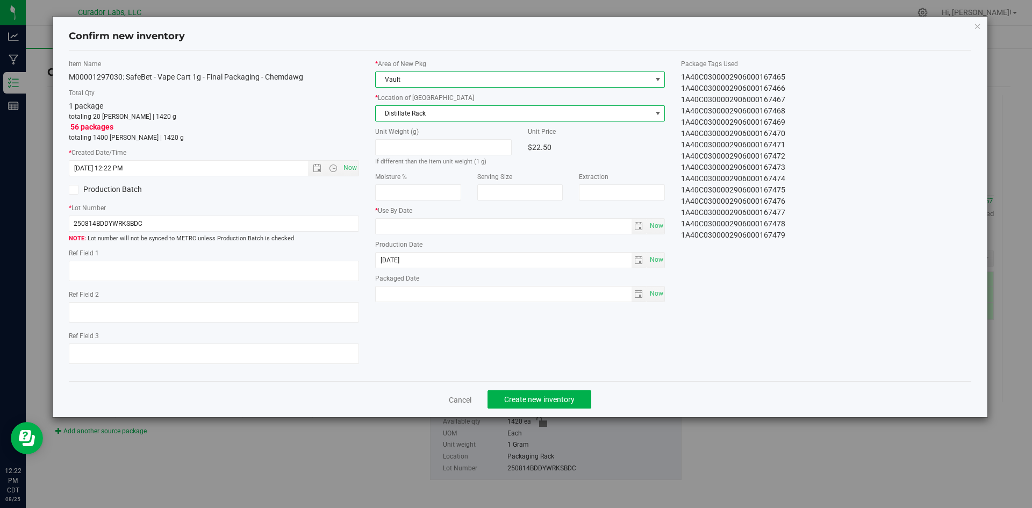
click at [411, 113] on span "Distillate Rack" at bounding box center [514, 113] width 276 height 15
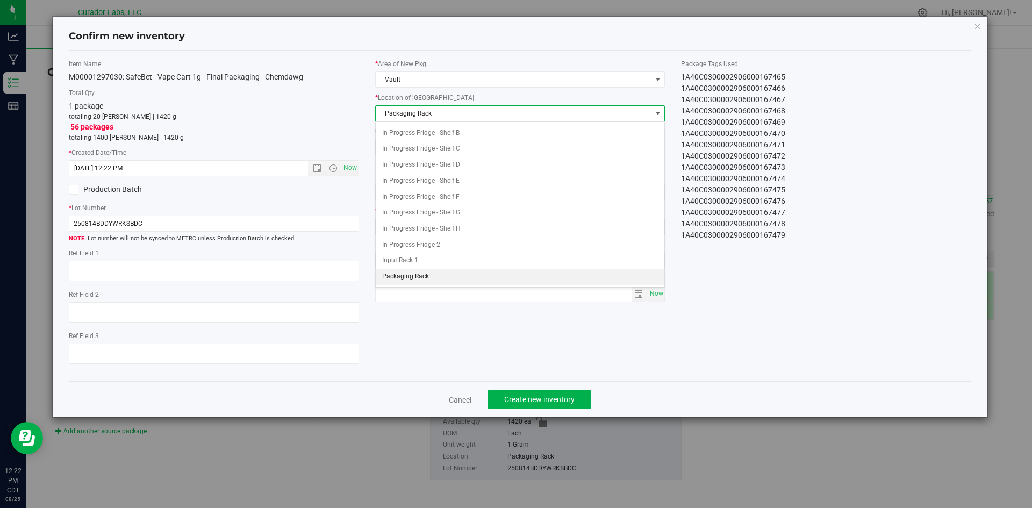
click at [451, 277] on li "Packaging Rack" at bounding box center [520, 277] width 289 height 16
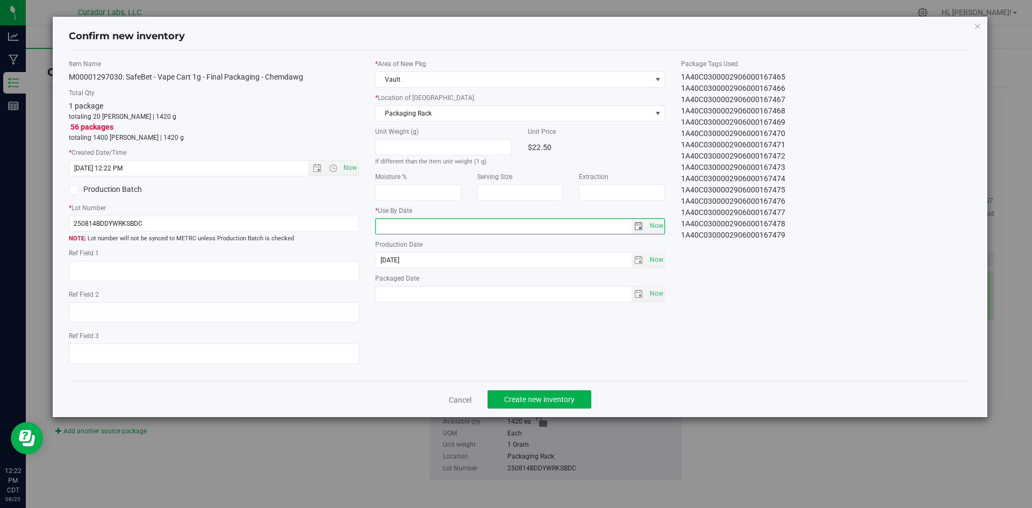
click at [416, 224] on input "text" at bounding box center [504, 226] width 256 height 15
type input "[DATE]"
click at [440, 292] on input "text" at bounding box center [504, 294] width 256 height 15
click at [658, 291] on span "Now" at bounding box center [656, 294] width 18 height 16
type input "[DATE]"
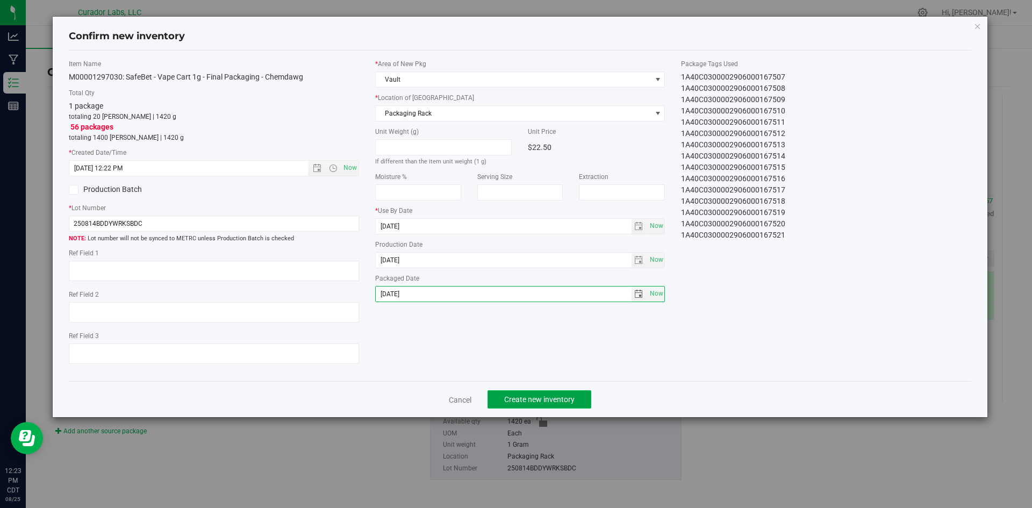
click at [568, 398] on span "Create new inventory" at bounding box center [539, 399] width 70 height 9
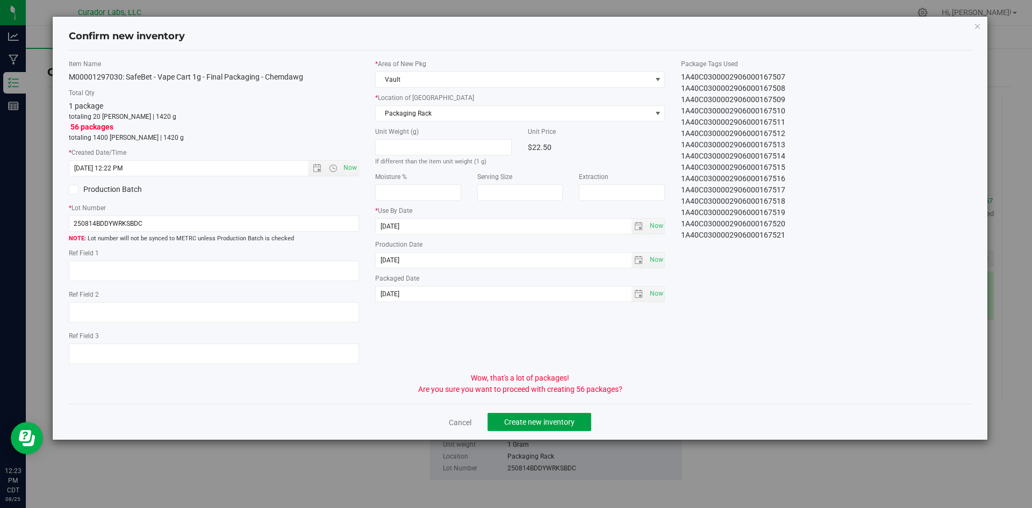
click at [568, 418] on span "Create new inventory" at bounding box center [539, 422] width 70 height 9
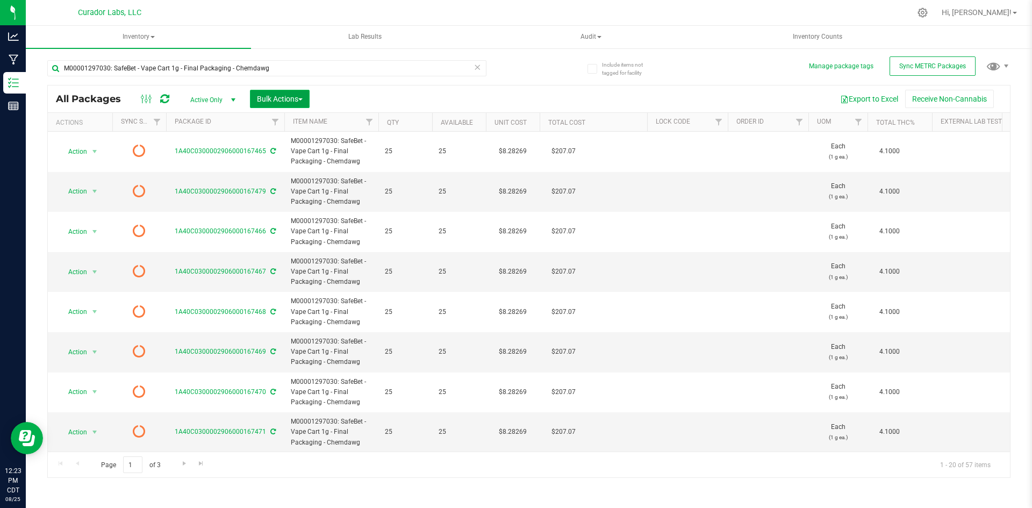
click at [255, 101] on button "Bulk Actions" at bounding box center [280, 99] width 60 height 18
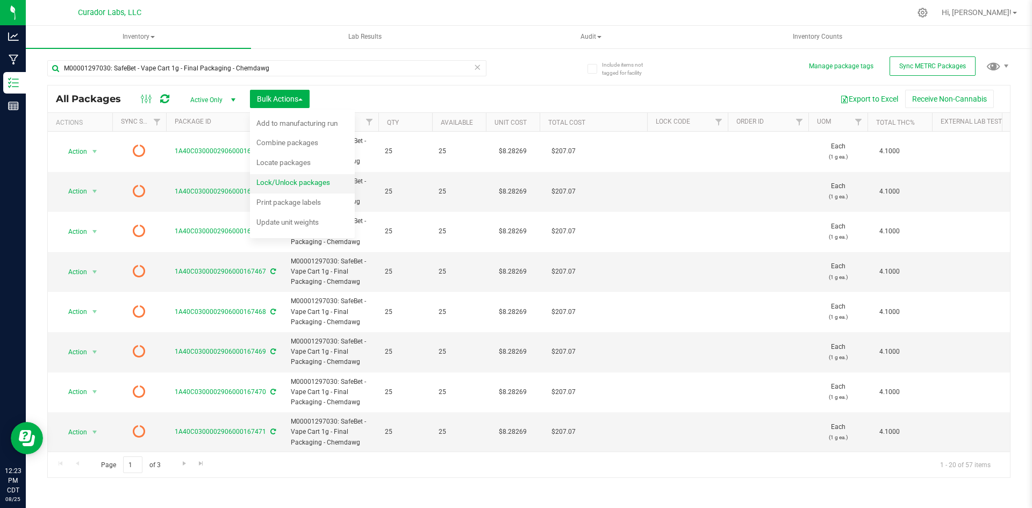
click at [287, 187] on div "Lock/Unlock packages" at bounding box center [301, 183] width 88 height 17
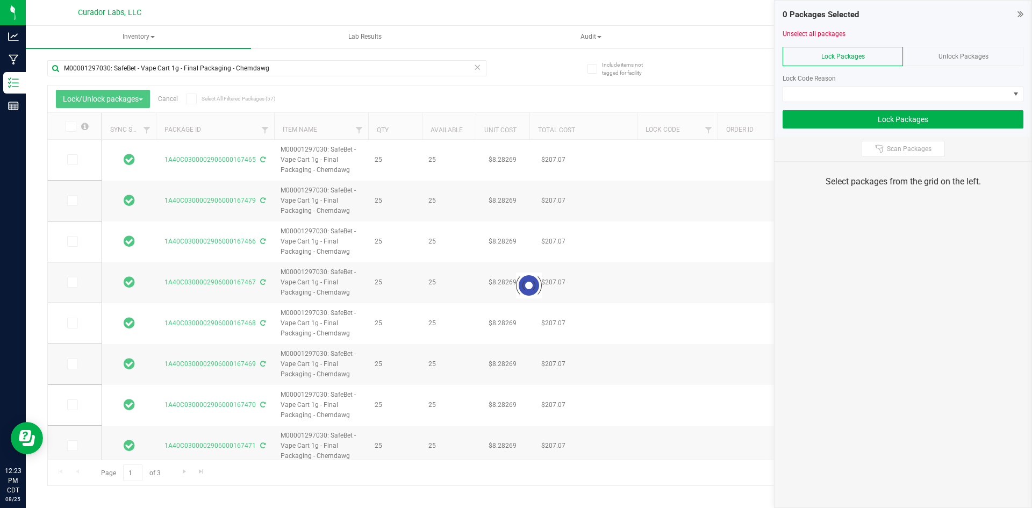
type input "[DATE]"
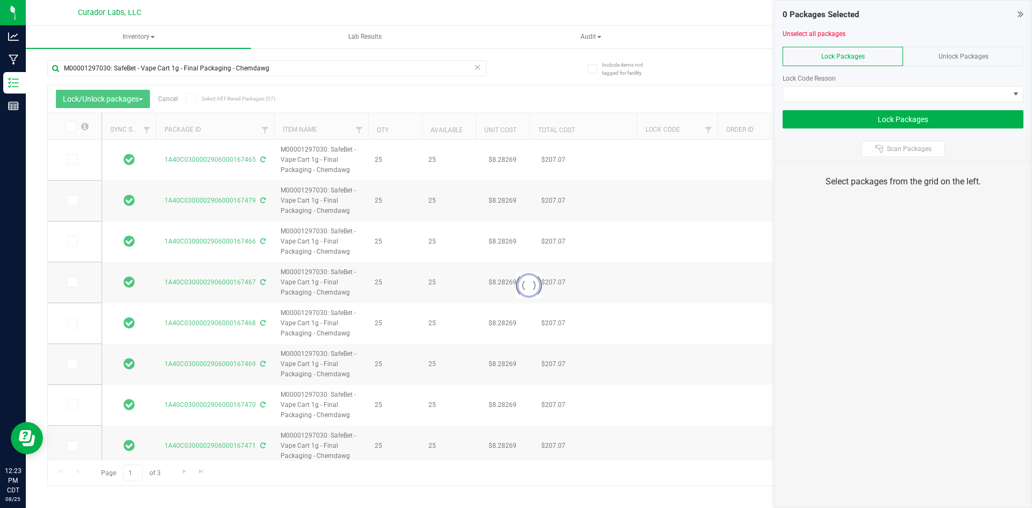
type input "[DATE]"
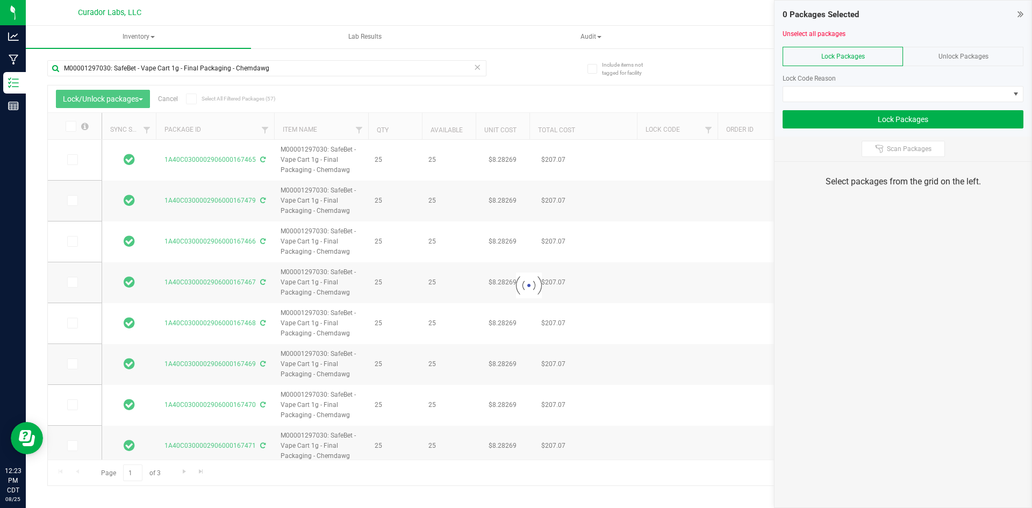
type input "[DATE]"
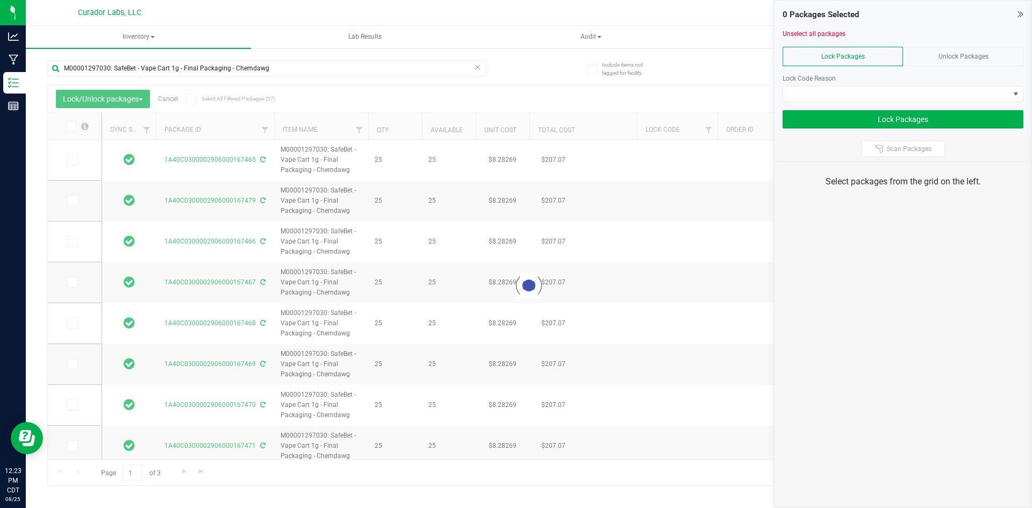
type input "[DATE]"
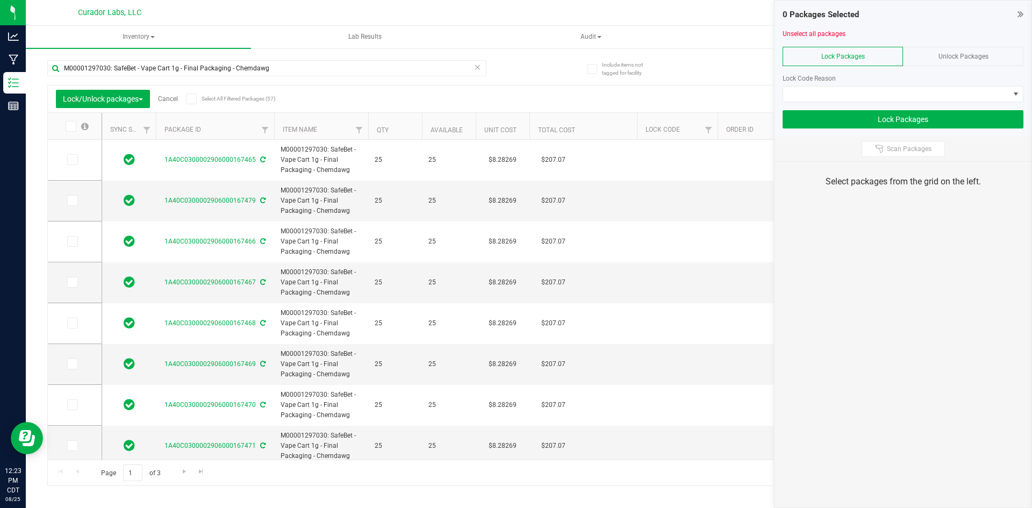
click at [193, 99] on icon at bounding box center [191, 99] width 7 height 0
click at [0, 0] on input "Select All Filtered Packages (57)" at bounding box center [0, 0] width 0 height 0
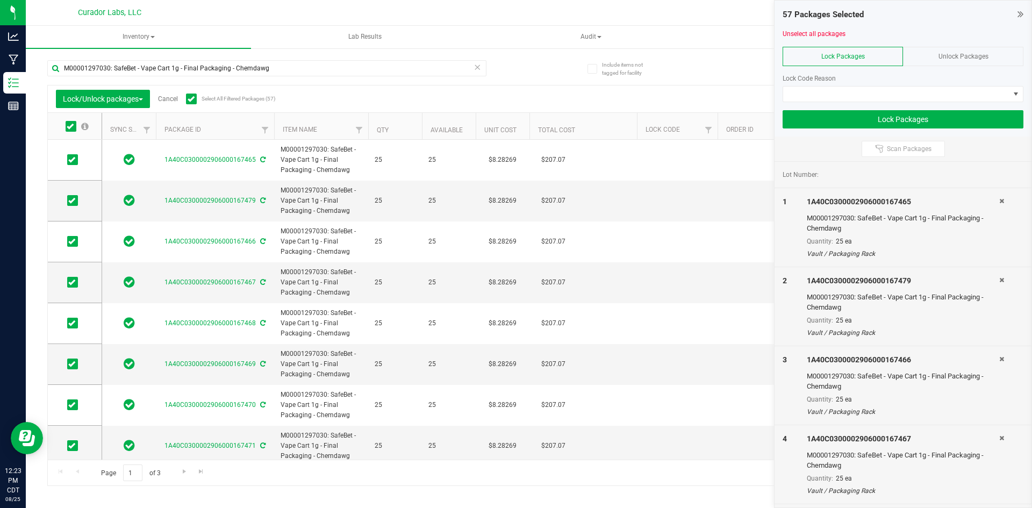
click at [1022, 12] on icon at bounding box center [1021, 14] width 6 height 11
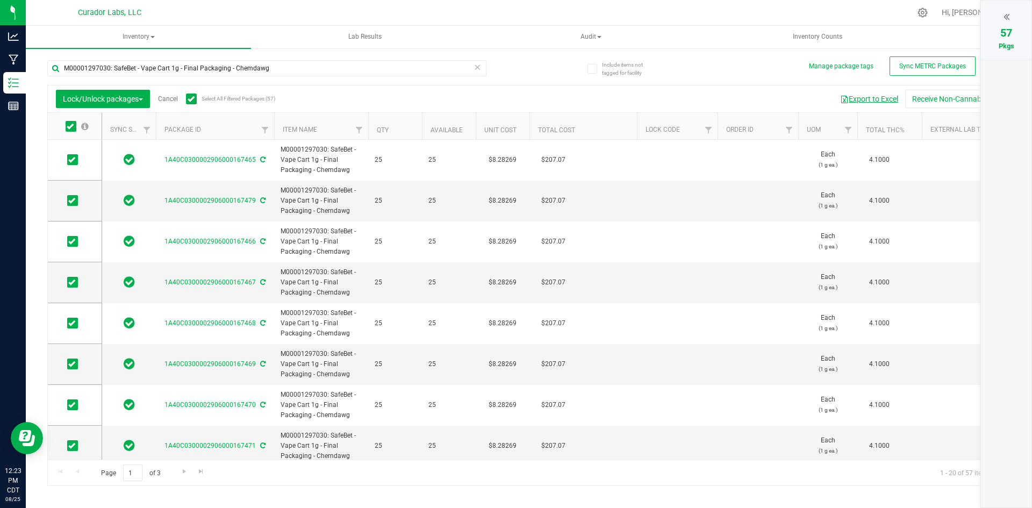
click at [866, 103] on button "Export to Excel" at bounding box center [869, 99] width 72 height 18
click at [1010, 15] on div at bounding box center [1006, 17] width 29 height 16
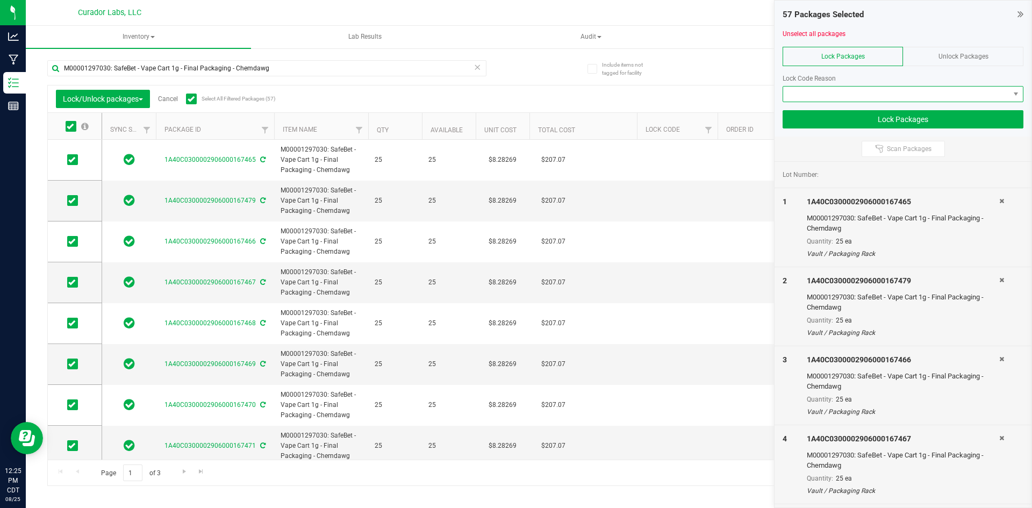
click at [893, 102] on span at bounding box center [903, 94] width 241 height 16
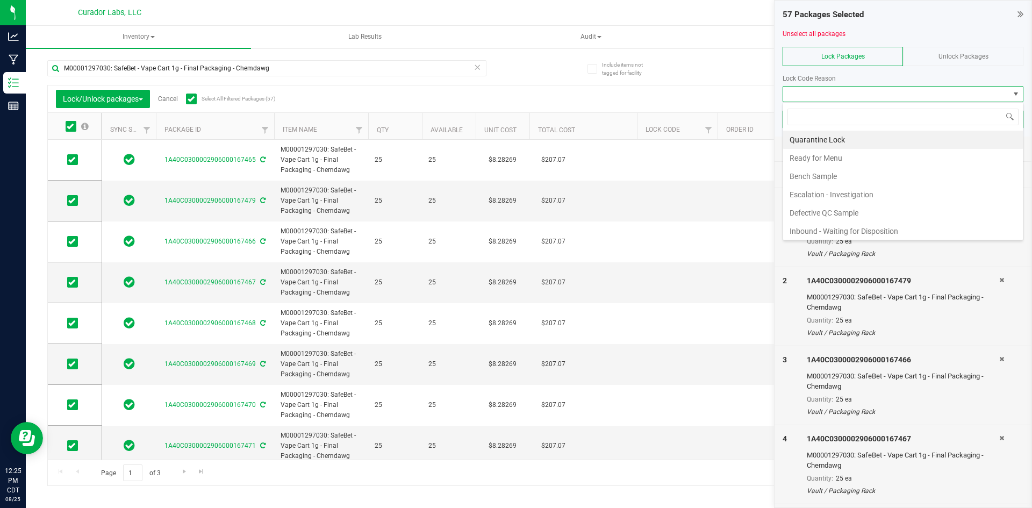
scroll to position [16, 241]
click at [865, 162] on li "Ready for Menu" at bounding box center [903, 158] width 240 height 18
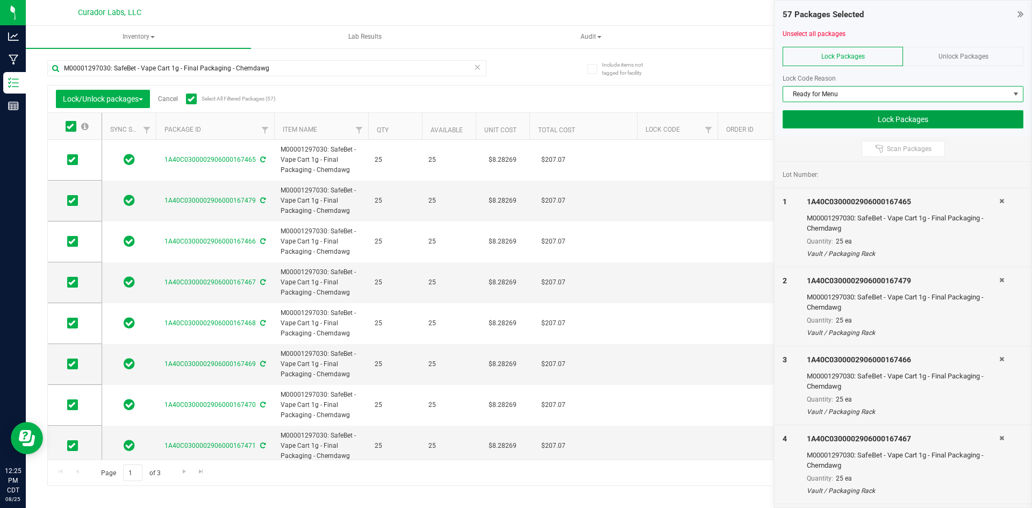
click at [849, 123] on button "Lock Packages" at bounding box center [903, 119] width 241 height 18
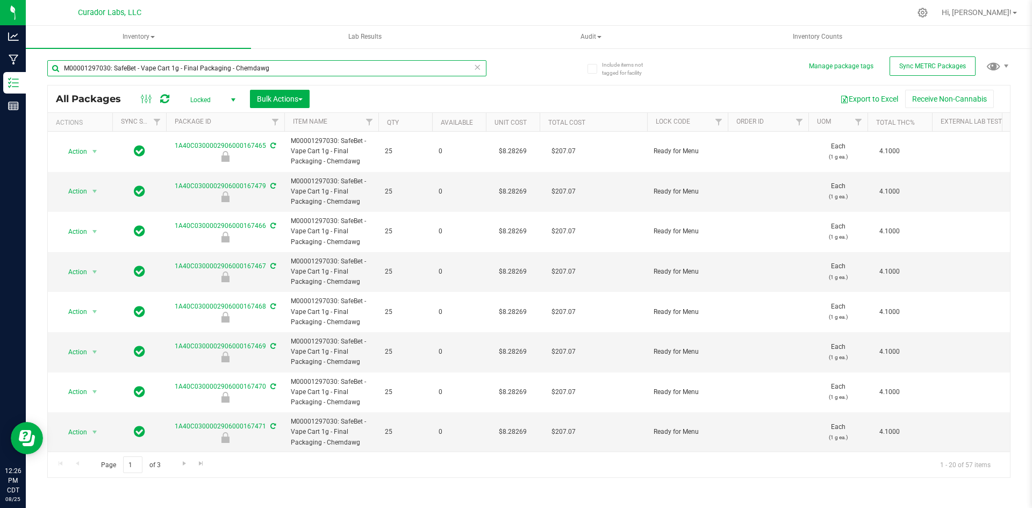
click at [150, 66] on input "M00001297030: SafeBet - Vape Cart 1g - Final Packaging - Chemdawg" at bounding box center [266, 68] width 439 height 16
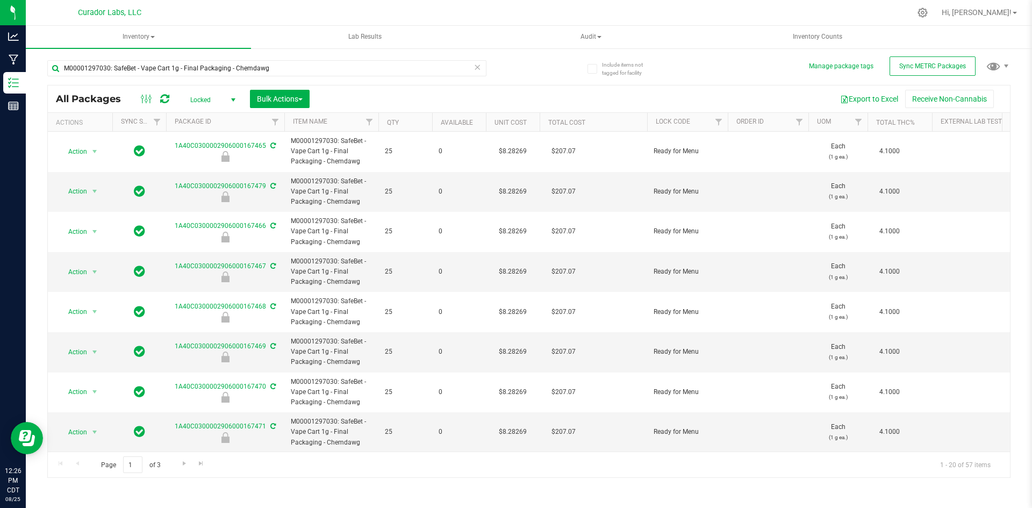
click at [479, 68] on icon at bounding box center [478, 66] width 8 height 13
click at [201, 101] on span "Locked" at bounding box center [210, 99] width 59 height 15
click at [204, 116] on li "Active Only" at bounding box center [210, 117] width 58 height 16
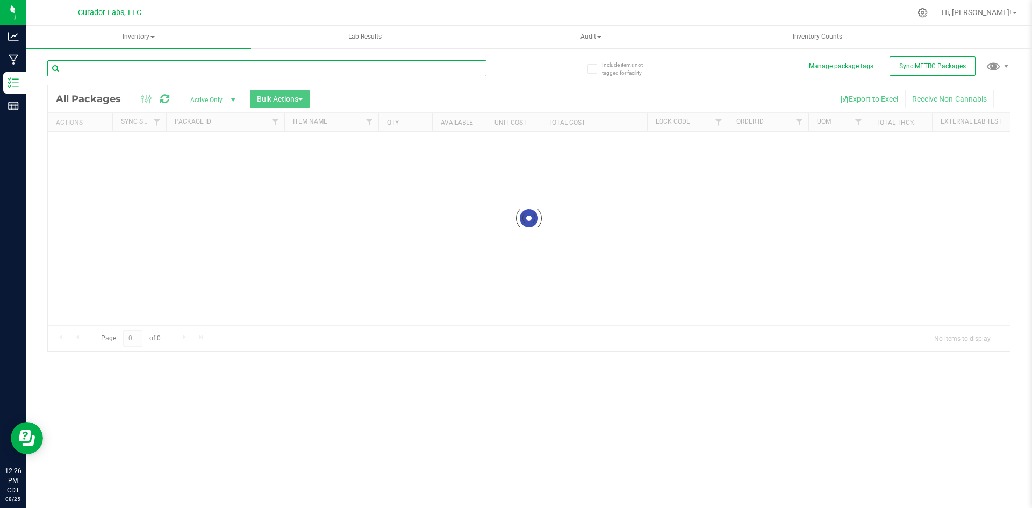
click at [183, 65] on input "text" at bounding box center [266, 68] width 439 height 16
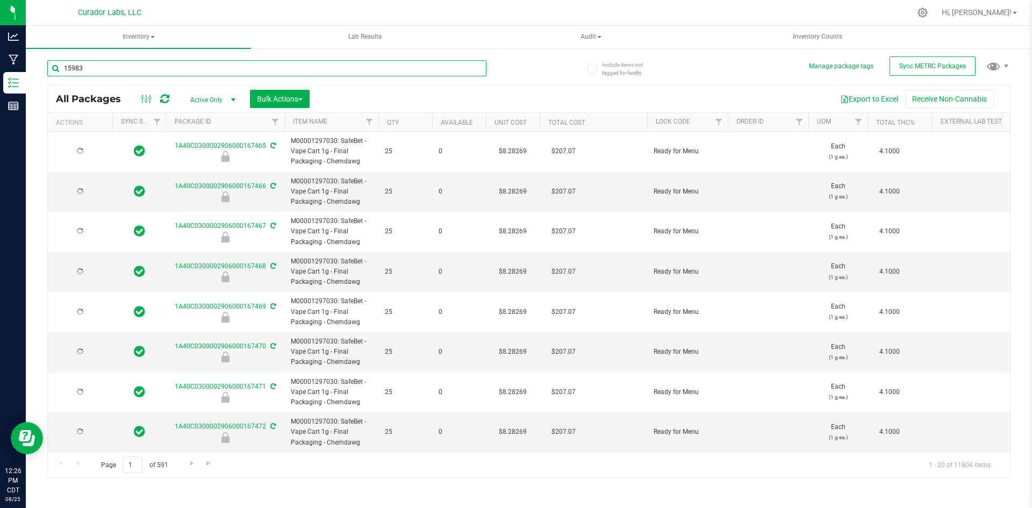
type input "159832"
type input "[DATE]"
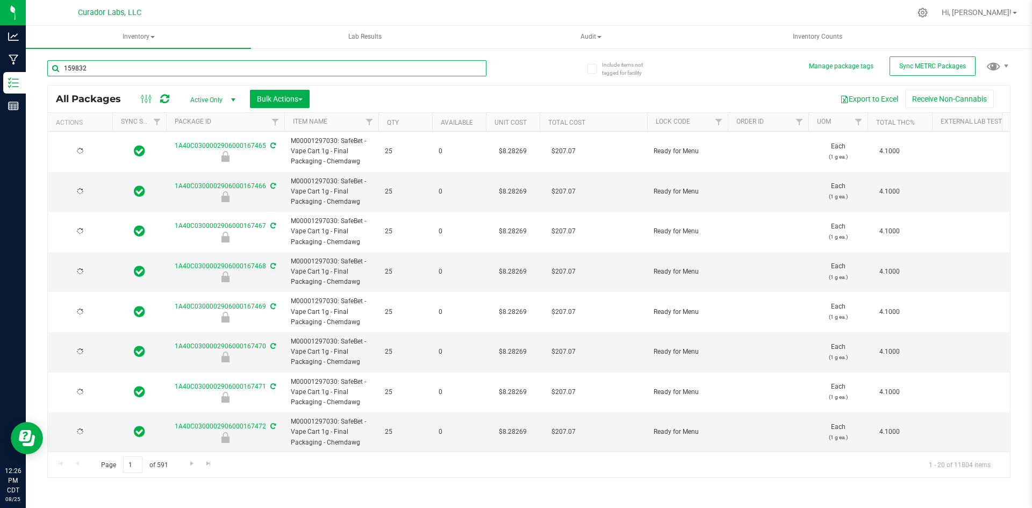
type input "[DATE]"
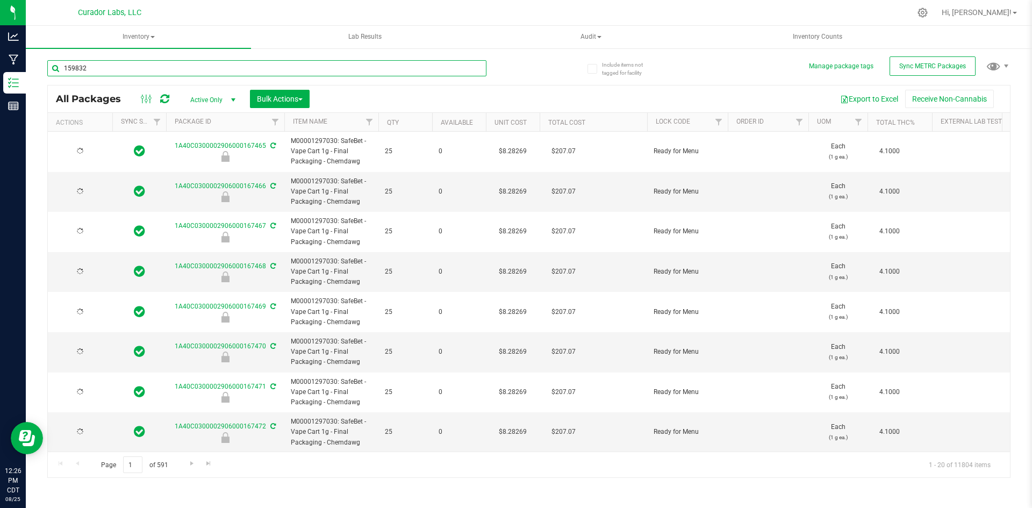
type input "[DATE]"
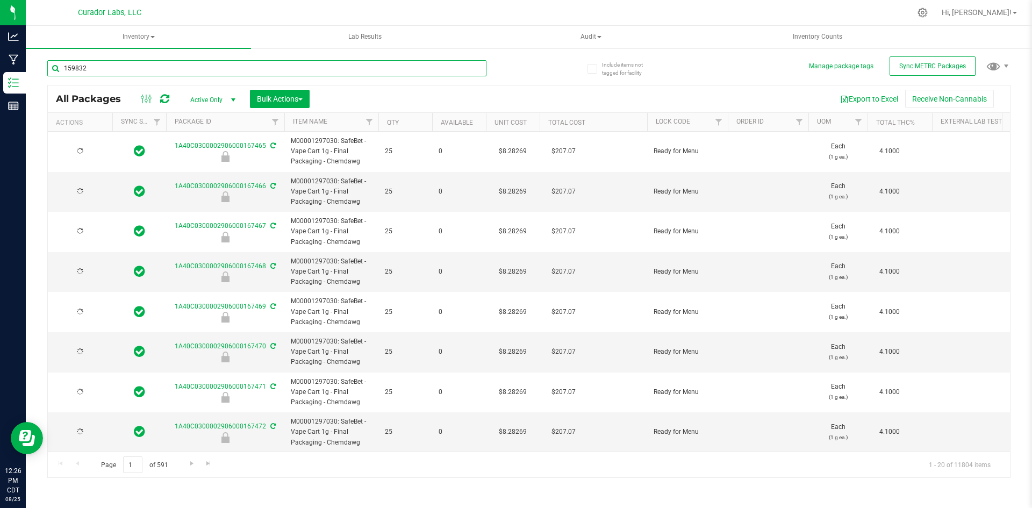
type input "[DATE]"
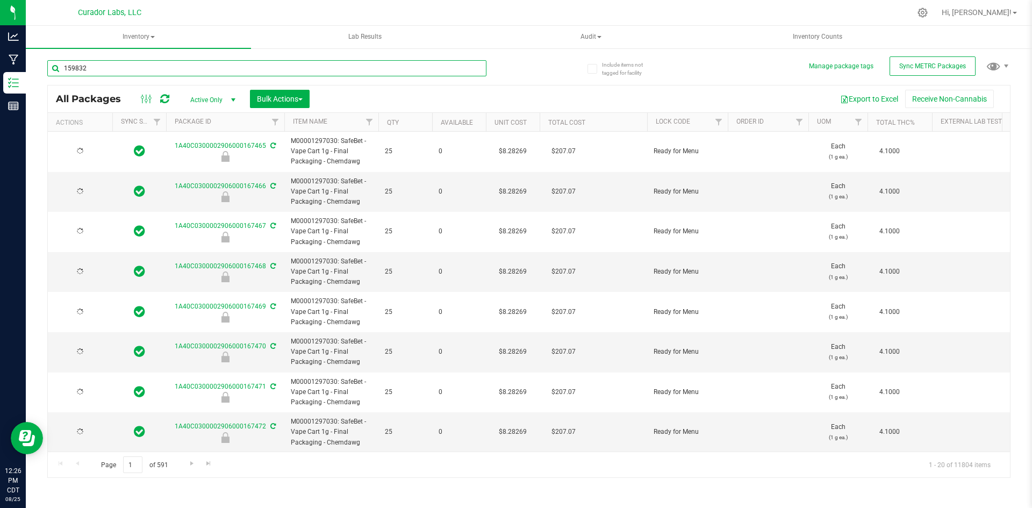
type input "[DATE]"
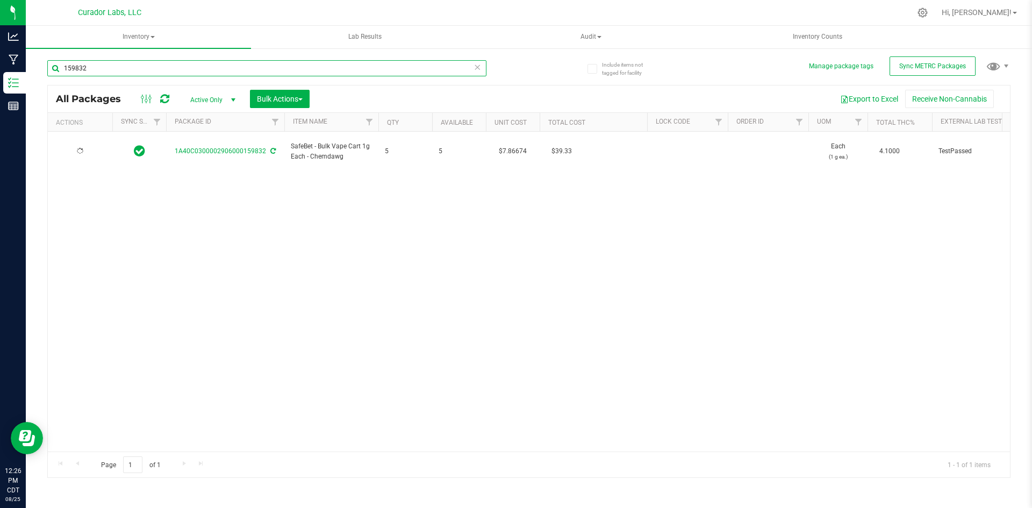
type input "[DATE]"
type input "159832"
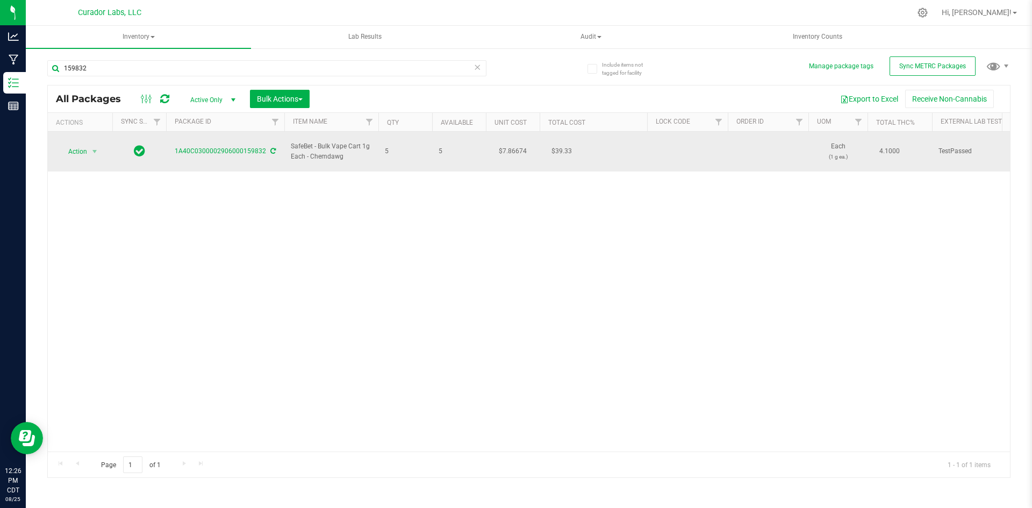
drag, startPoint x: 346, startPoint y: 150, endPoint x: 293, endPoint y: 137, distance: 54.9
click at [293, 141] on span "SafeBet - Bulk Vape Cart 1g Each - Chemdawg" at bounding box center [331, 151] width 81 height 20
copy span "SafeBet - Bulk Vape Cart 1g Each - Chemdawg"
click at [81, 148] on span "Action" at bounding box center [73, 151] width 29 height 15
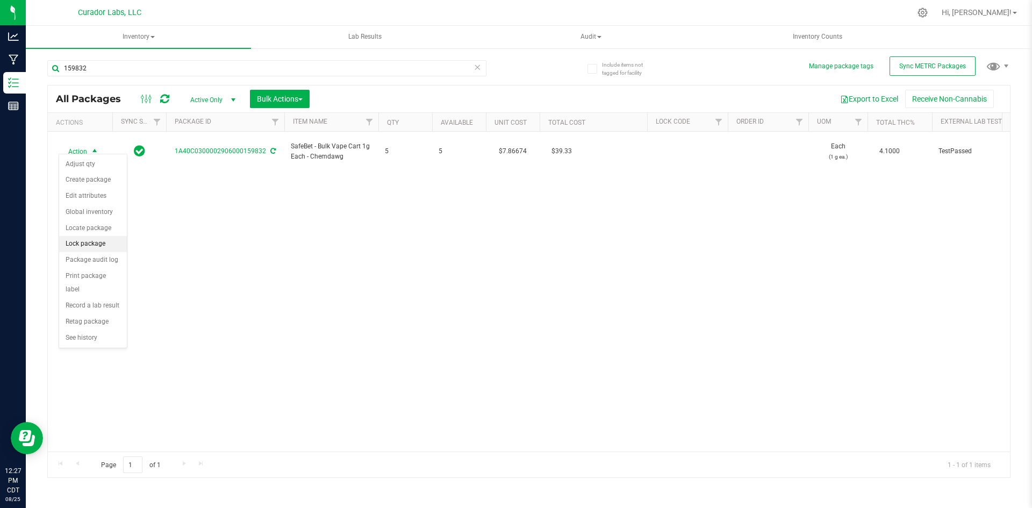
click at [76, 239] on li "Lock package" at bounding box center [93, 244] width 68 height 16
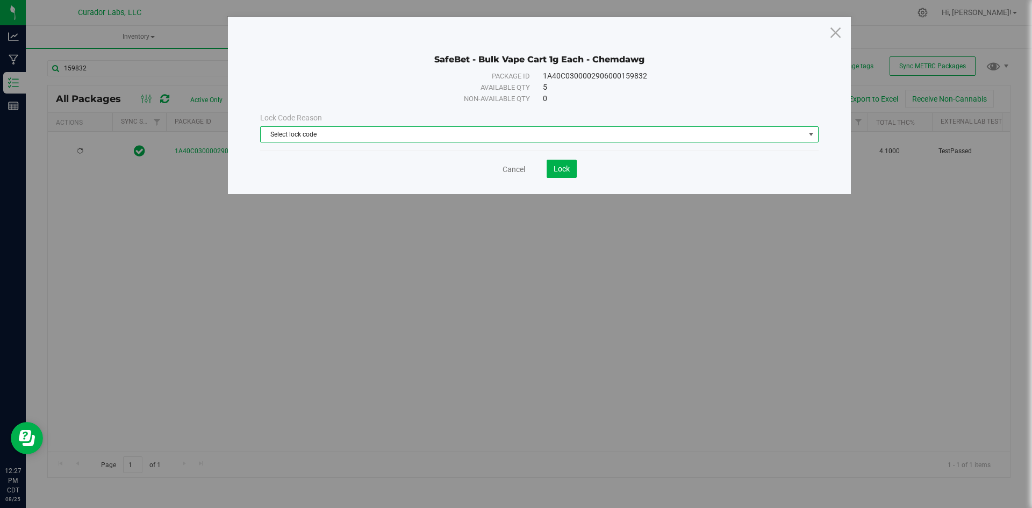
click at [360, 134] on span "Select lock code" at bounding box center [533, 134] width 544 height 15
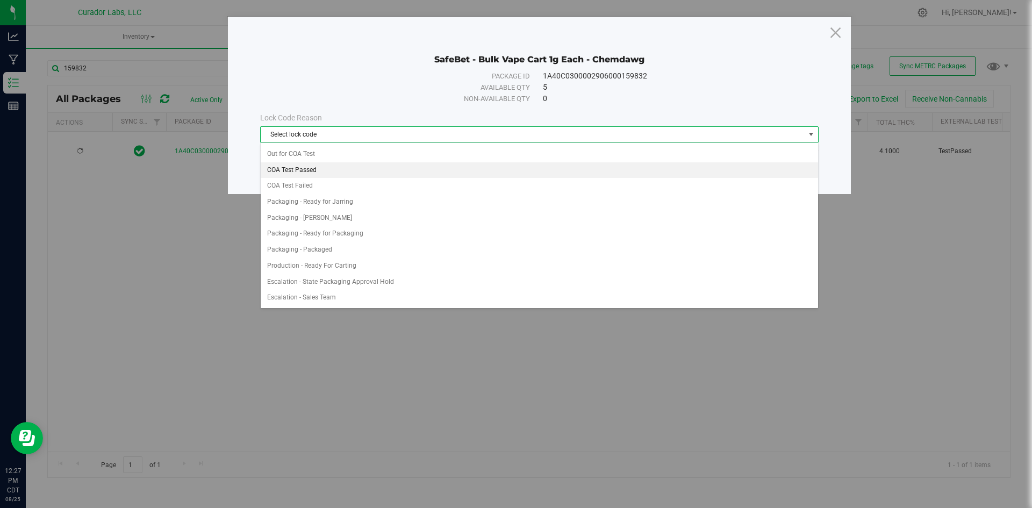
scroll to position [484, 0]
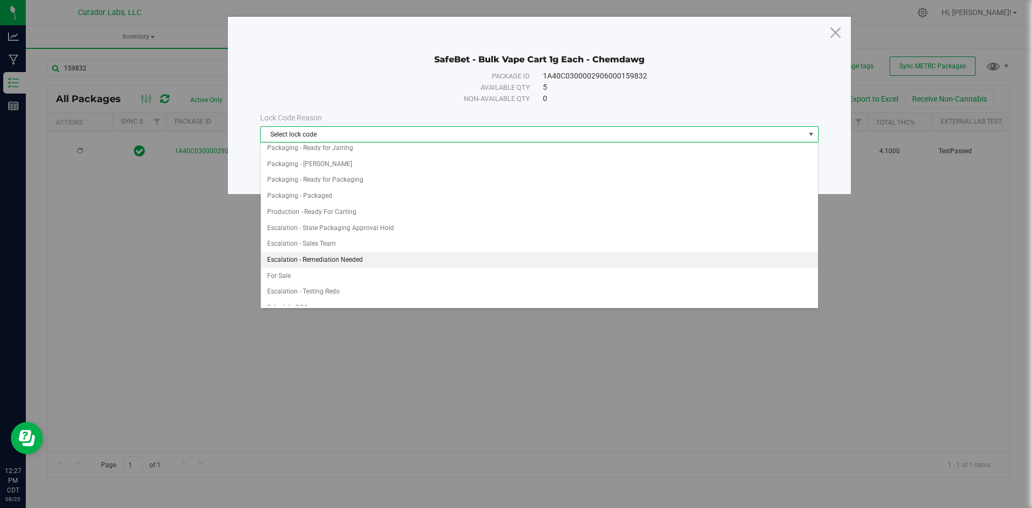
click at [344, 260] on li "Escalation - Remediation Needed" at bounding box center [540, 260] width 558 height 16
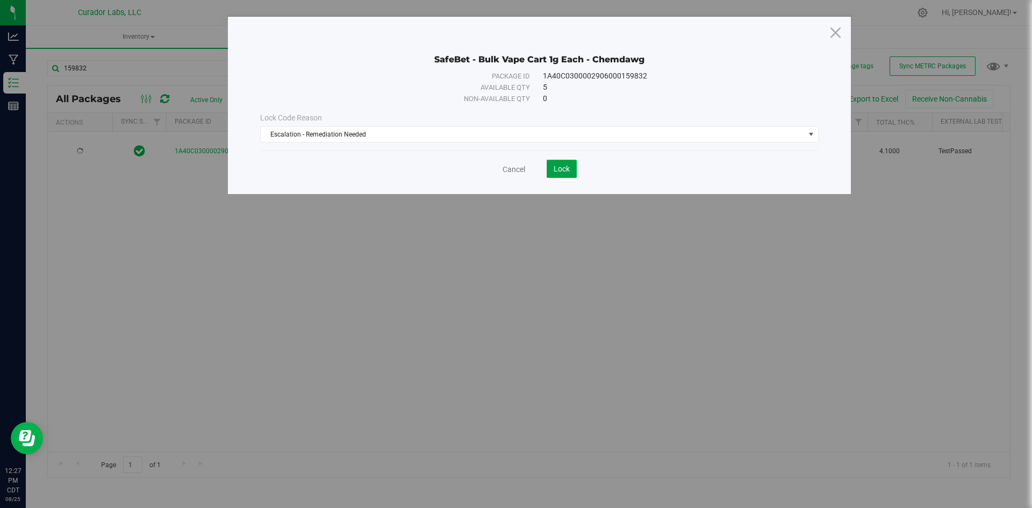
click at [565, 170] on span "Lock" at bounding box center [562, 169] width 16 height 9
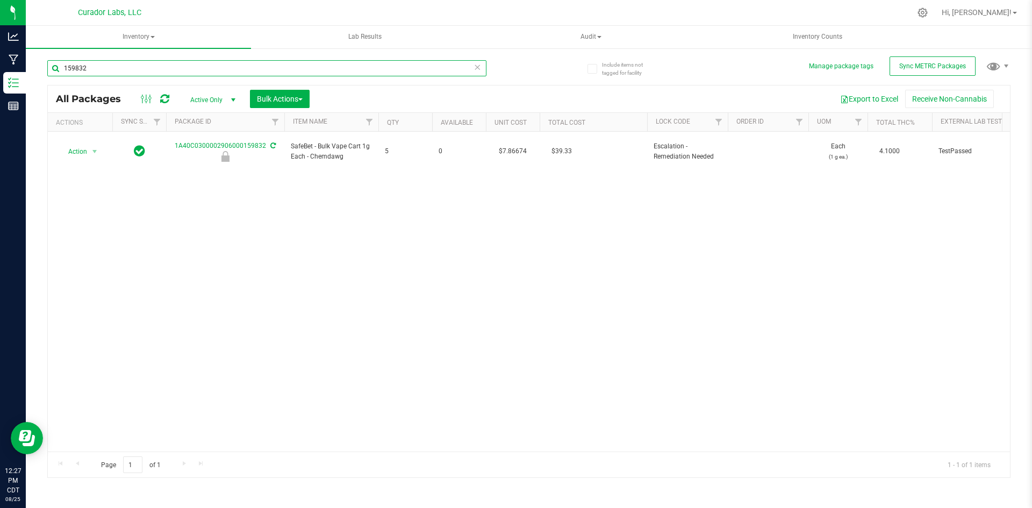
drag, startPoint x: 90, startPoint y: 67, endPoint x: 49, endPoint y: 69, distance: 41.5
click at [49, 69] on input "159832" at bounding box center [266, 68] width 439 height 16
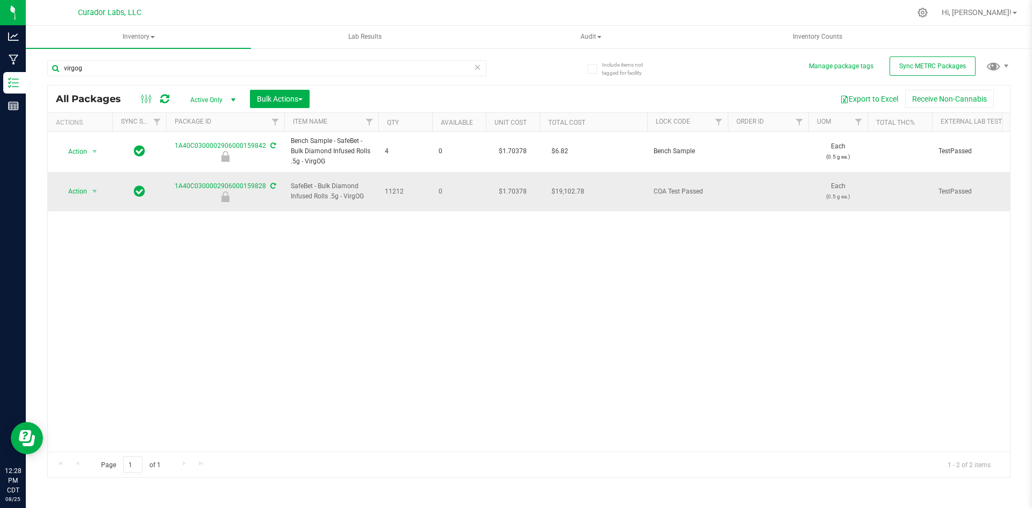
drag, startPoint x: 367, startPoint y: 191, endPoint x: 287, endPoint y: 182, distance: 80.1
click at [287, 182] on td "SafeBet - Bulk Diamond Infused Rolls .5g - VirgOG" at bounding box center [331, 192] width 94 height 40
copy span "SafeBet - Bulk Diamond Infused Rolls .5g - VirgOG"
drag, startPoint x: 404, startPoint y: 186, endPoint x: 382, endPoint y: 186, distance: 22.1
click at [382, 186] on td "11212" at bounding box center [406, 192] width 54 height 40
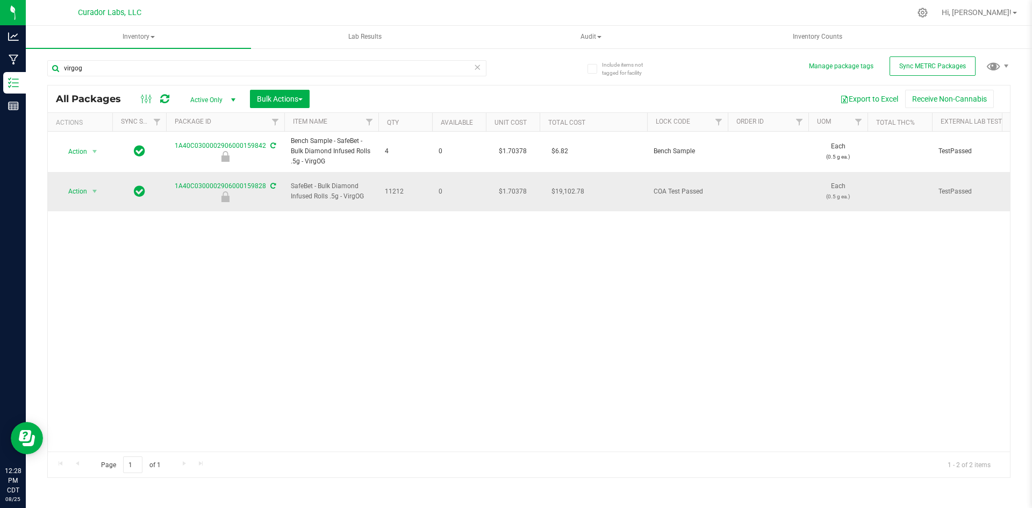
copy span "11212"
drag, startPoint x: 172, startPoint y: 180, endPoint x: 265, endPoint y: 182, distance: 93.0
click at [265, 182] on div "1A40C0300002906000159828" at bounding box center [226, 191] width 122 height 21
copy link "1A40C0300002906000159828"
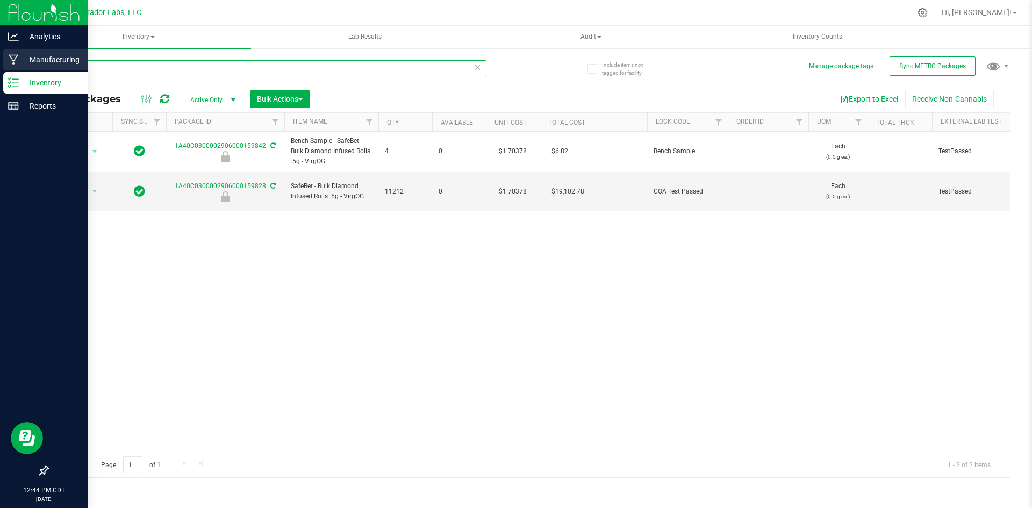
drag, startPoint x: 110, startPoint y: 66, endPoint x: 19, endPoint y: 60, distance: 91.6
click at [19, 60] on div "Analytics Manufacturing Inventory Reports 12:44 PM CDT [DATE] 08/25 Curador Lab…" at bounding box center [516, 254] width 1032 height 508
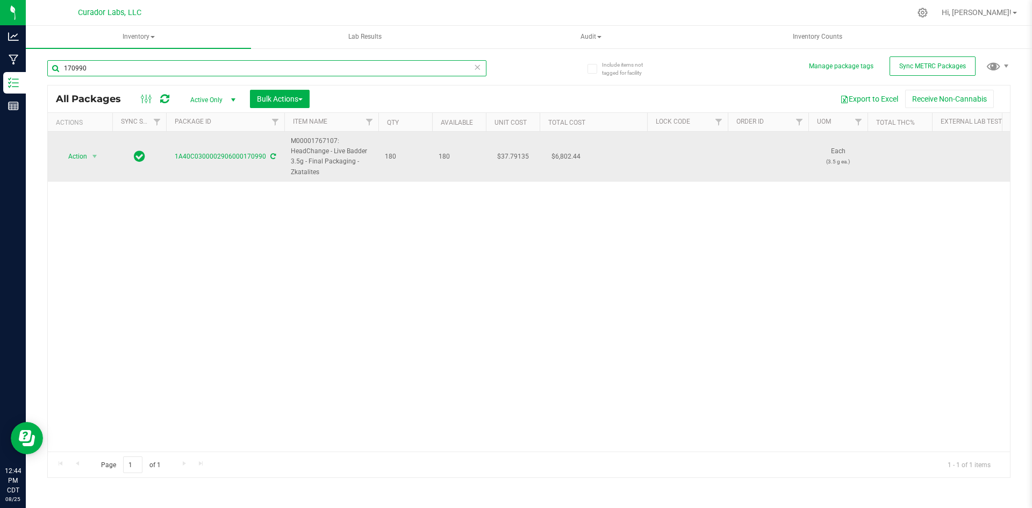
type input "170990"
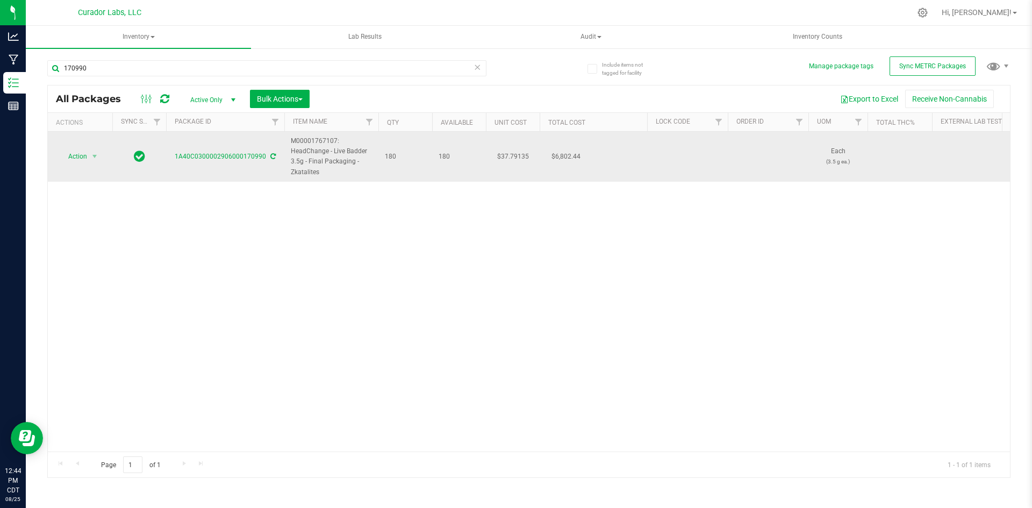
drag, startPoint x: 324, startPoint y: 173, endPoint x: 294, endPoint y: 149, distance: 37.5
copy tr "M00001767107: HeadChange - Live Badder 3.5g - Final Packaging - Zkatalites"
click at [88, 155] on span "select" at bounding box center [94, 156] width 13 height 15
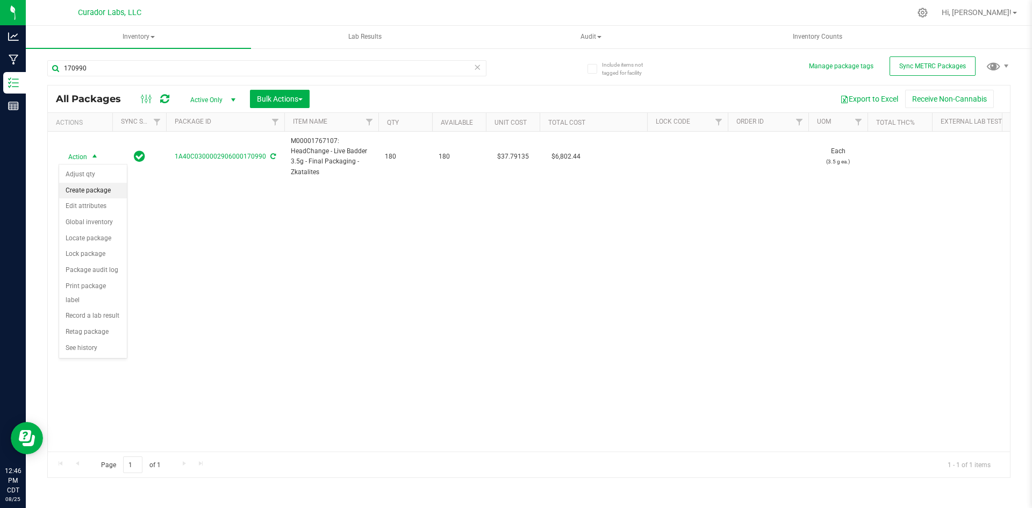
click at [82, 189] on li "Create package" at bounding box center [93, 191] width 68 height 16
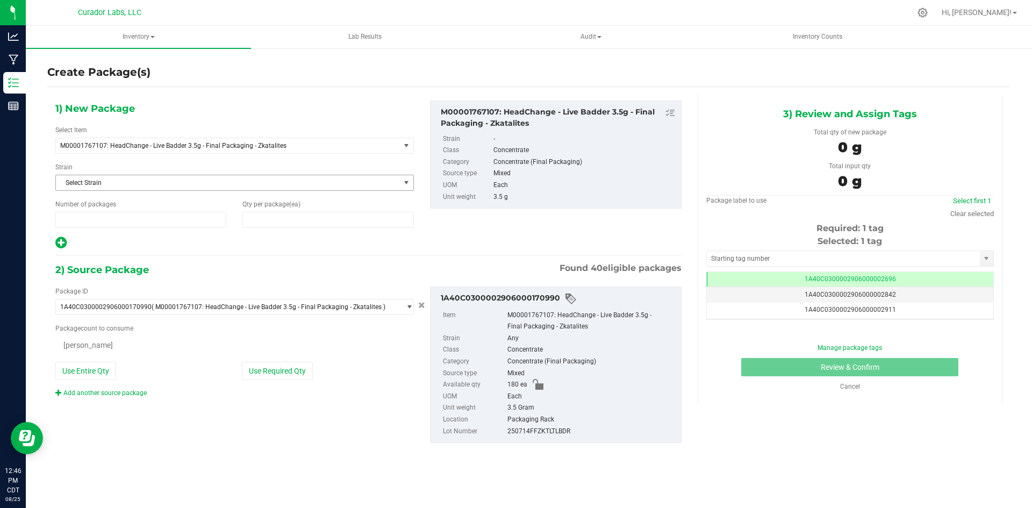
type input "1"
type input "0"
click at [93, 217] on span "1 1" at bounding box center [140, 220] width 171 height 16
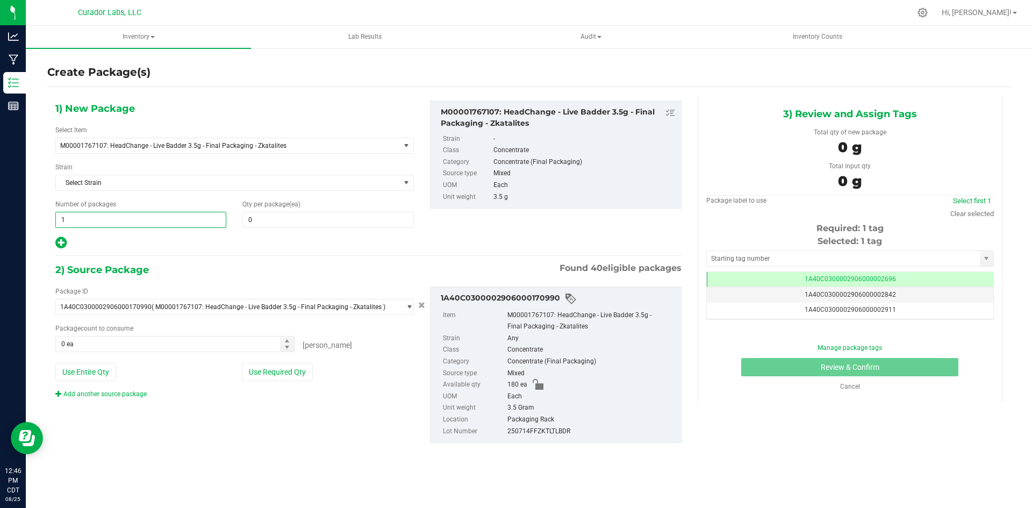
type input "15"
click at [255, 216] on span at bounding box center [328, 220] width 171 height 16
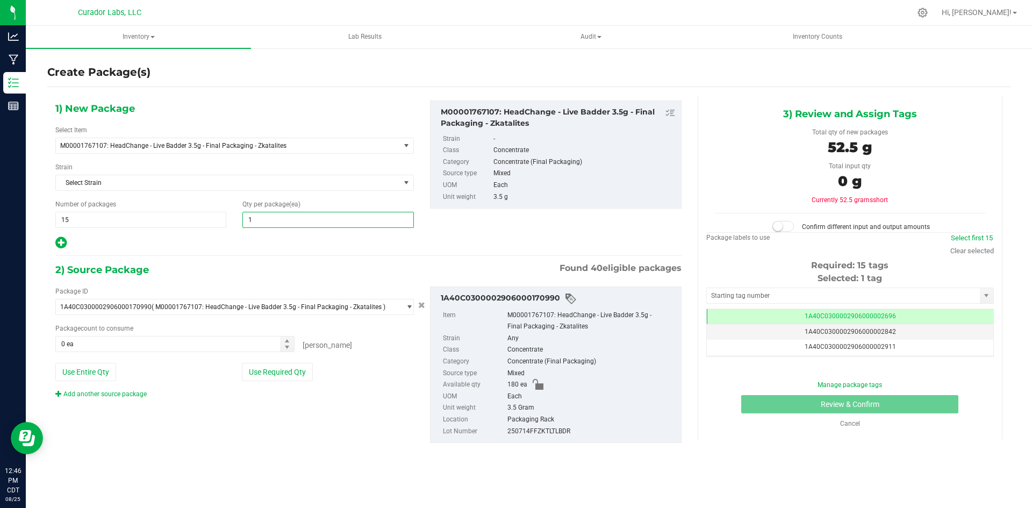
type input "12"
drag, startPoint x: 87, startPoint y: 381, endPoint x: 91, endPoint y: 376, distance: 7.2
click at [89, 379] on div "Package ID 1A40C0300002906000170990 ( M00001767107: HeadChange - Live Badder 3.…" at bounding box center [234, 343] width 375 height 112
click at [91, 376] on button "Use Entire Qty" at bounding box center [85, 372] width 61 height 18
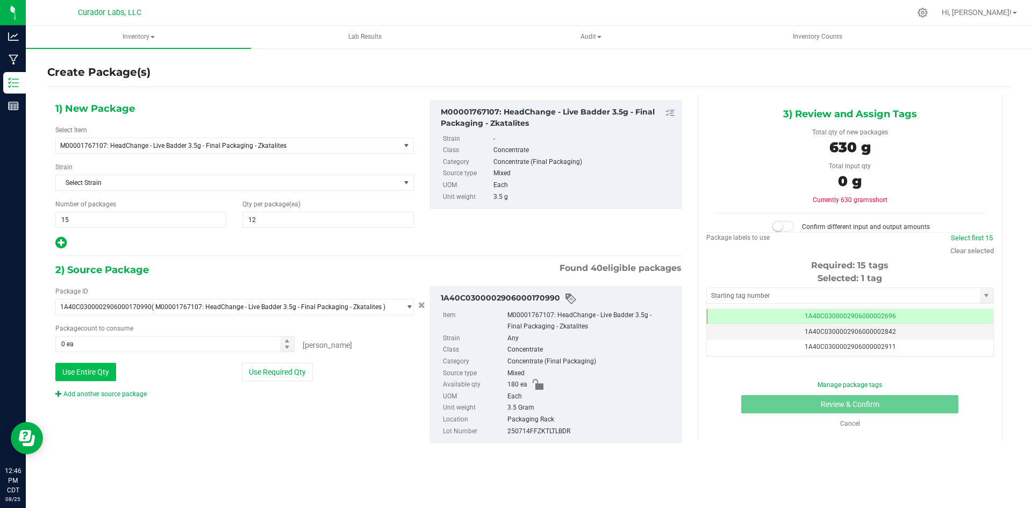
type input "180 ea"
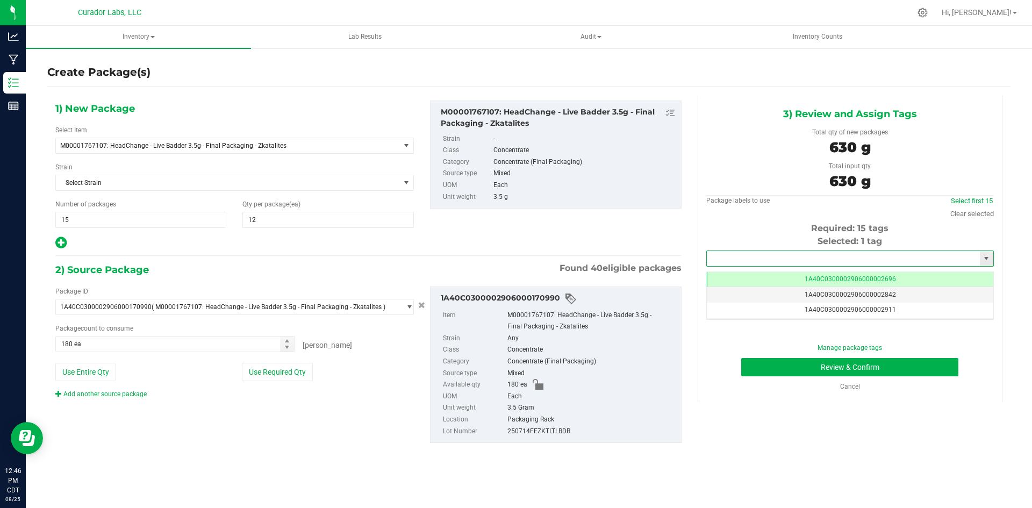
click at [813, 256] on input "text" at bounding box center [843, 258] width 273 height 15
click at [808, 277] on li "1A40C0300002906000167522" at bounding box center [850, 277] width 287 height 16
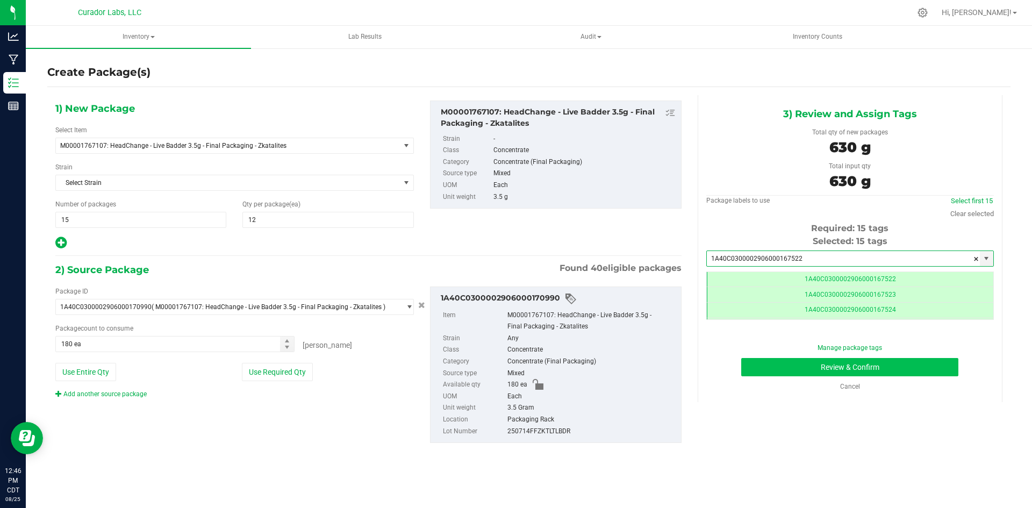
type input "1A40C0300002906000167522"
click at [791, 366] on button "Review & Confirm" at bounding box center [850, 367] width 217 height 18
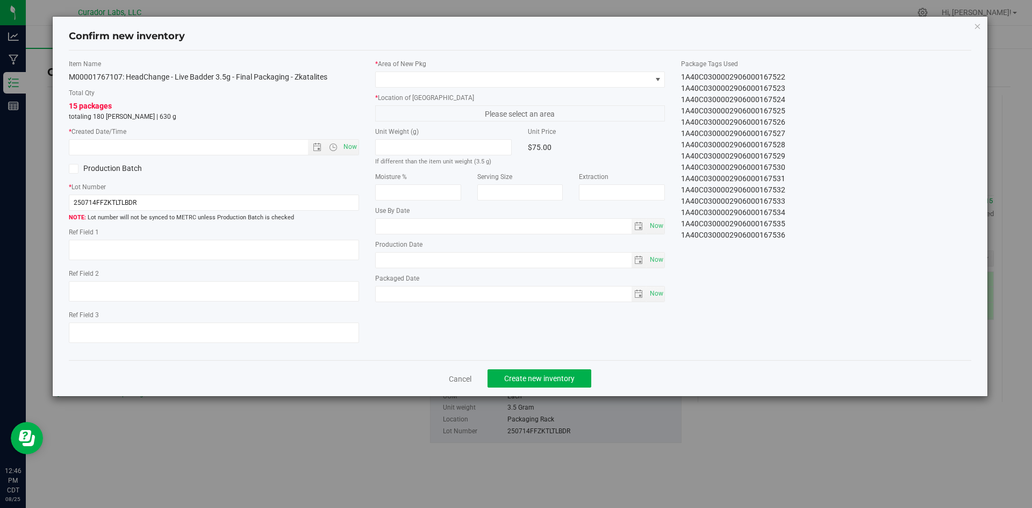
type input "[DATE]"
click at [344, 144] on span "Now" at bounding box center [350, 147] width 18 height 16
type input "[DATE] 12:46 PM"
click at [445, 74] on span at bounding box center [514, 79] width 276 height 15
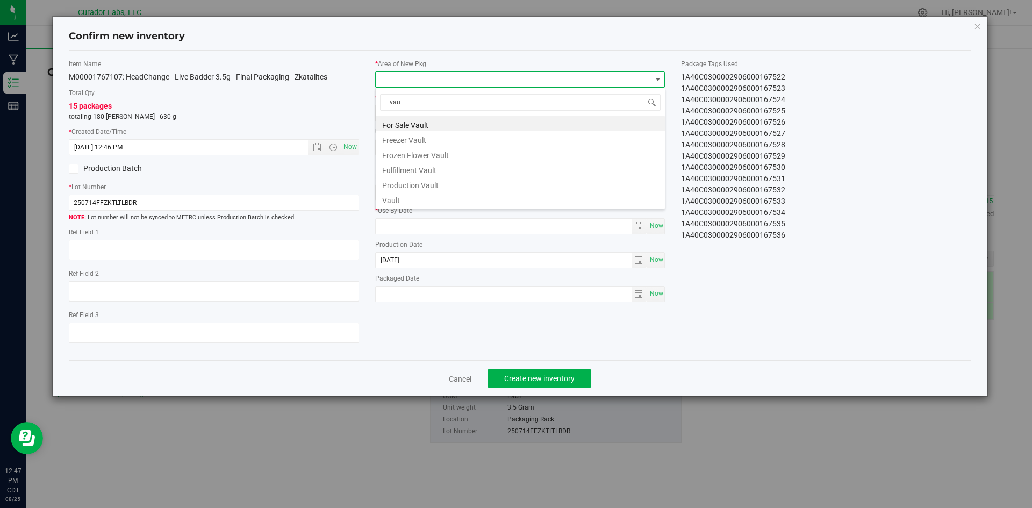
type input "vaul"
click at [409, 203] on li "Vault" at bounding box center [520, 198] width 289 height 15
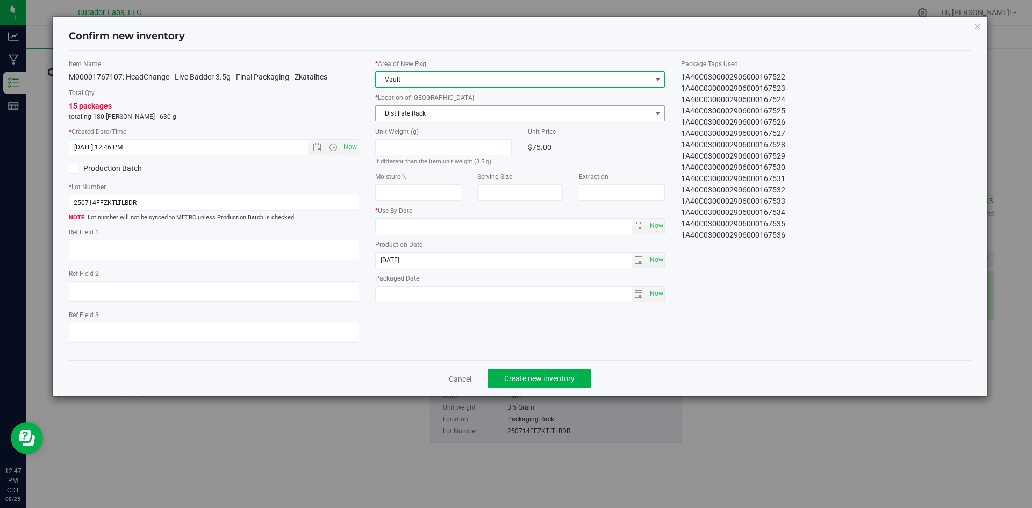
click at [425, 116] on span "Distillate Rack" at bounding box center [514, 113] width 276 height 15
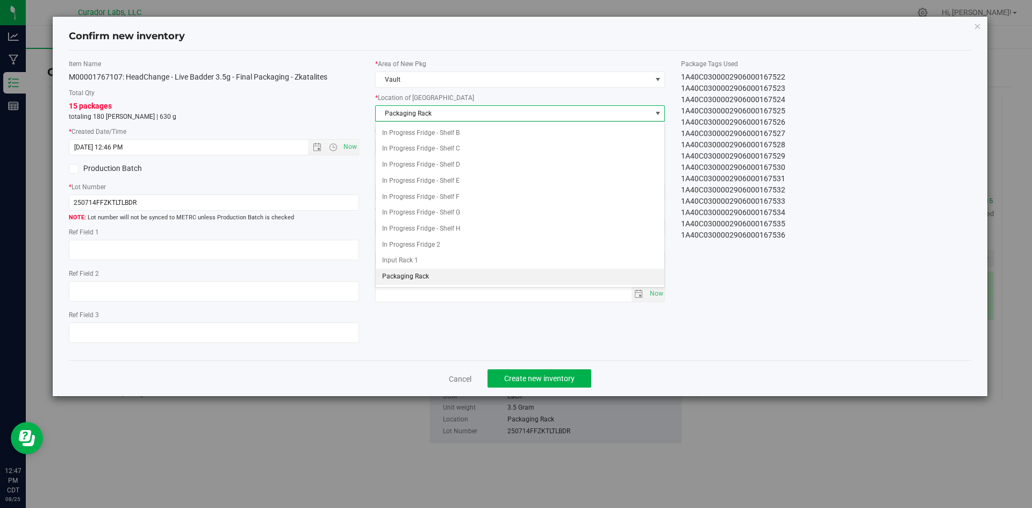
click at [425, 116] on span "Packaging Rack" at bounding box center [514, 113] width 276 height 15
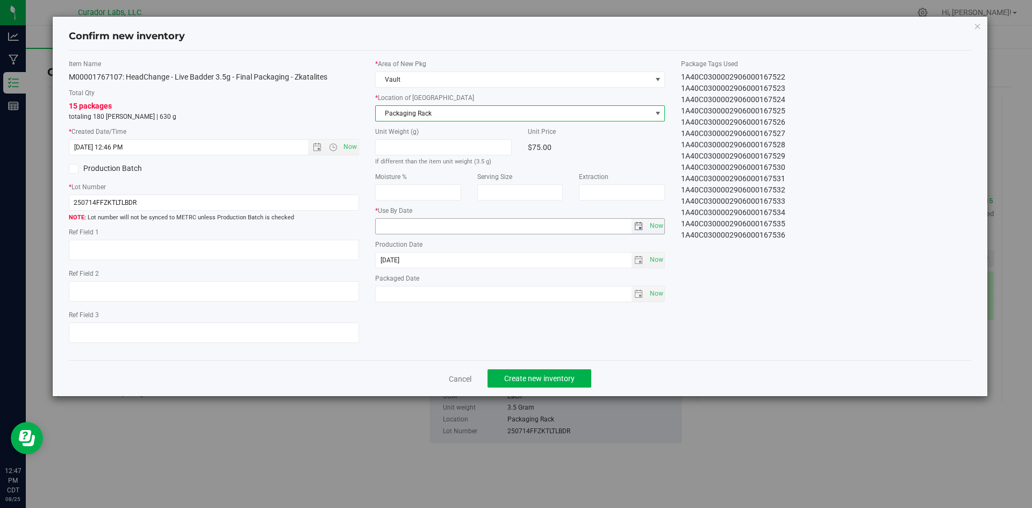
click at [410, 222] on input "text" at bounding box center [504, 226] width 256 height 15
type input "[DATE]"
click at [658, 294] on span "Now" at bounding box center [656, 294] width 18 height 16
type input "[DATE]"
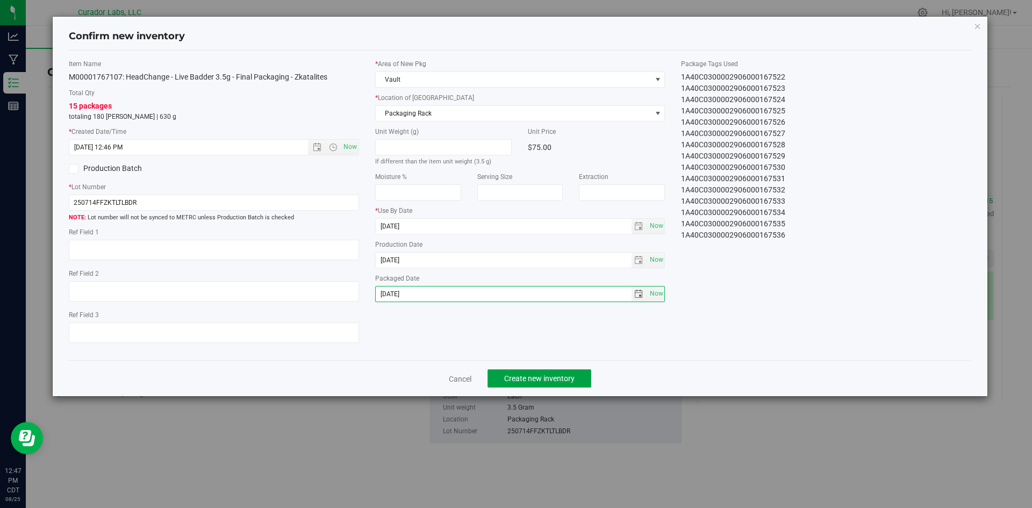
click at [540, 372] on button "Create new inventory" at bounding box center [540, 378] width 104 height 18
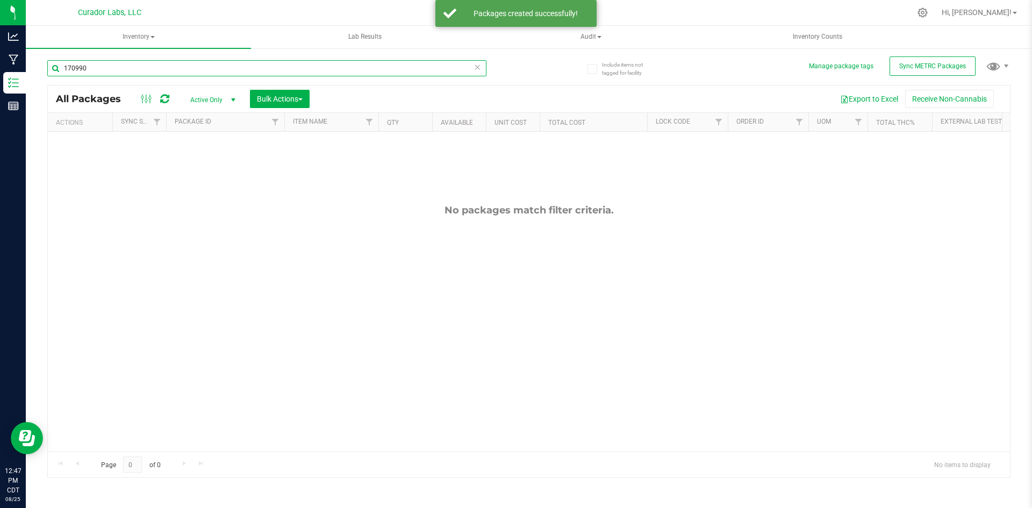
drag, startPoint x: 89, startPoint y: 67, endPoint x: 55, endPoint y: 67, distance: 34.4
click at [55, 67] on input "170990" at bounding box center [266, 68] width 439 height 16
paste input "M00001767107: HeadChange - Live Badder 3.5g - Final Packaging - Zkatalites"
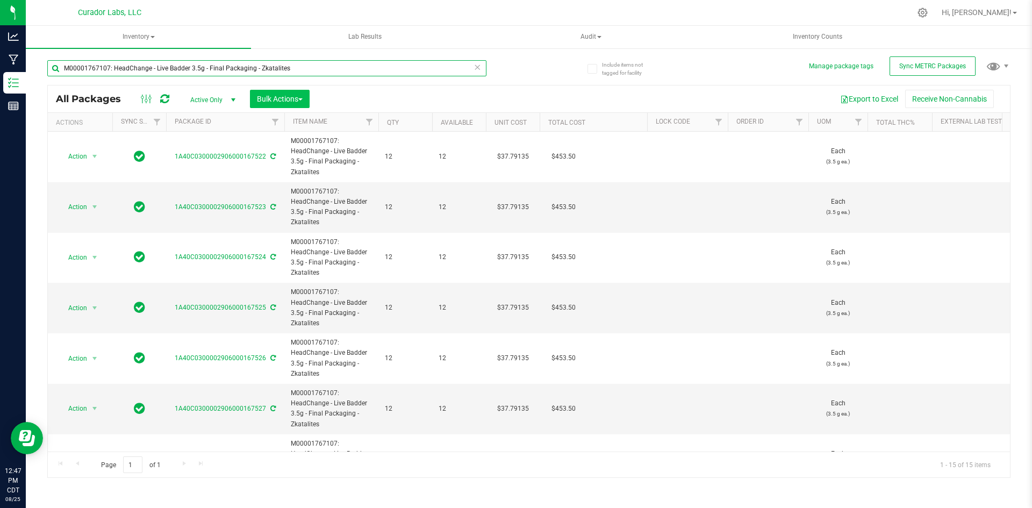
type input "M00001767107: HeadChange - Live Badder 3.5g - Final Packaging - Zkatalites"
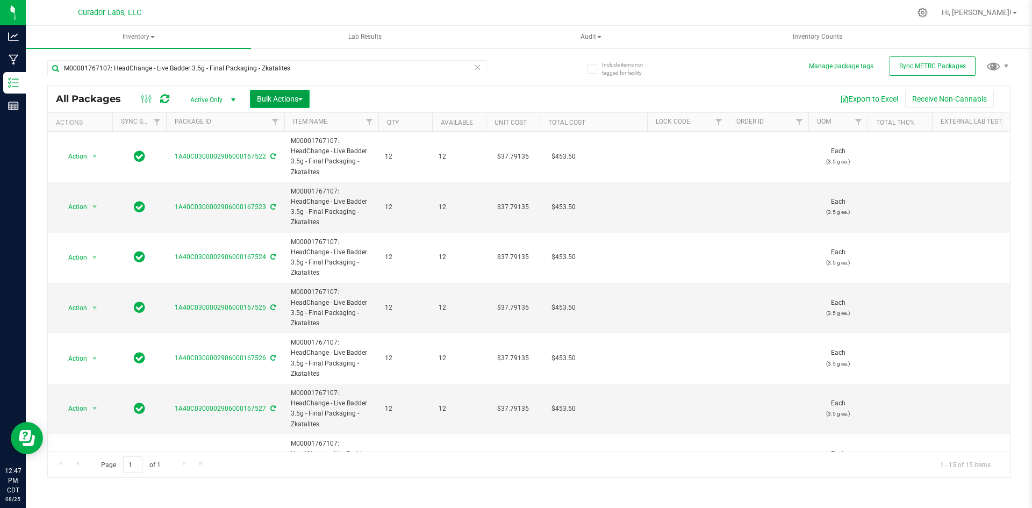
click at [269, 93] on button "Bulk Actions" at bounding box center [280, 99] width 60 height 18
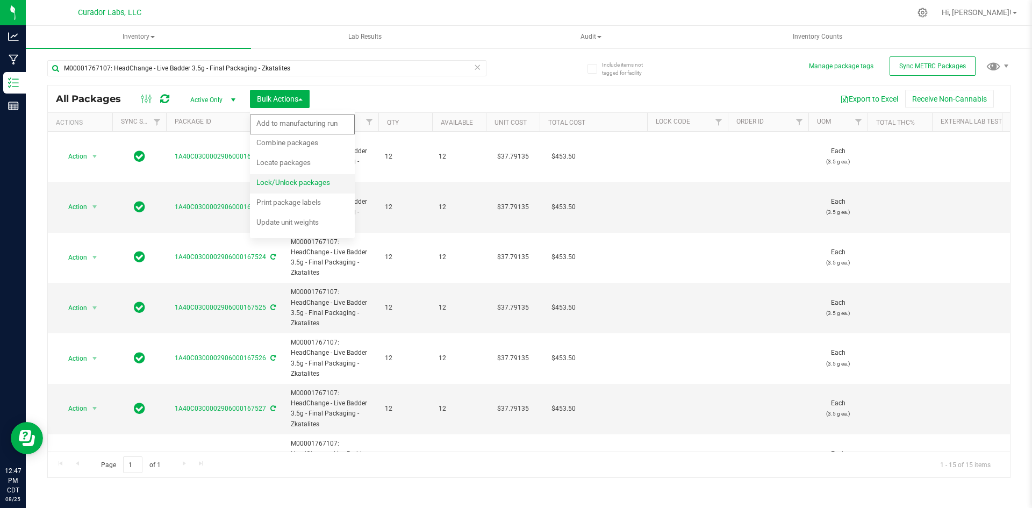
click at [273, 183] on span "Lock/Unlock packages" at bounding box center [294, 182] width 74 height 9
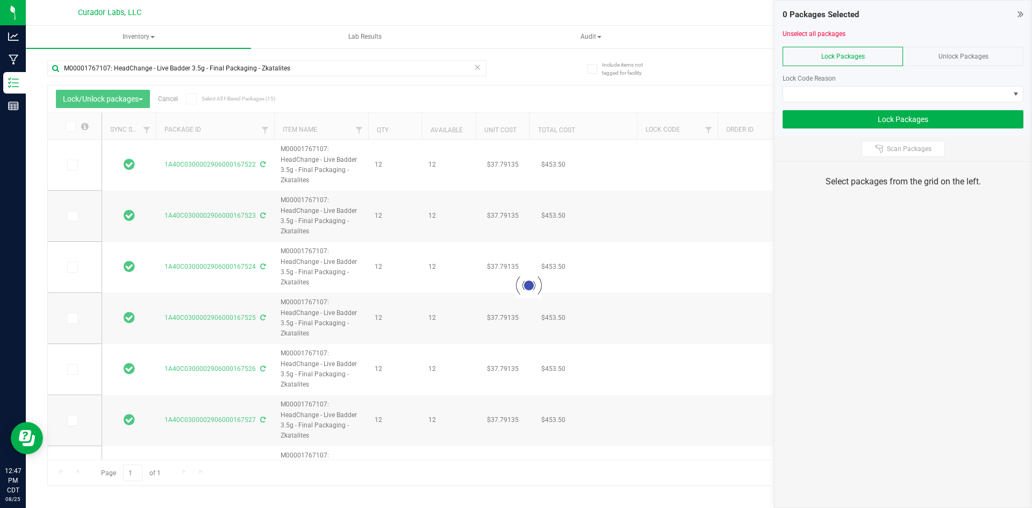
type input "[DATE]"
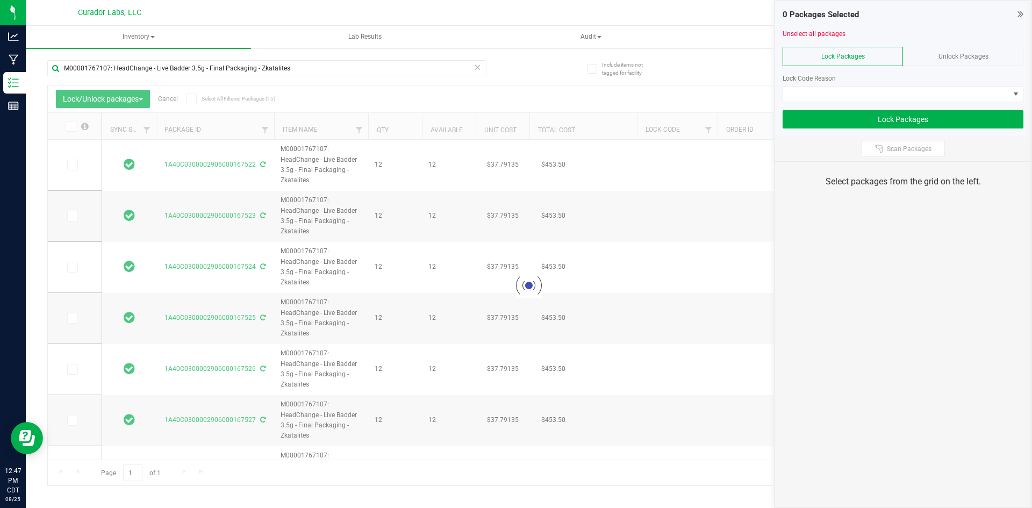
type input "[DATE]"
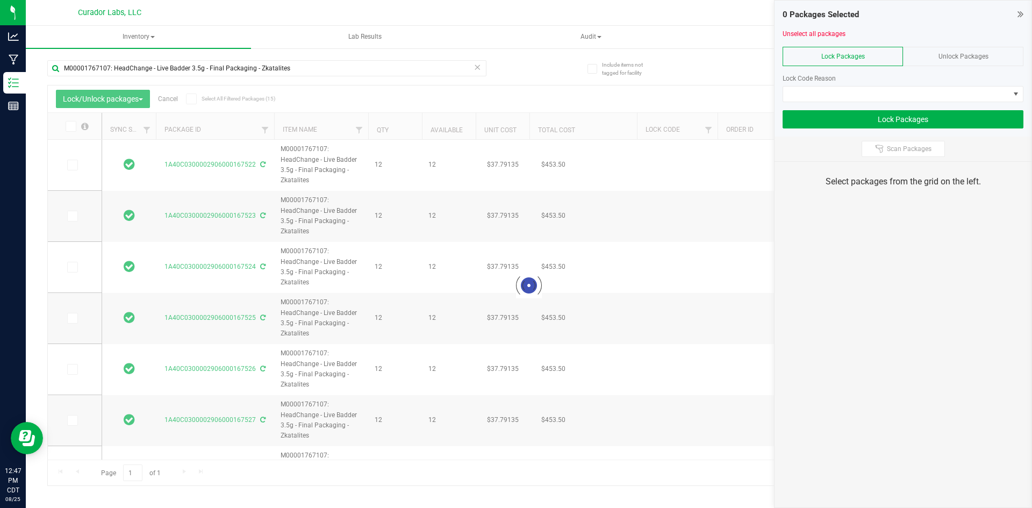
type input "[DATE]"
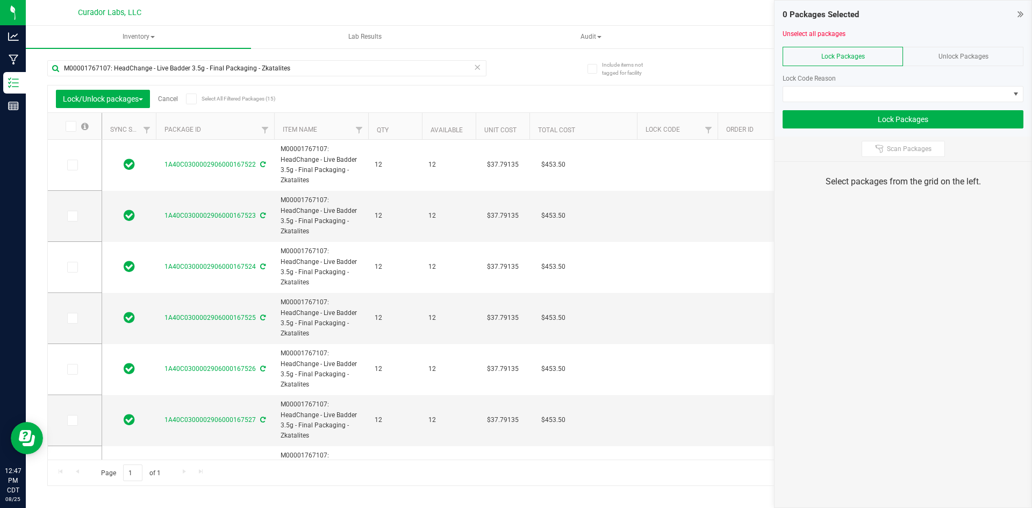
type input "[DATE]"
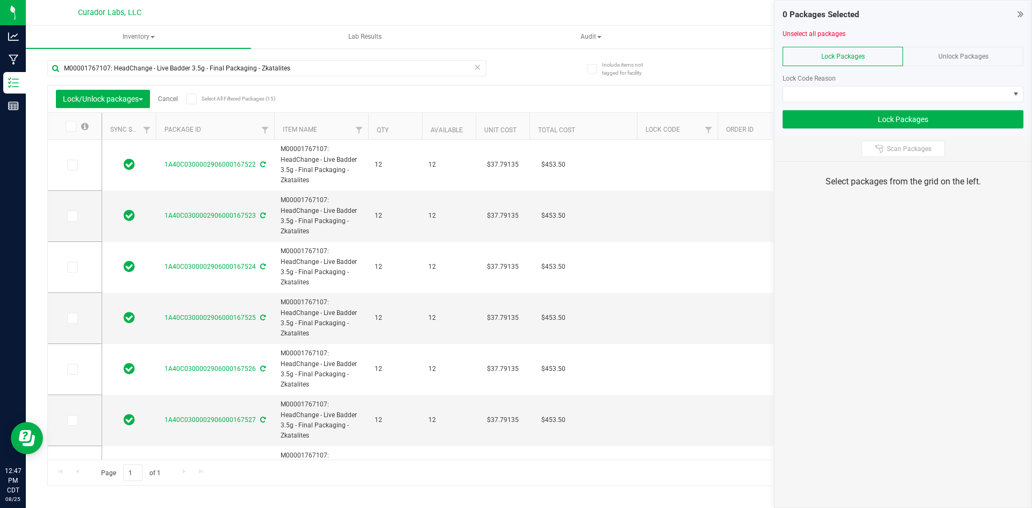
type input "[DATE]"
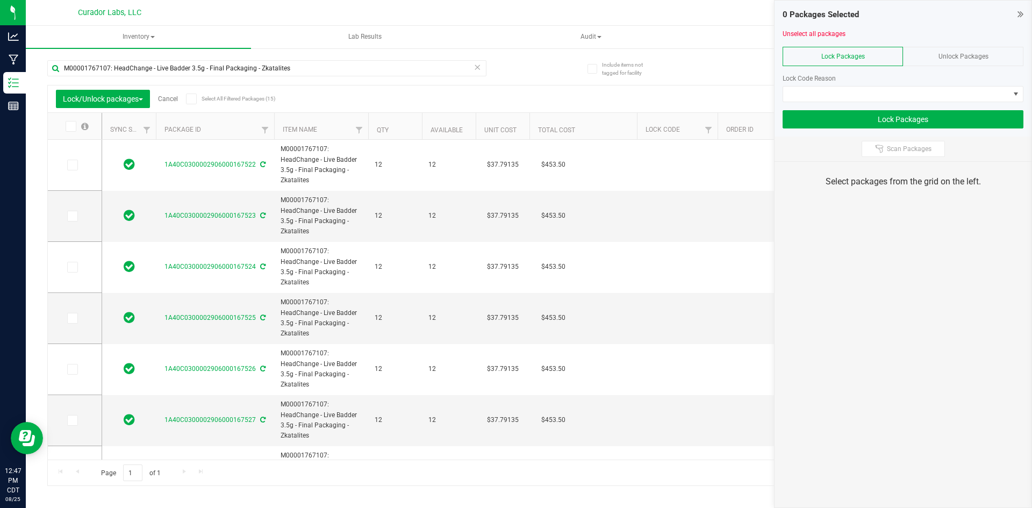
type input "[DATE]"
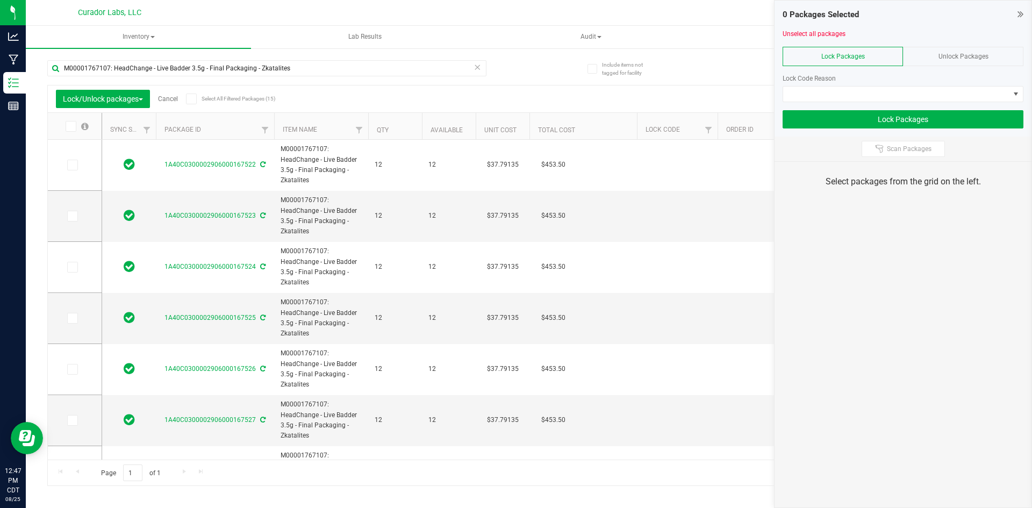
click at [1022, 13] on icon at bounding box center [1021, 14] width 6 height 11
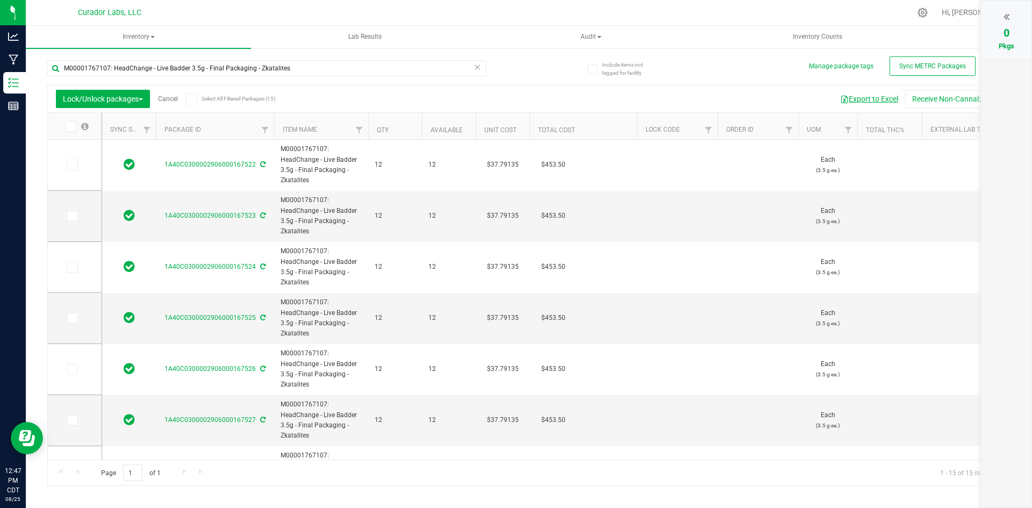
click at [876, 99] on button "Export to Excel" at bounding box center [869, 99] width 72 height 18
click at [194, 99] on icon at bounding box center [191, 99] width 7 height 0
click at [0, 0] on input "Select All Filtered Packages (15)" at bounding box center [0, 0] width 0 height 0
click at [1003, 16] on div at bounding box center [1006, 17] width 29 height 16
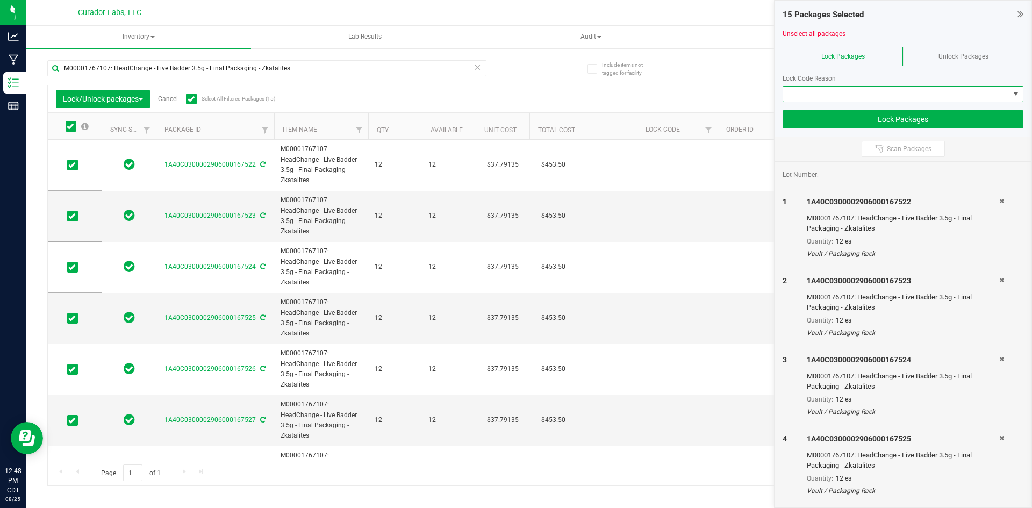
click at [854, 98] on span at bounding box center [896, 94] width 226 height 15
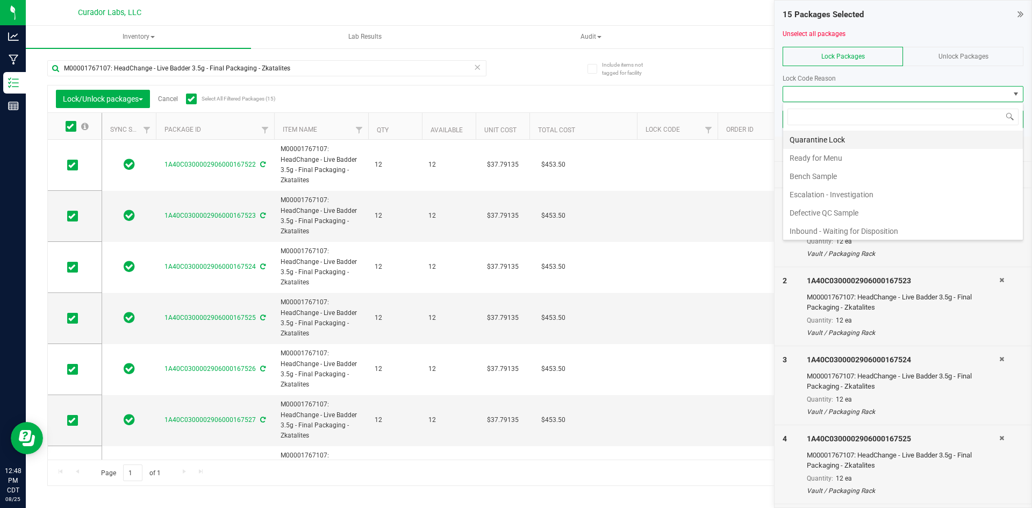
scroll to position [16, 241]
drag, startPoint x: 837, startPoint y: 153, endPoint x: 828, endPoint y: 126, distance: 28.7
click at [836, 152] on li "Ready for Menu" at bounding box center [903, 158] width 240 height 18
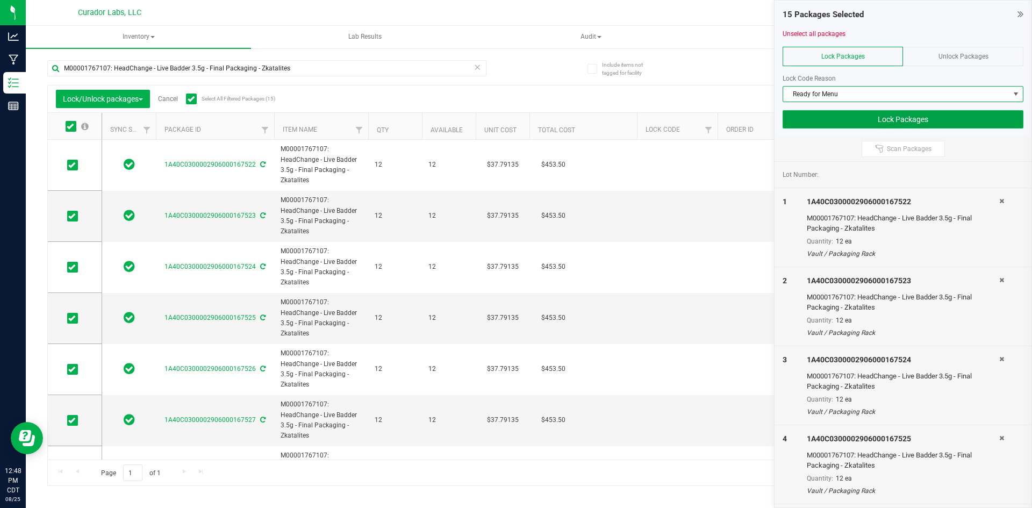
click at [832, 119] on button "Lock Packages" at bounding box center [903, 119] width 241 height 18
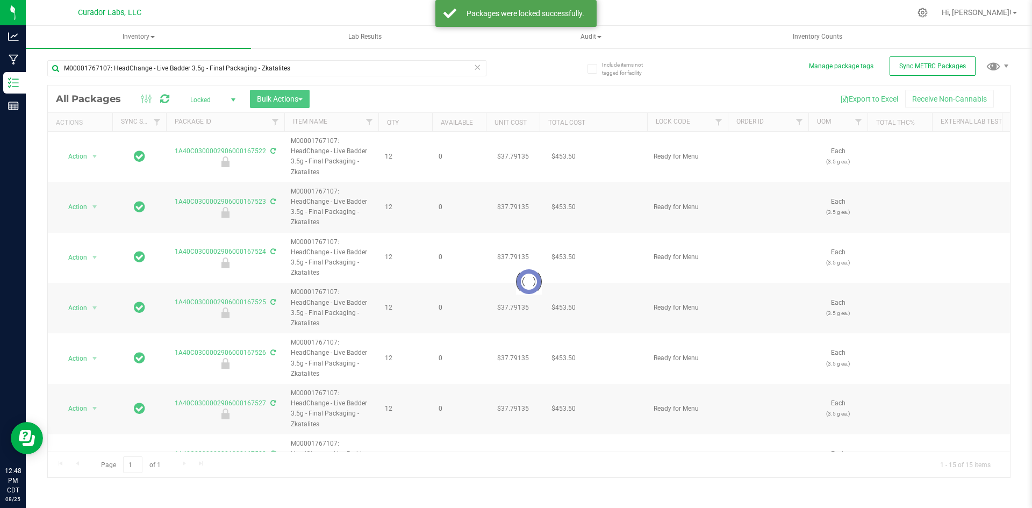
click at [476, 66] on icon at bounding box center [478, 66] width 8 height 13
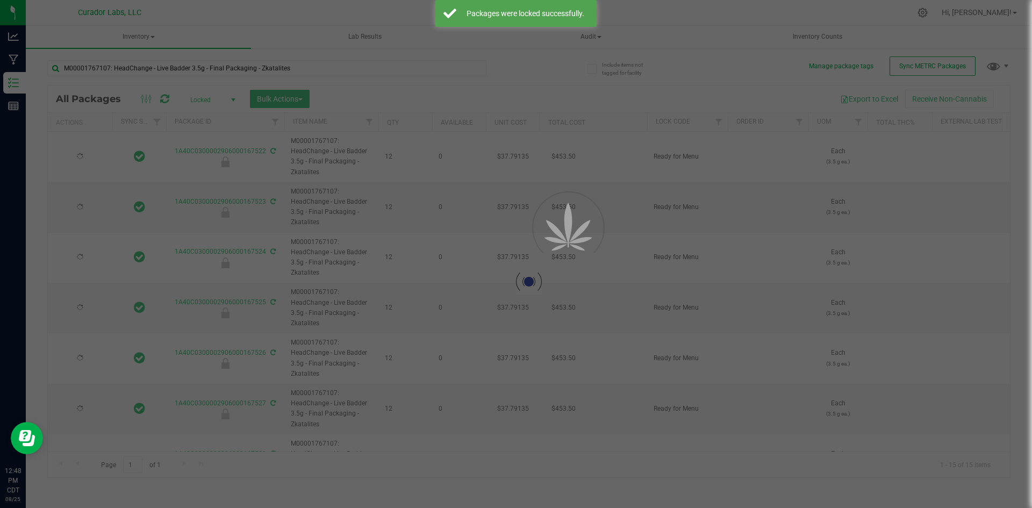
type input "[DATE]"
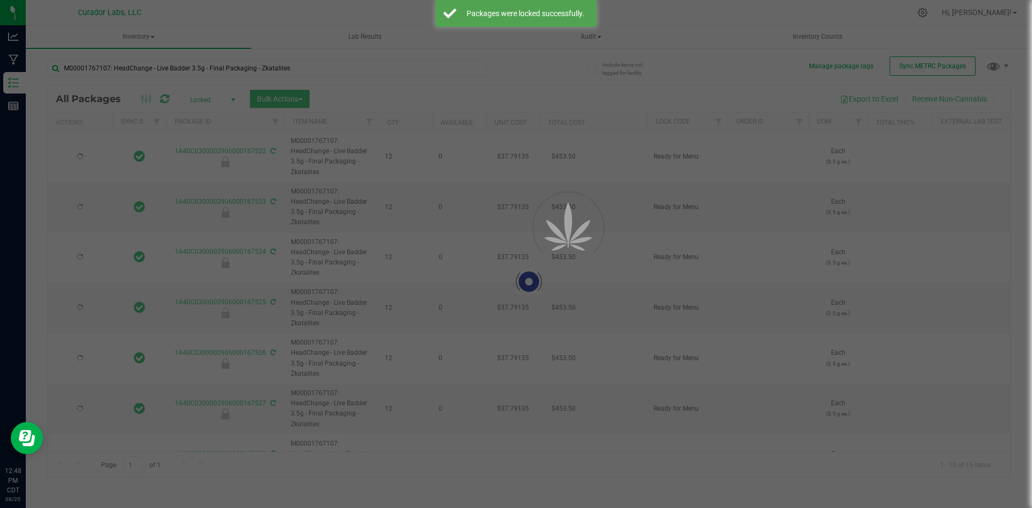
type input "[DATE]"
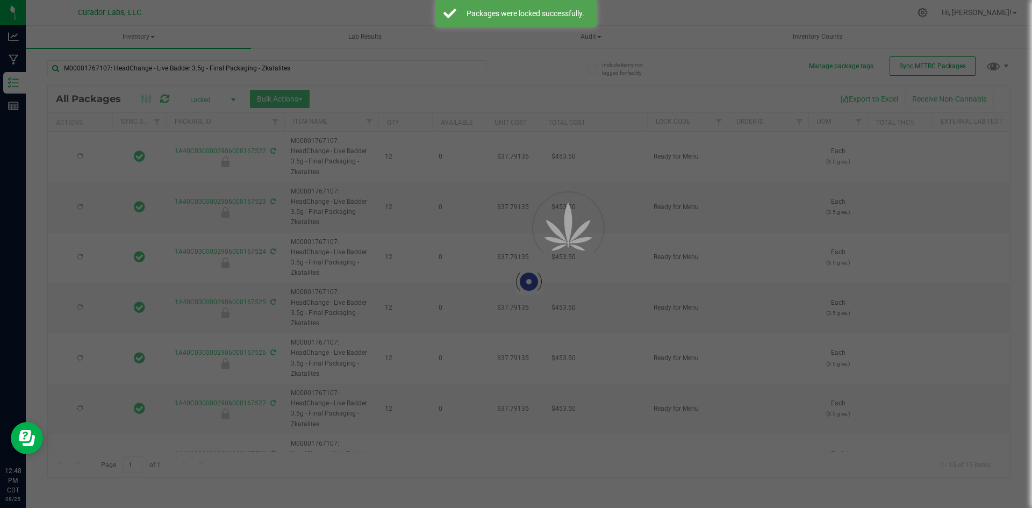
type input "[DATE]"
